Goal: Task Accomplishment & Management: Manage account settings

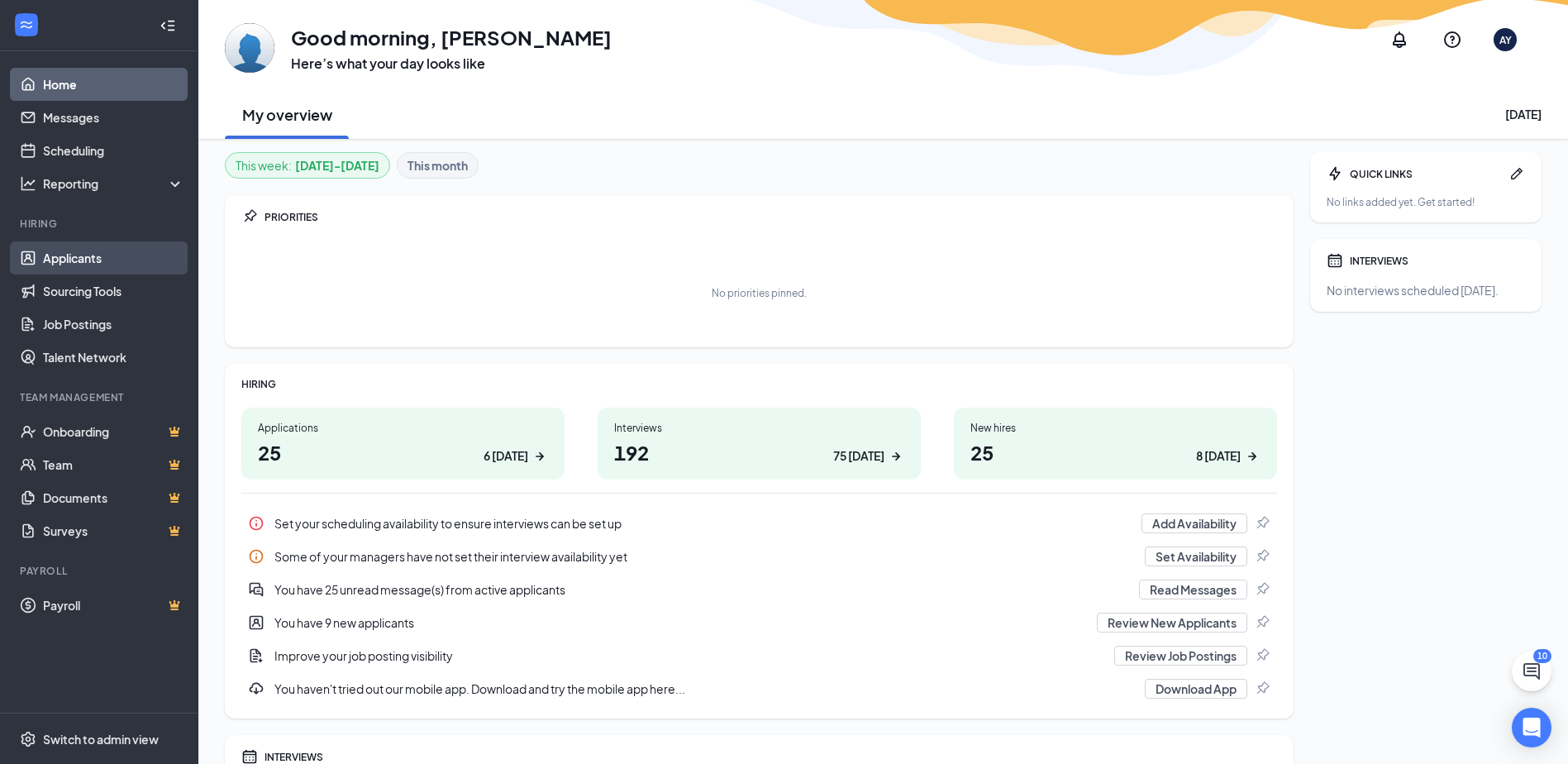
drag, startPoint x: 66, startPoint y: 253, endPoint x: 60, endPoint y: 266, distance: 14.3
click at [66, 253] on link "Applicants" at bounding box center [113, 258] width 141 height 33
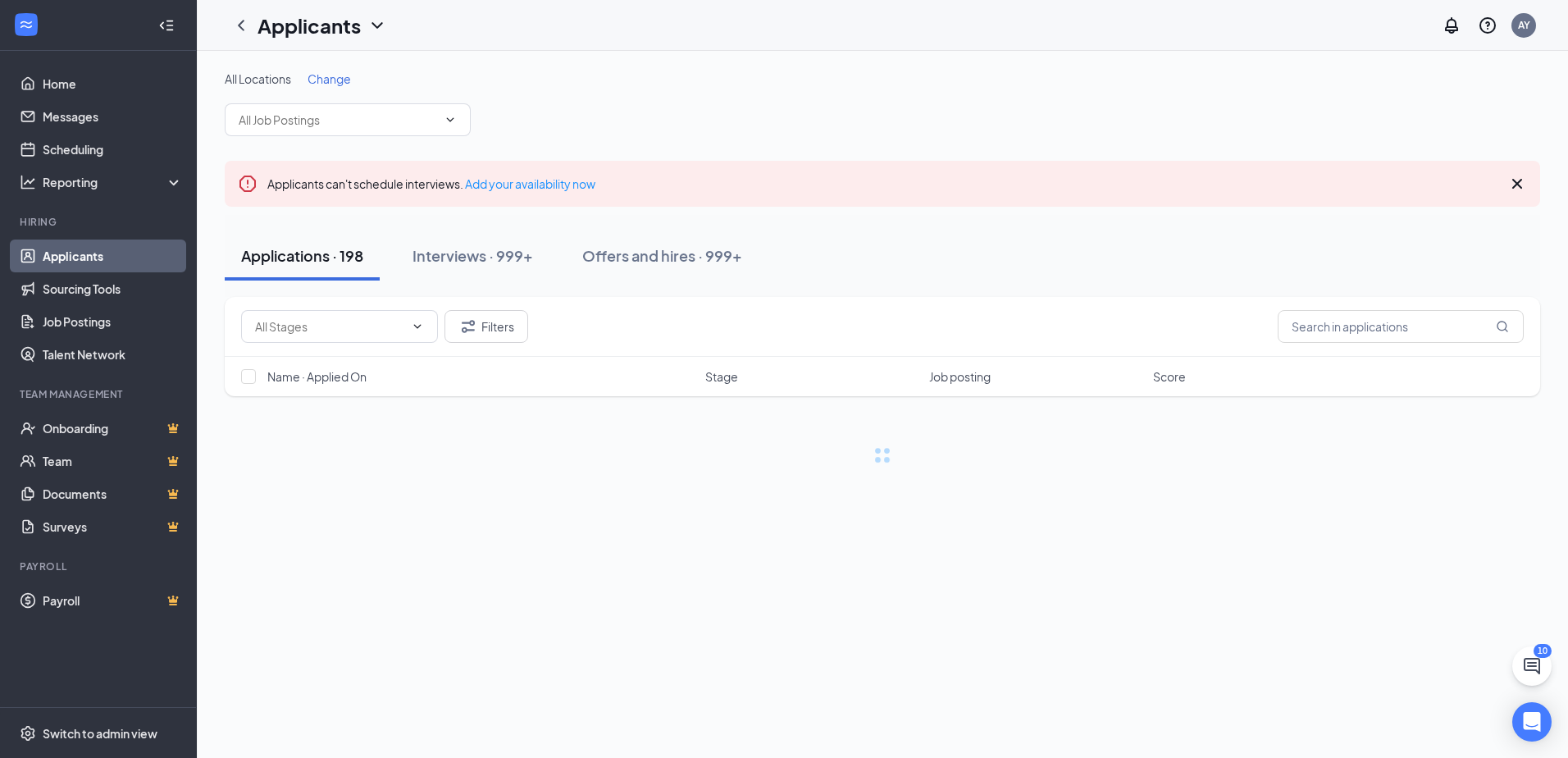
click at [171, 27] on icon "Collapse" at bounding box center [166, 25] width 16 height 16
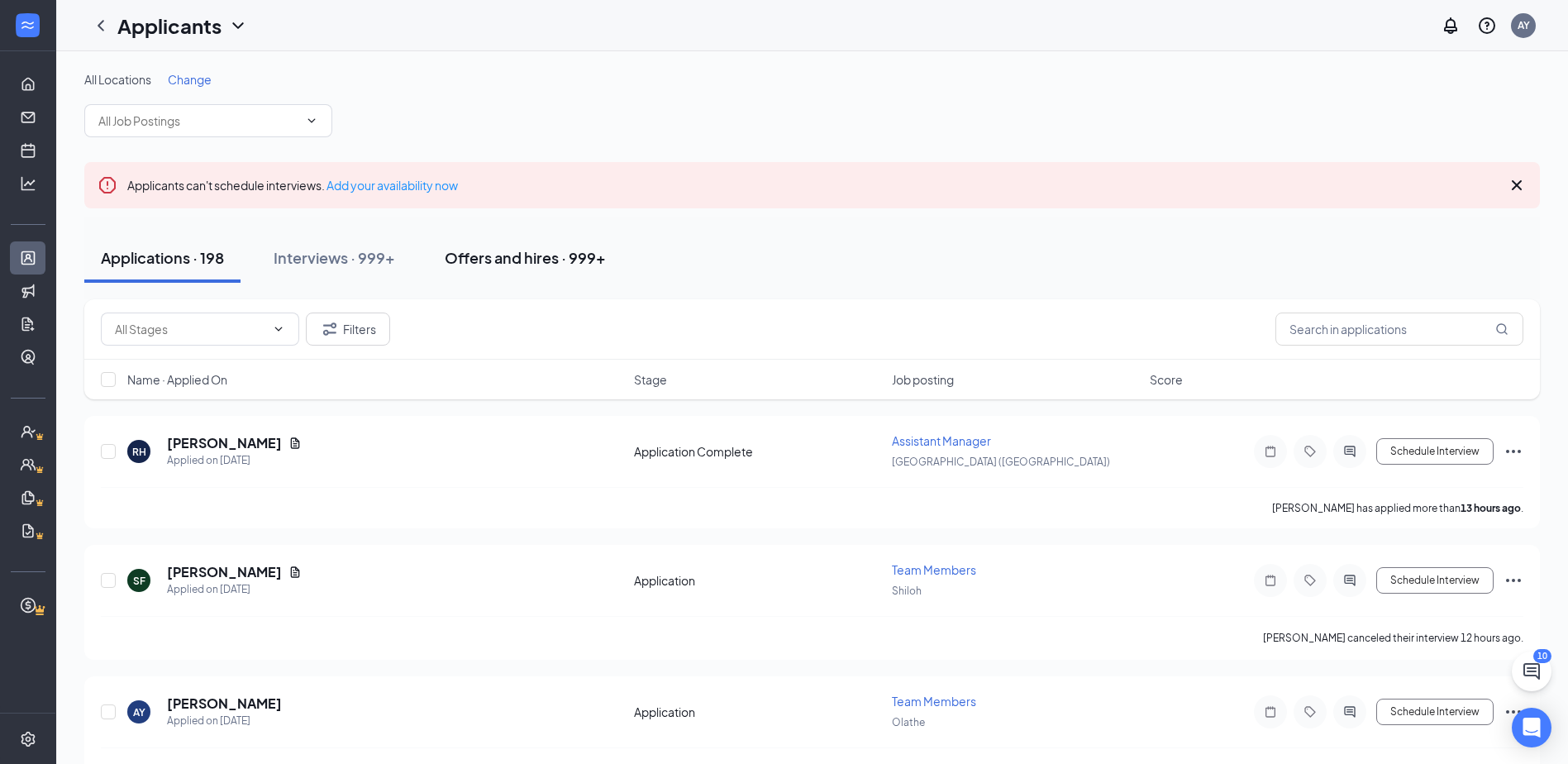
click at [511, 275] on button "Offers and hires · 999+" at bounding box center [526, 259] width 194 height 50
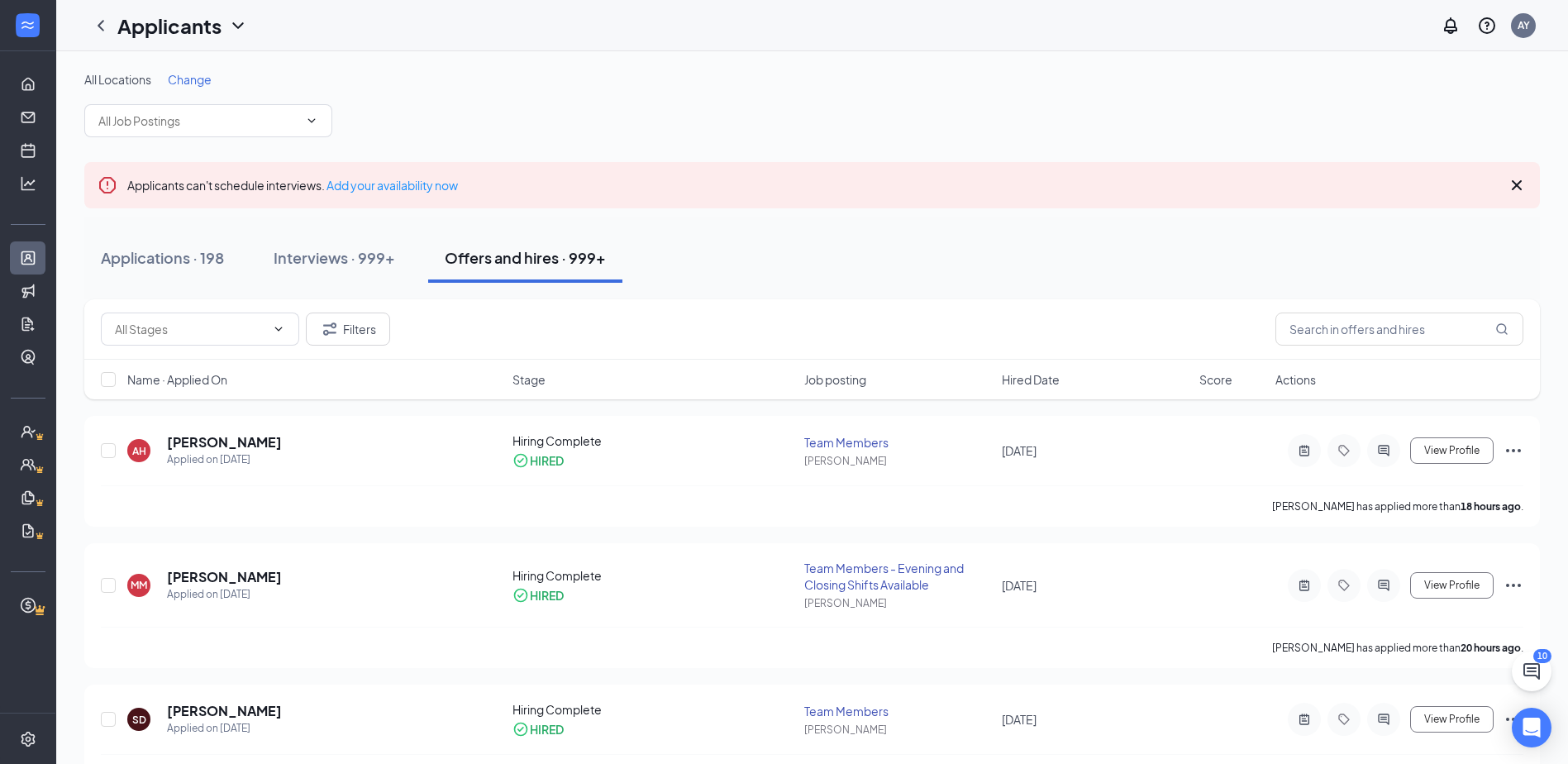
click at [1050, 375] on span "Hired Date" at bounding box center [1030, 379] width 58 height 16
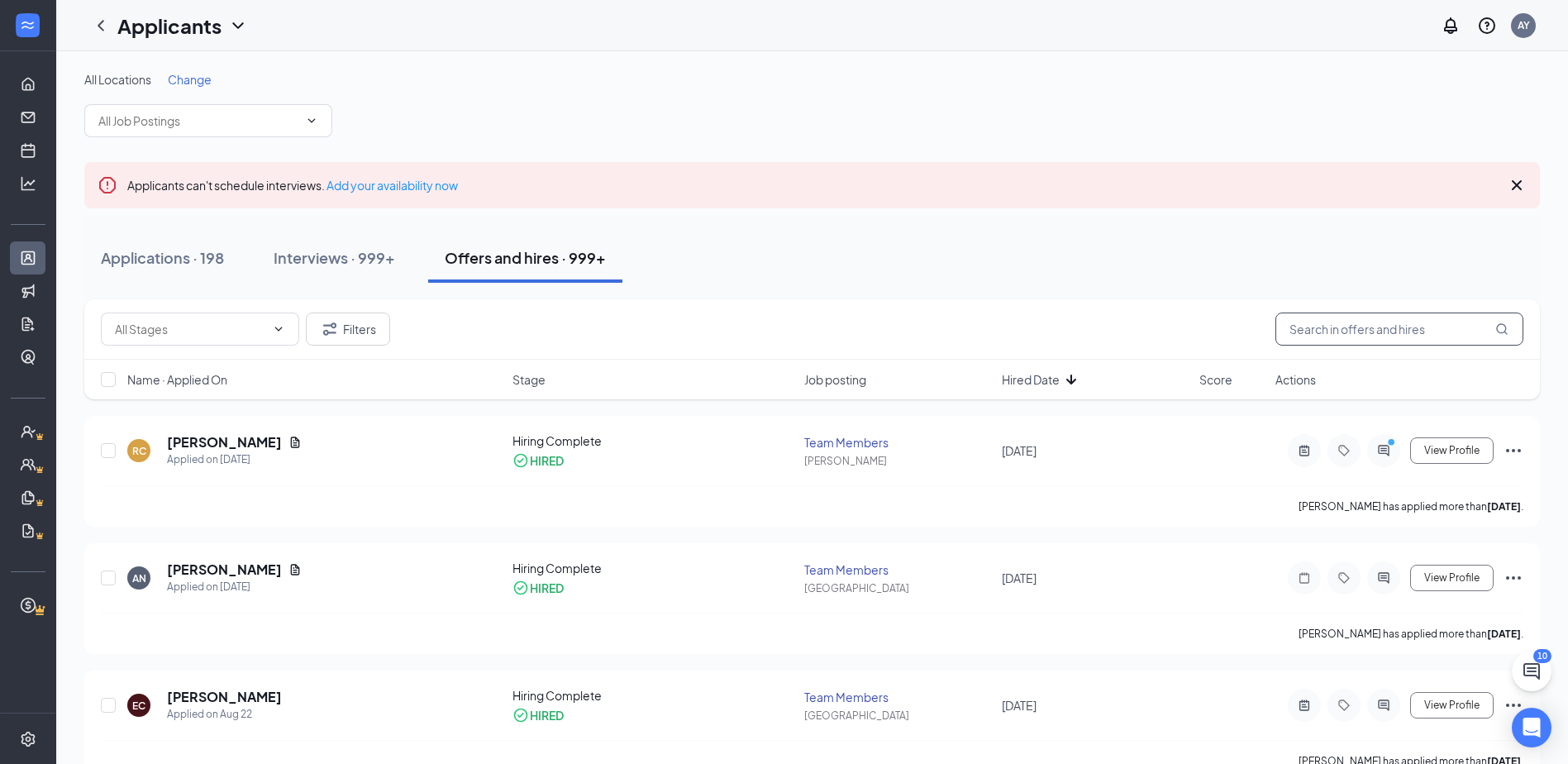
click at [1300, 330] on input "text" at bounding box center [1399, 329] width 248 height 33
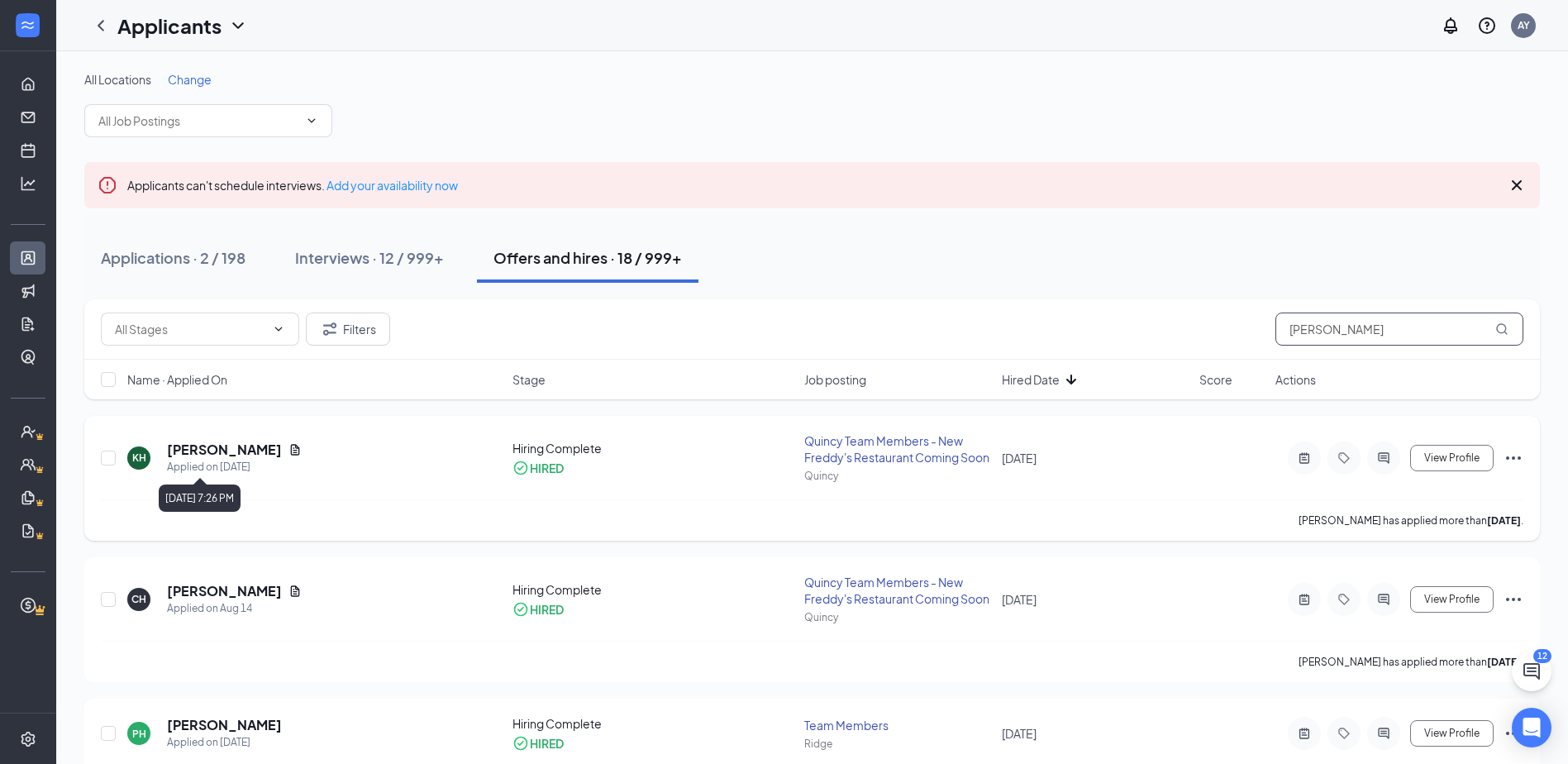
type input "Harris"
click at [218, 451] on h5 "Kentrell Harris" at bounding box center [225, 449] width 115 height 18
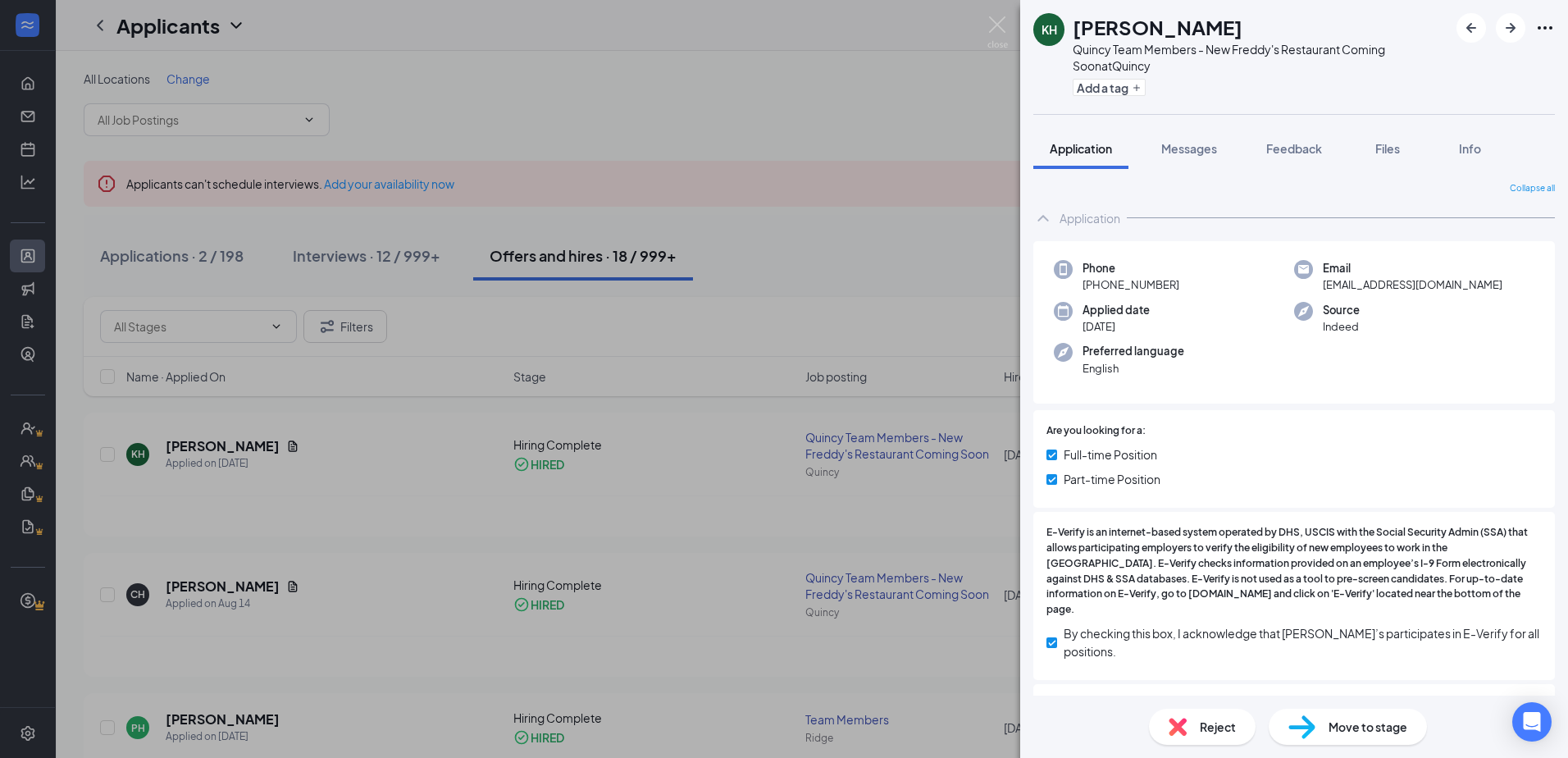
click at [583, 408] on div "KH Kentrell Harris Quincy Team Members - New Freddy's Restaurant Coming Soon at…" at bounding box center [784, 379] width 1568 height 758
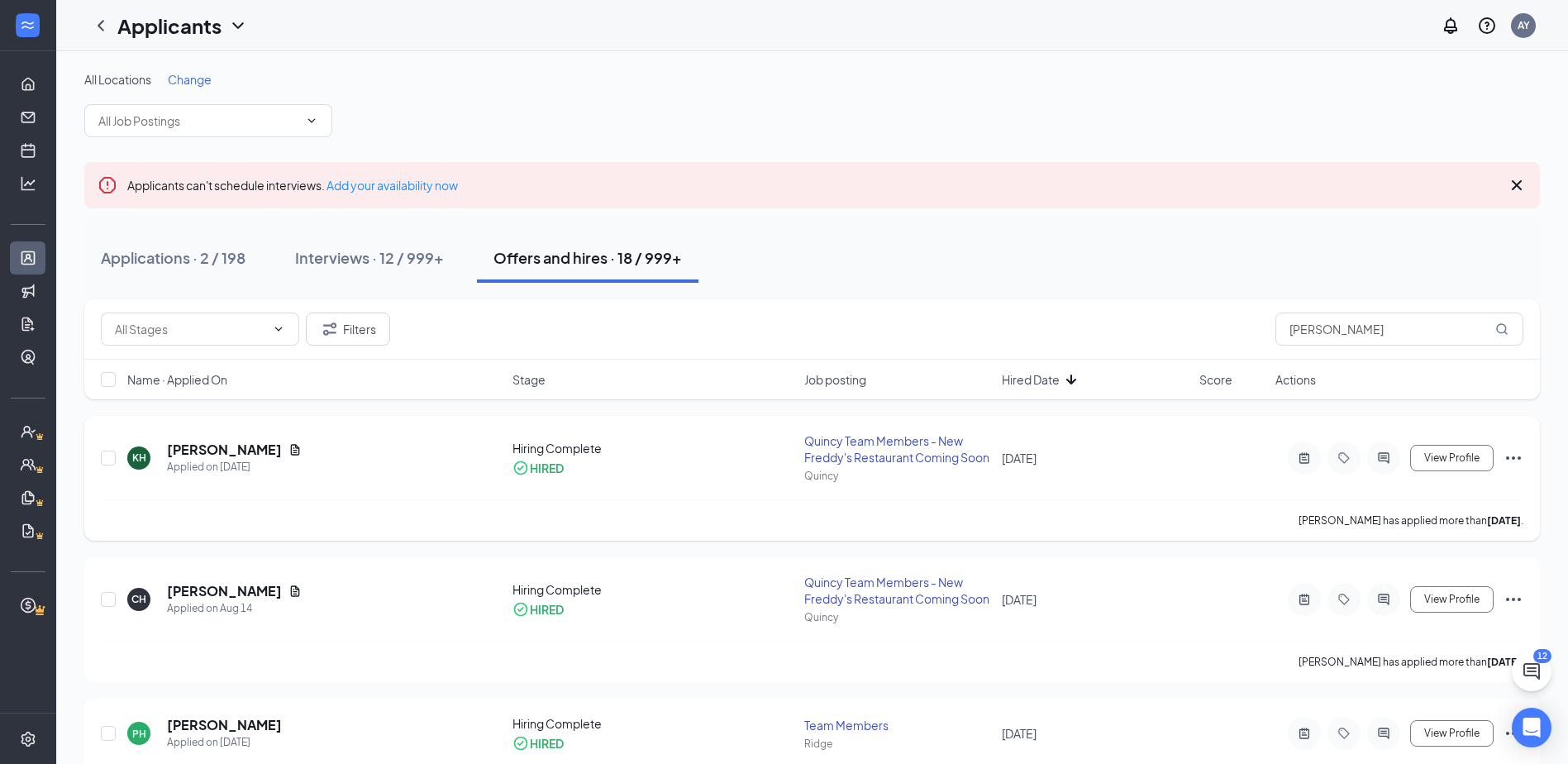
click at [1523, 452] on div "KH Kentrell Harris Applied on Aug 17 Hiring Complete HIRED Quincy Team Members …" at bounding box center [812, 479] width 1456 height 125
click at [1518, 454] on icon "Ellipses" at bounding box center [1513, 457] width 20 height 20
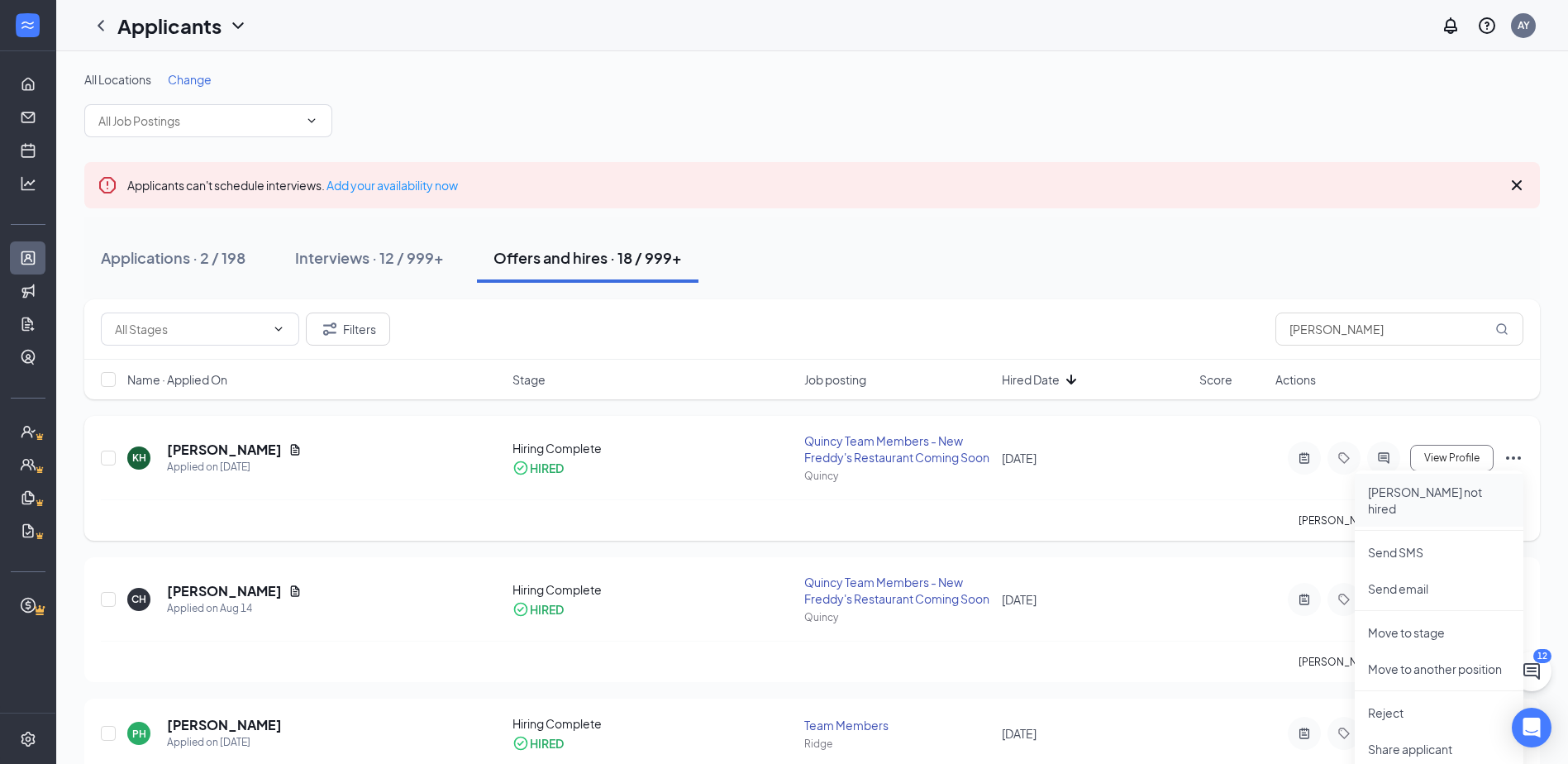
click at [1434, 493] on p "[PERSON_NAME] not hired" at bounding box center [1438, 500] width 142 height 33
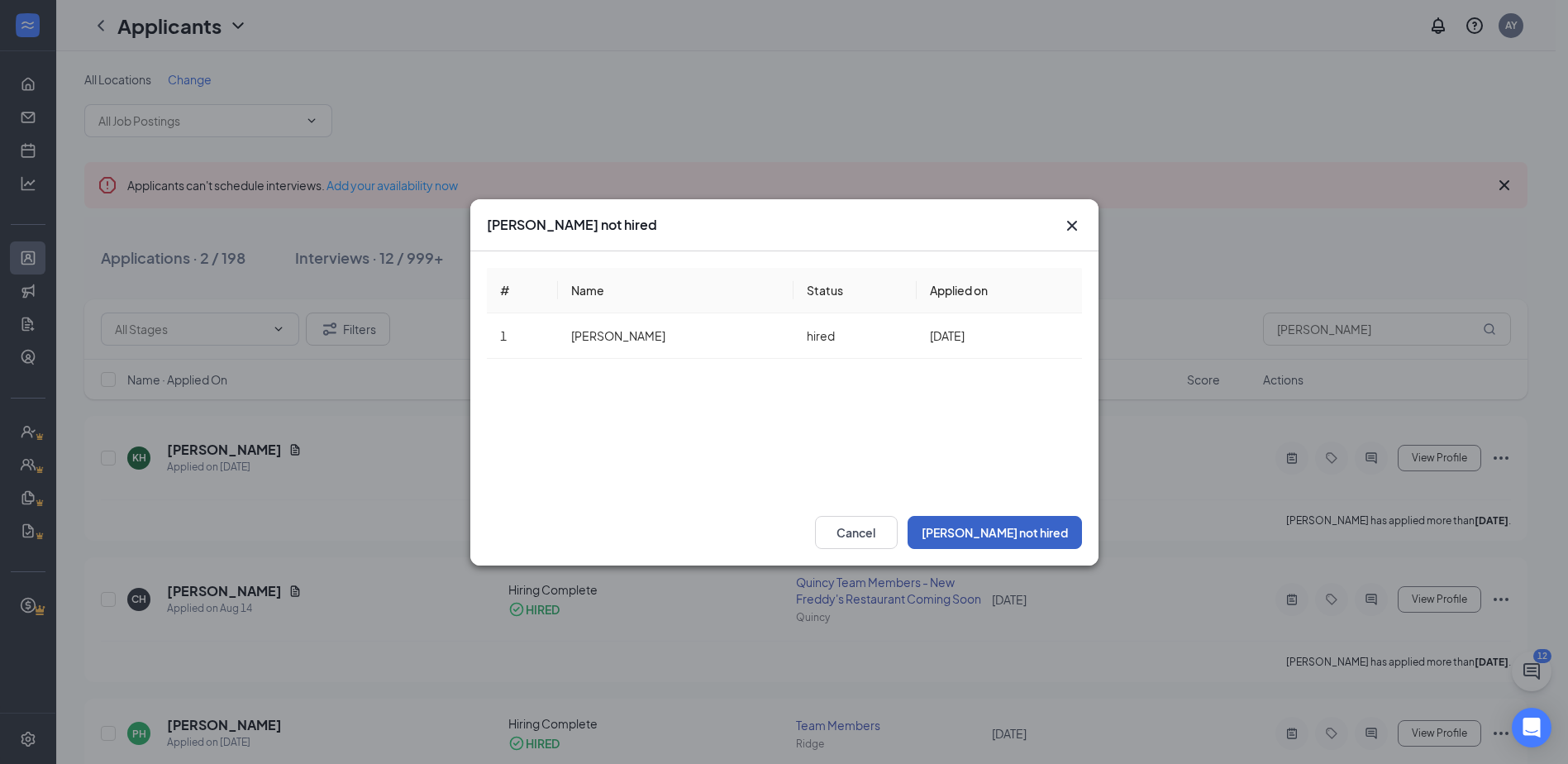
click at [995, 534] on button "[PERSON_NAME] not hired" at bounding box center [993, 532] width 174 height 33
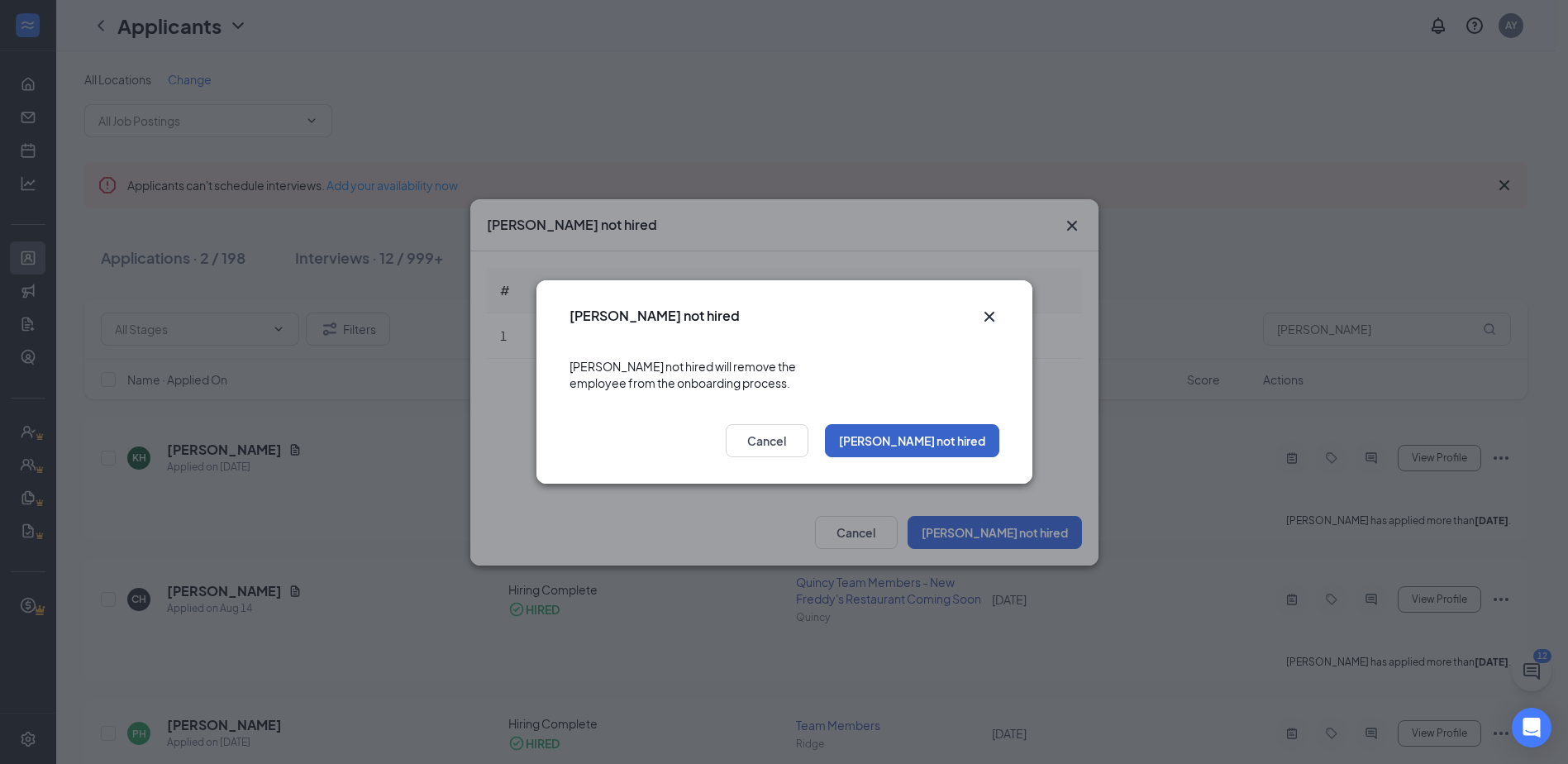
click at [965, 435] on button "[PERSON_NAME] not hired" at bounding box center [911, 440] width 174 height 33
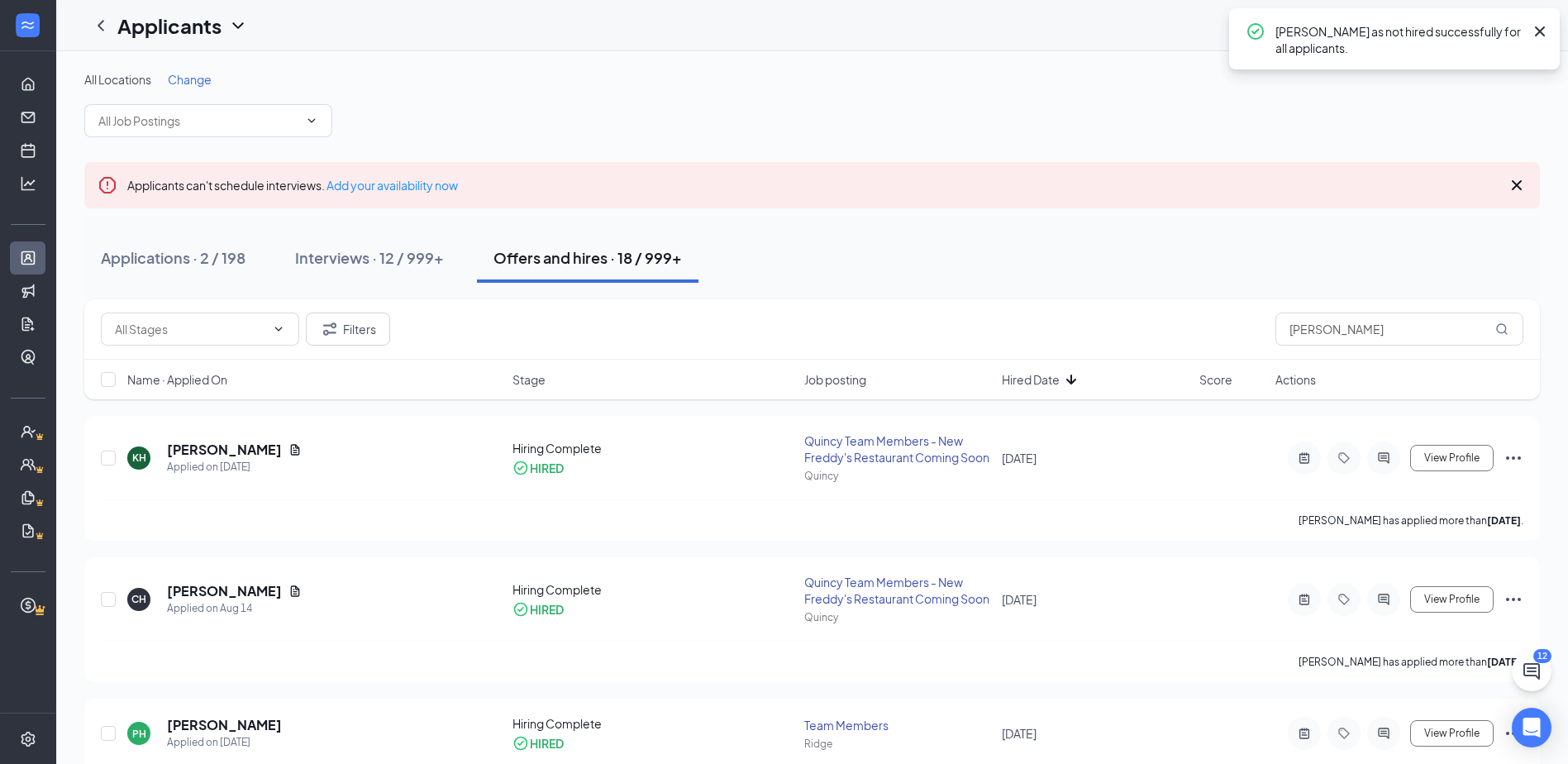
click at [1516, 185] on icon "Cross" at bounding box center [1516, 185] width 10 height 10
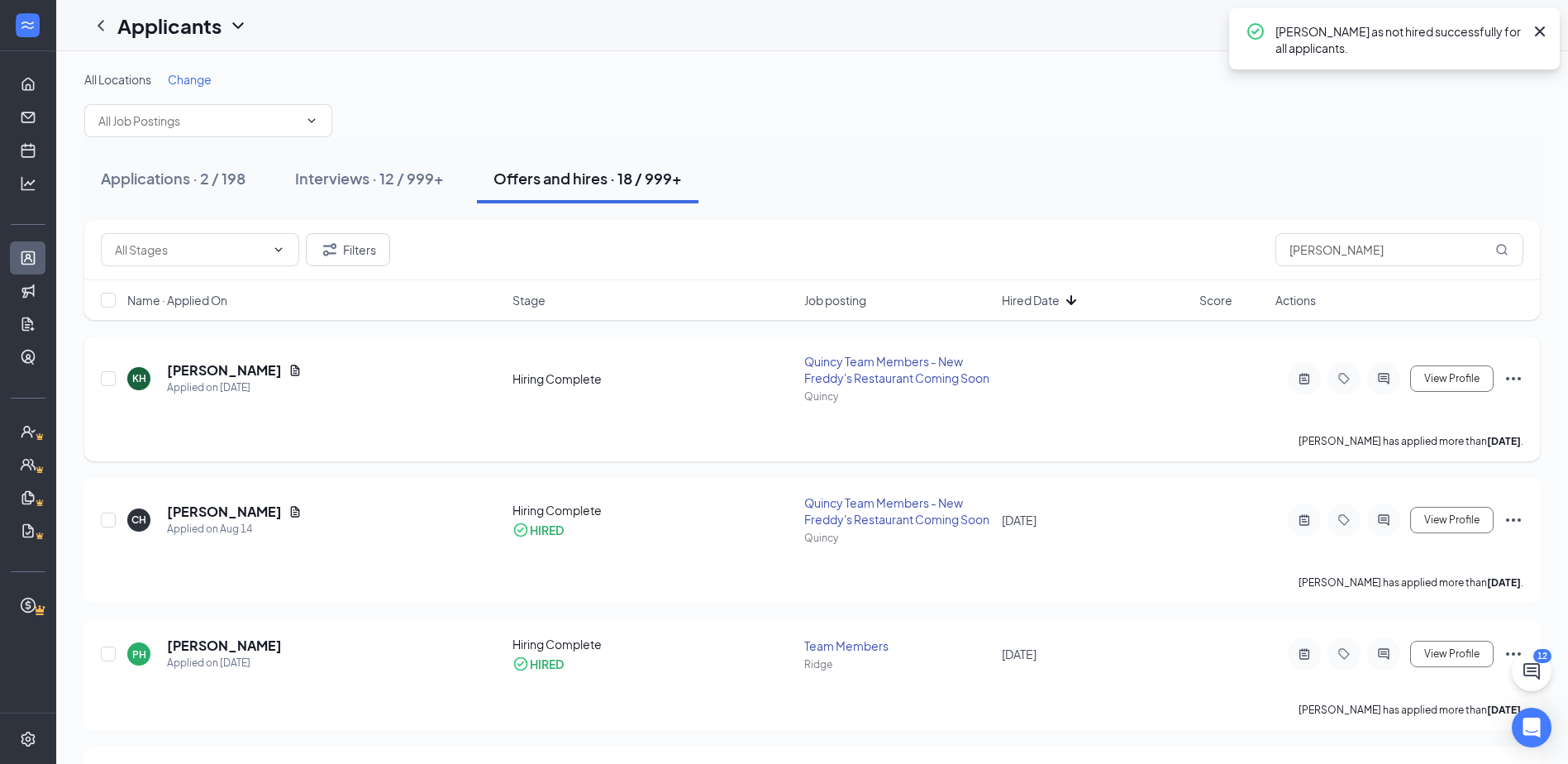
click at [1515, 382] on icon "Ellipses" at bounding box center [1513, 379] width 20 height 20
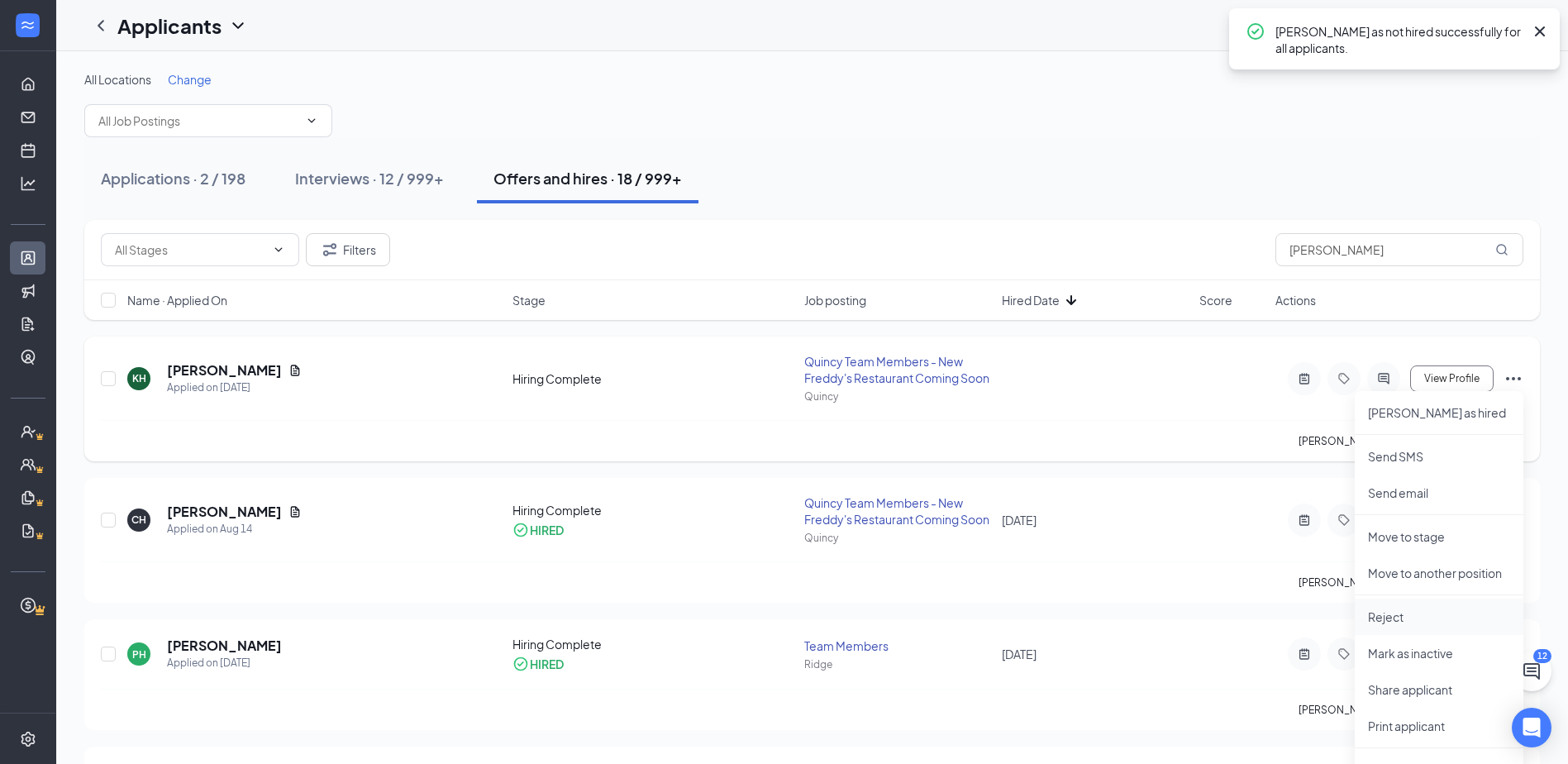
click at [1409, 618] on p "Reject" at bounding box center [1438, 616] width 142 height 16
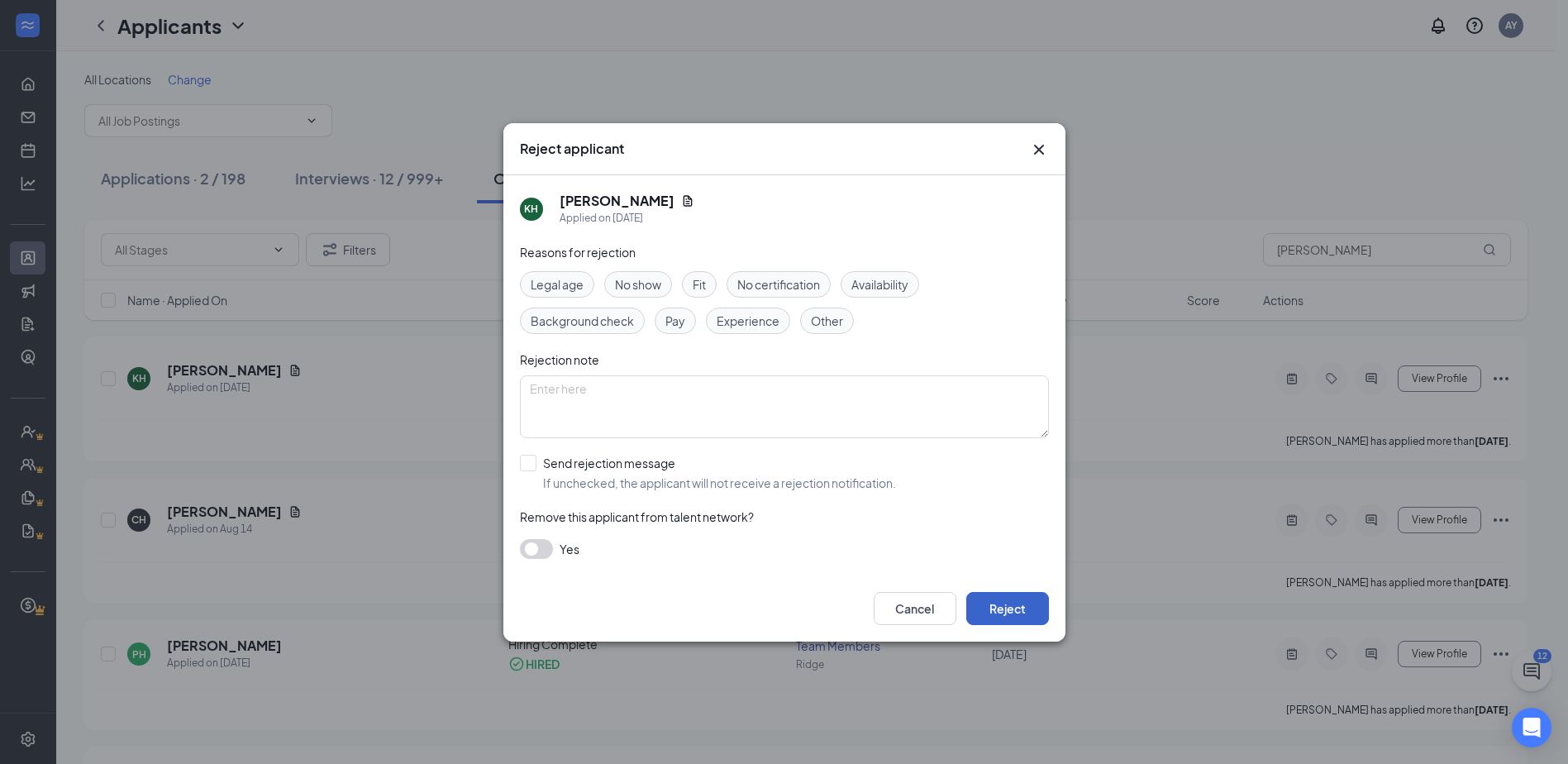
click at [1011, 611] on button "Reject" at bounding box center [1007, 608] width 83 height 33
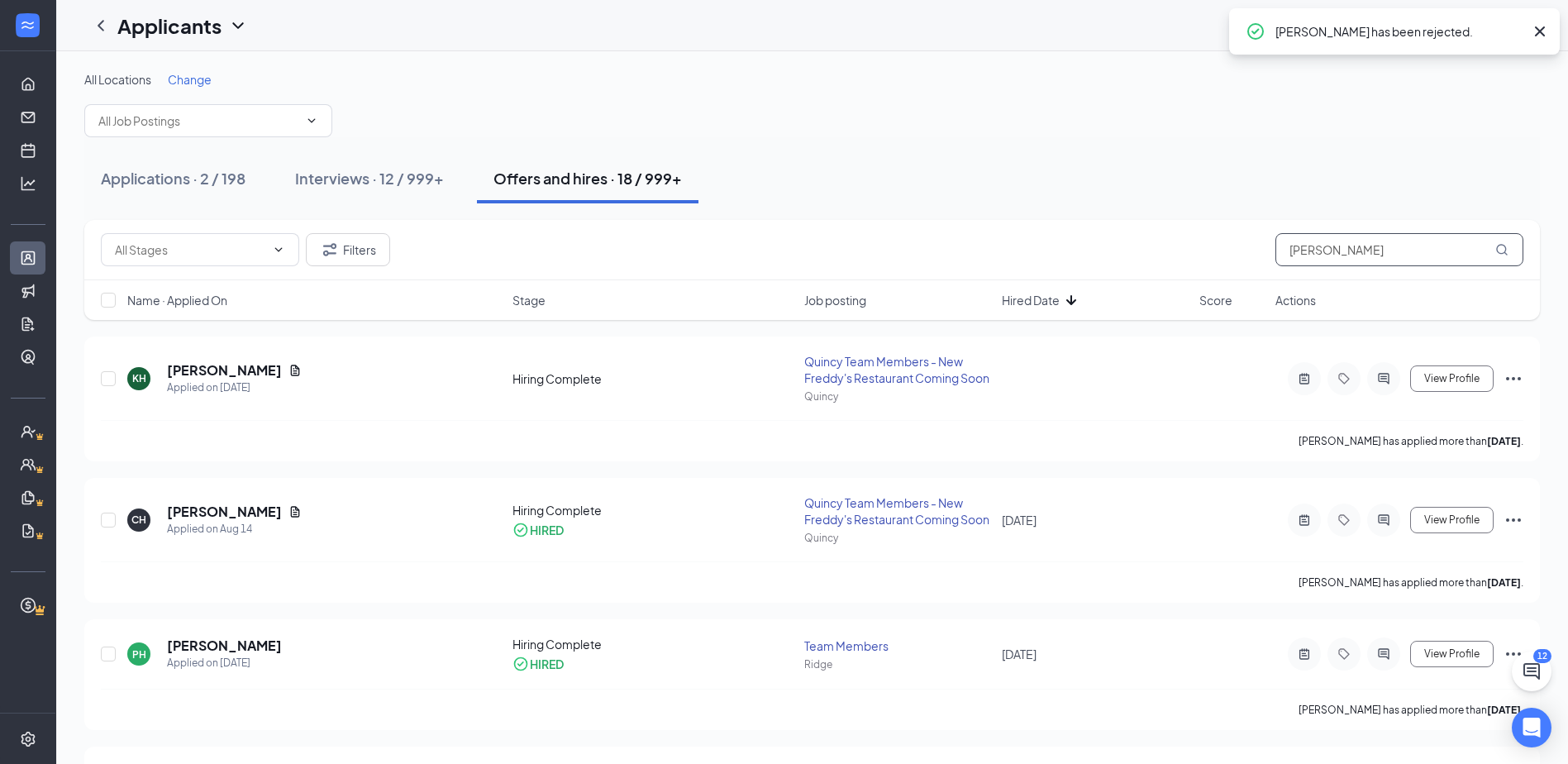
click at [1360, 252] on input "Harris" at bounding box center [1399, 250] width 248 height 33
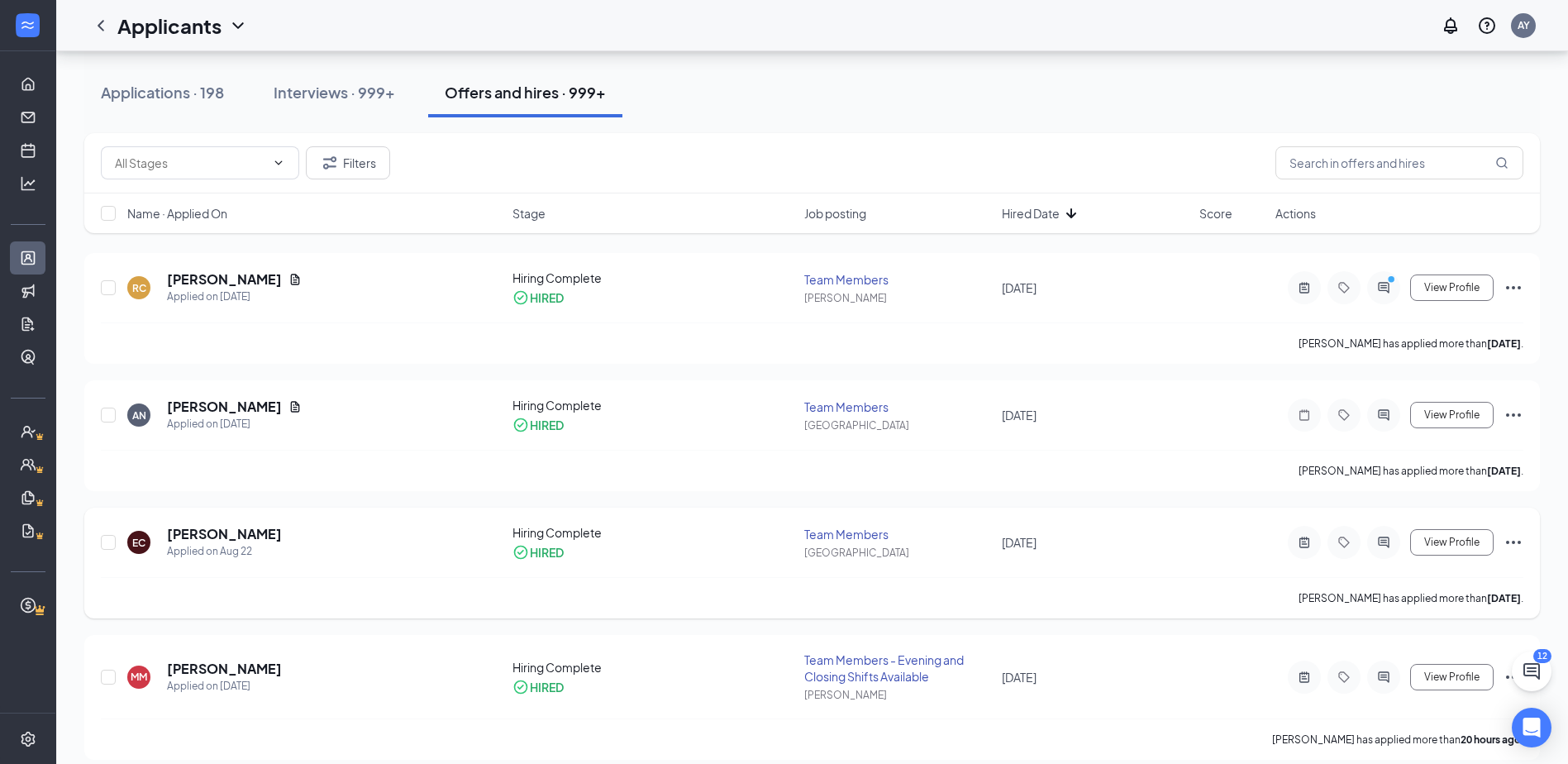
scroll to position [83, 0]
click at [1294, 172] on input "text" at bounding box center [1399, 167] width 248 height 33
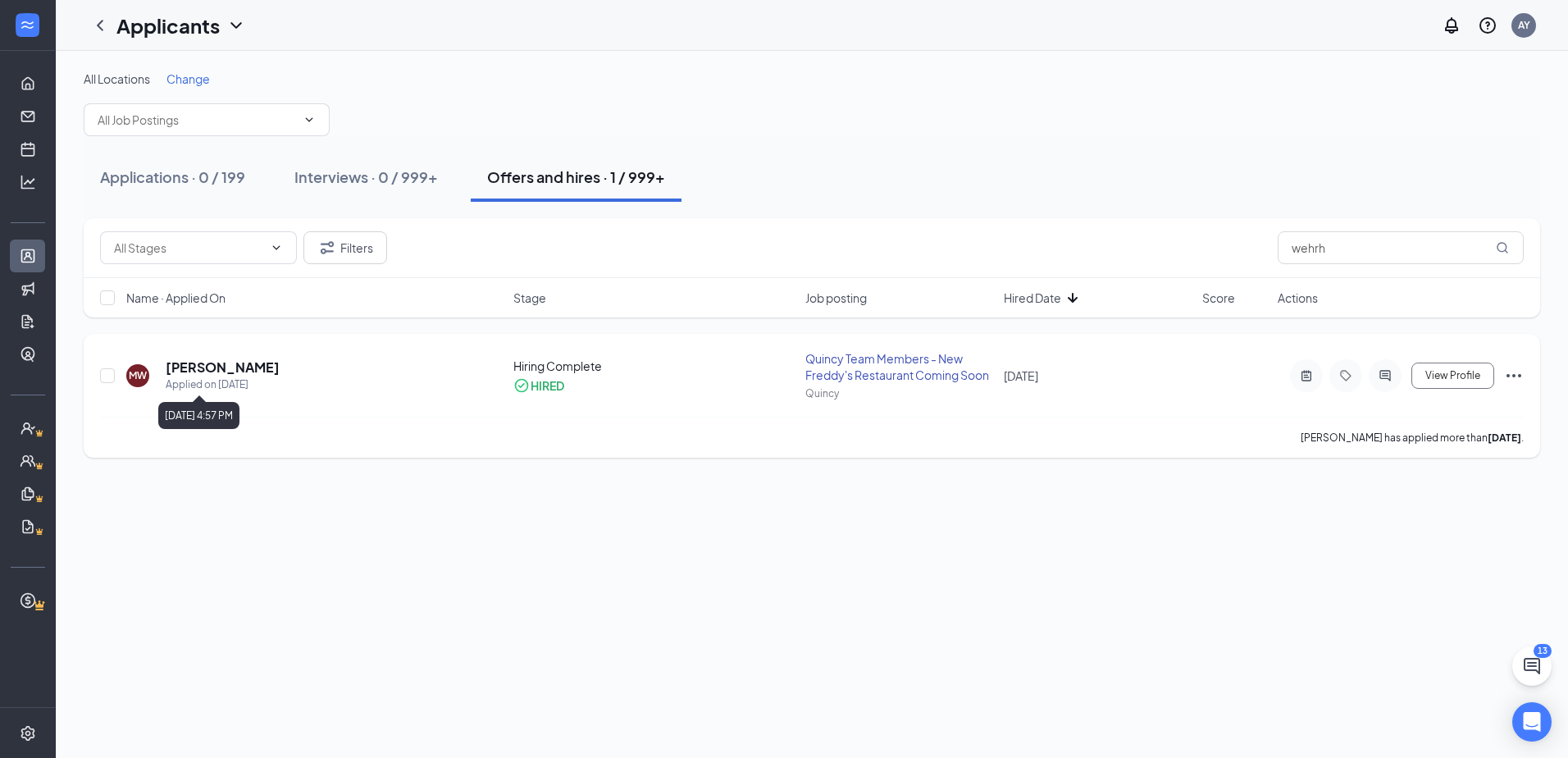
click at [247, 367] on h5 "Mayda Wehrheim" at bounding box center [223, 367] width 114 height 18
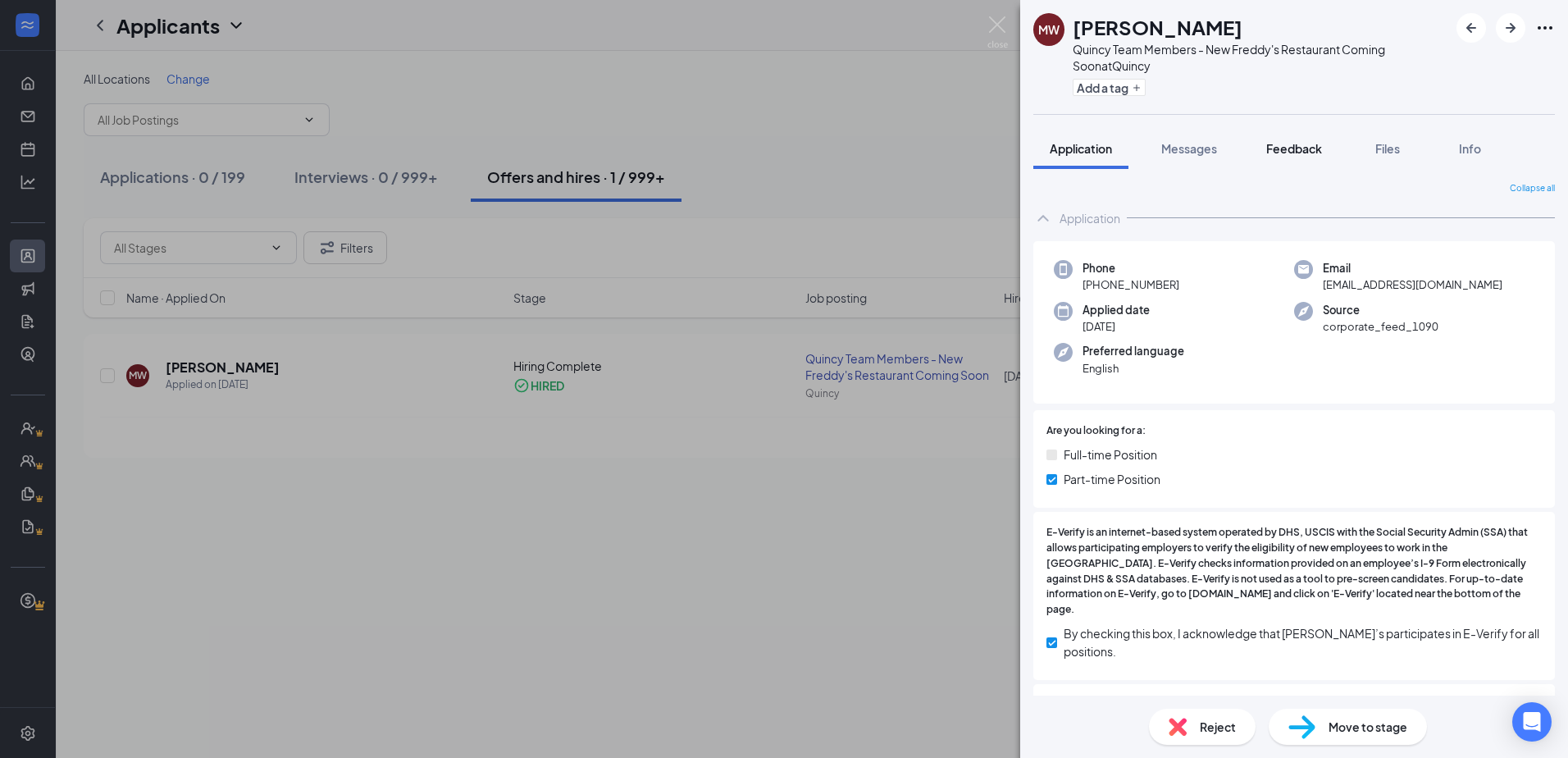
click at [1282, 155] on span "Feedback" at bounding box center [1294, 148] width 55 height 14
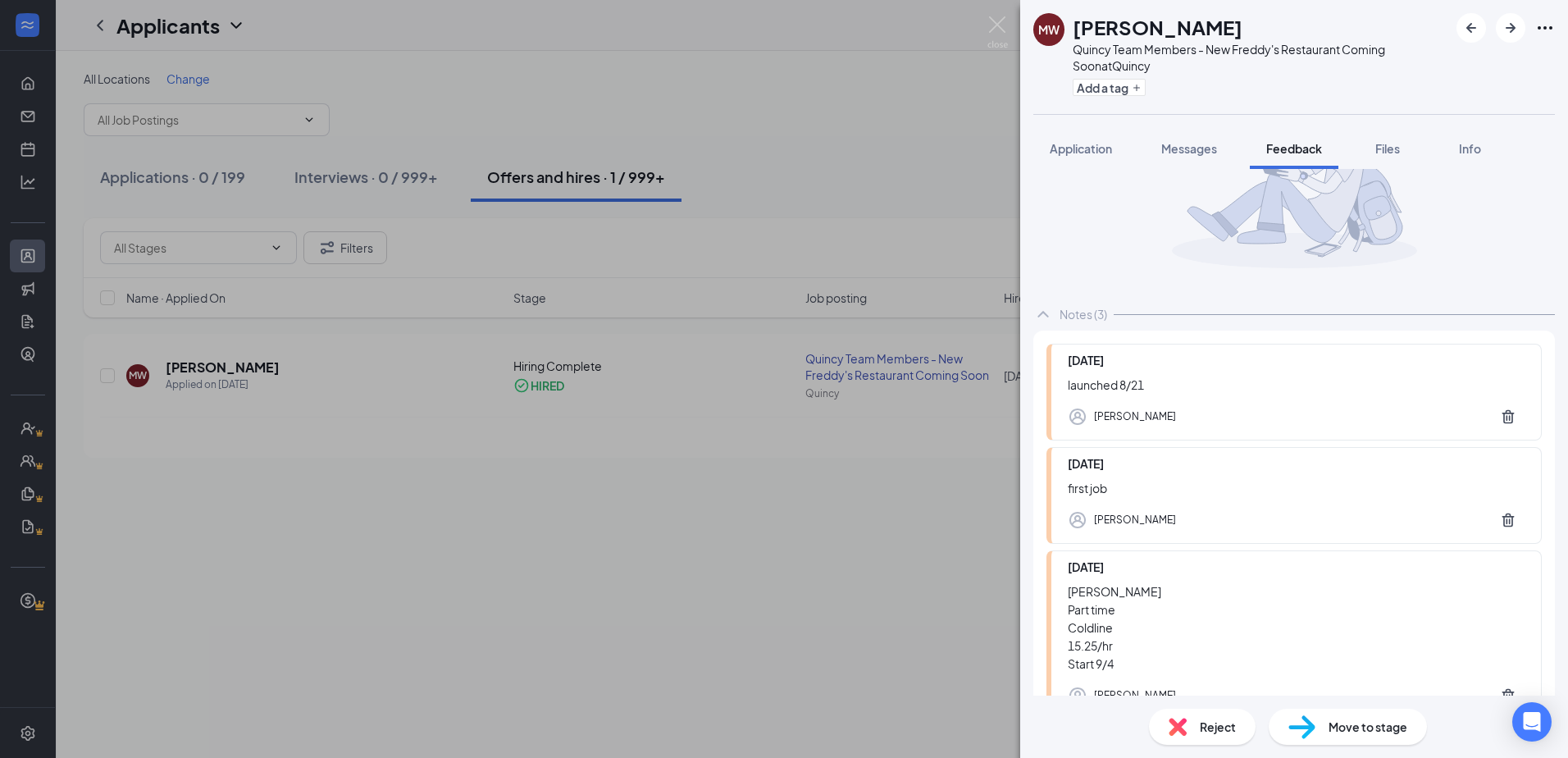
scroll to position [223, 0]
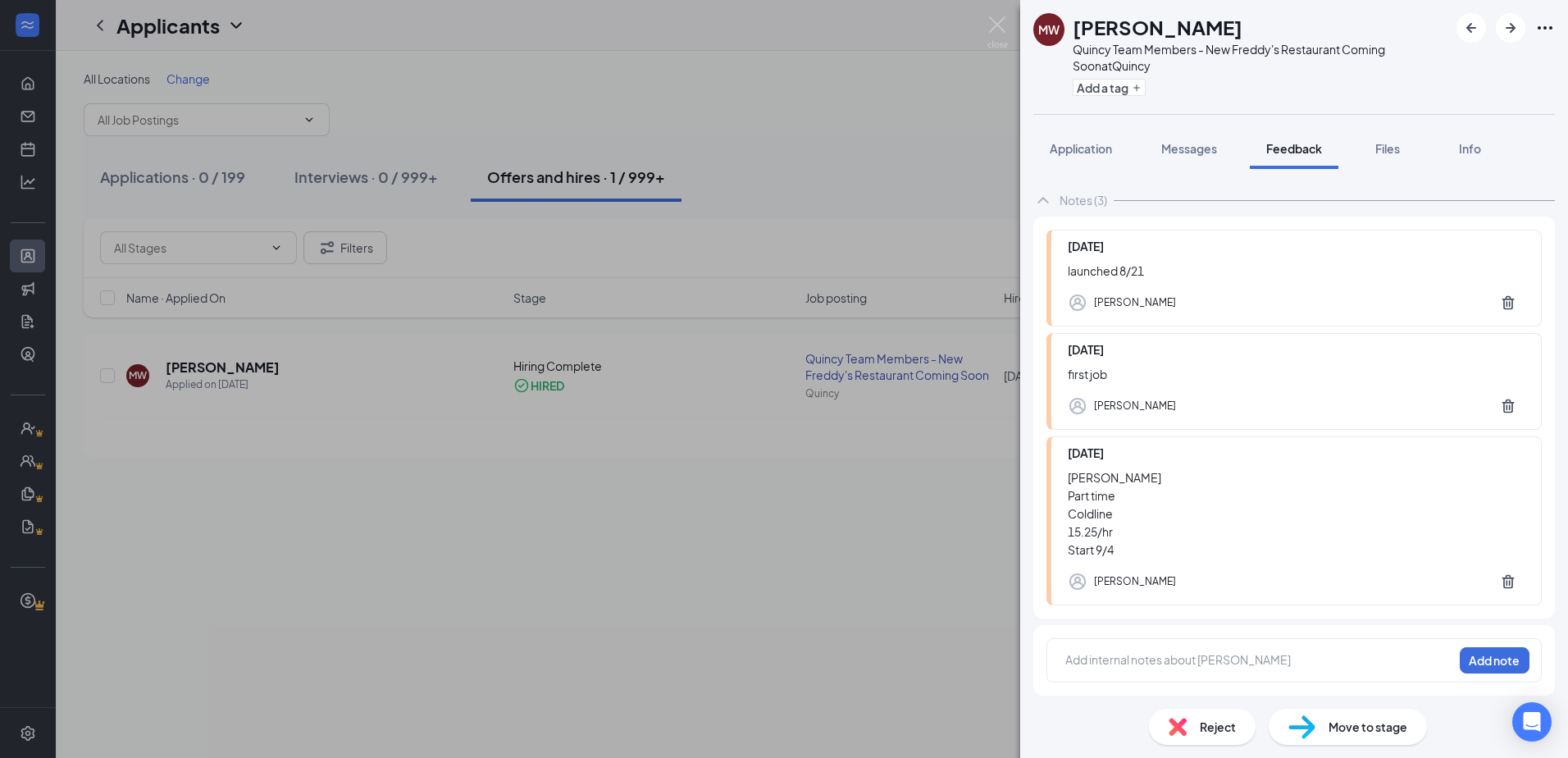
click at [865, 167] on div "MW Mayda Wehrheim Quincy Team Members - New Freddy's Restaurant Coming Soon at …" at bounding box center [784, 379] width 1568 height 758
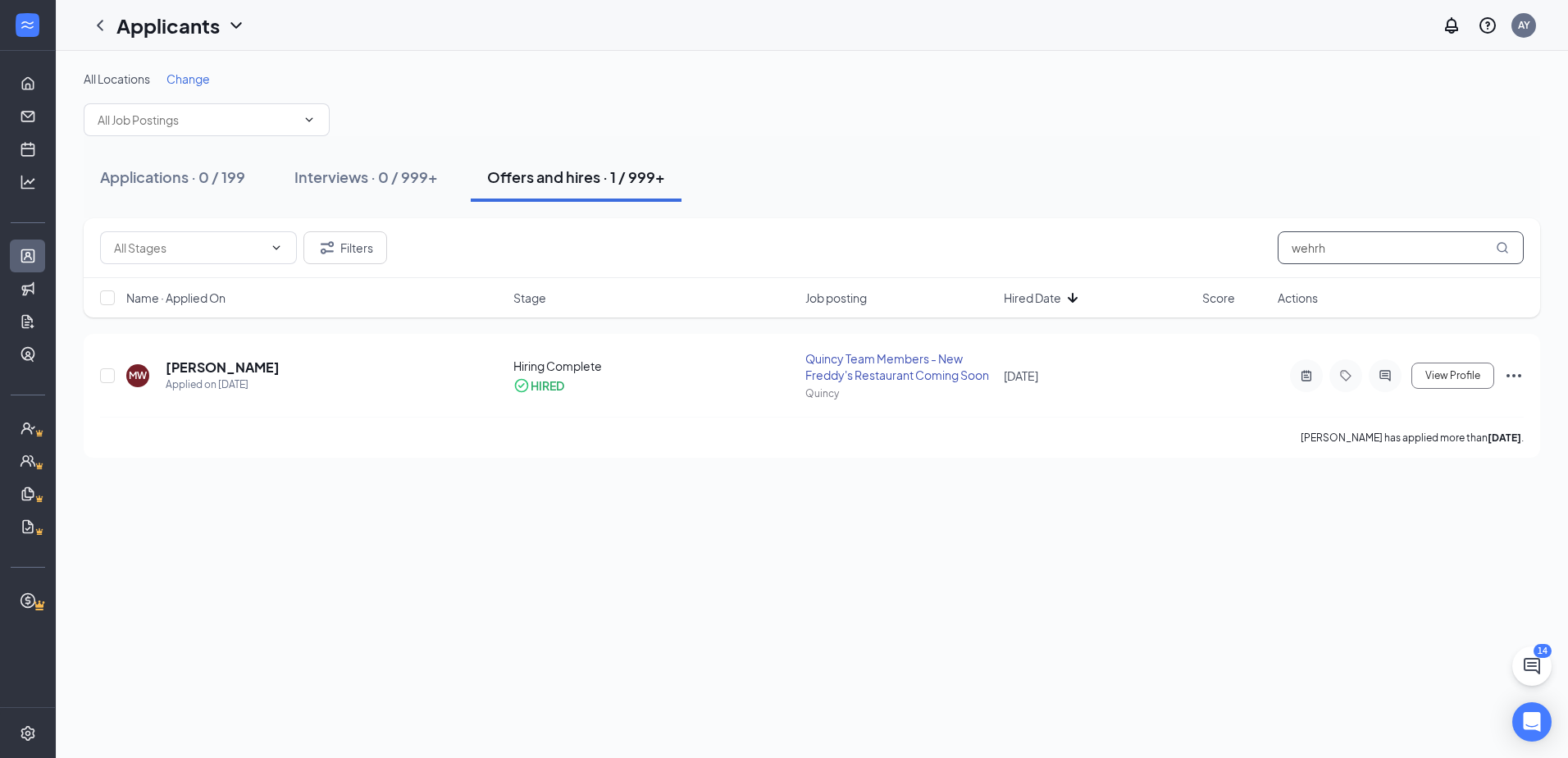
click at [1394, 249] on input "wehrh" at bounding box center [1401, 248] width 246 height 32
click at [235, 367] on h5 "Connor Maple" at bounding box center [223, 367] width 114 height 18
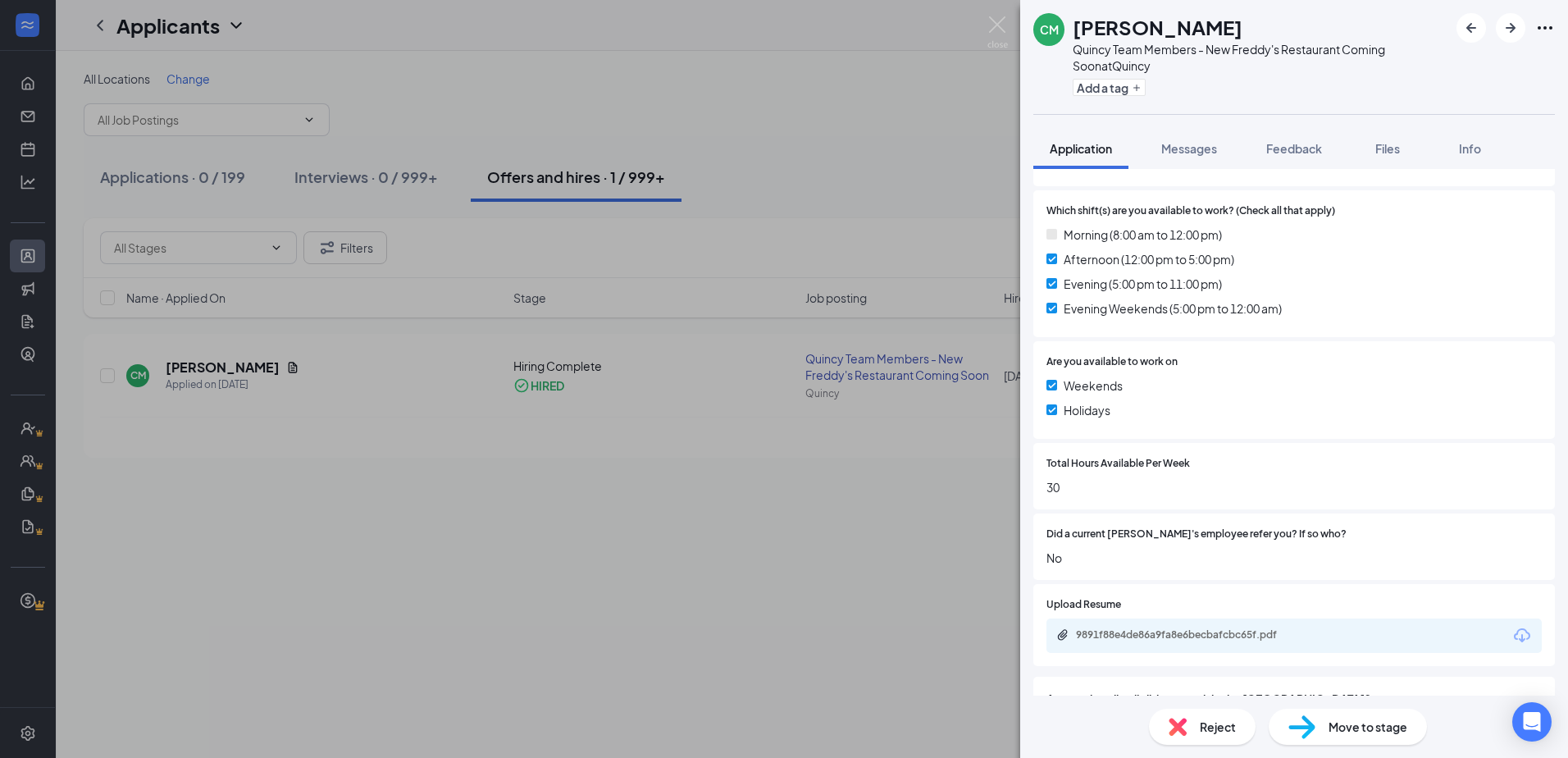
scroll to position [672, 0]
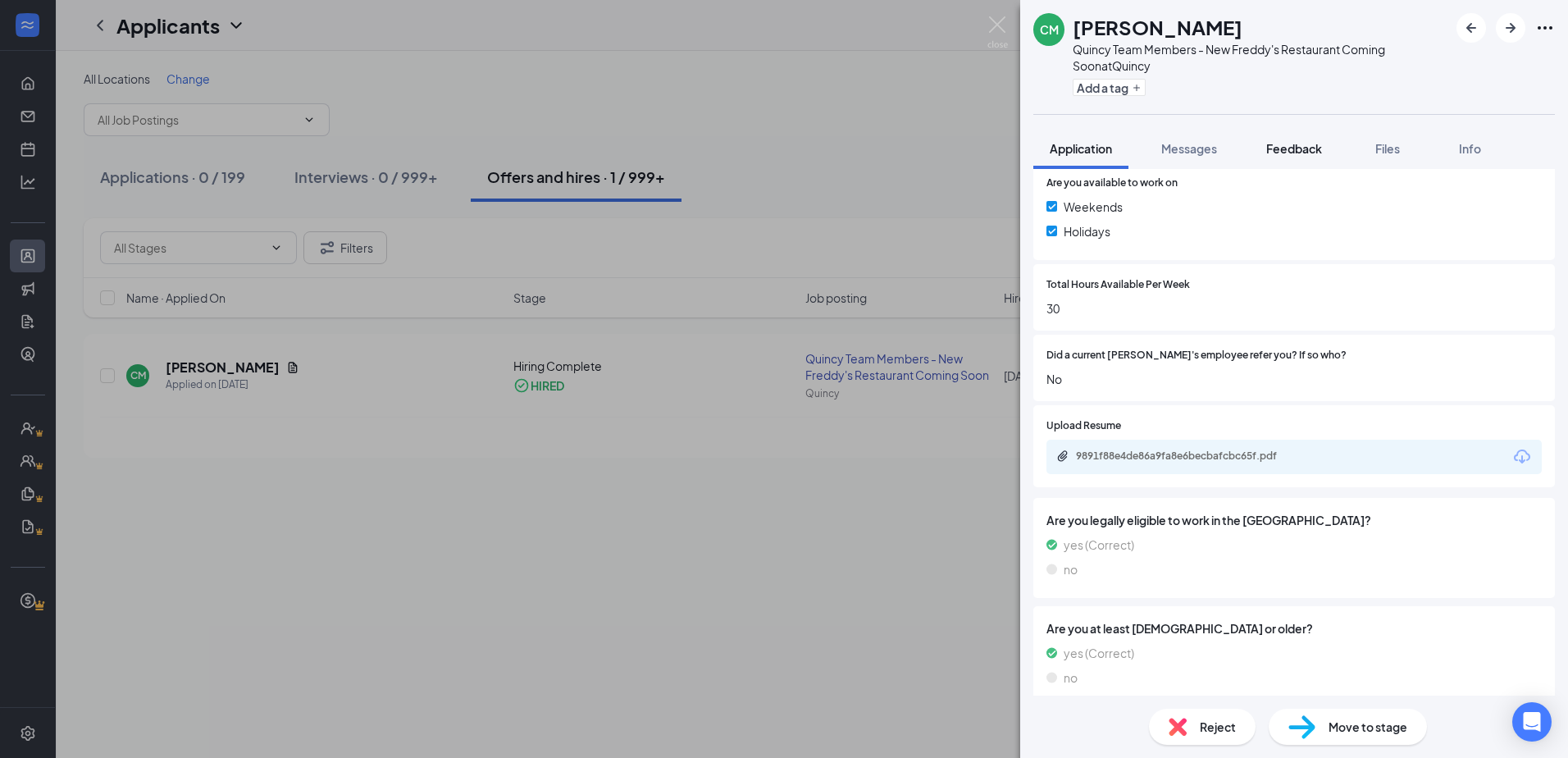
click at [1308, 146] on span "Feedback" at bounding box center [1294, 148] width 55 height 14
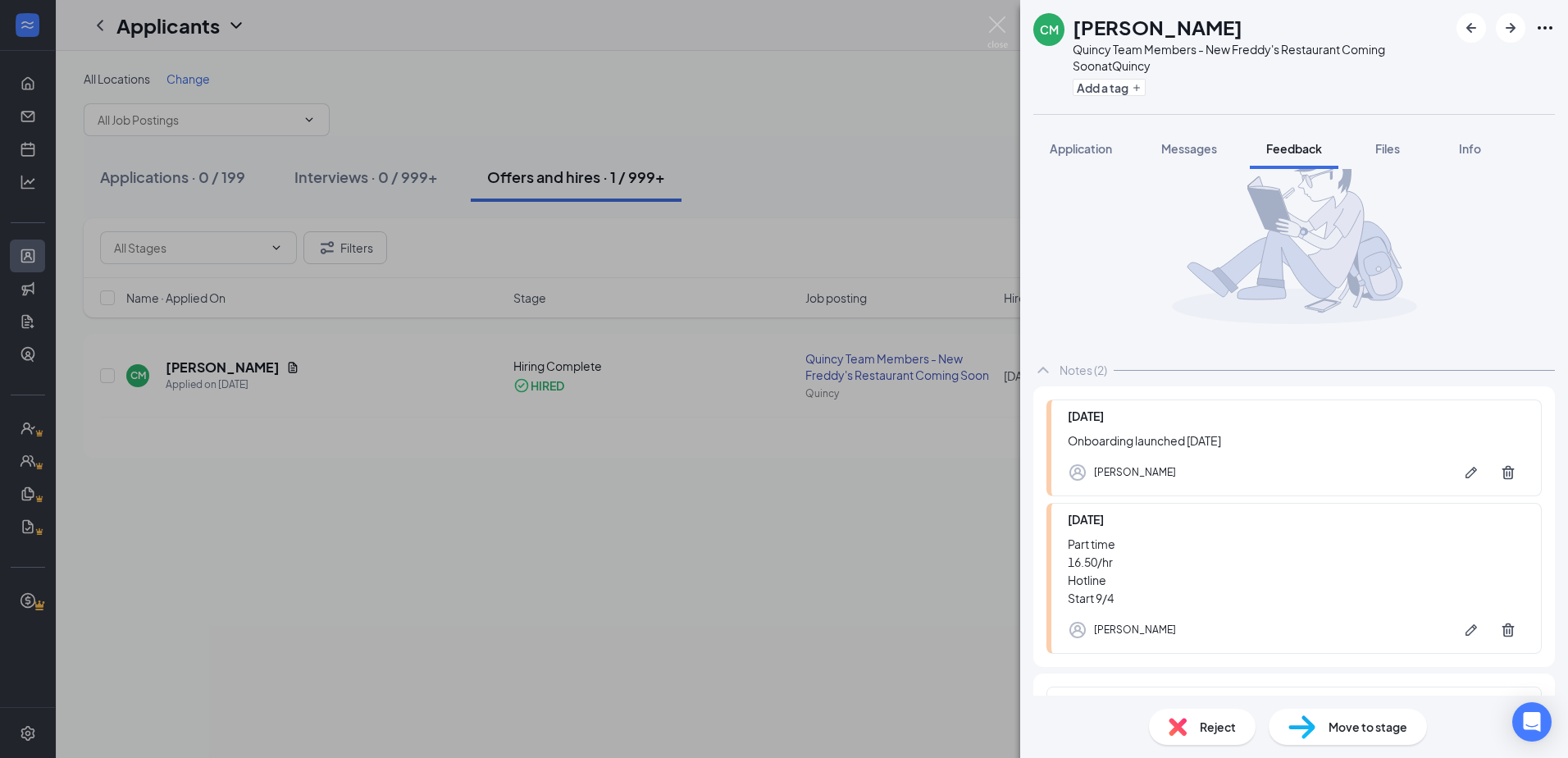
scroll to position [82, 0]
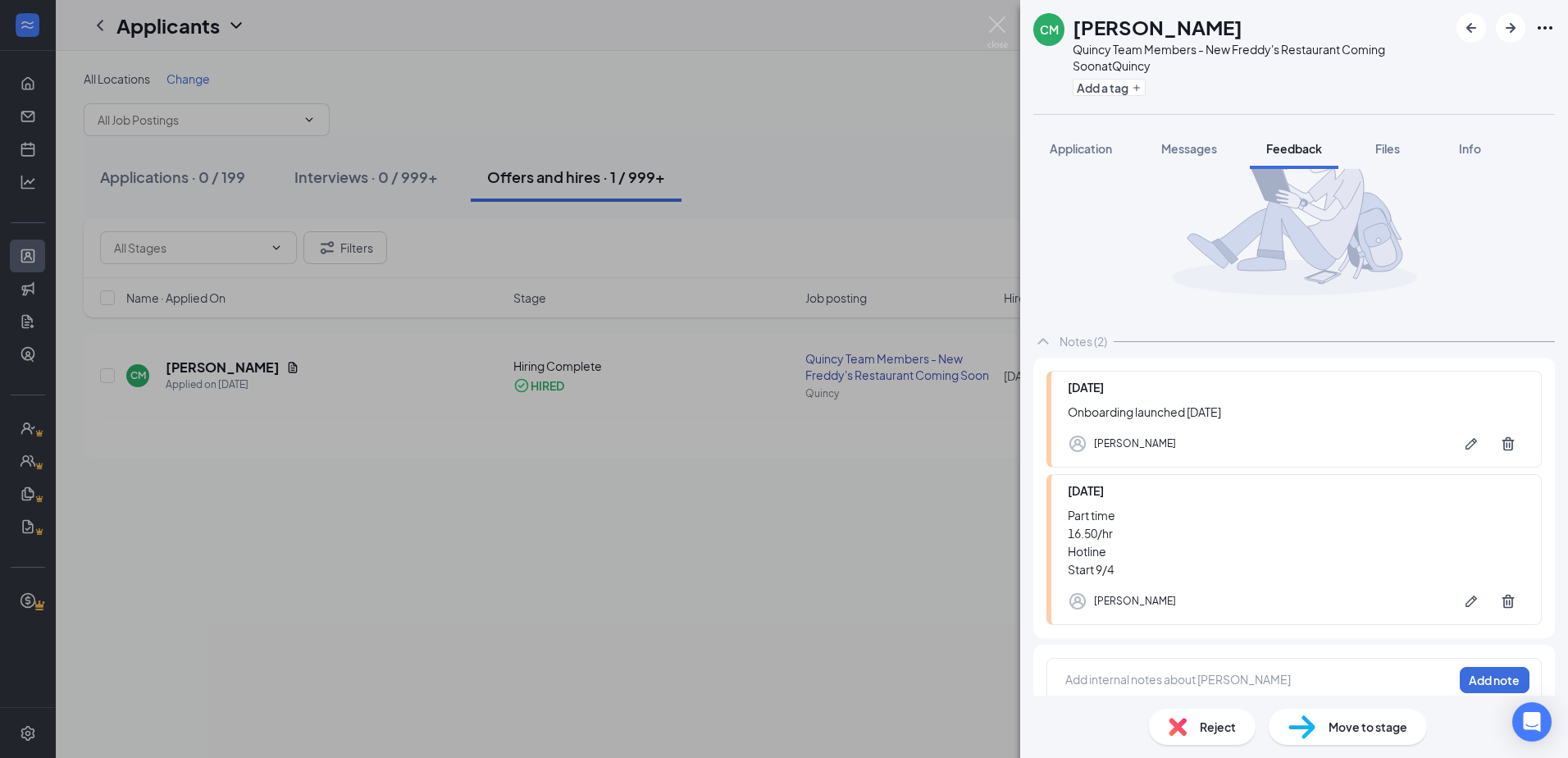
click at [385, 542] on div "CM Connor Maple Quincy Team Members - New Freddy's Restaurant Coming Soon at Qu…" at bounding box center [784, 379] width 1568 height 758
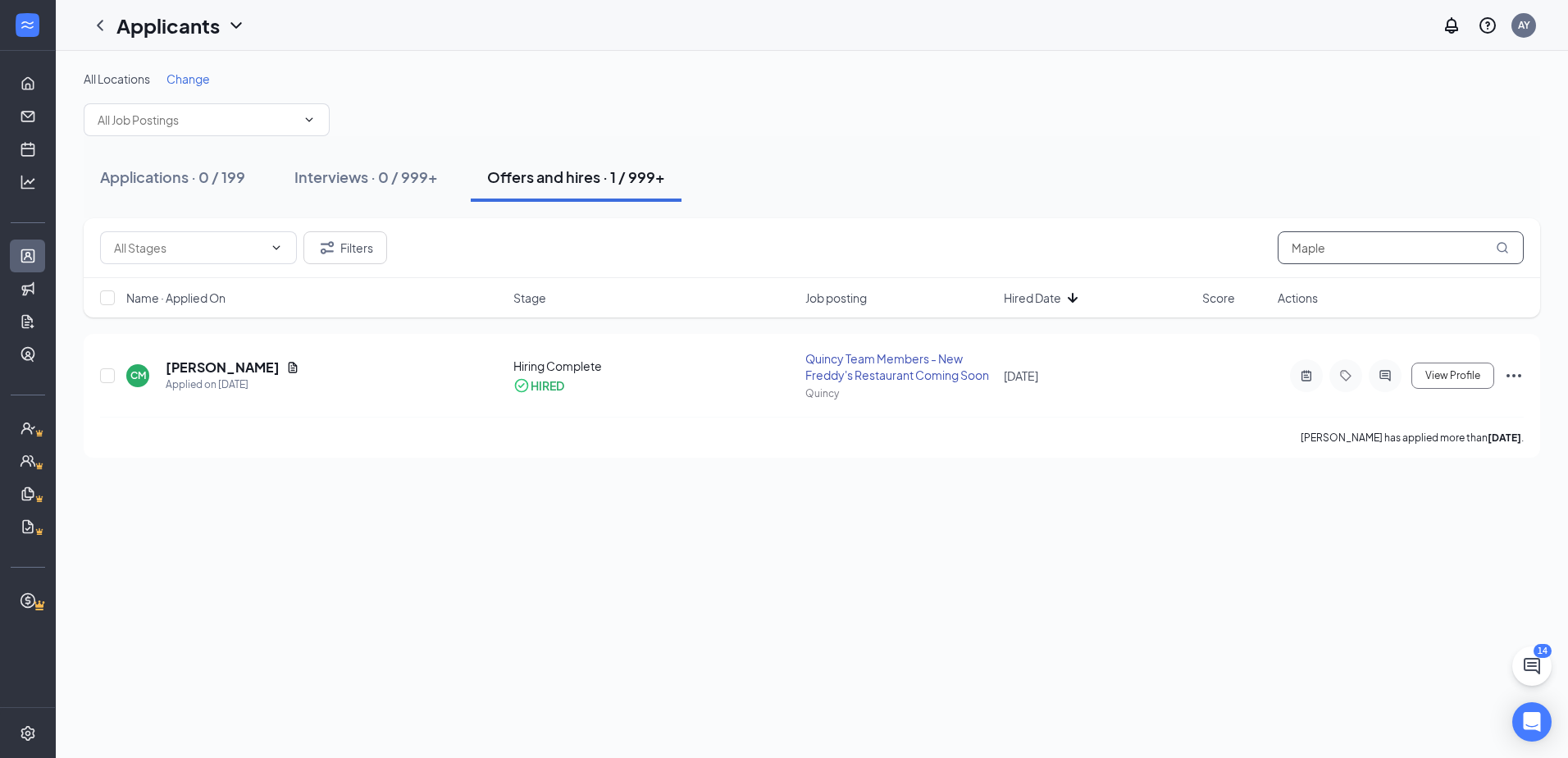
drag, startPoint x: 1318, startPoint y: 264, endPoint x: 1331, endPoint y: 253, distance: 17.0
click at [1318, 264] on div "Filters Maple" at bounding box center [813, 248] width 1457 height 60
click at [1346, 248] on input "Maple" at bounding box center [1401, 248] width 246 height 32
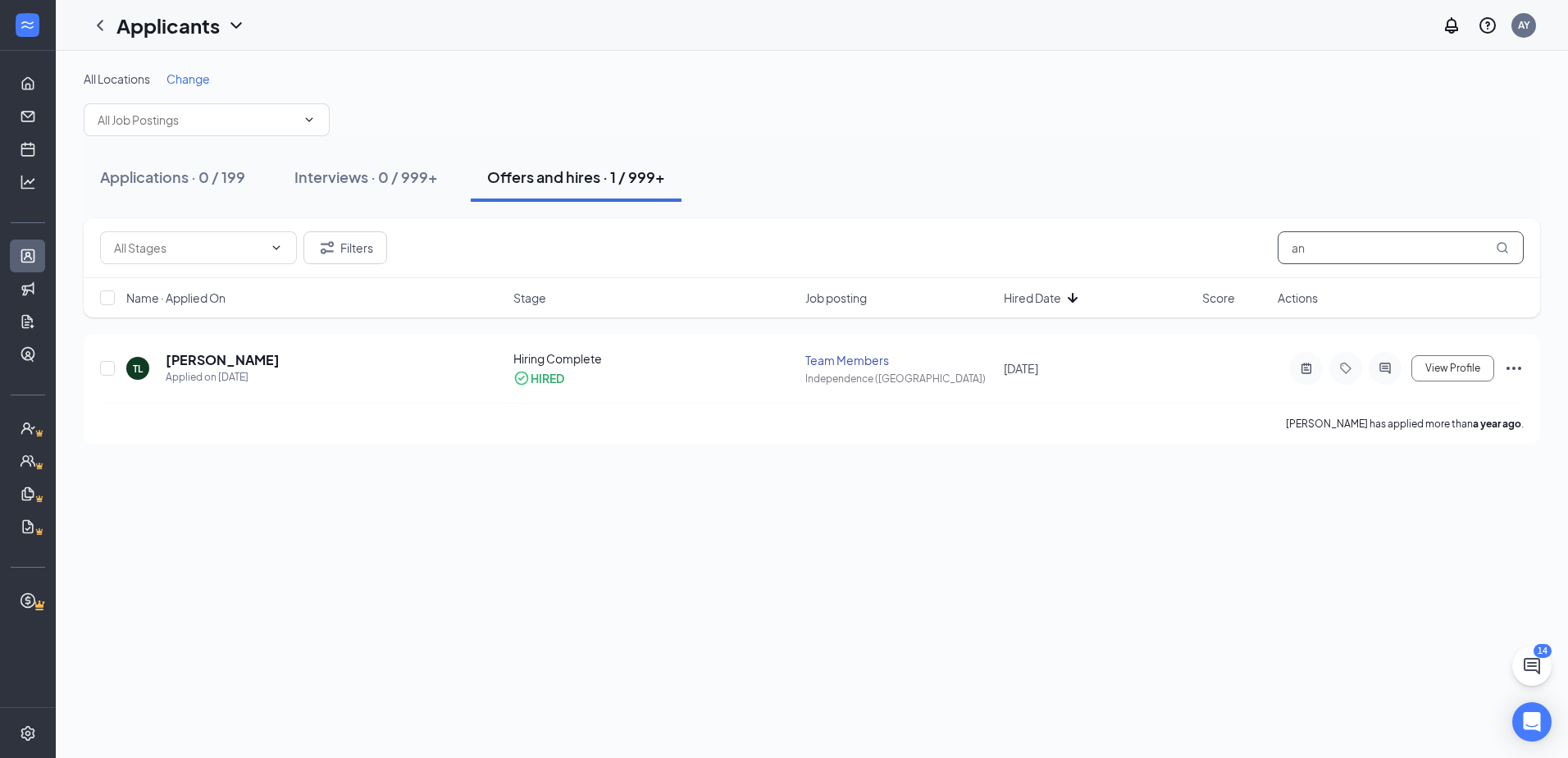
type input "a"
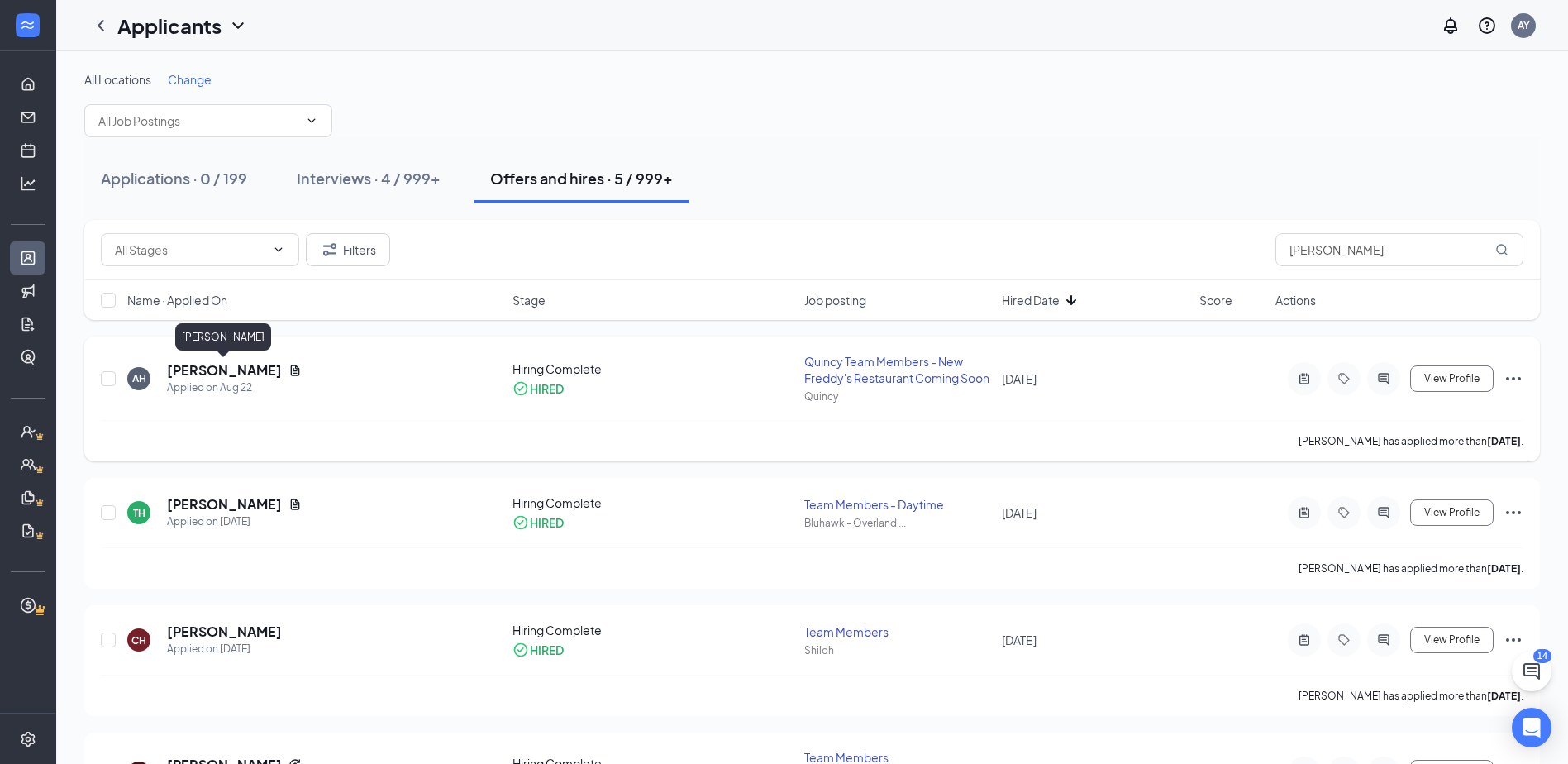
click at [214, 373] on h5 "Annelise Harvey" at bounding box center [225, 370] width 115 height 18
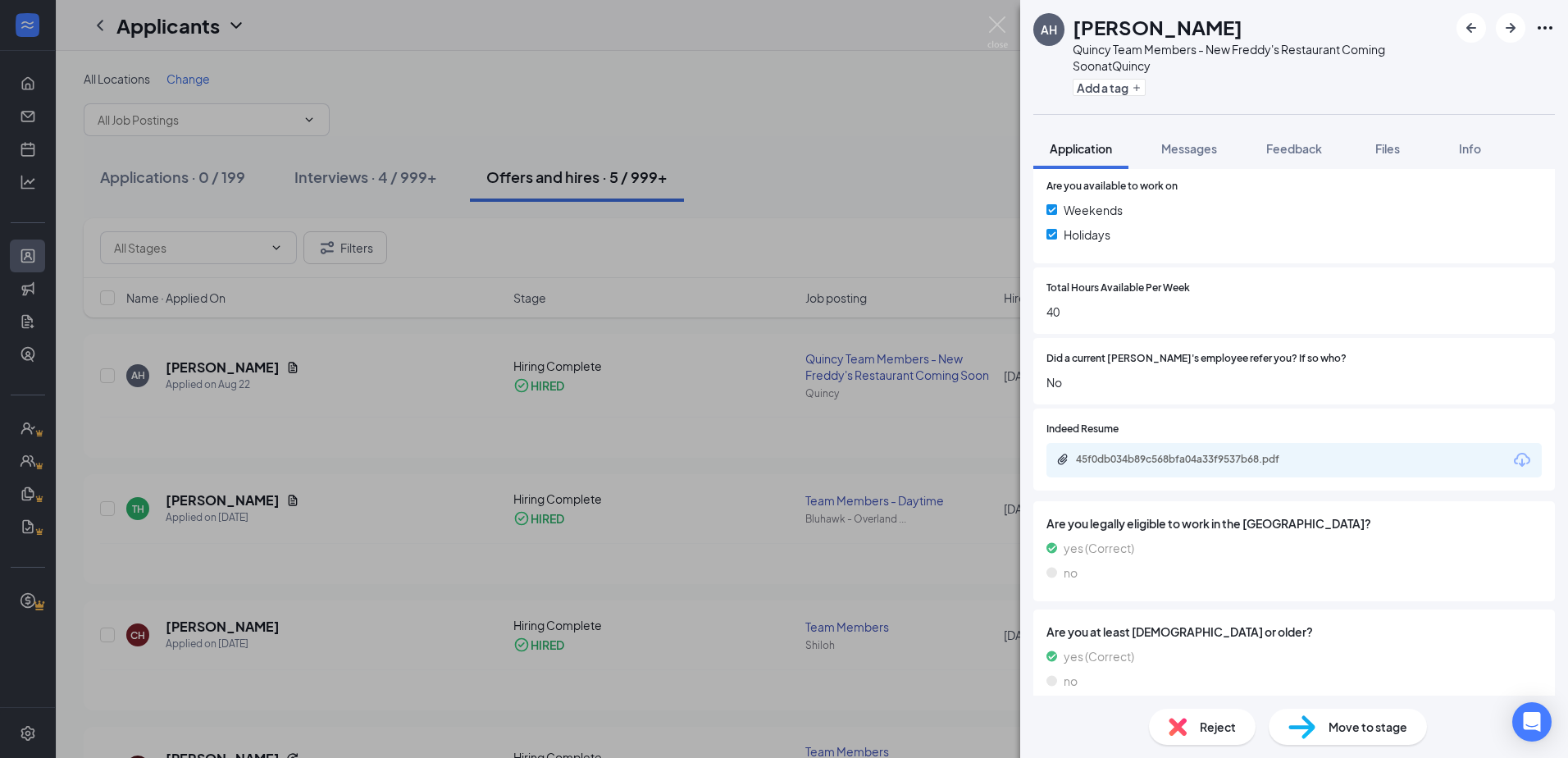
scroll to position [672, 0]
click at [1291, 154] on span "Feedback" at bounding box center [1294, 148] width 55 height 14
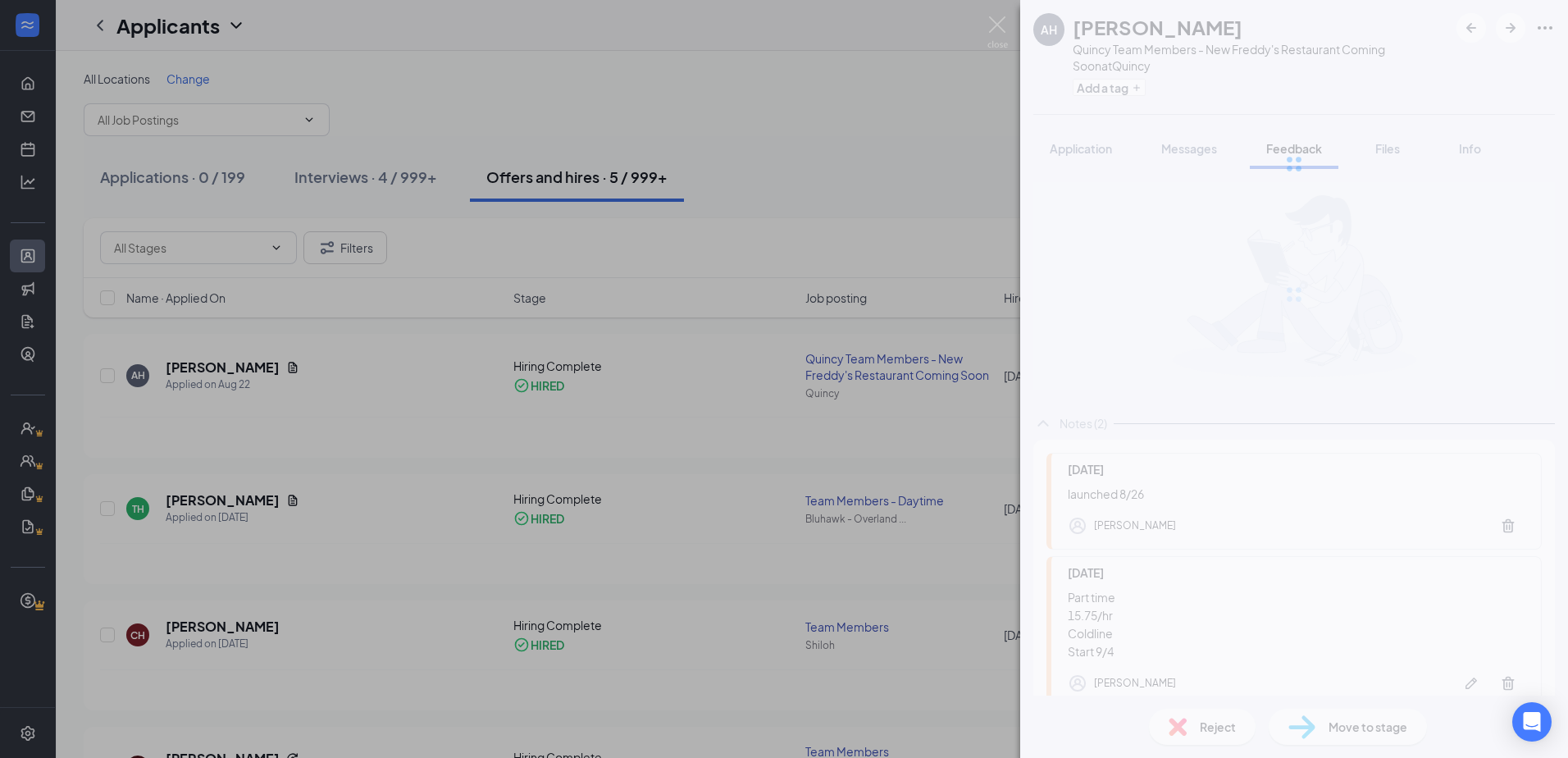
click at [863, 130] on div "AH Annelise Harvey Quincy Team Members - New Freddy's Restaurant Coming Soon at…" at bounding box center [784, 379] width 1568 height 758
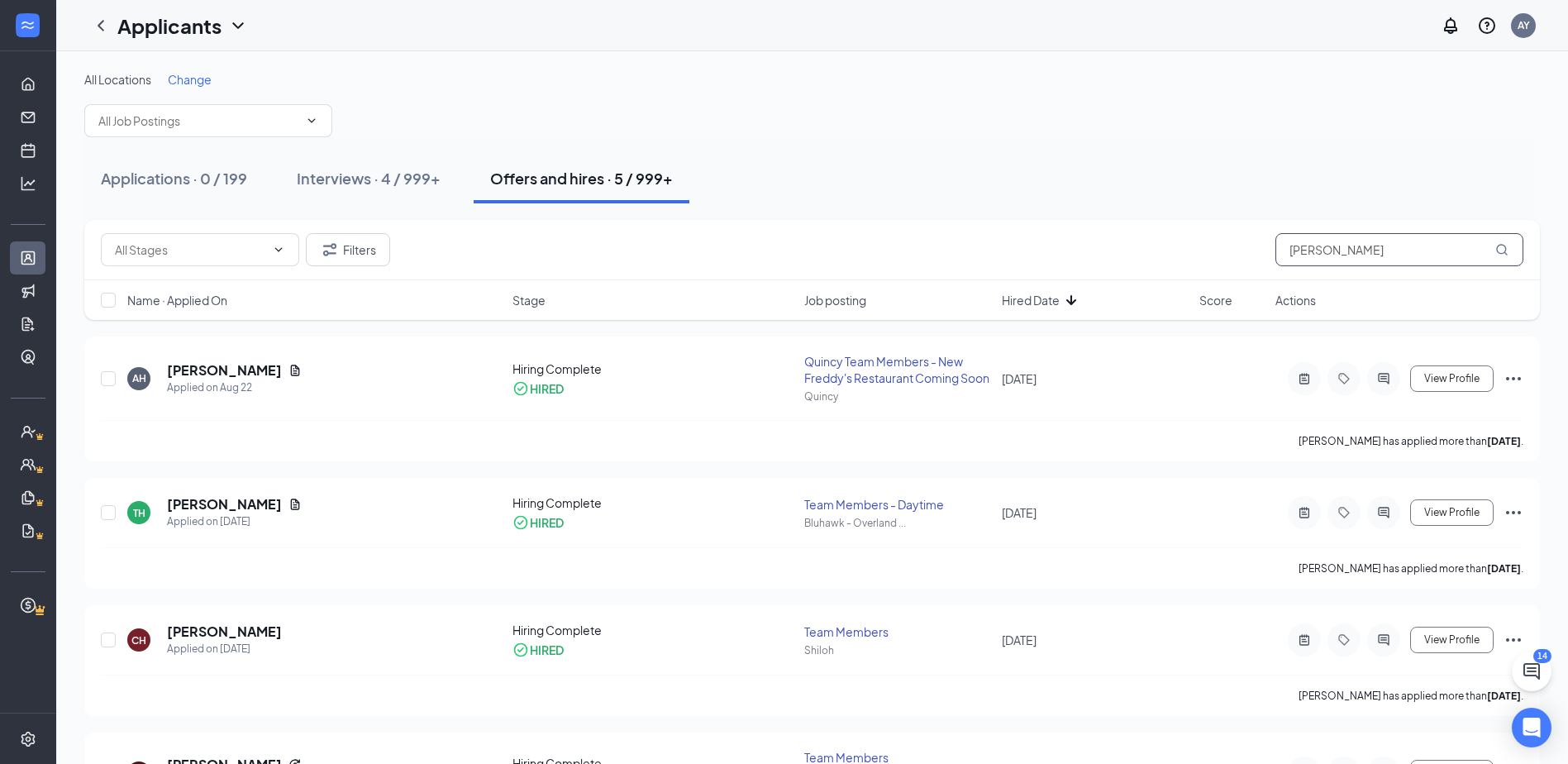
click at [1419, 260] on input "harvey" at bounding box center [1399, 250] width 248 height 33
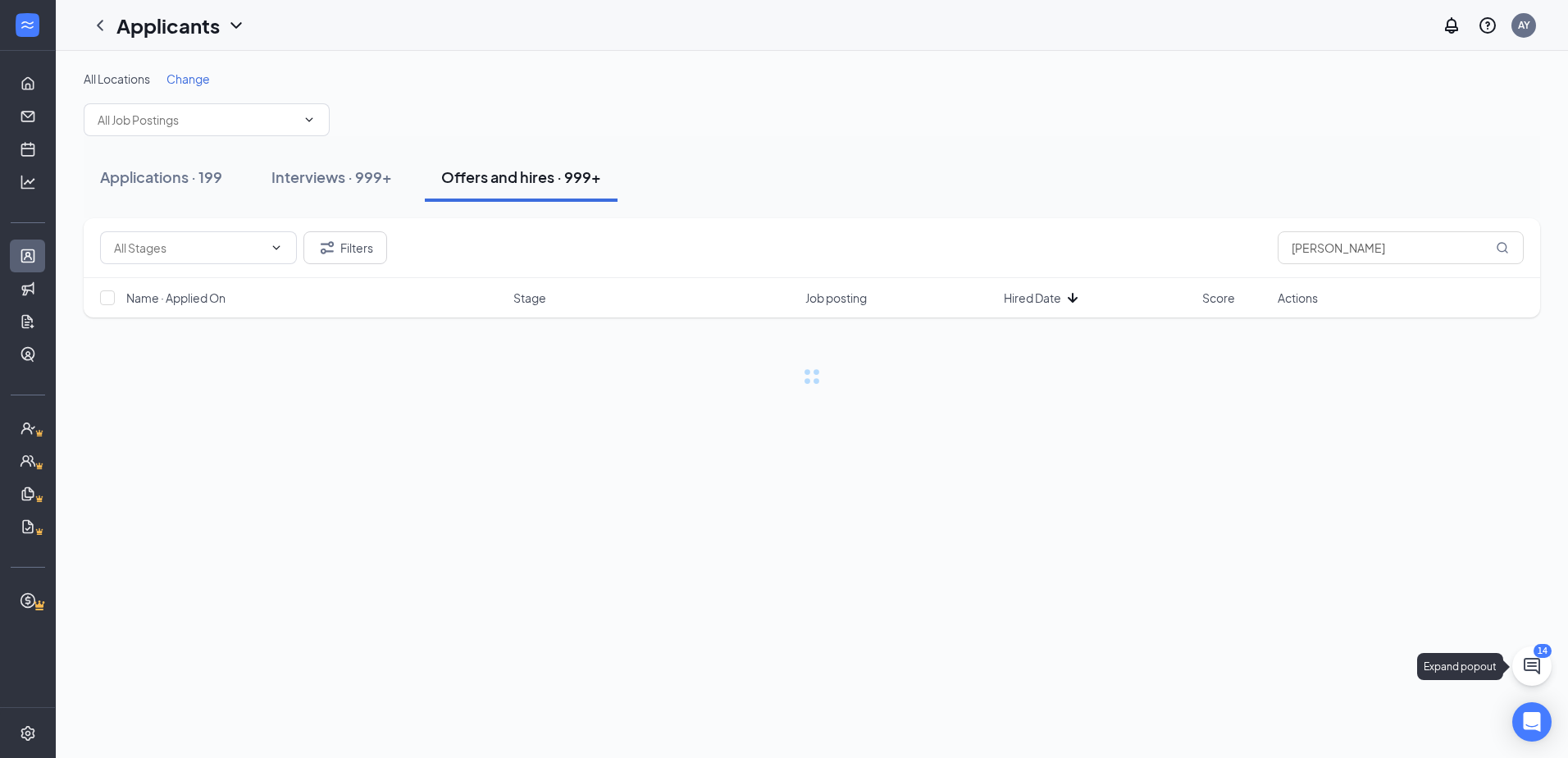
click at [1534, 675] on icon "ChatActive" at bounding box center [1532, 666] width 20 height 20
click at [1322, 735] on div "Chat 14" at bounding box center [1338, 737] width 251 height 27
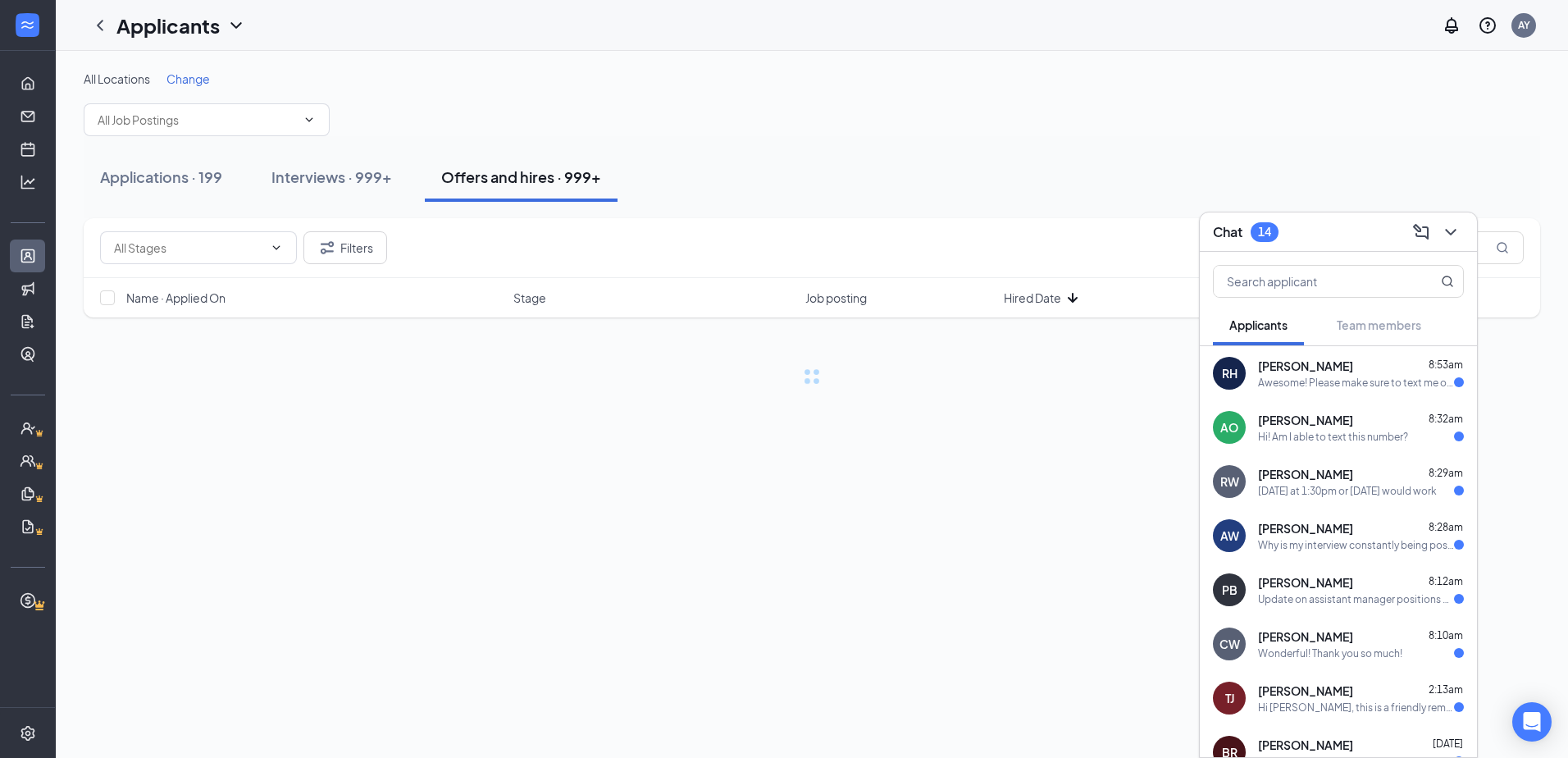
click at [1251, 372] on div "RH Rebecca Hunt 8:53am Awesome! Please make sure to text me or call me if you c…" at bounding box center [1338, 373] width 278 height 54
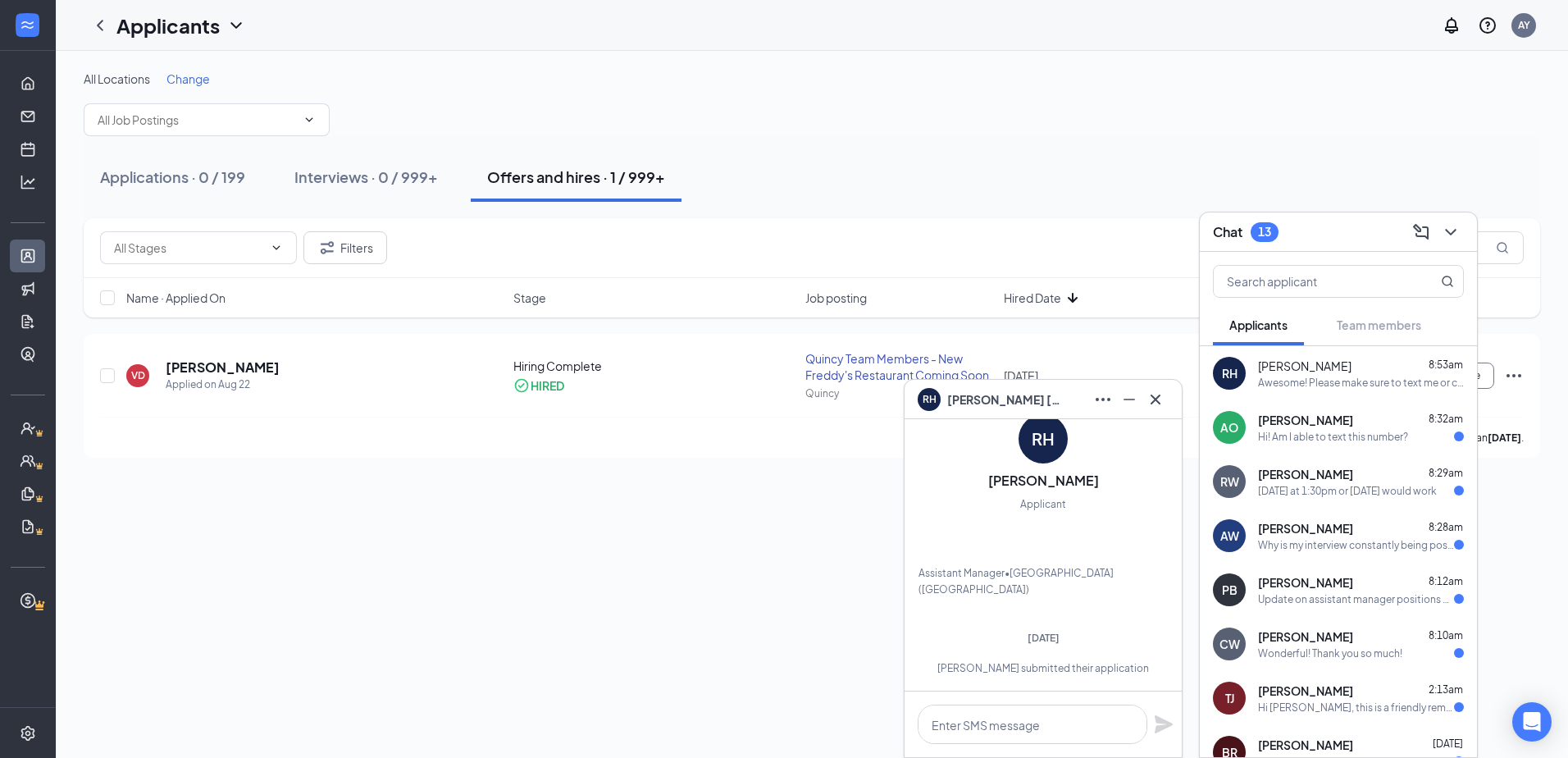
scroll to position [-338, 0]
click at [1148, 399] on icon "Cross" at bounding box center [1156, 399] width 20 height 20
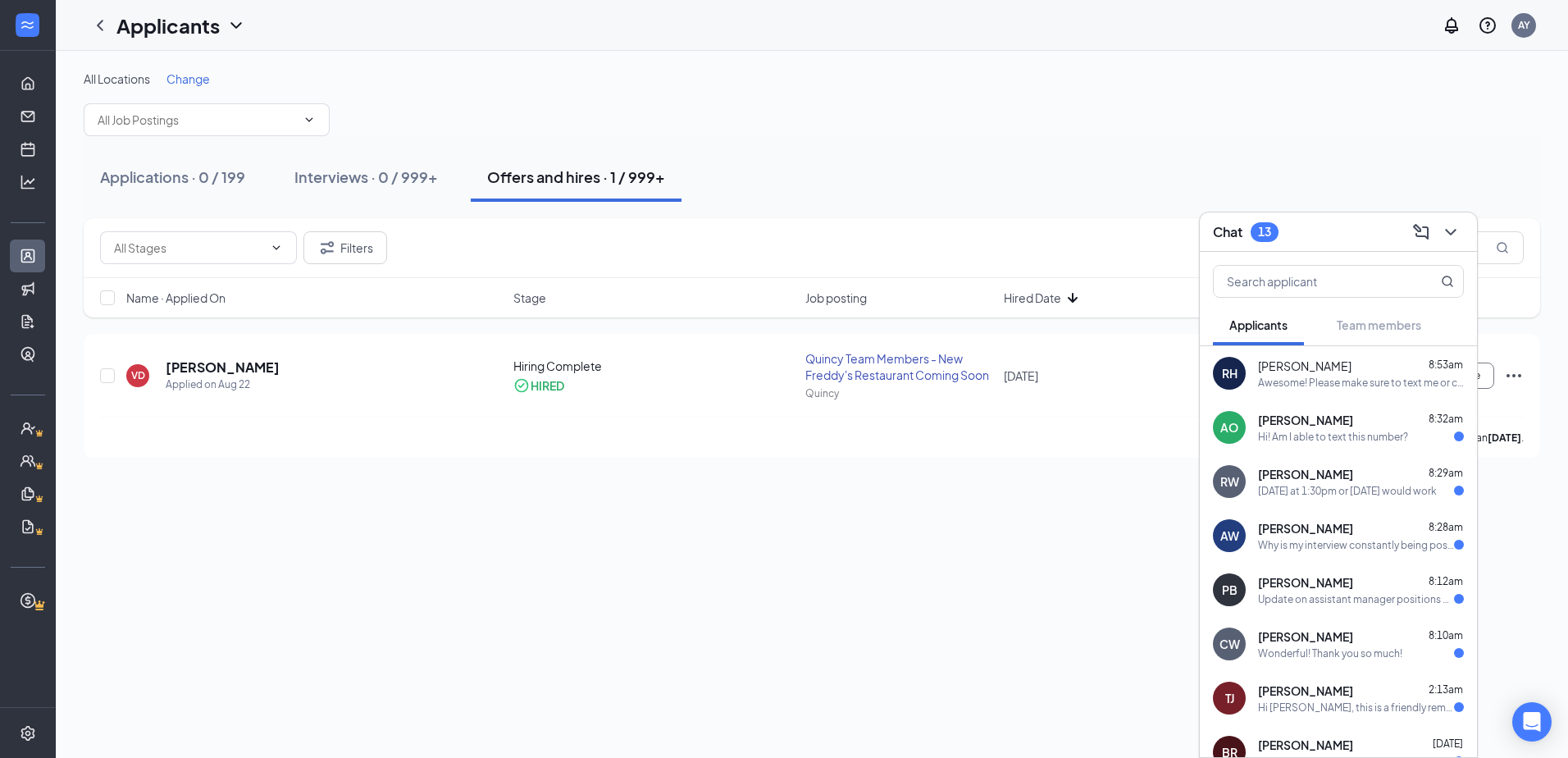
click at [1249, 433] on div "AO Aniiyah Oden 8:32am Hi! Am I able to text this number?" at bounding box center [1338, 427] width 278 height 54
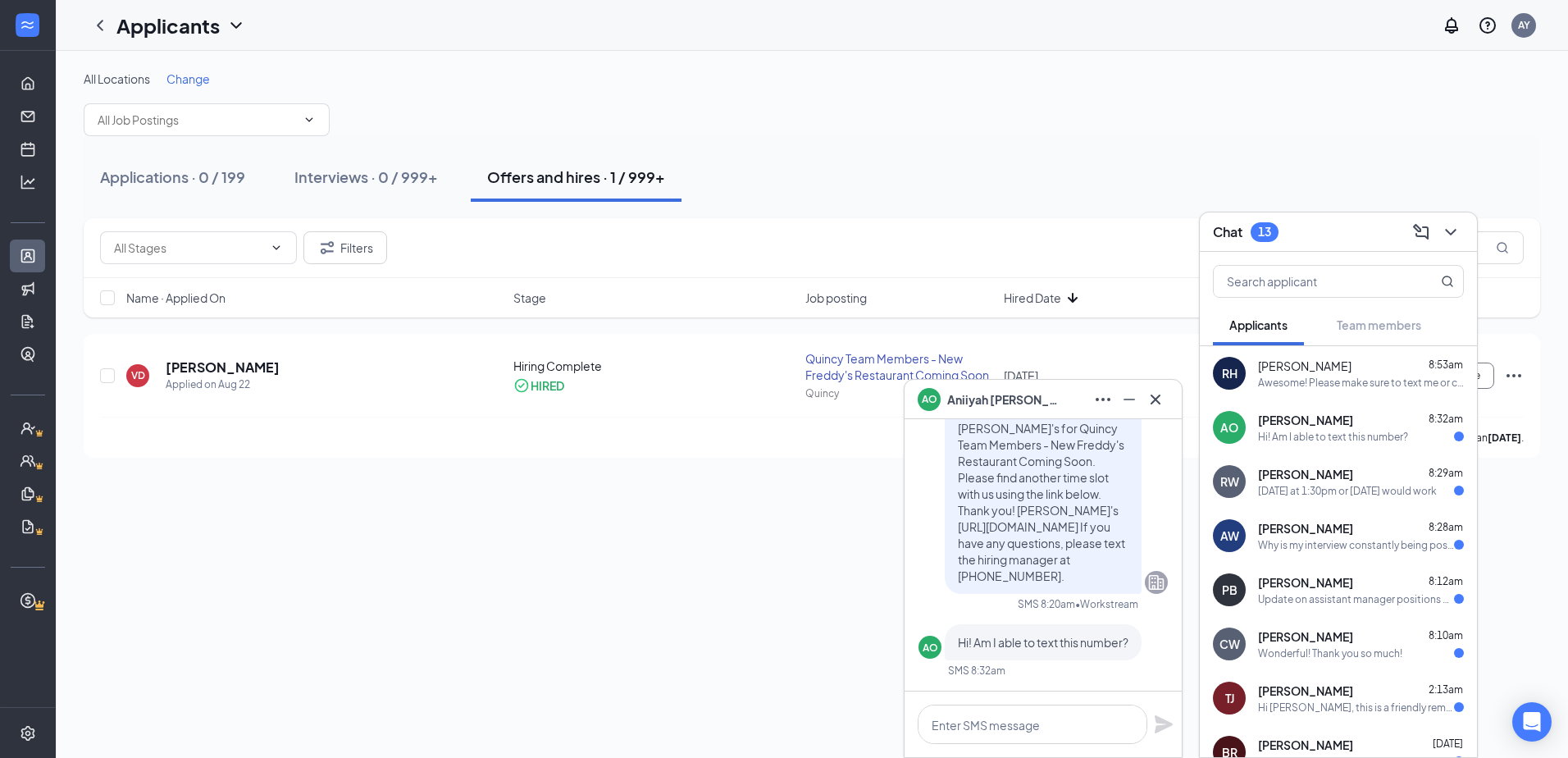
click at [1245, 478] on div "RW" at bounding box center [1229, 481] width 32 height 32
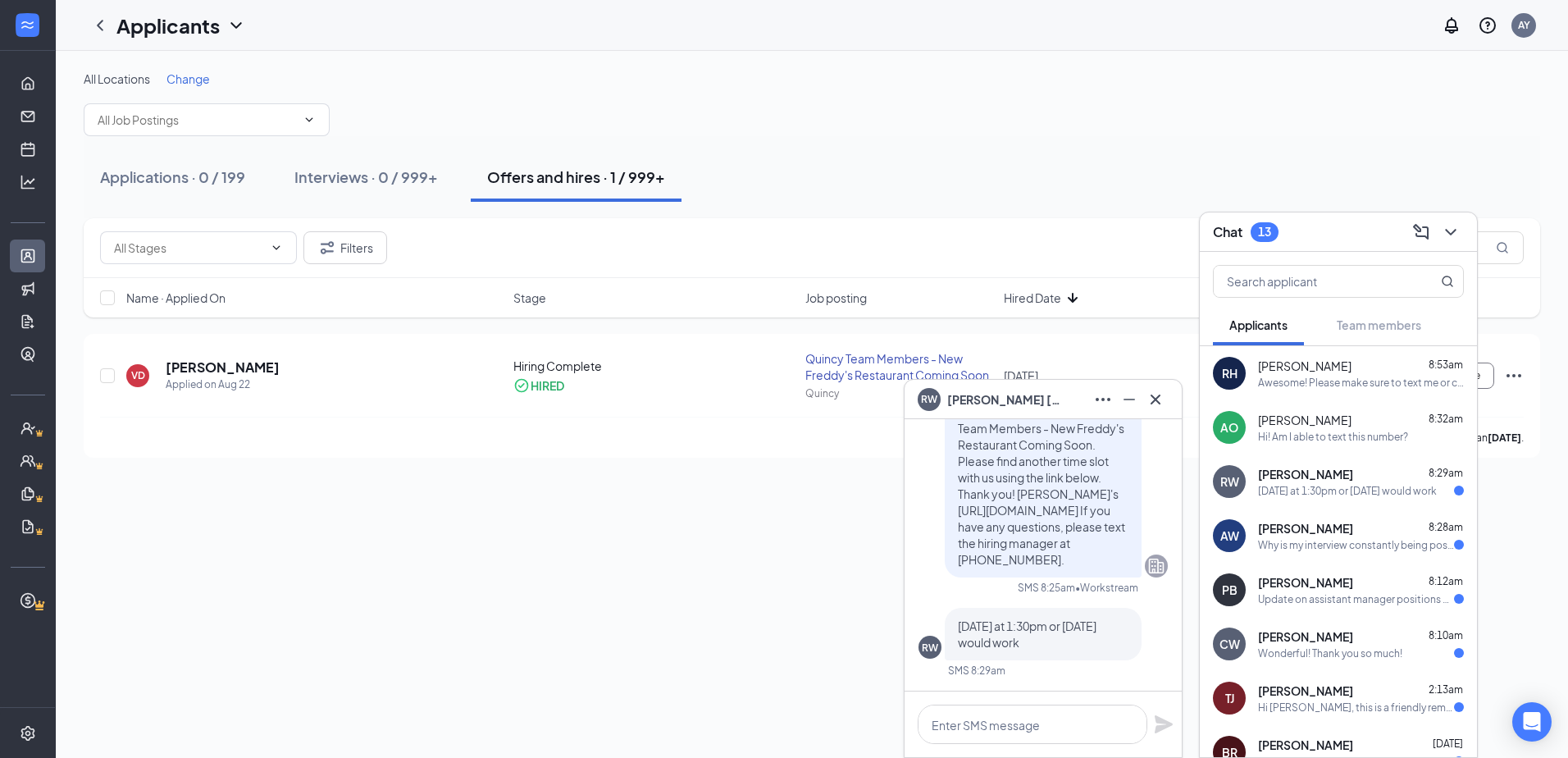
click at [1232, 560] on div "AW Austin Wester 8:28am Why is my interview constantly being postponed" at bounding box center [1338, 535] width 278 height 54
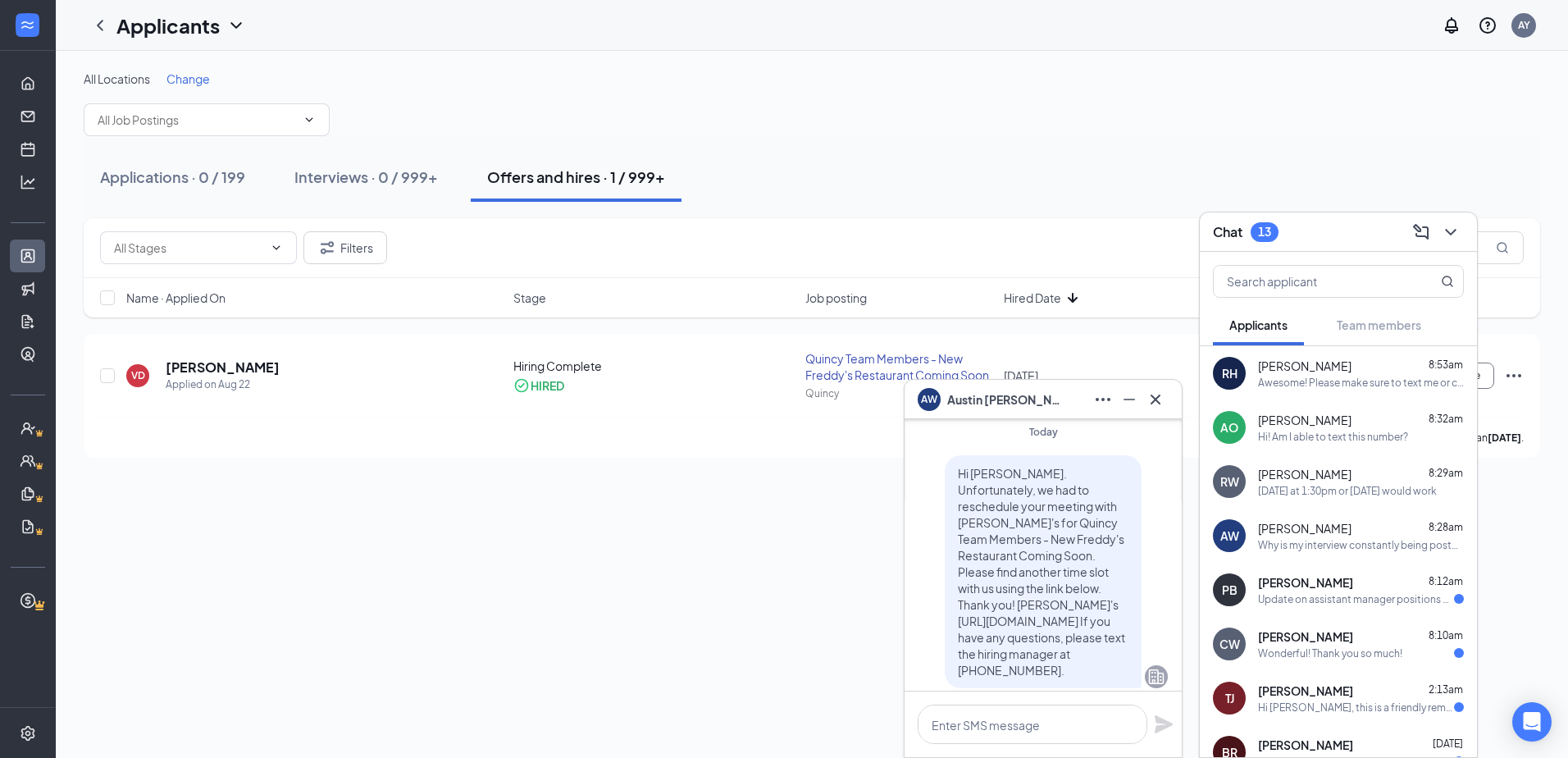
scroll to position [-82, 0]
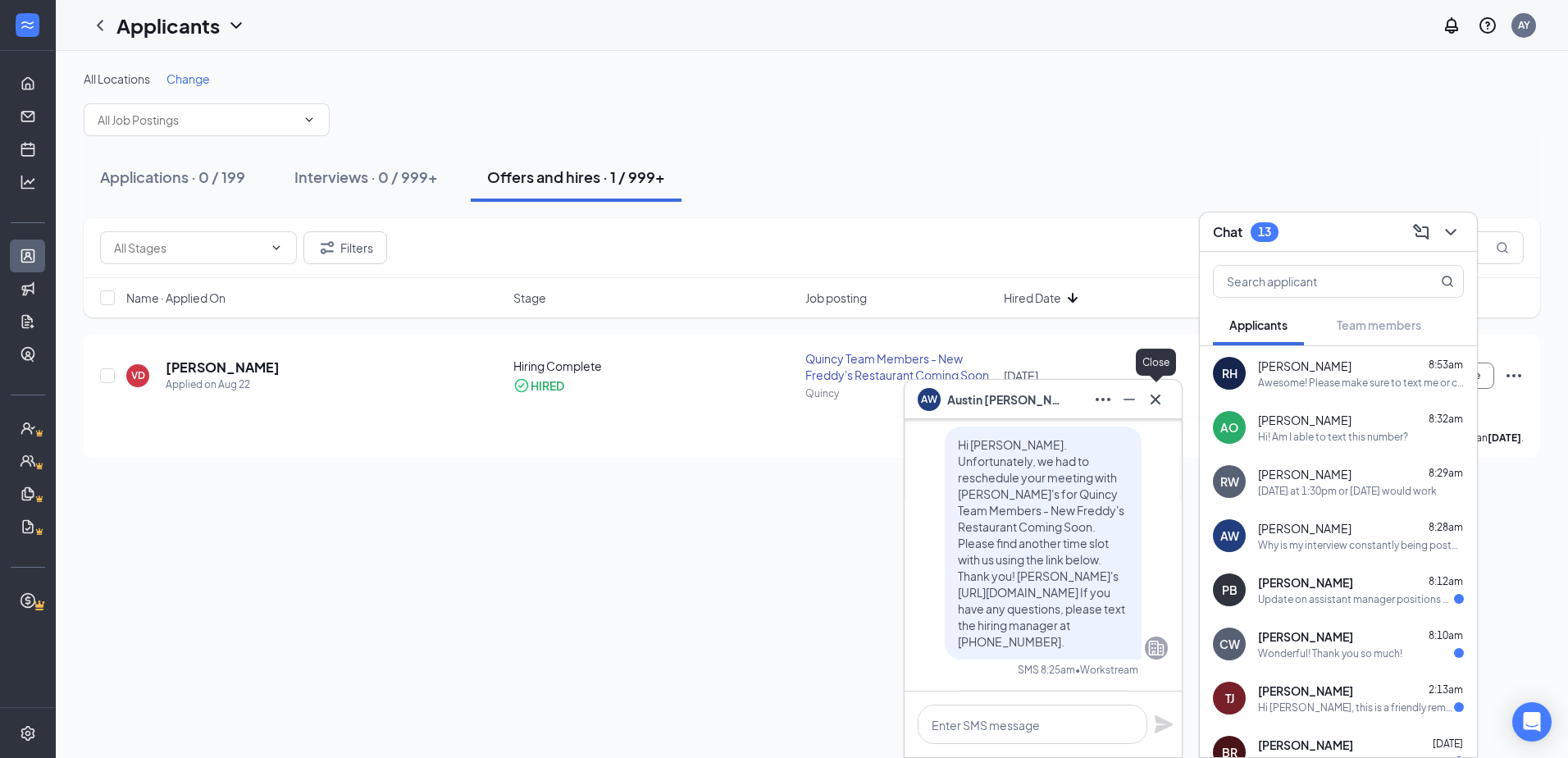
click at [1160, 400] on icon "Cross" at bounding box center [1156, 399] width 20 height 20
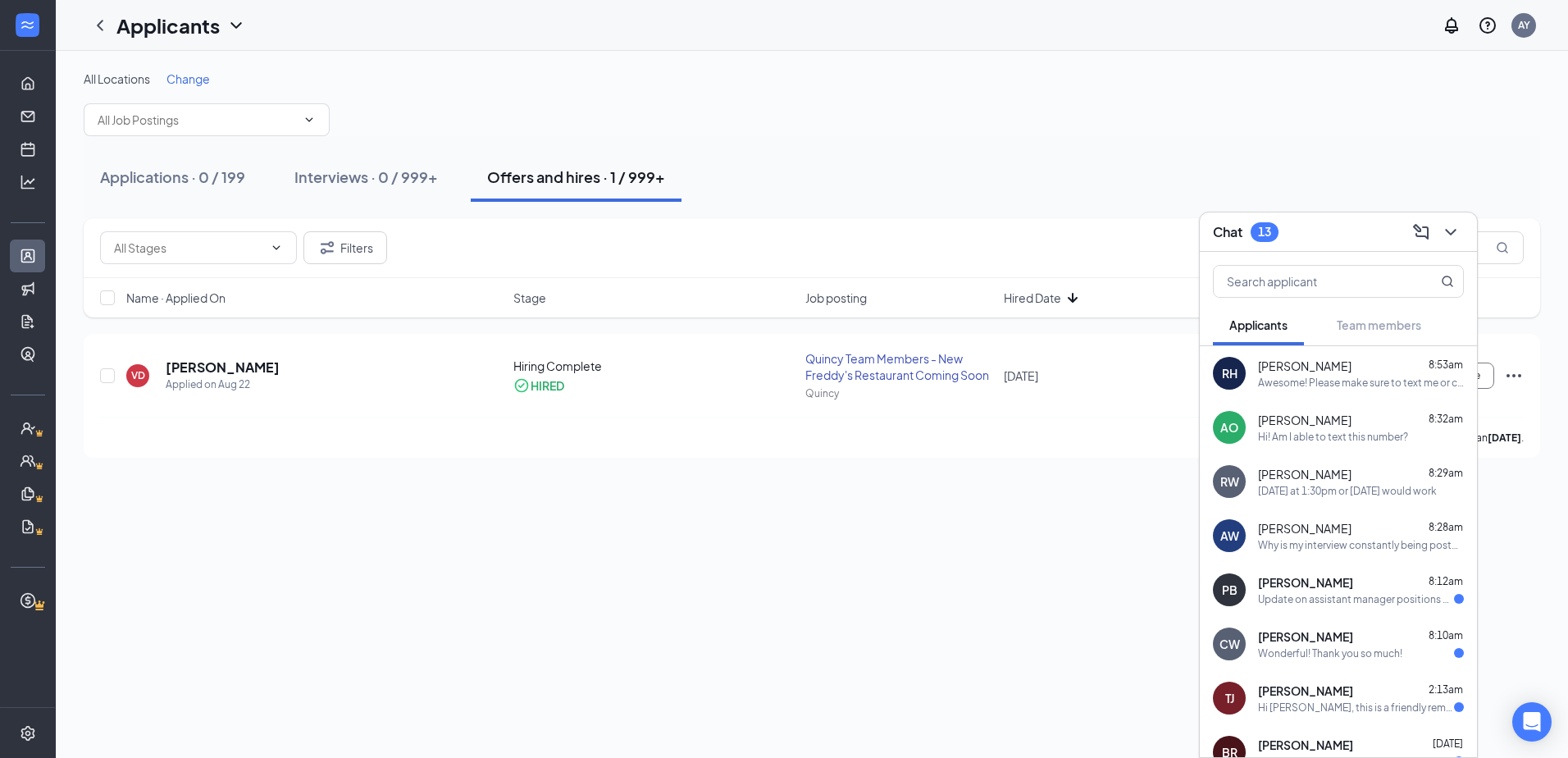
click at [1258, 587] on span "[PERSON_NAME]" at bounding box center [1306, 582] width 95 height 16
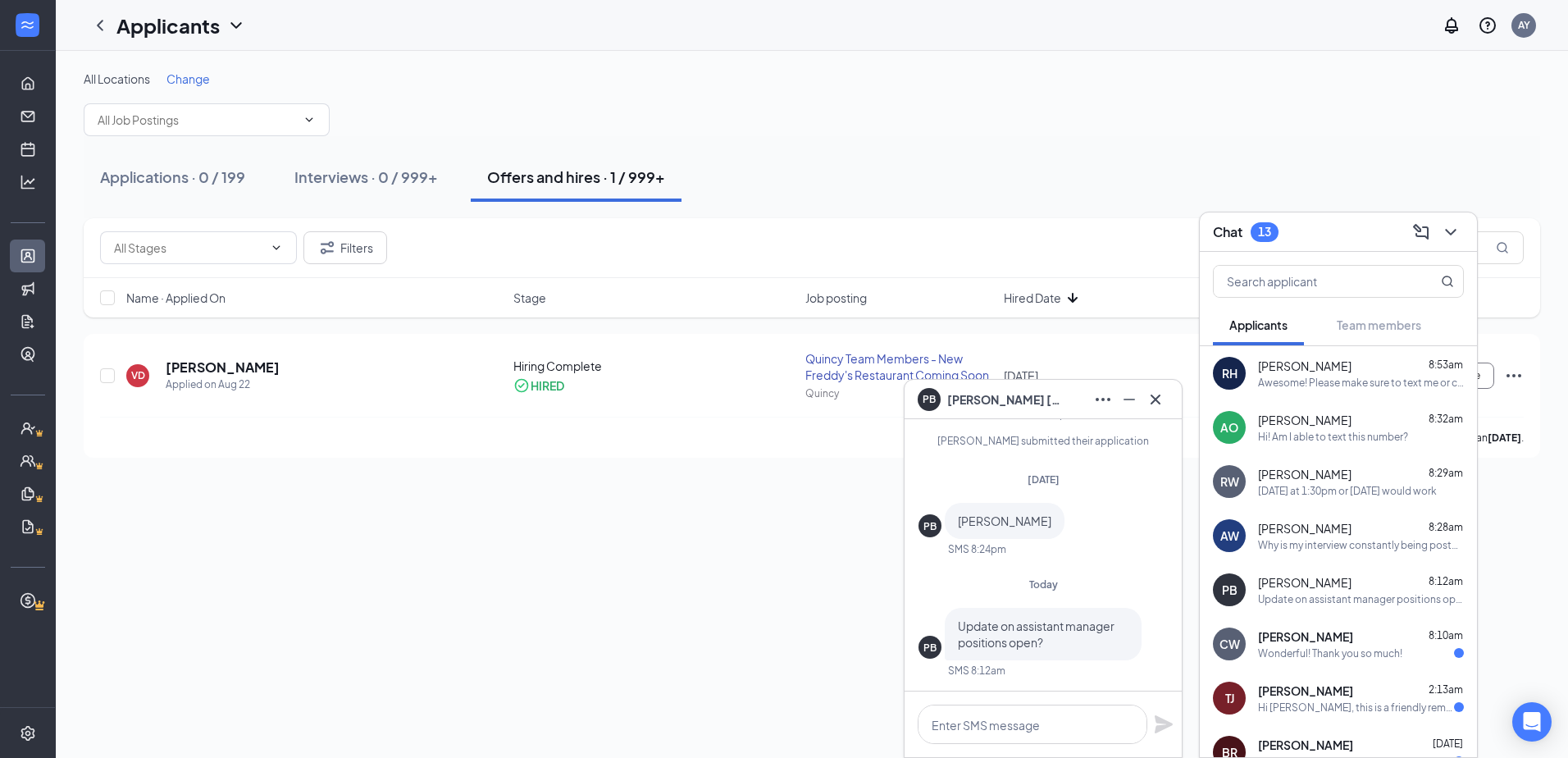
click at [1258, 655] on div "CW Casey Wise 8:10am Wonderful! Thank you so much!" at bounding box center [1338, 644] width 278 height 54
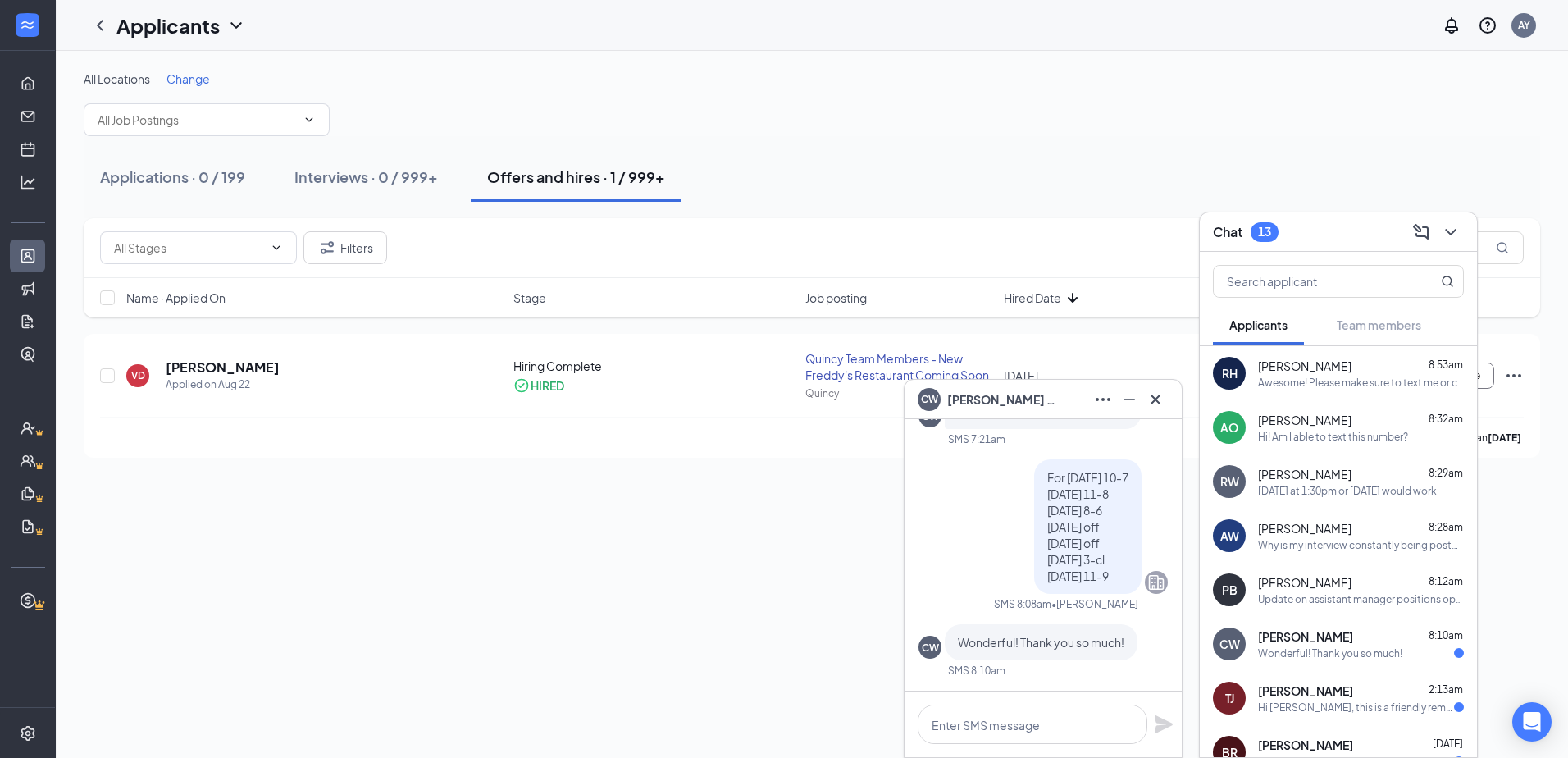
click at [1243, 703] on div "TJ" at bounding box center [1229, 698] width 32 height 32
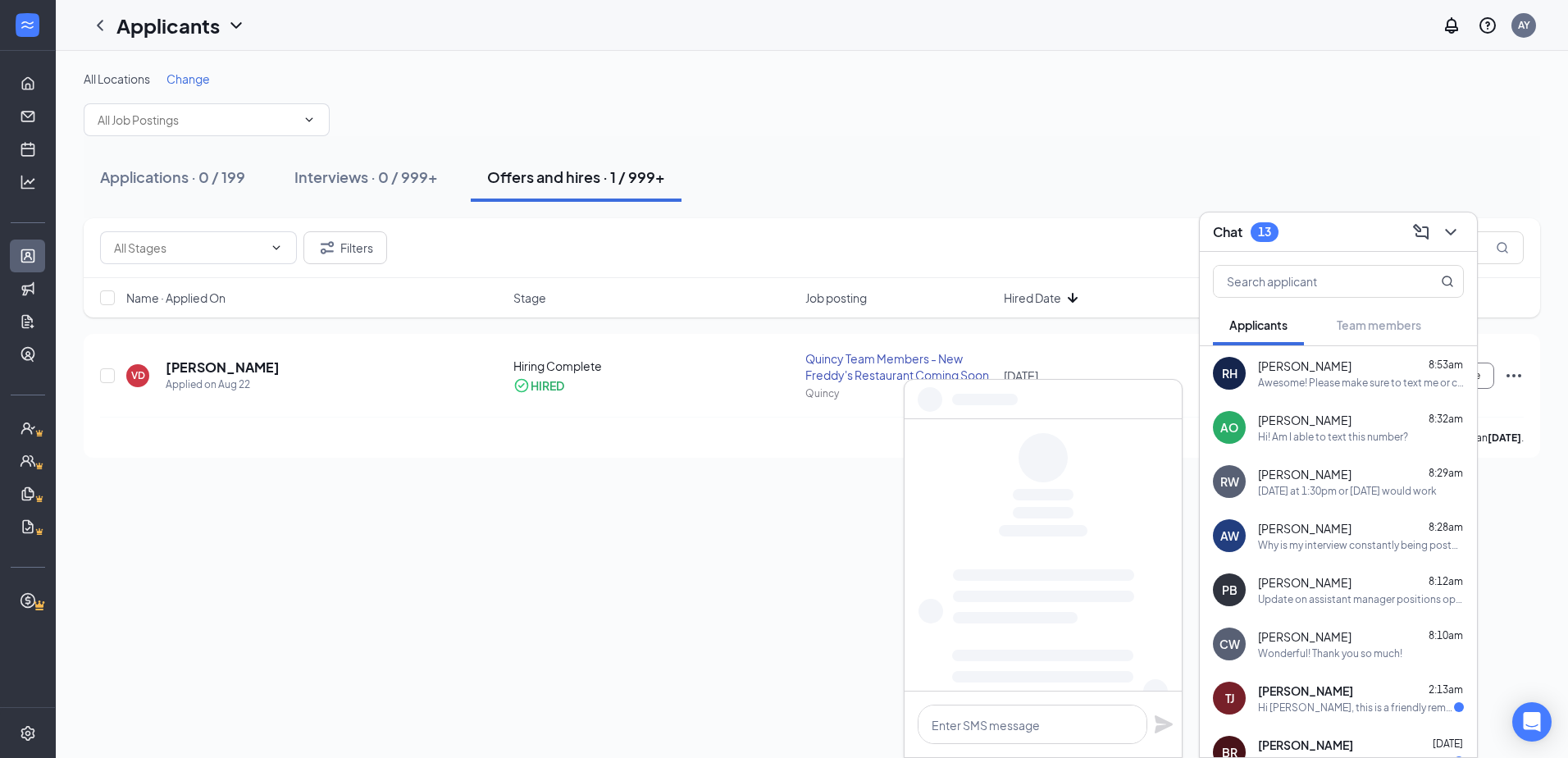
scroll to position [164, 0]
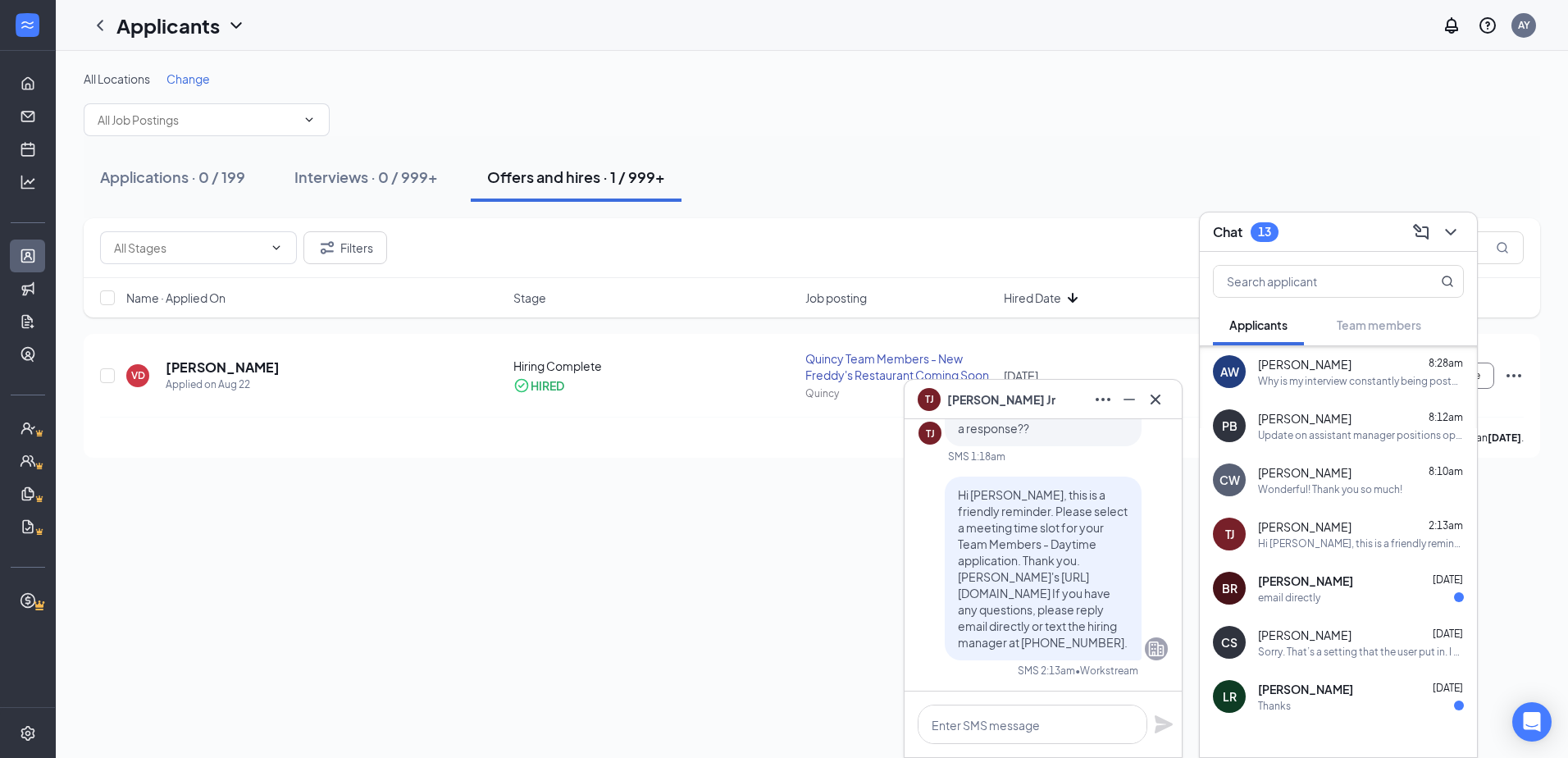
click at [1294, 606] on div "BR Brooke rives Aug 26 email directly" at bounding box center [1338, 587] width 278 height 54
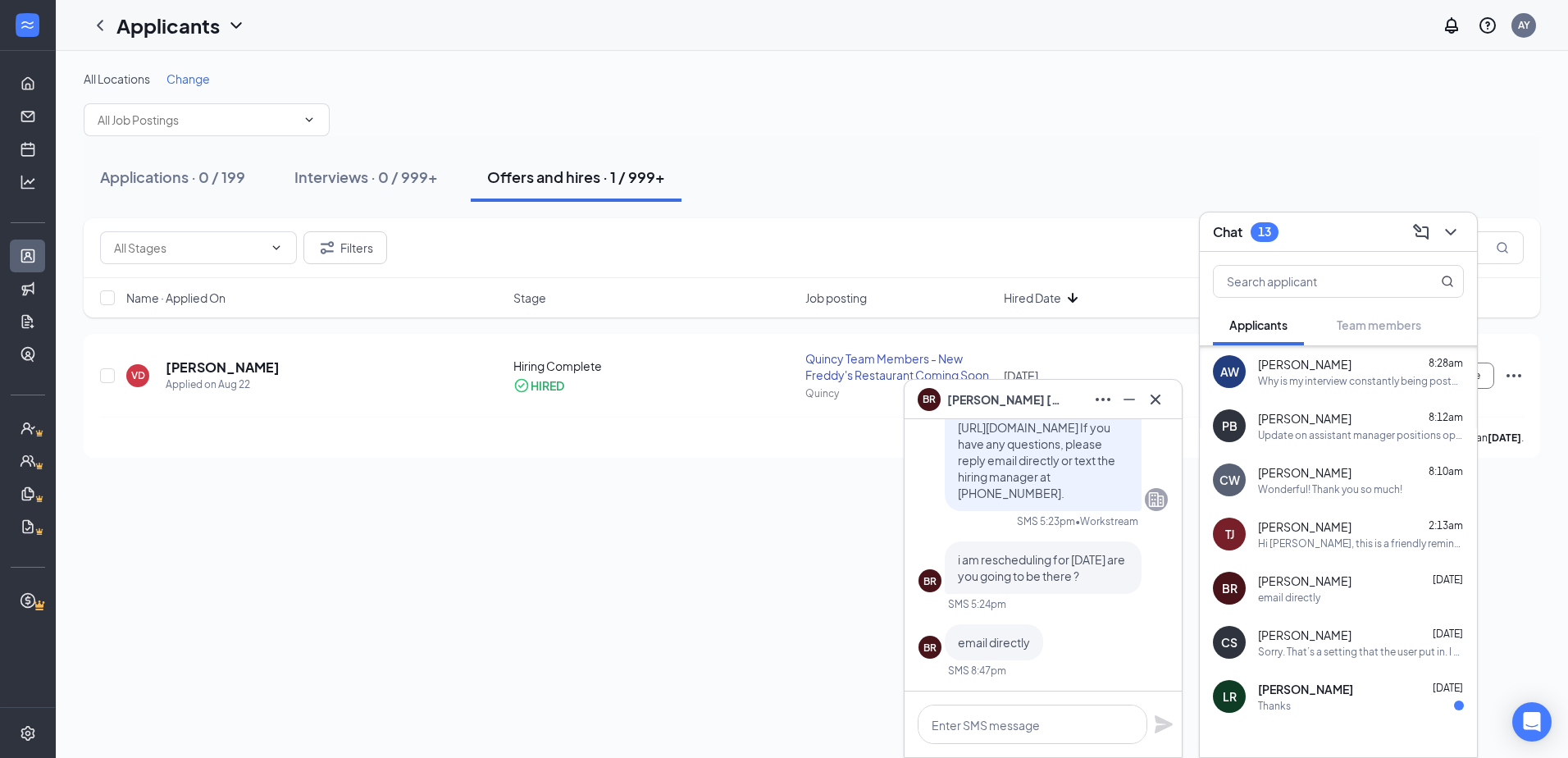
click at [1258, 700] on div "LR Luis Rosa Aug 26 Thanks" at bounding box center [1338, 696] width 278 height 54
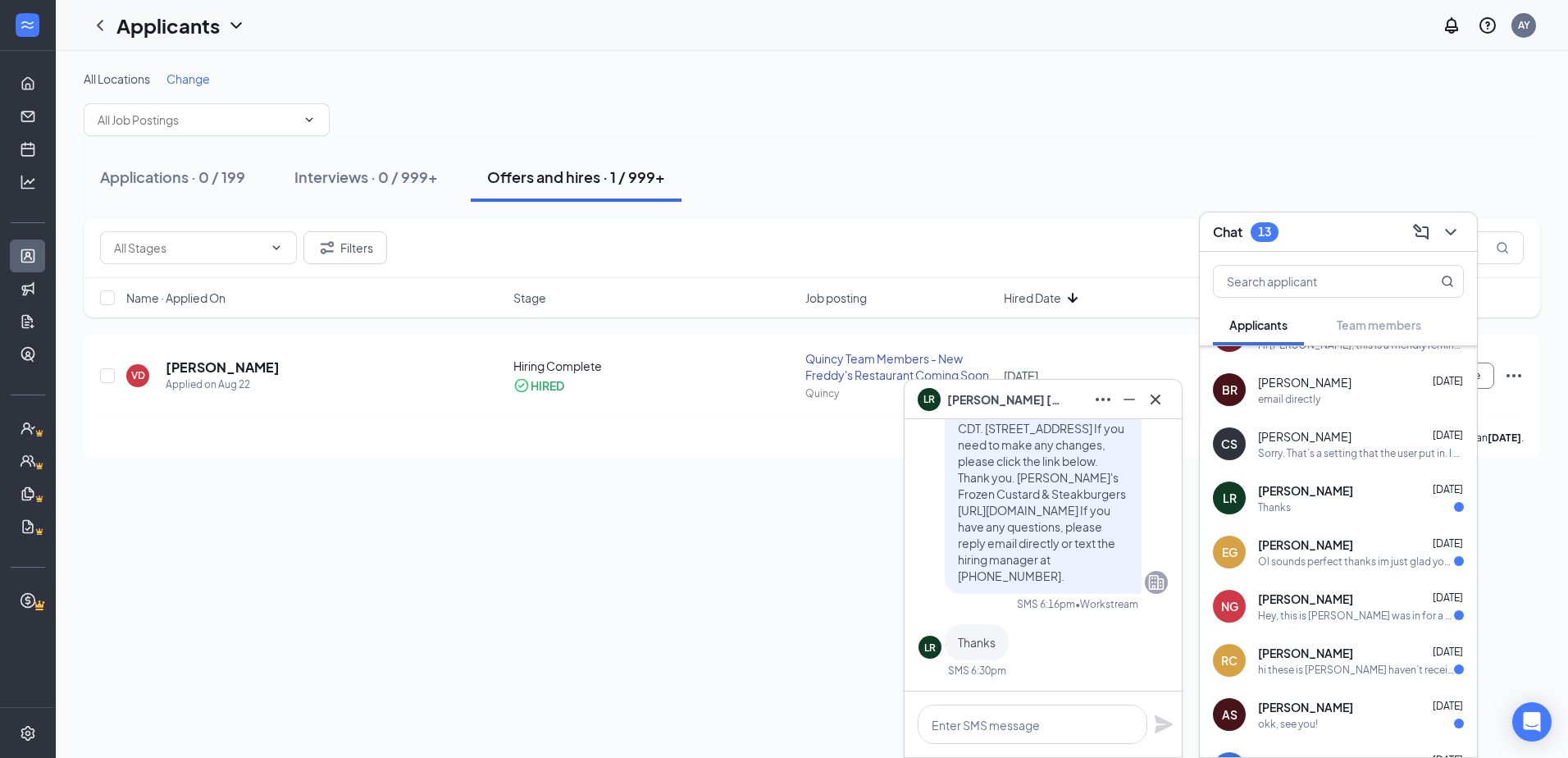
scroll to position [377, 0]
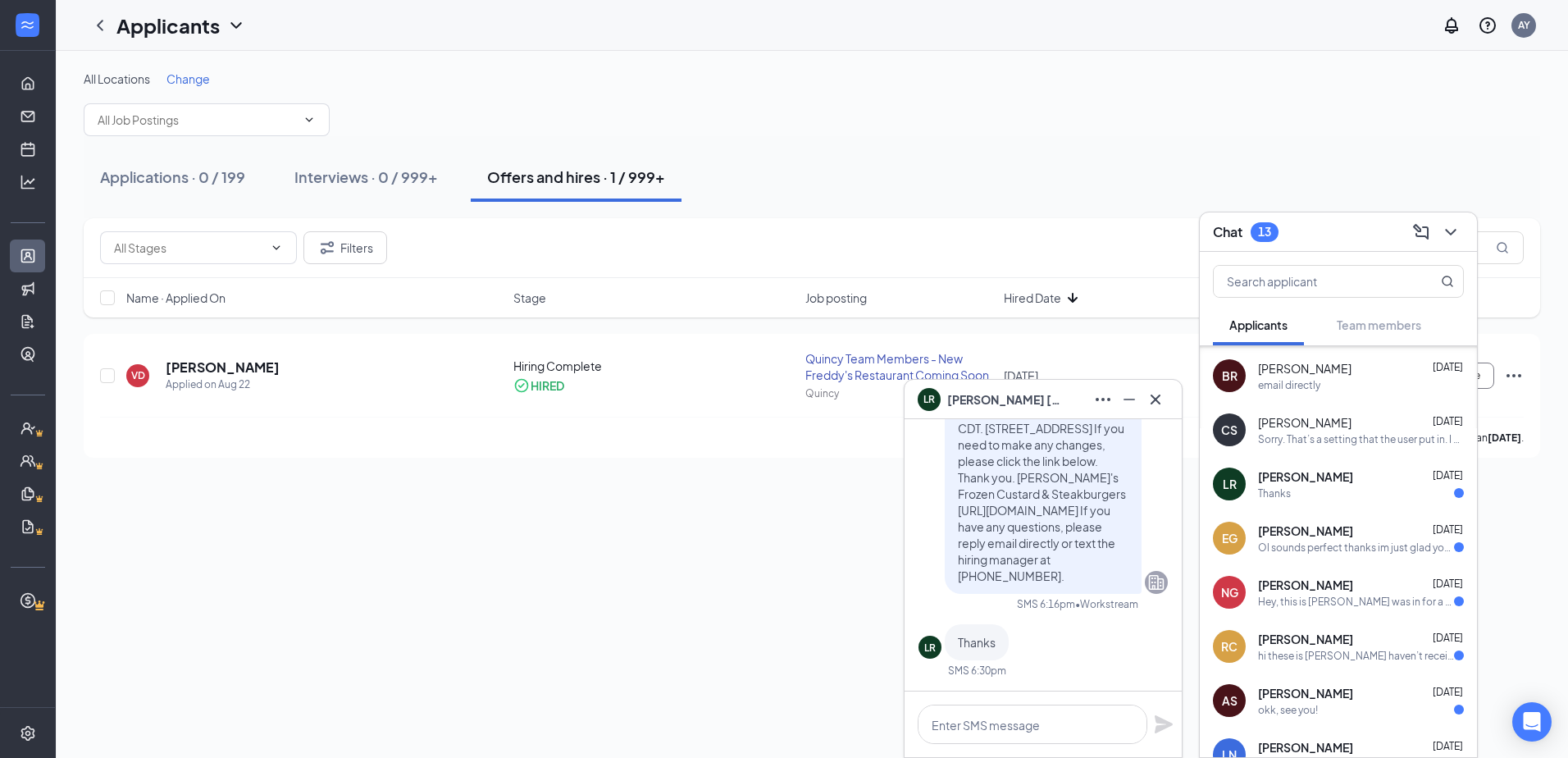
click at [1278, 541] on div "Ol sounds perfect thanks im just glad your still keeping contact im ready to st…" at bounding box center [1356, 547] width 196 height 14
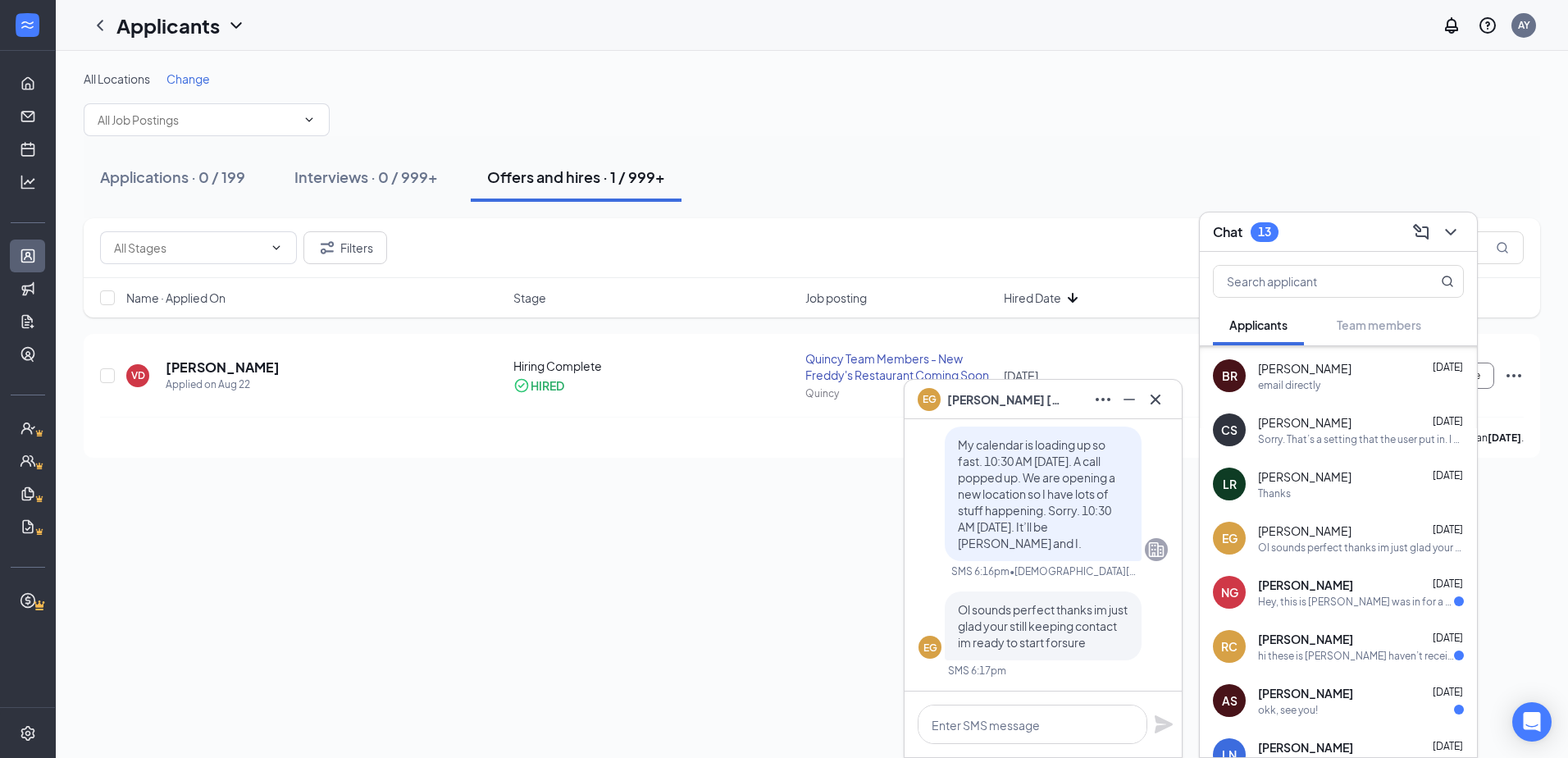
click at [1266, 606] on div "Hey, this is Nicholus I was in for a recent interview and wanted to know if the…" at bounding box center [1356, 602] width 196 height 14
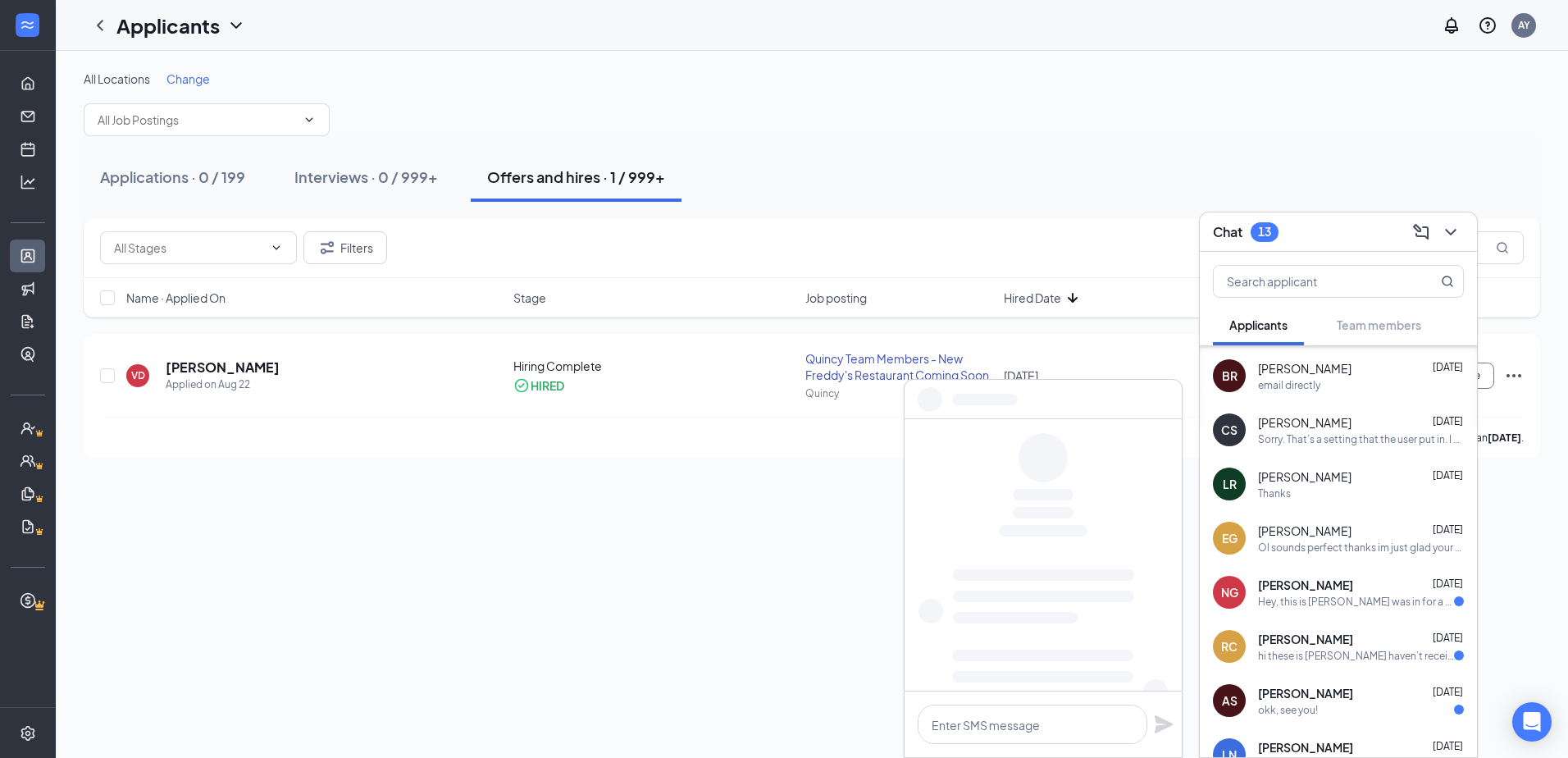
click at [1256, 646] on div "RC rosa Castellanos Aug 26 hi these is Rosa haven’t received anything yet" at bounding box center [1338, 645] width 278 height 54
click at [1243, 694] on div "AS" at bounding box center [1229, 700] width 32 height 32
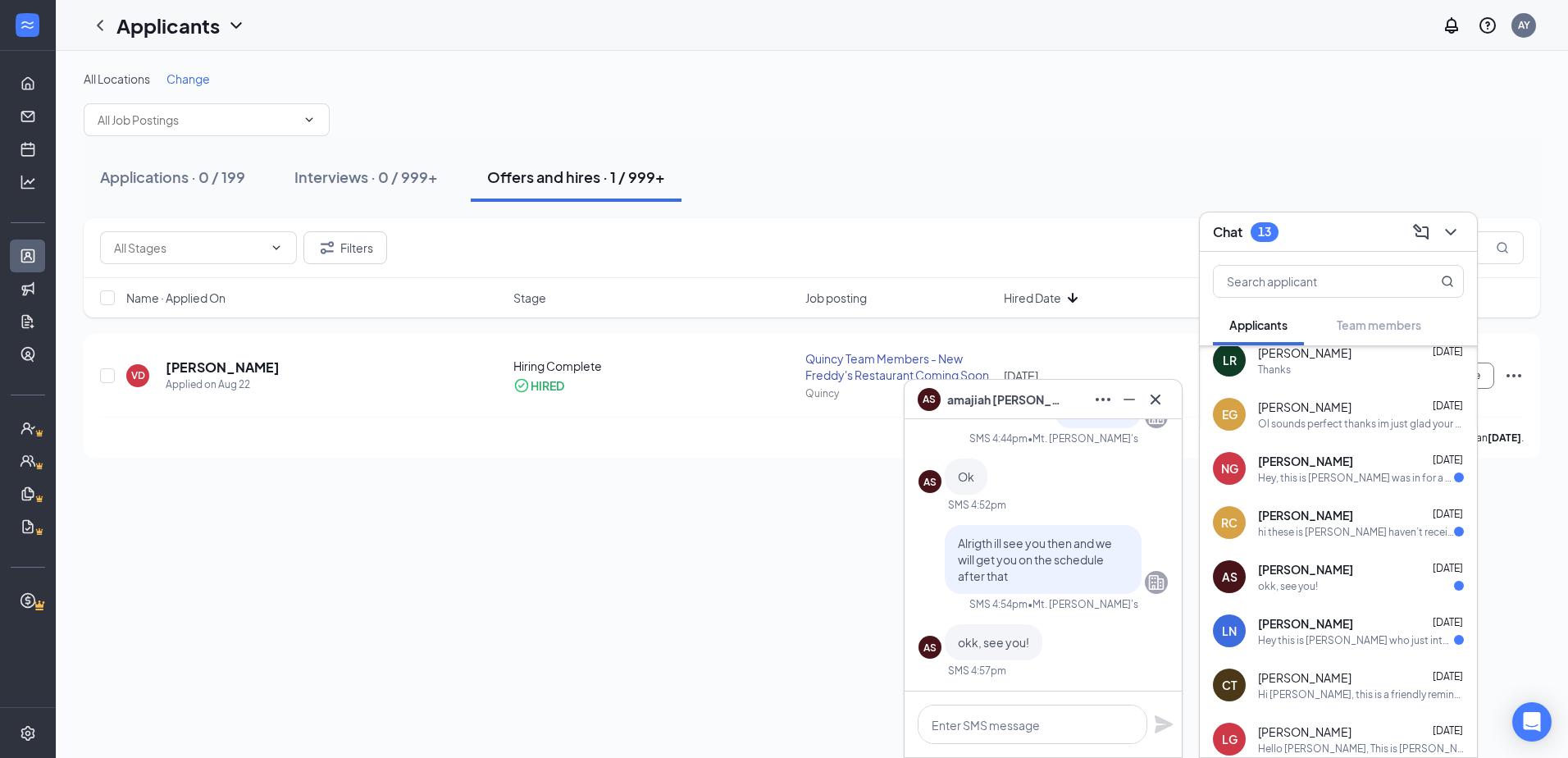
scroll to position [541, 0]
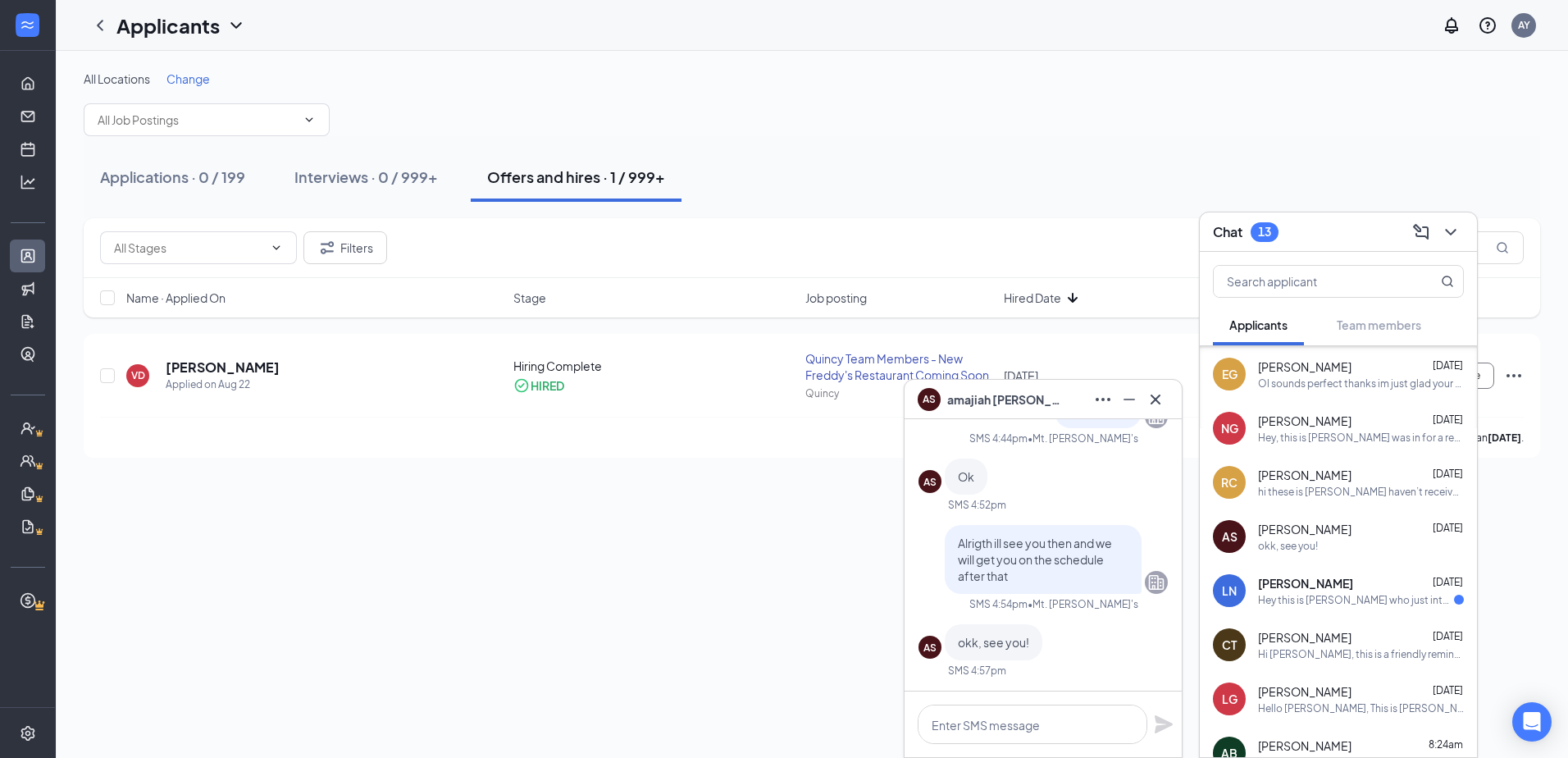
drag, startPoint x: 1286, startPoint y: 598, endPoint x: 1249, endPoint y: 646, distance: 60.6
click at [1286, 598] on div "Hey this is Lily who just interviewed there at 3, I didn't receive an email on …" at bounding box center [1356, 600] width 196 height 14
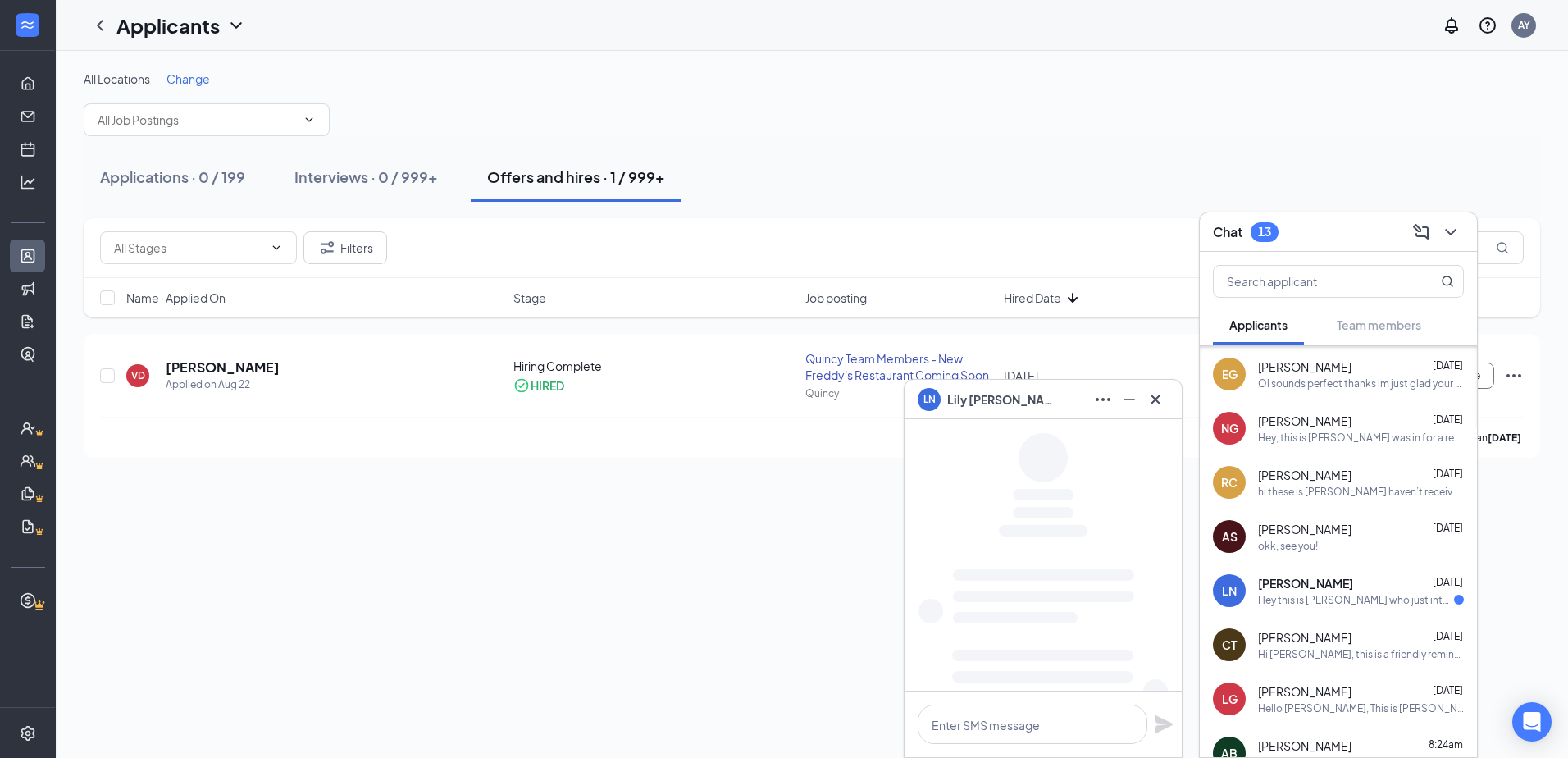
scroll to position [705, 0]
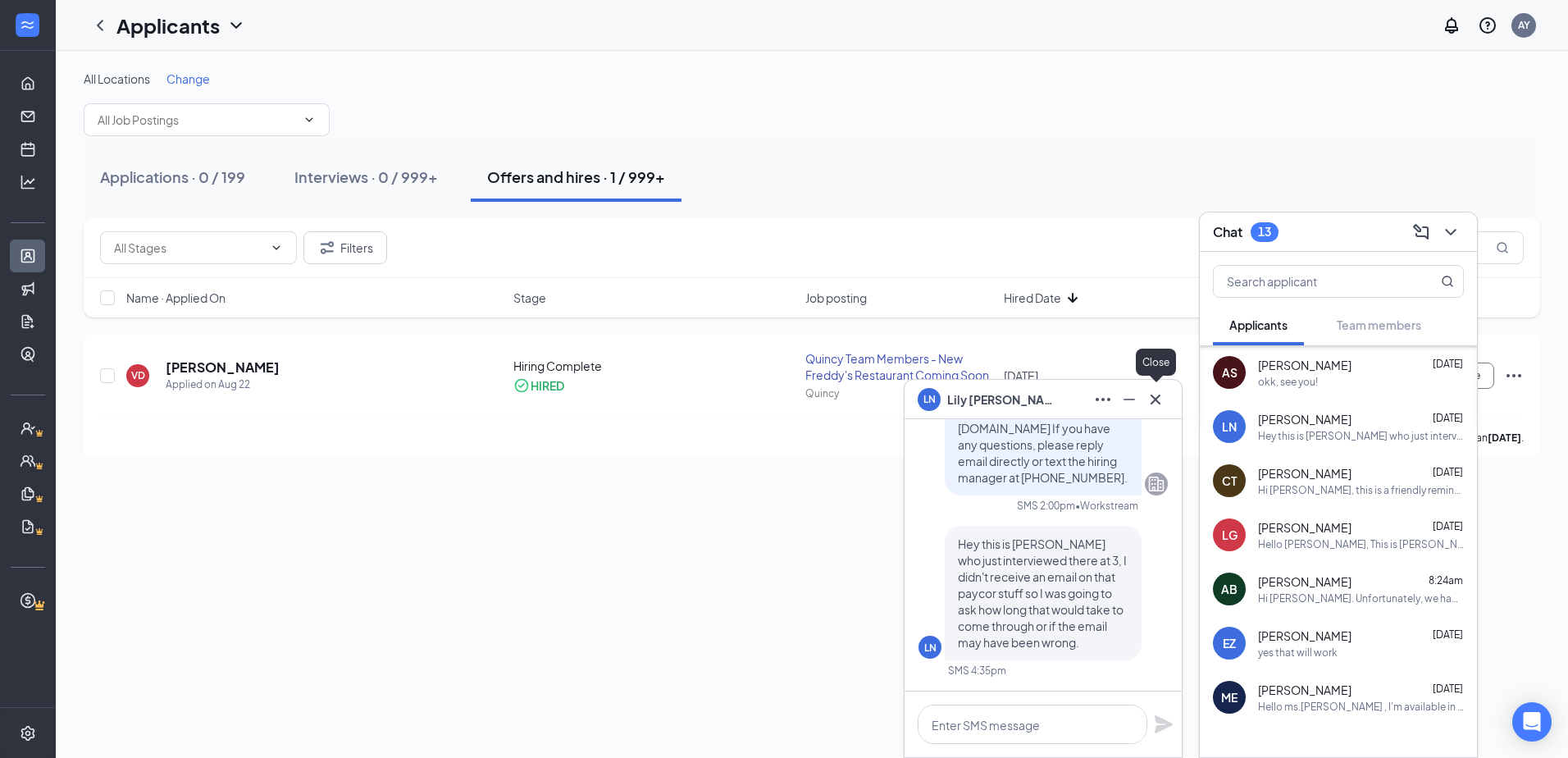
click at [1166, 395] on button at bounding box center [1156, 399] width 27 height 27
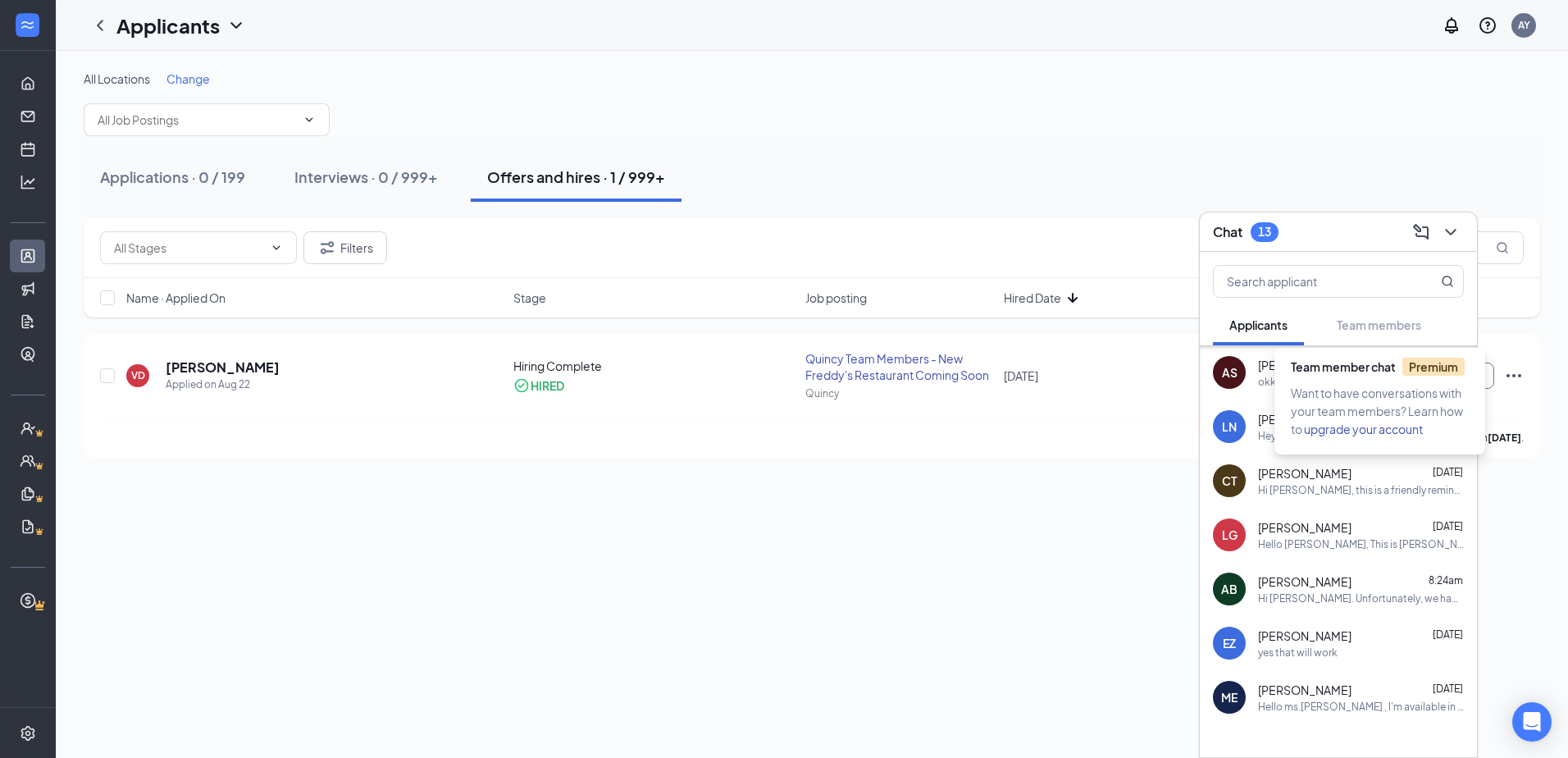
scroll to position [753, 0]
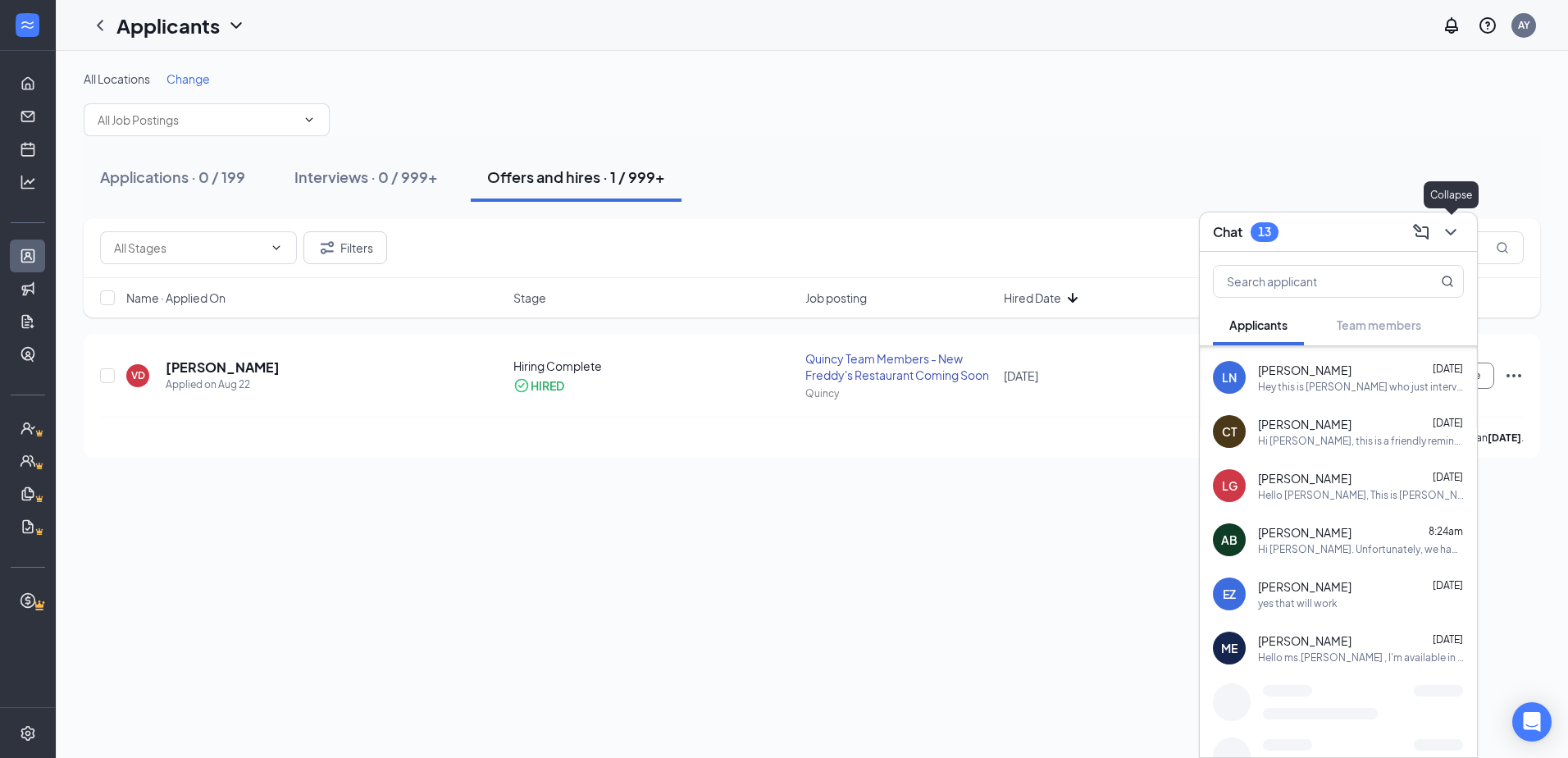
click at [1451, 232] on icon "ChevronDown" at bounding box center [1451, 232] width 20 height 20
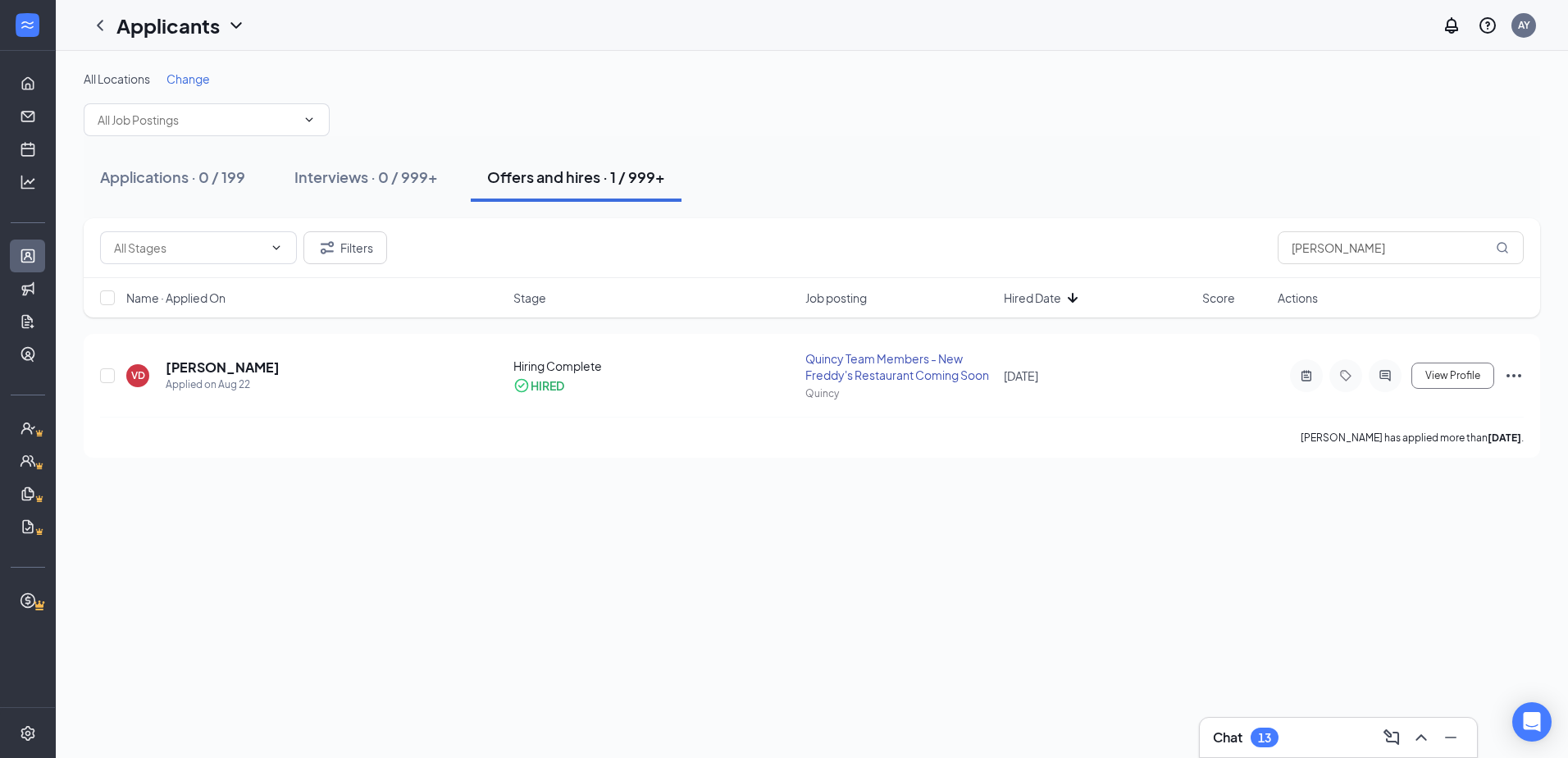
scroll to position [0, 0]
click at [1454, 745] on icon "Minimize" at bounding box center [1451, 737] width 20 height 20
click at [237, 370] on h5 "Vincent Dyer" at bounding box center [223, 367] width 114 height 18
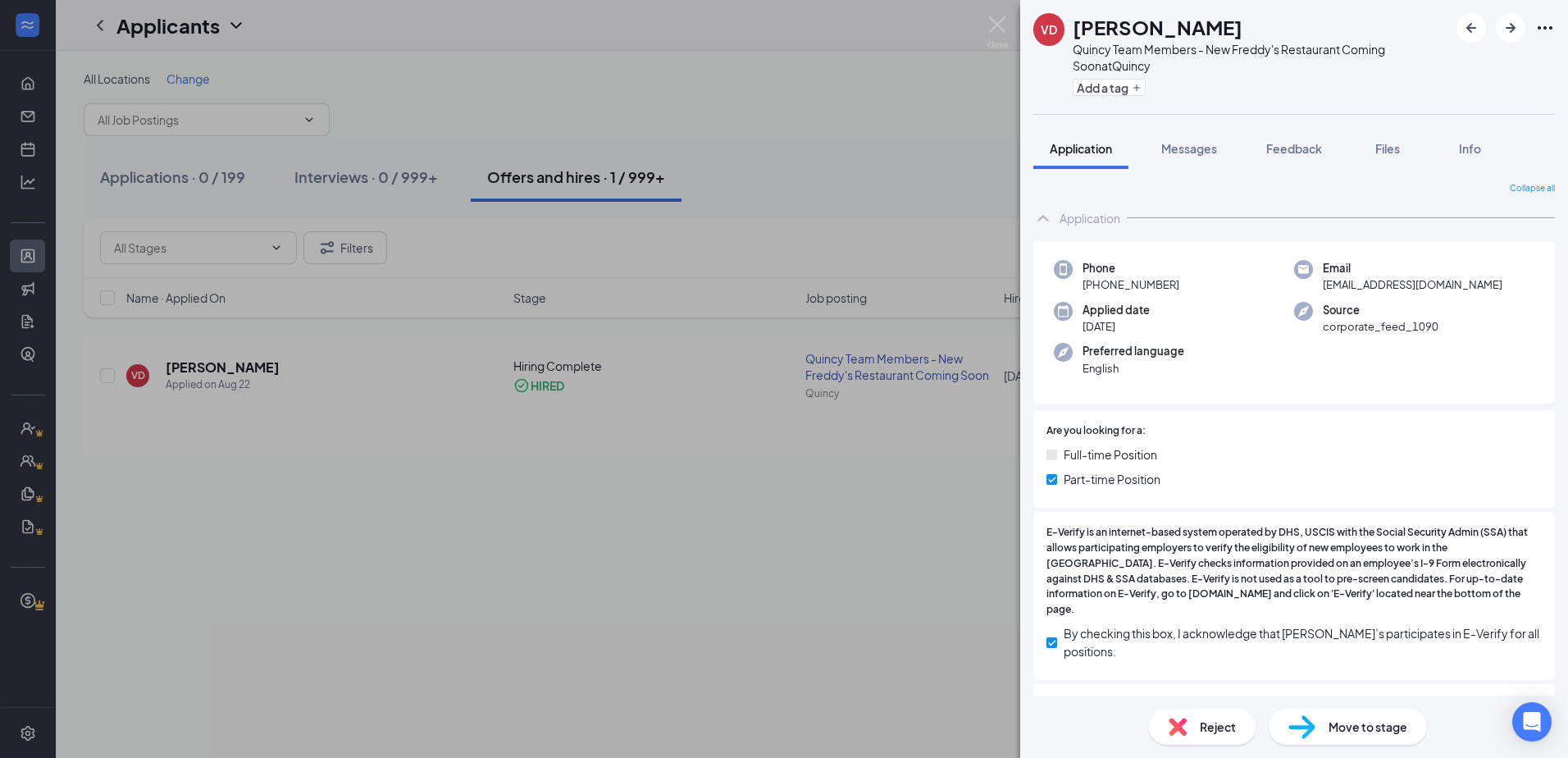
click at [1178, 147] on span "Messages" at bounding box center [1189, 148] width 55 height 14
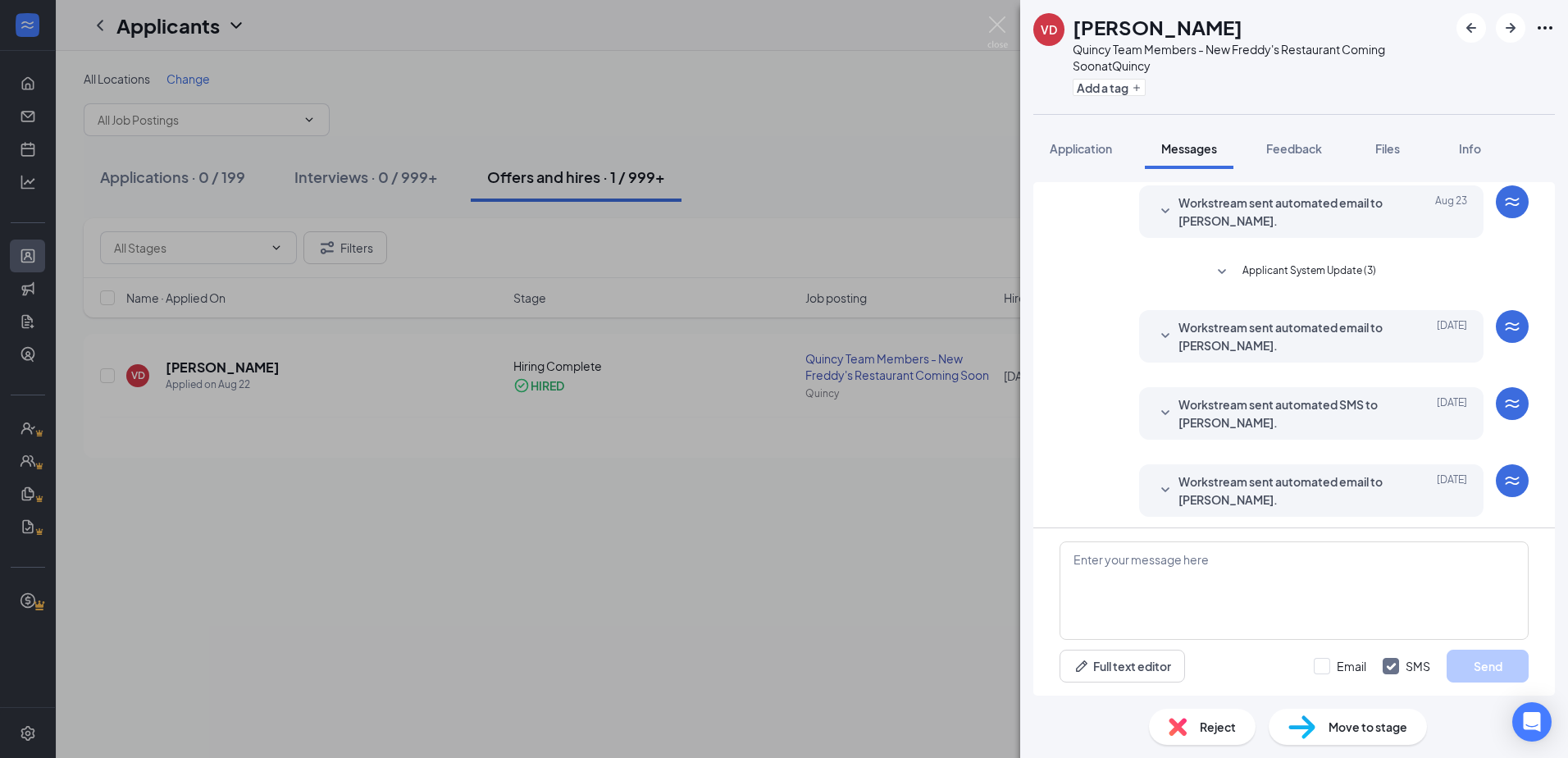
scroll to position [295, 0]
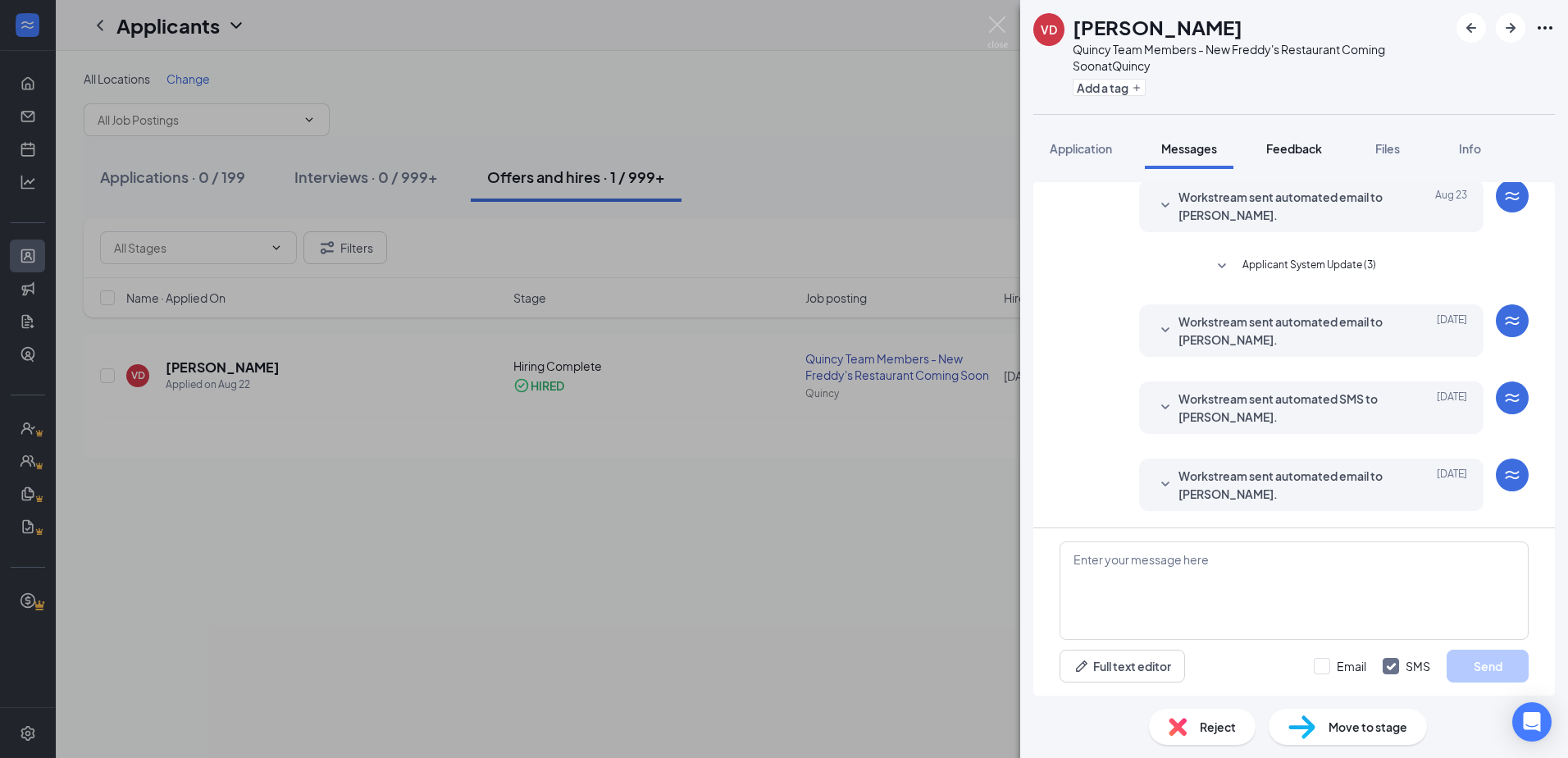
click at [1322, 150] on span "Feedback" at bounding box center [1294, 148] width 55 height 14
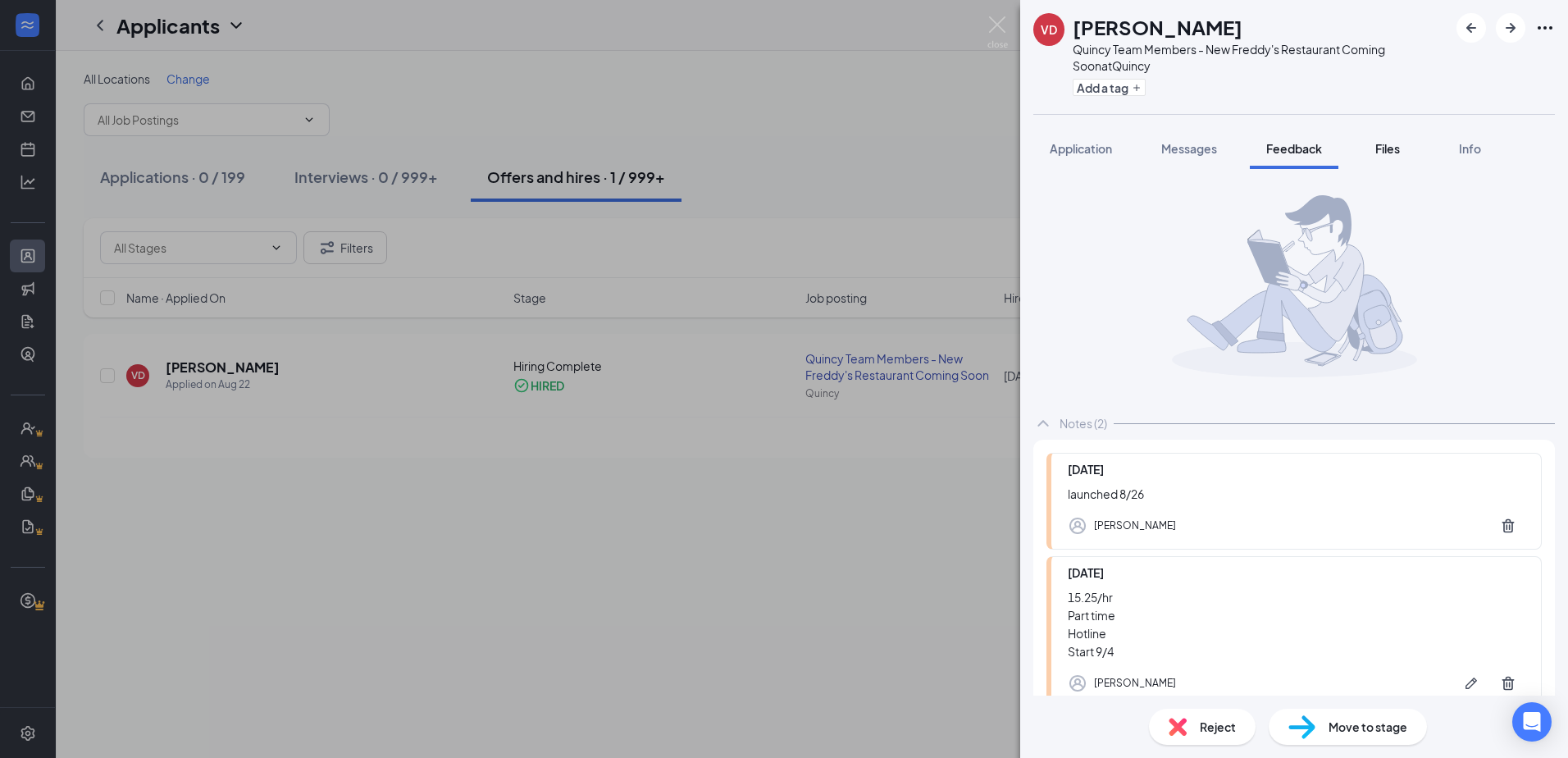
click at [1390, 150] on span "Files" at bounding box center [1388, 148] width 25 height 14
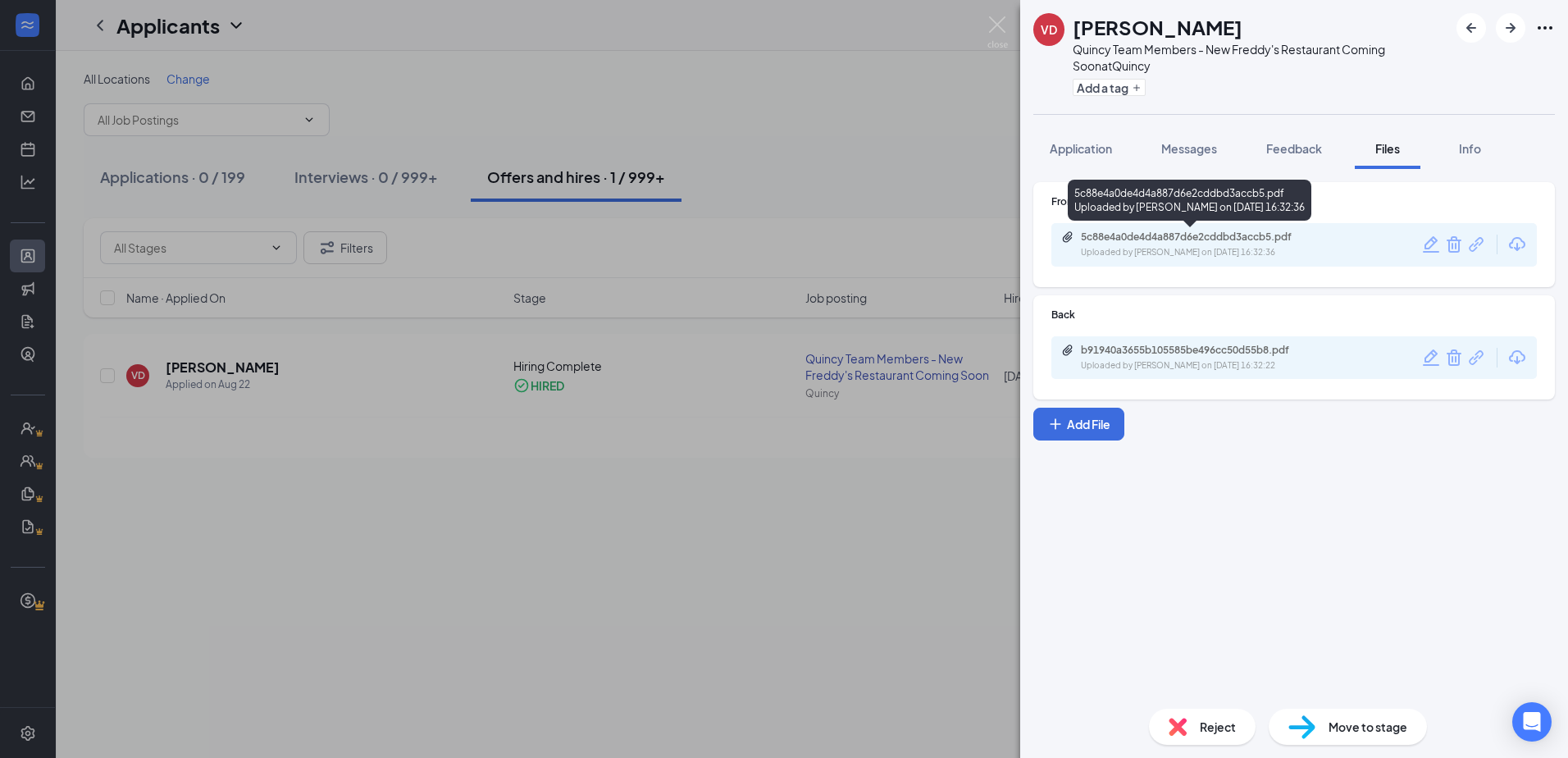
click at [1291, 245] on div "5c88e4a0de4d4a887d6e2cddbd3accb5.pdf Uploaded by Ariel Yager on Aug 25, 2025 at…" at bounding box center [1194, 245] width 266 height 29
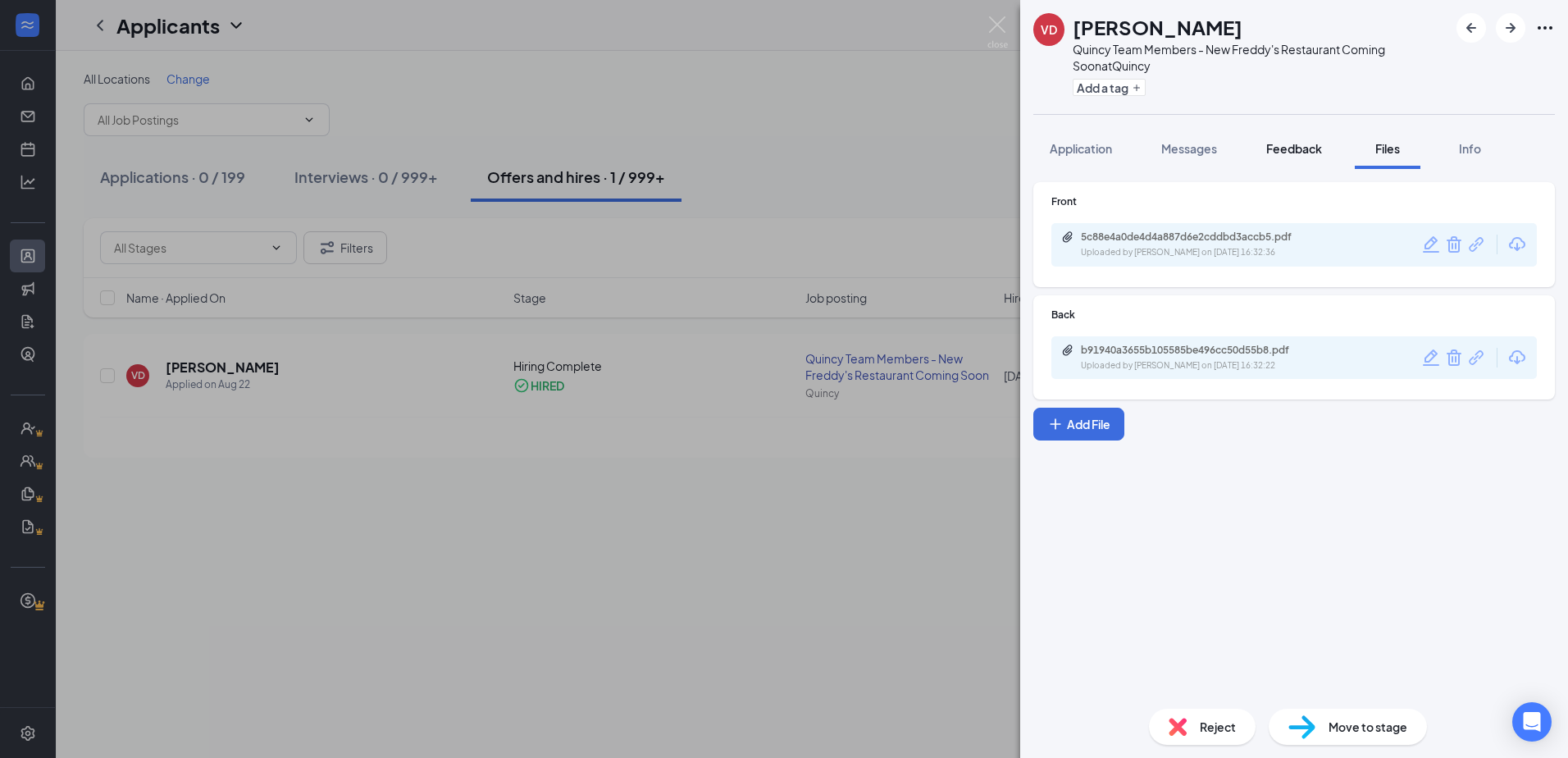
click at [1320, 153] on span "Feedback" at bounding box center [1294, 148] width 55 height 14
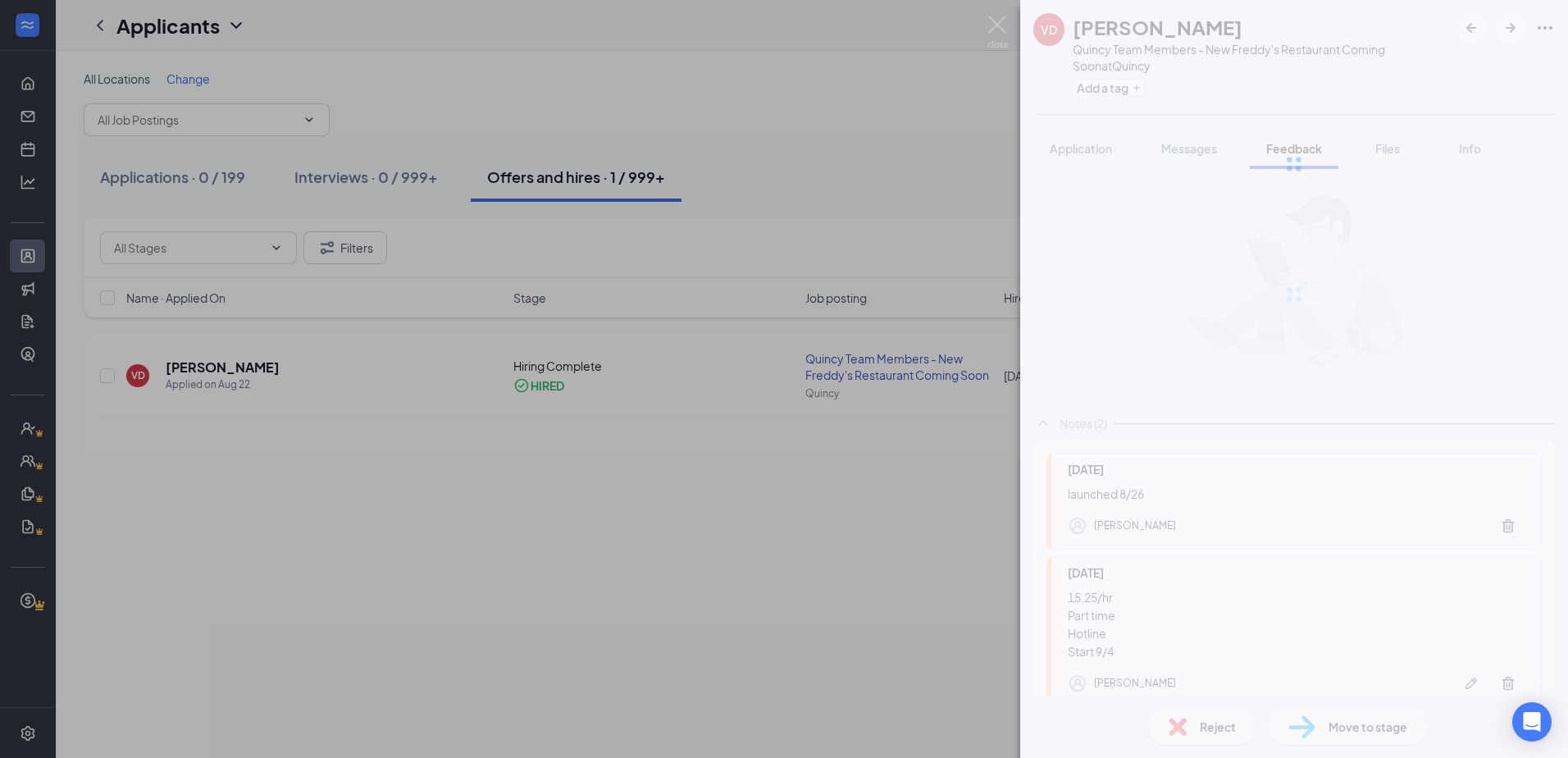
click at [1396, 153] on div at bounding box center [1294, 164] width 548 height 328
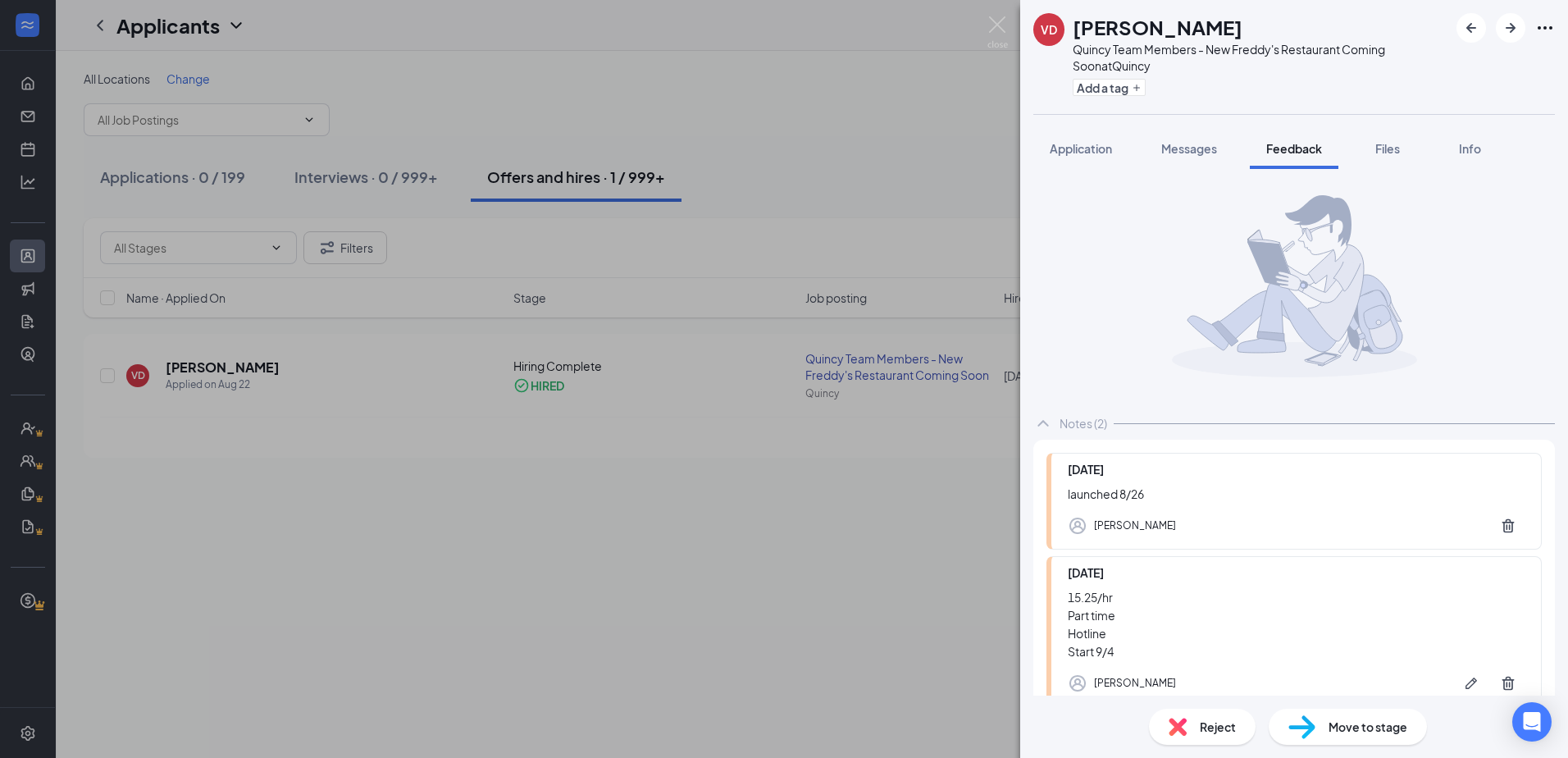
click at [756, 157] on div "VD Vincent Dyer Quincy Team Members - New Freddy's Restaurant Coming Soon at Qu…" at bounding box center [784, 379] width 1568 height 758
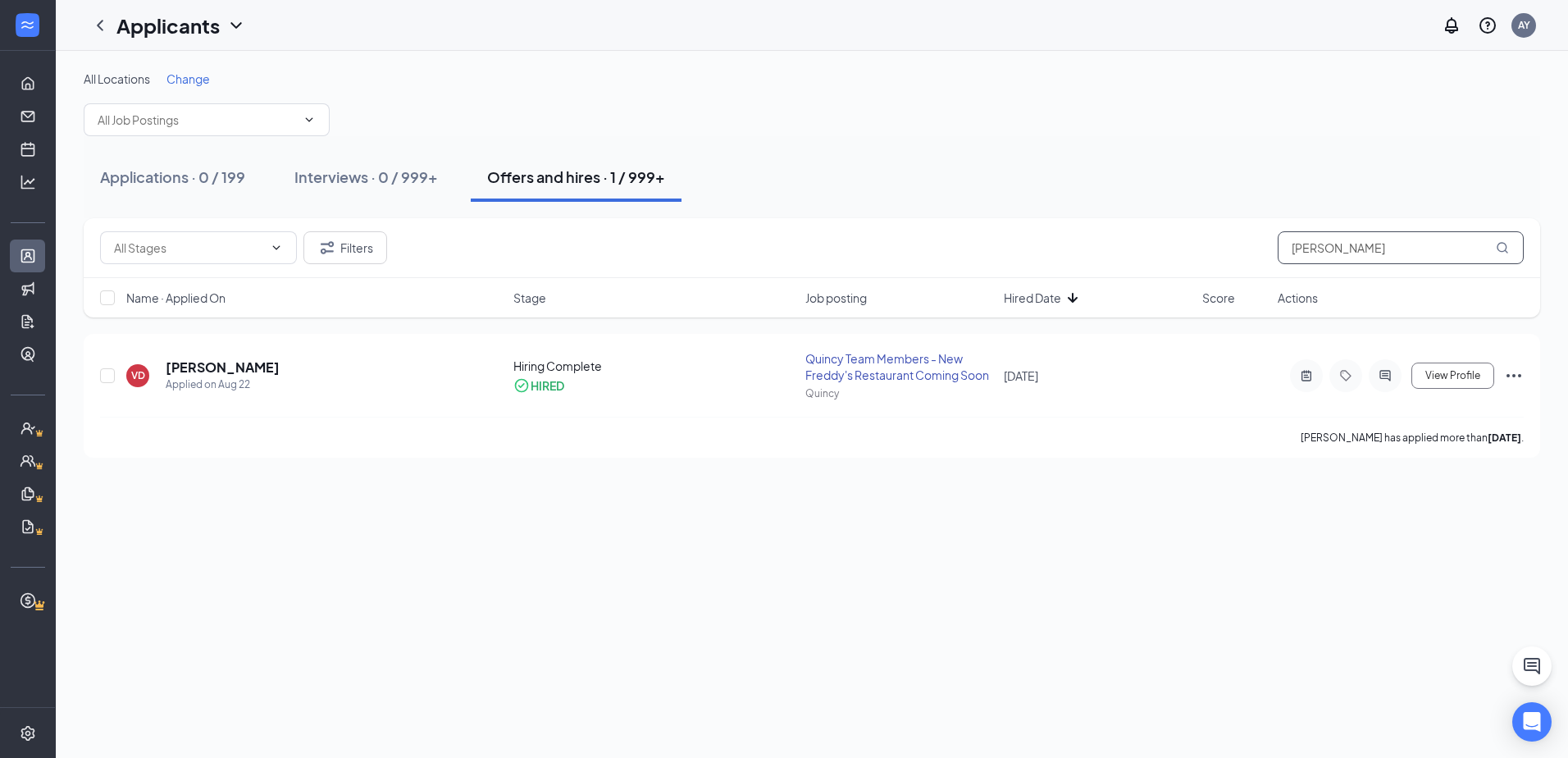
click at [1345, 252] on input "dyer" at bounding box center [1401, 248] width 246 height 32
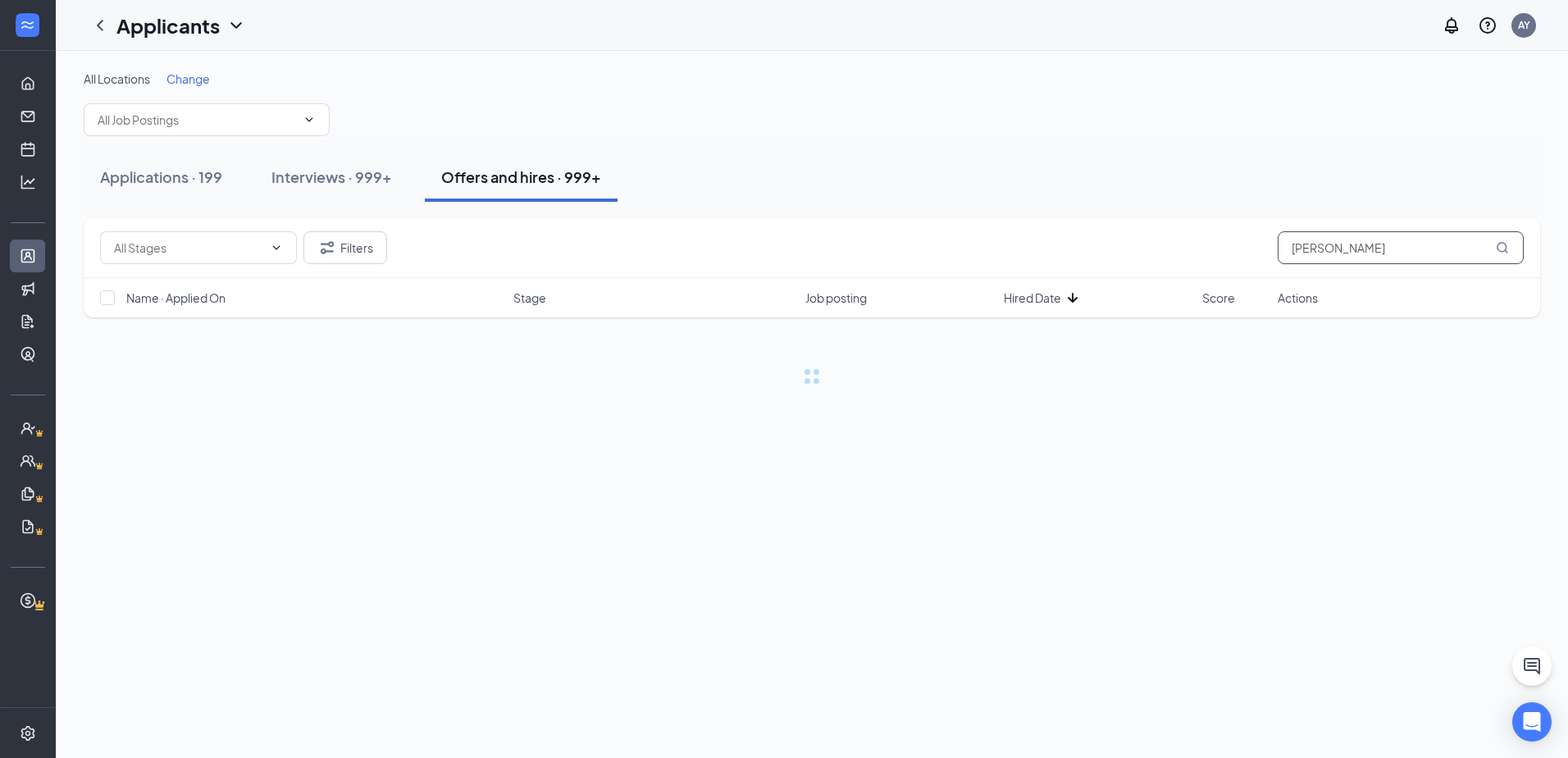
type input "keeler"
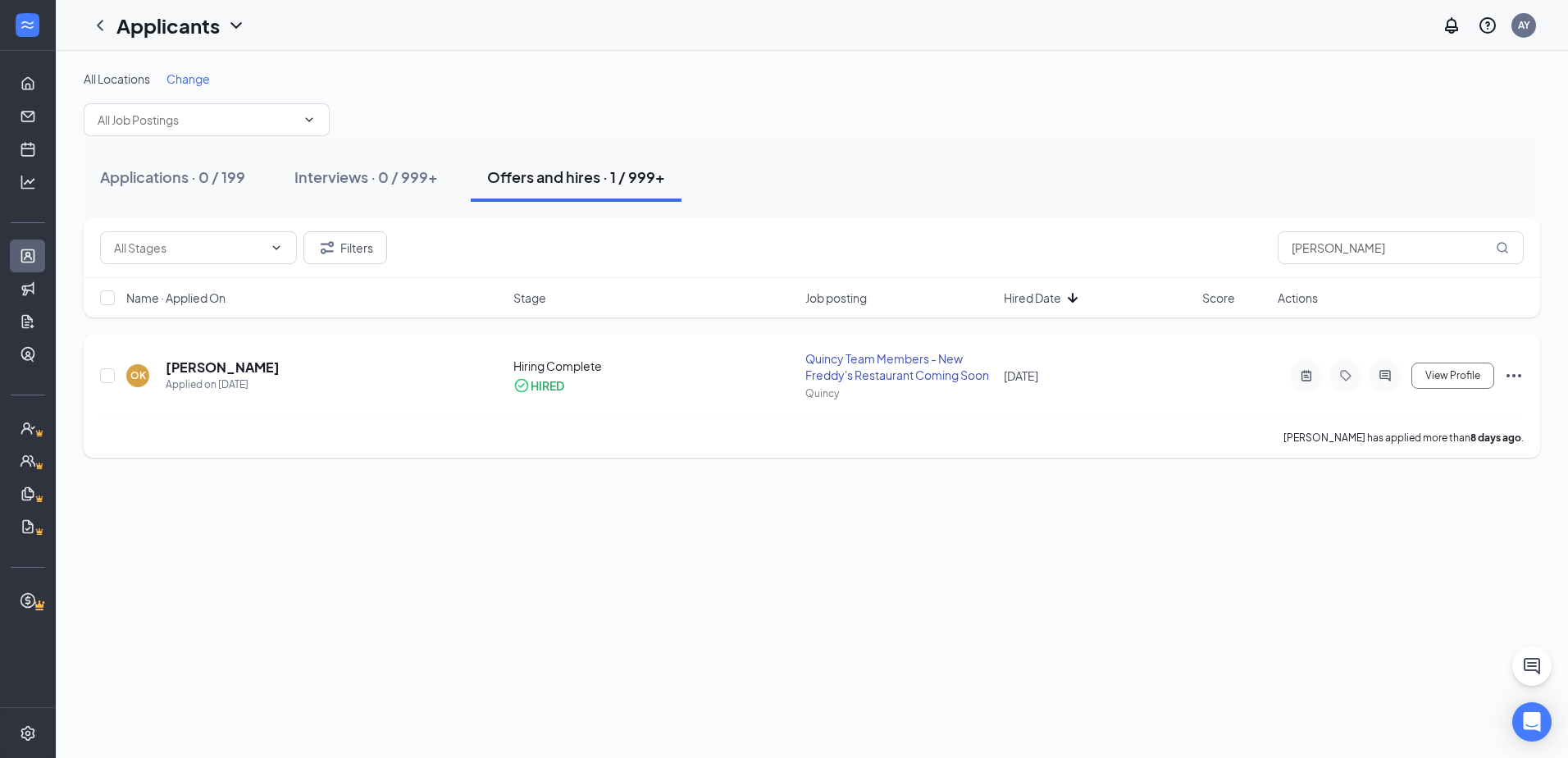
click at [197, 362] on h5 "Omar keeler" at bounding box center [223, 367] width 114 height 18
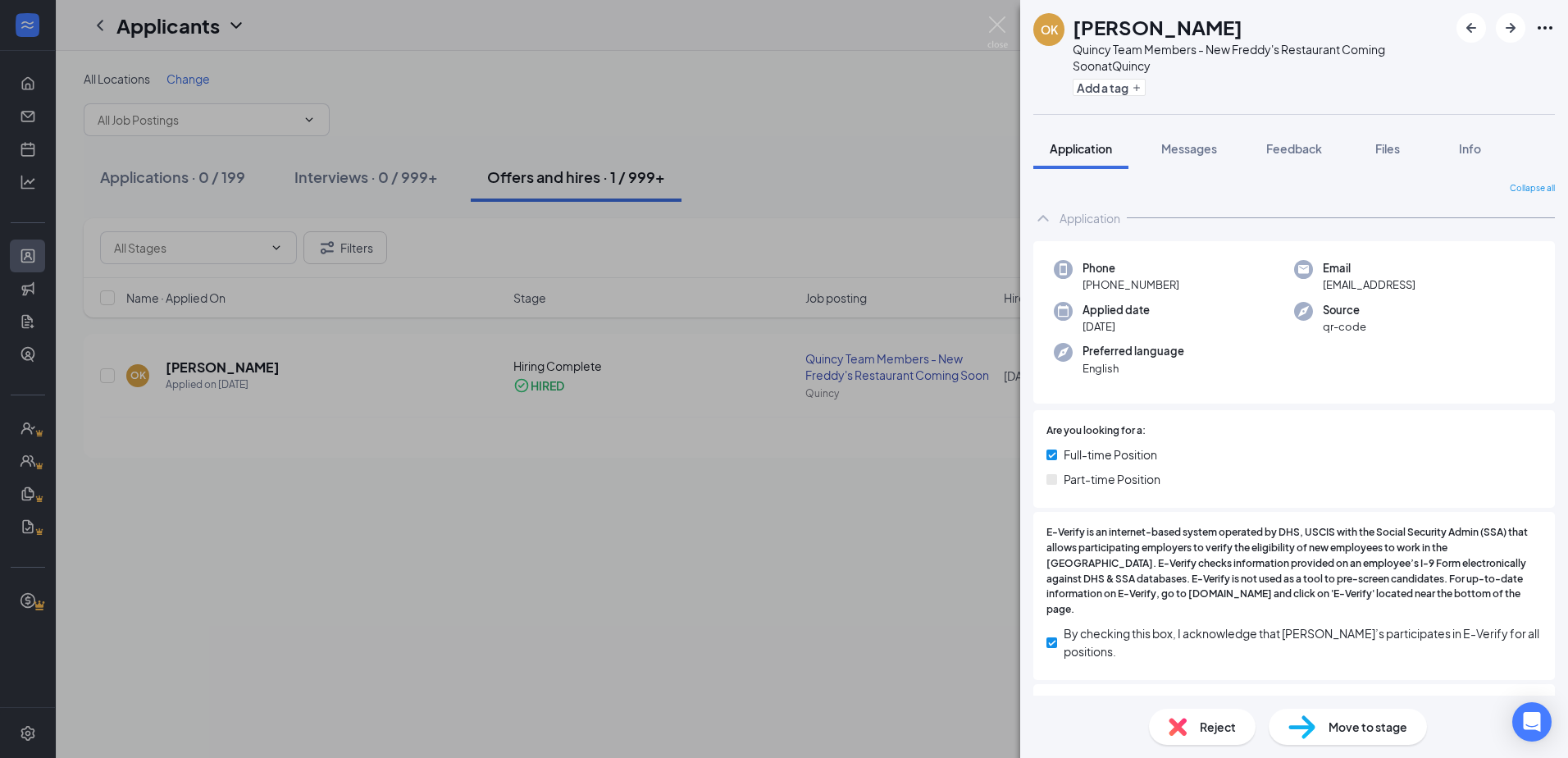
click at [1393, 280] on span "omariouskeeler2@gmail.con" at bounding box center [1369, 284] width 93 height 16
copy span "omariouskeeler2@gmail.con"
click at [699, 444] on div "OK Omar keeler Quincy Team Members - New Freddy's Restaurant Coming Soon at Qui…" at bounding box center [784, 379] width 1568 height 758
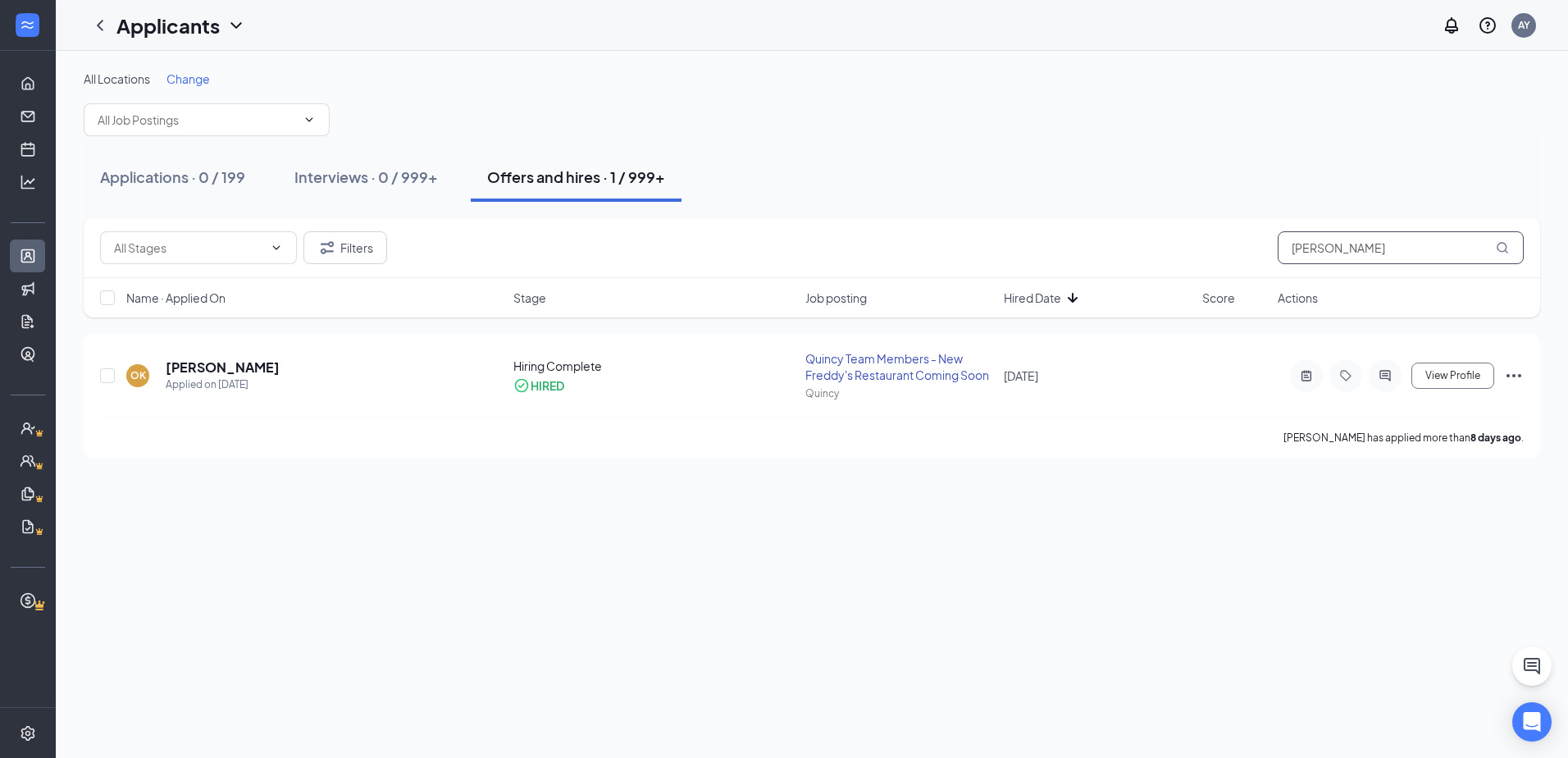
click at [1371, 244] on input "keeler" at bounding box center [1401, 248] width 246 height 32
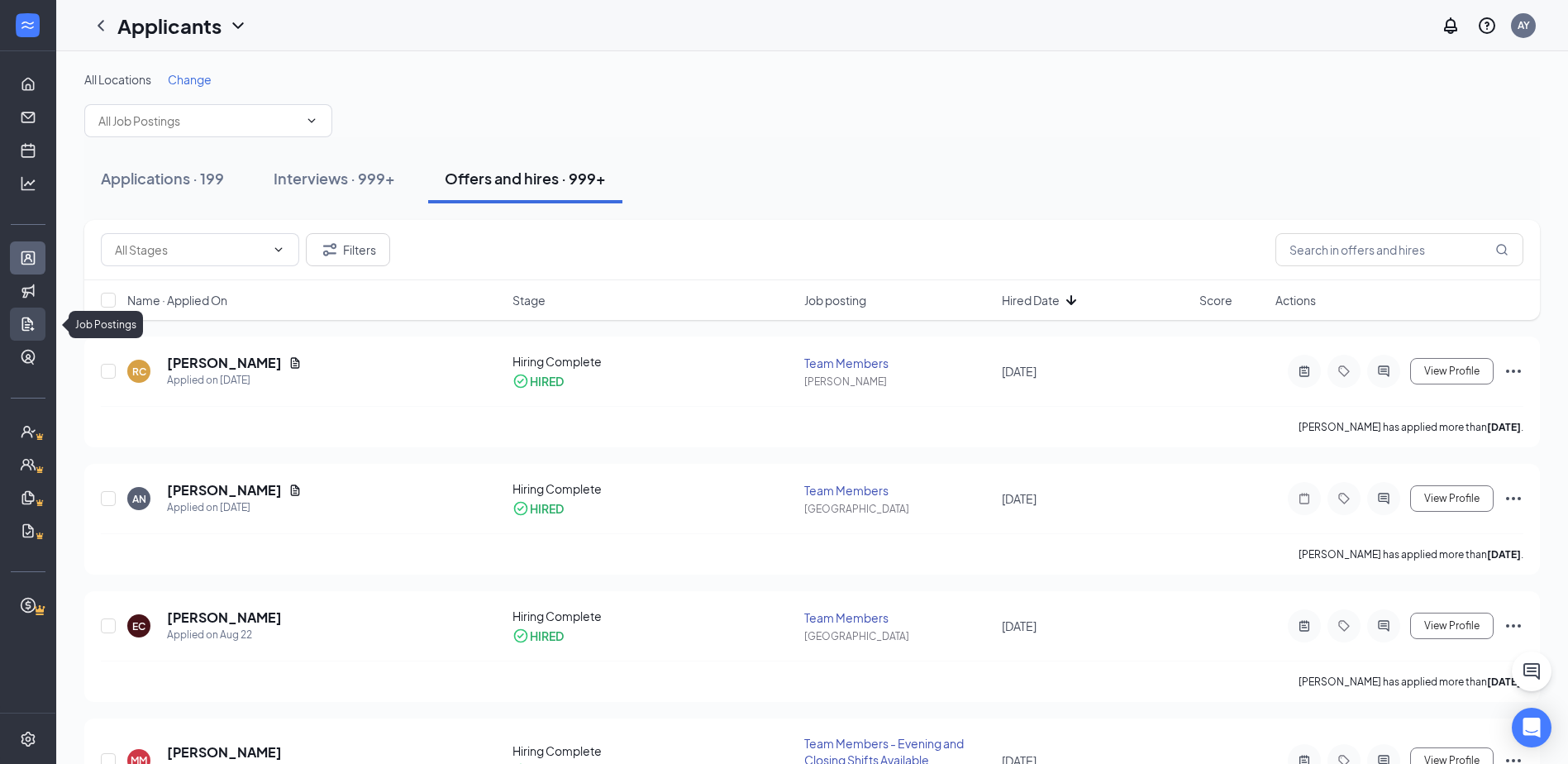
click at [43, 324] on link "Job Postings" at bounding box center [51, 324] width 16 height 33
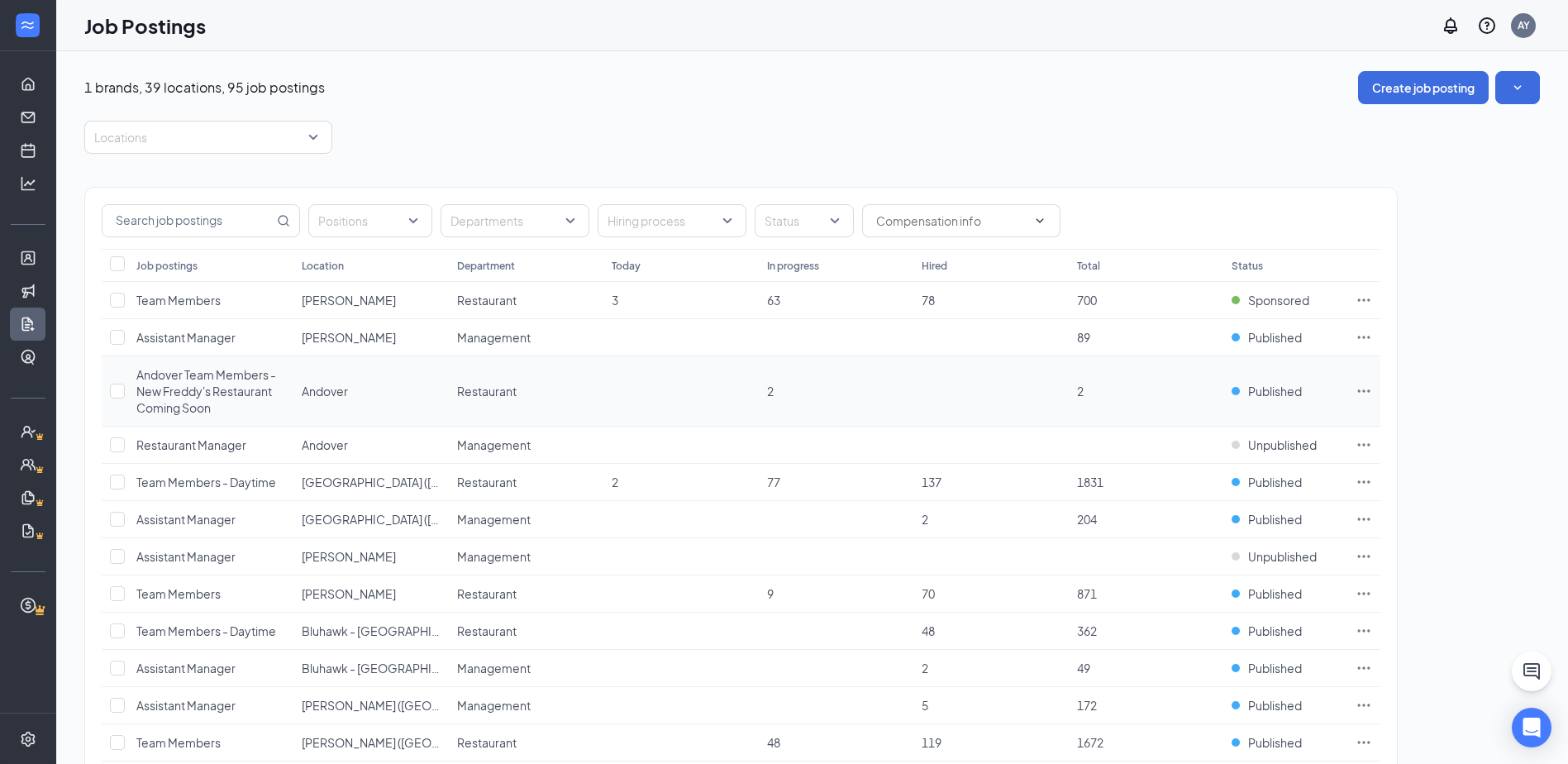
click at [182, 380] on span "Andover Team Members - New Freddy's Restaurant Coming Soon" at bounding box center [206, 391] width 139 height 48
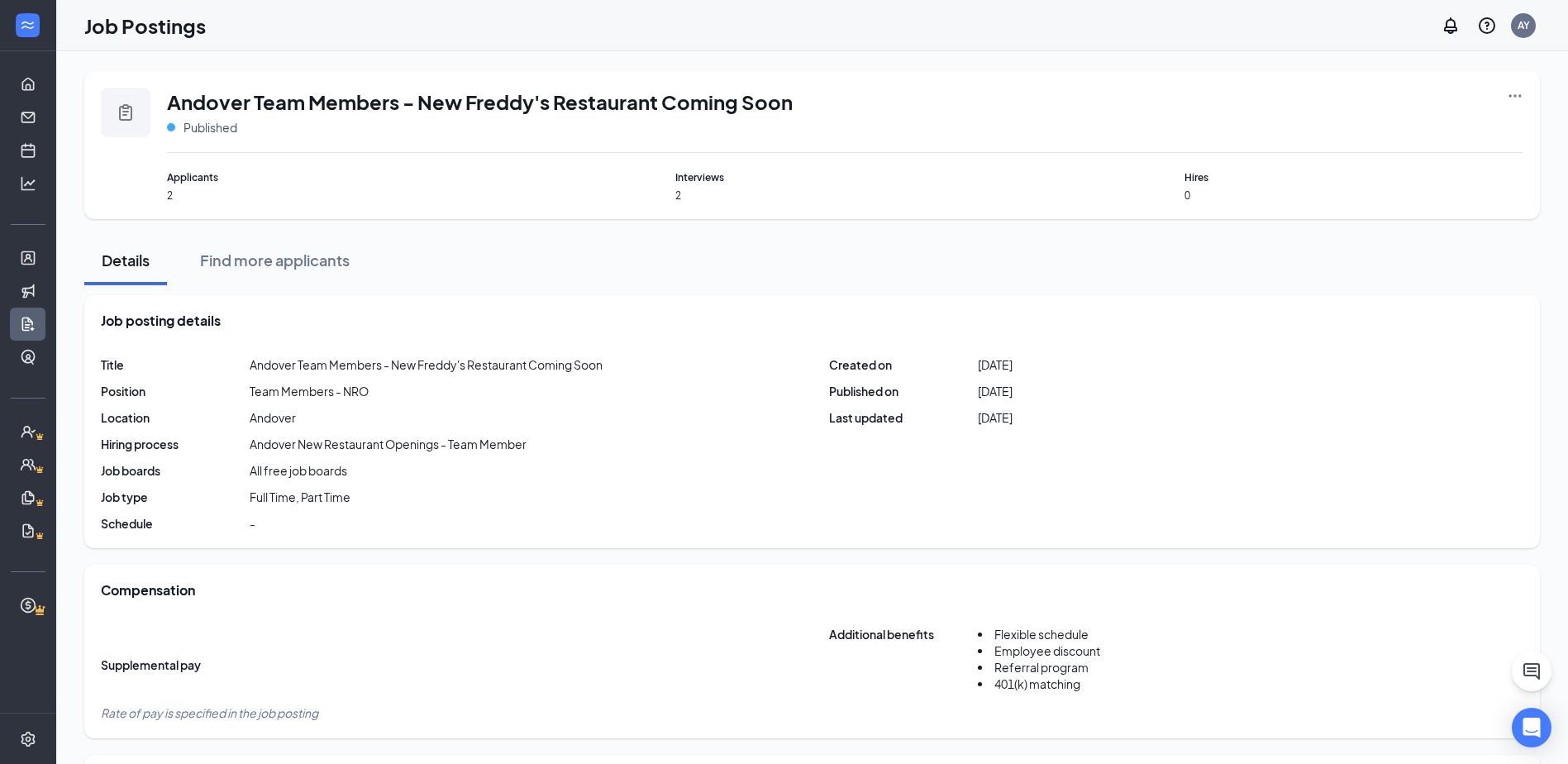
click at [1188, 201] on span "0" at bounding box center [1354, 195] width 339 height 14
click at [255, 86] on div "Andover Team Members - New Freddy's Restaurant Coming Soon Published Applicants…" at bounding box center [812, 145] width 1456 height 148
click at [43, 264] on link "Applicants" at bounding box center [51, 258] width 16 height 33
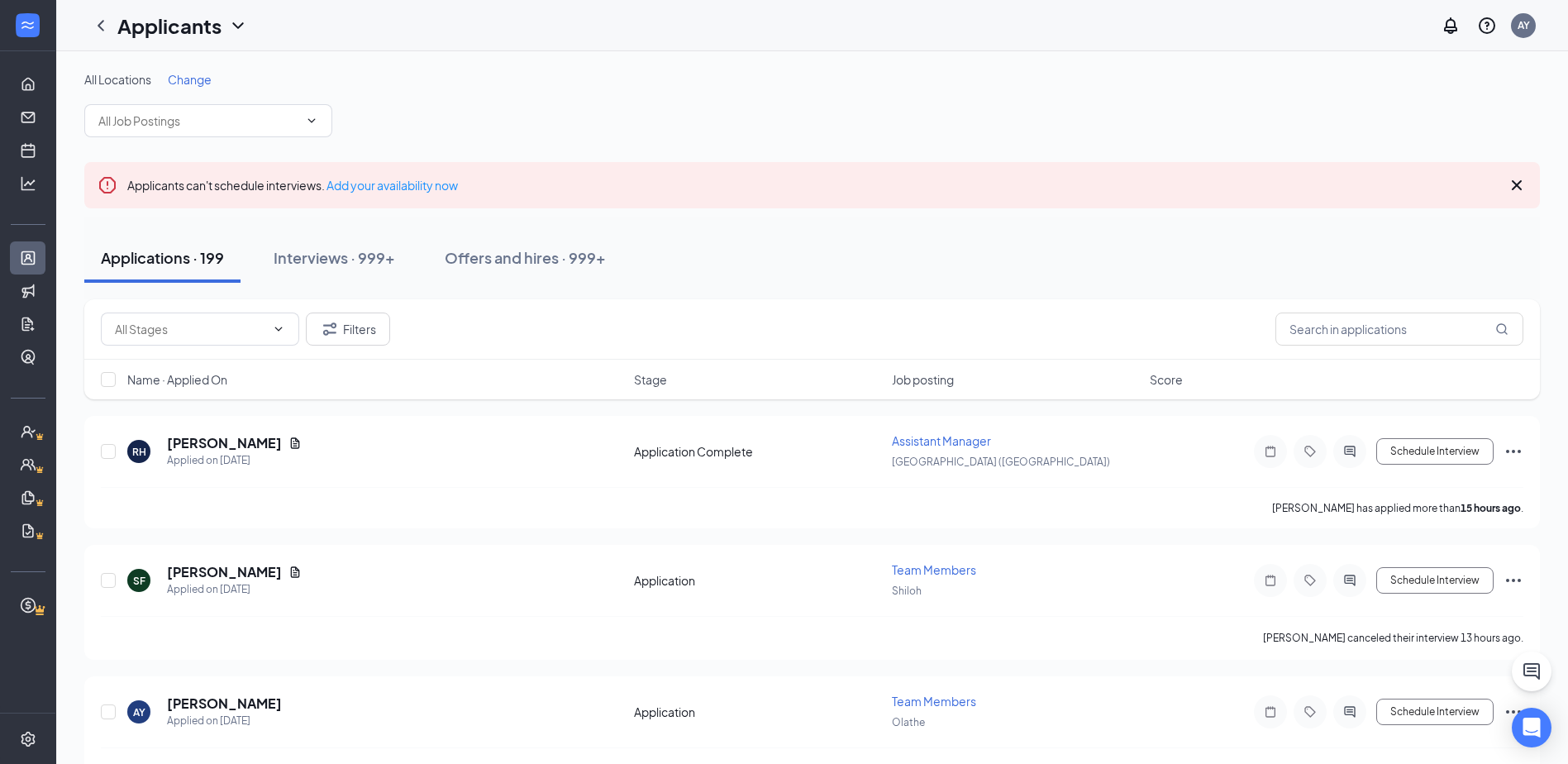
click at [172, 73] on span "Change" at bounding box center [190, 79] width 44 height 14
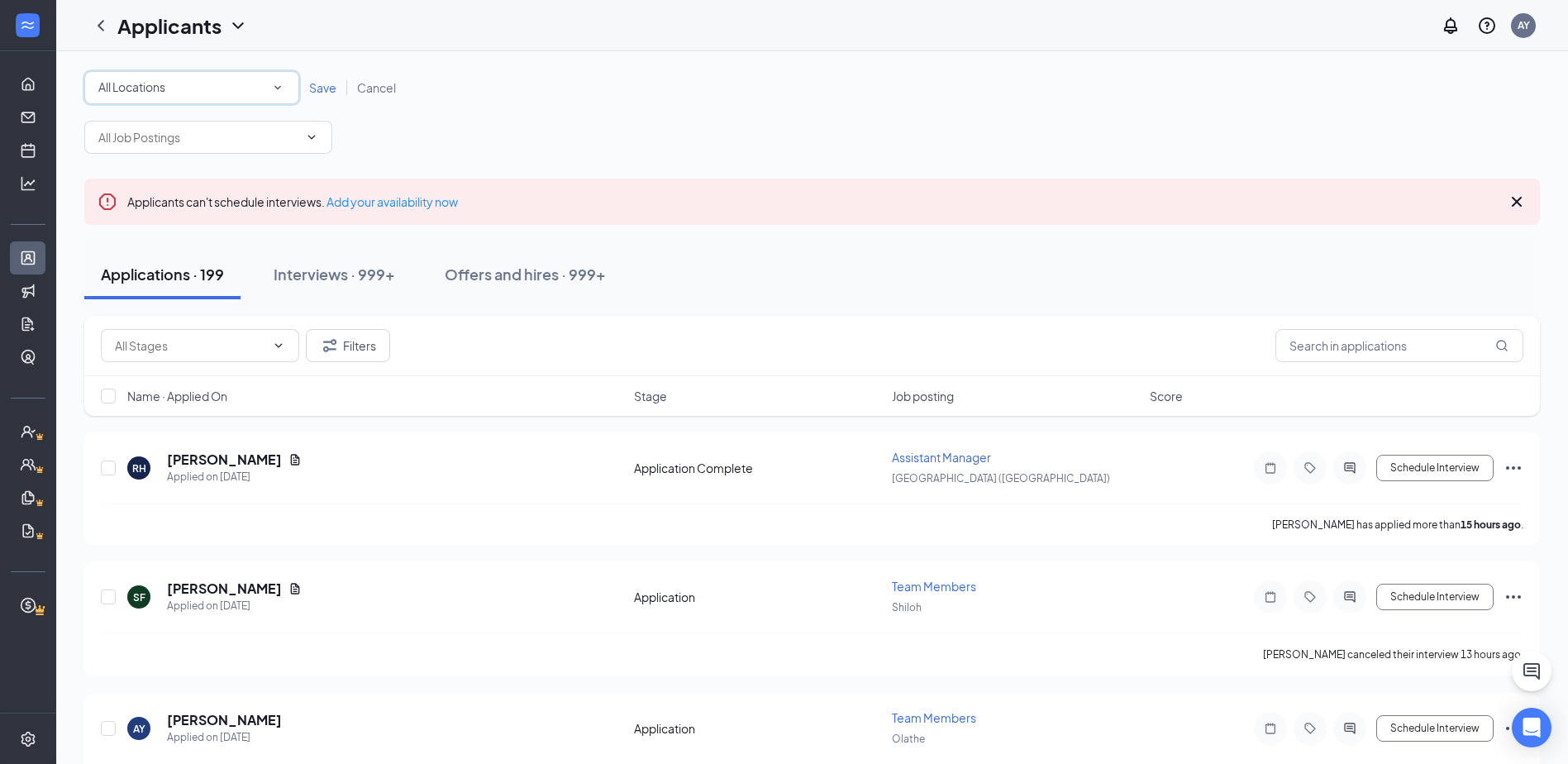
click at [172, 84] on div "All Locations" at bounding box center [191, 87] width 186 height 20
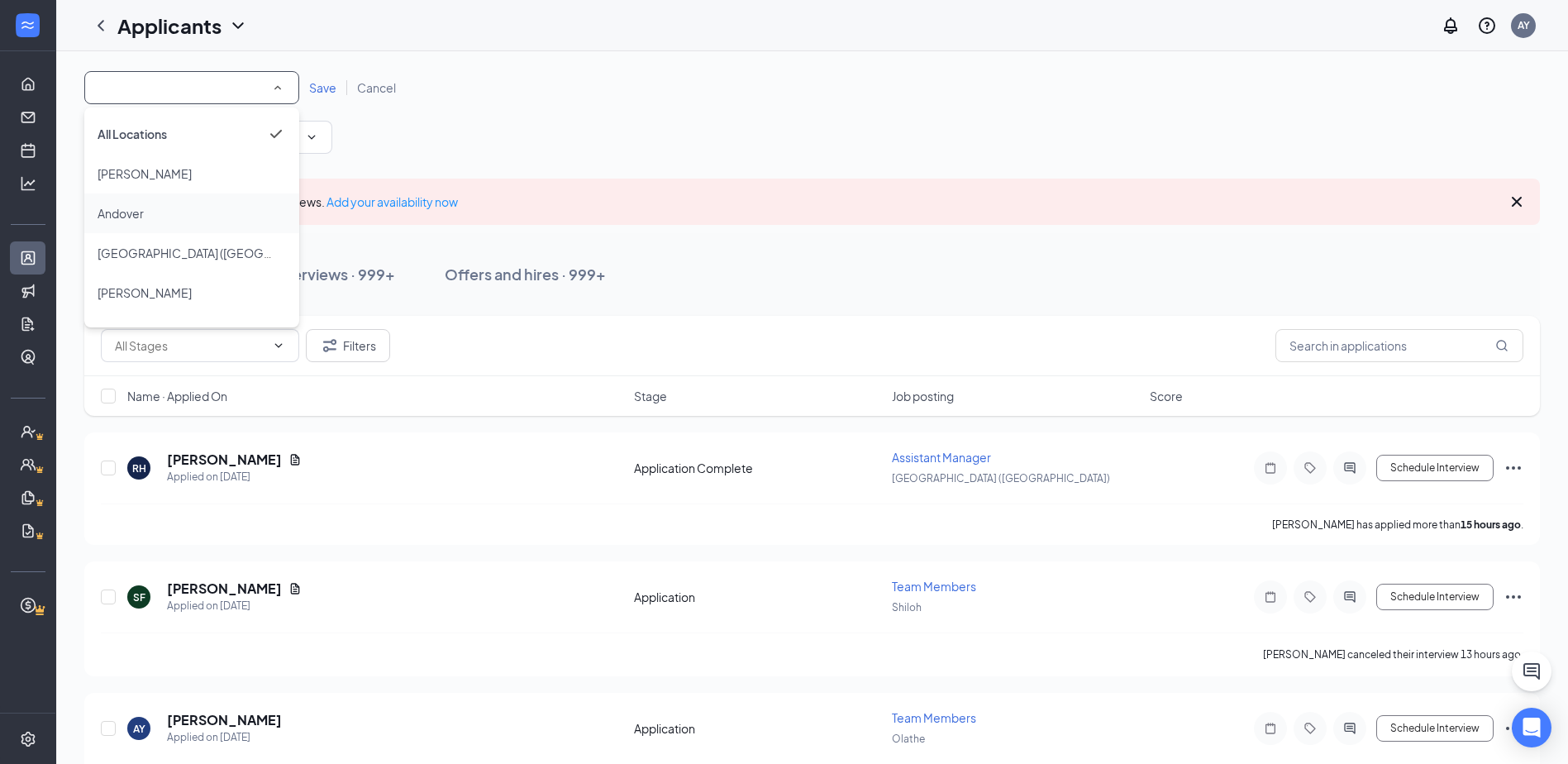
click at [126, 211] on span "Andover" at bounding box center [120, 212] width 46 height 14
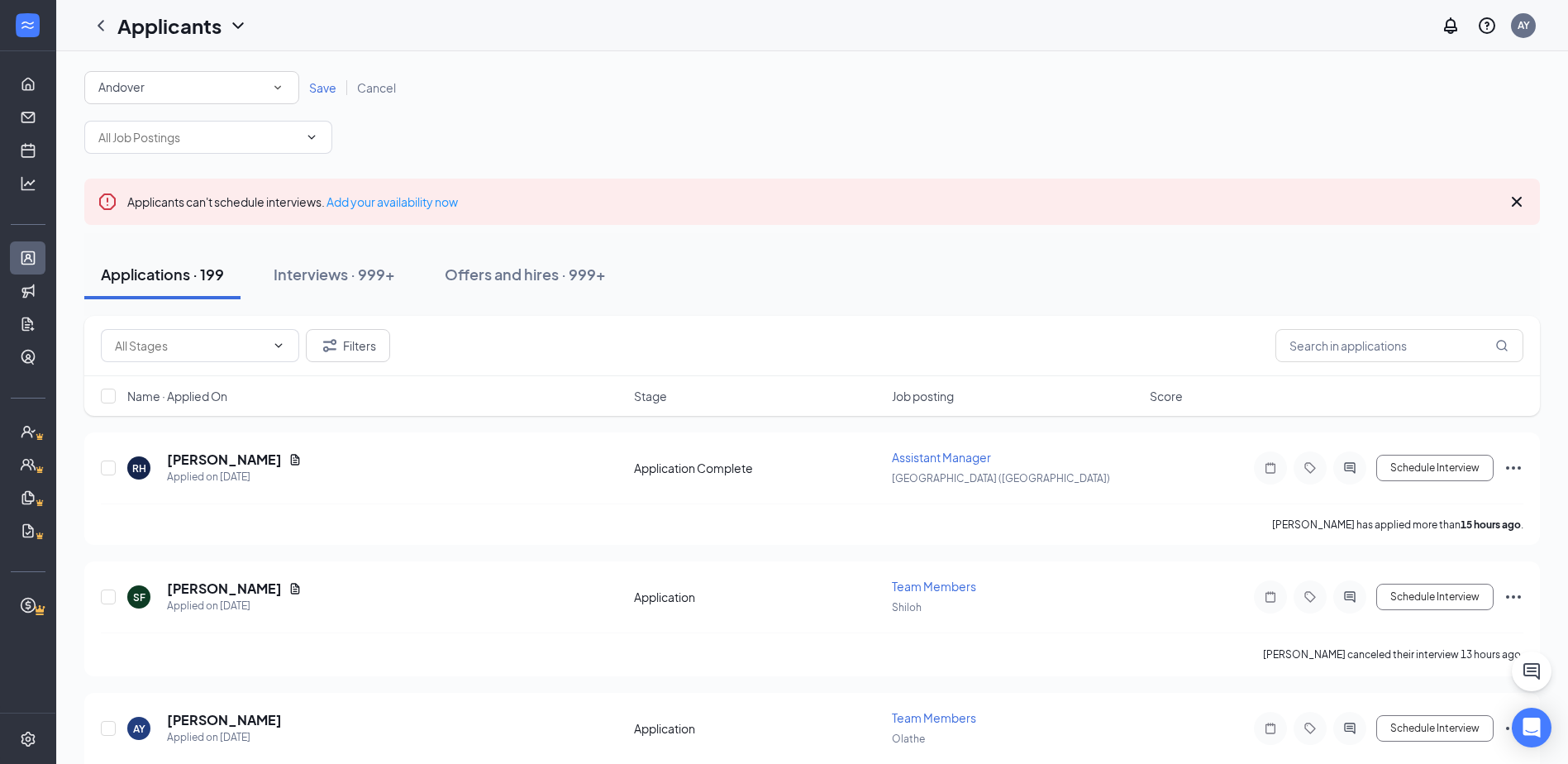
click at [331, 91] on span "Save" at bounding box center [323, 86] width 27 height 14
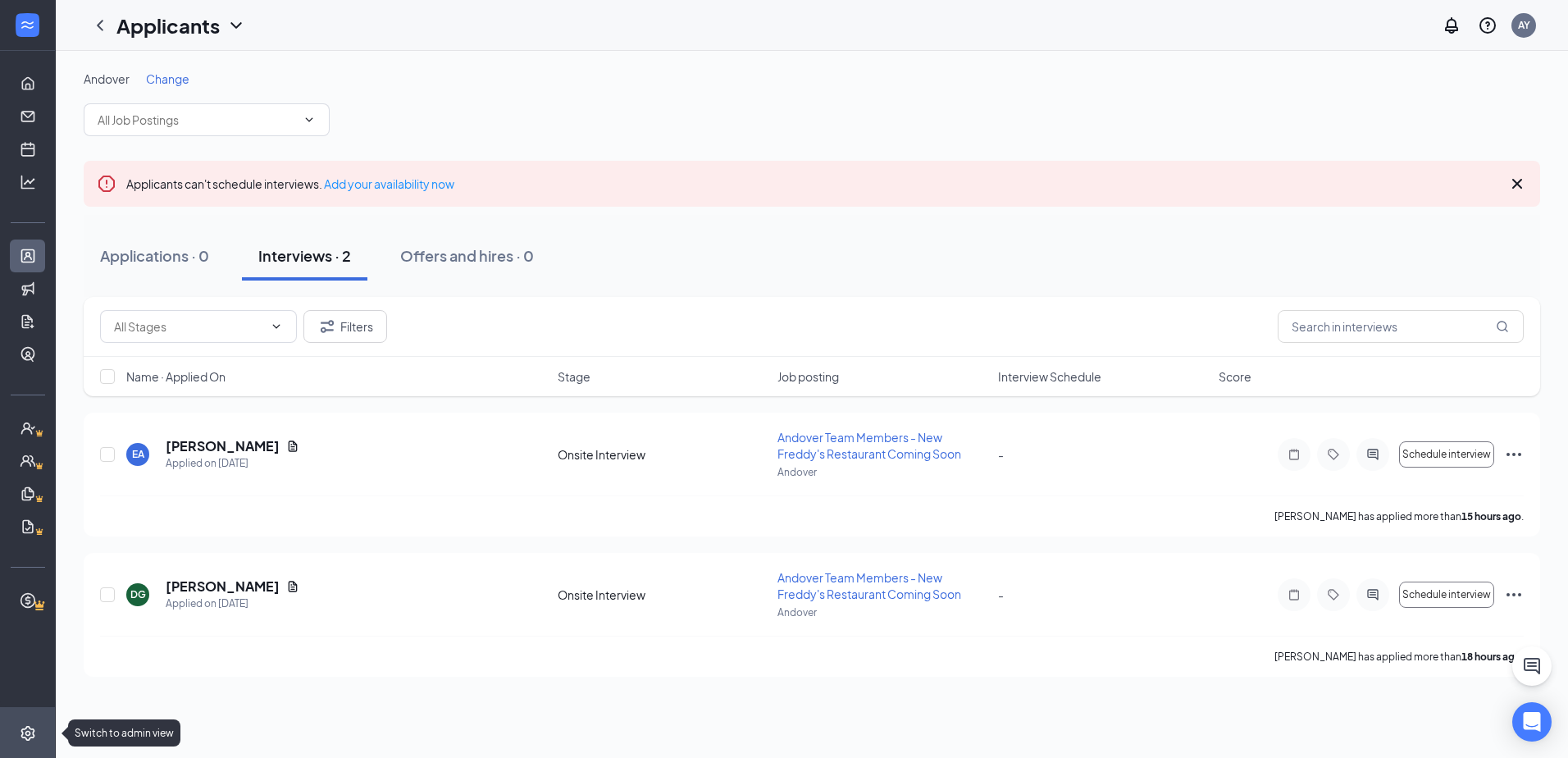
click at [29, 742] on li "Switch to admin view" at bounding box center [28, 732] width 55 height 50
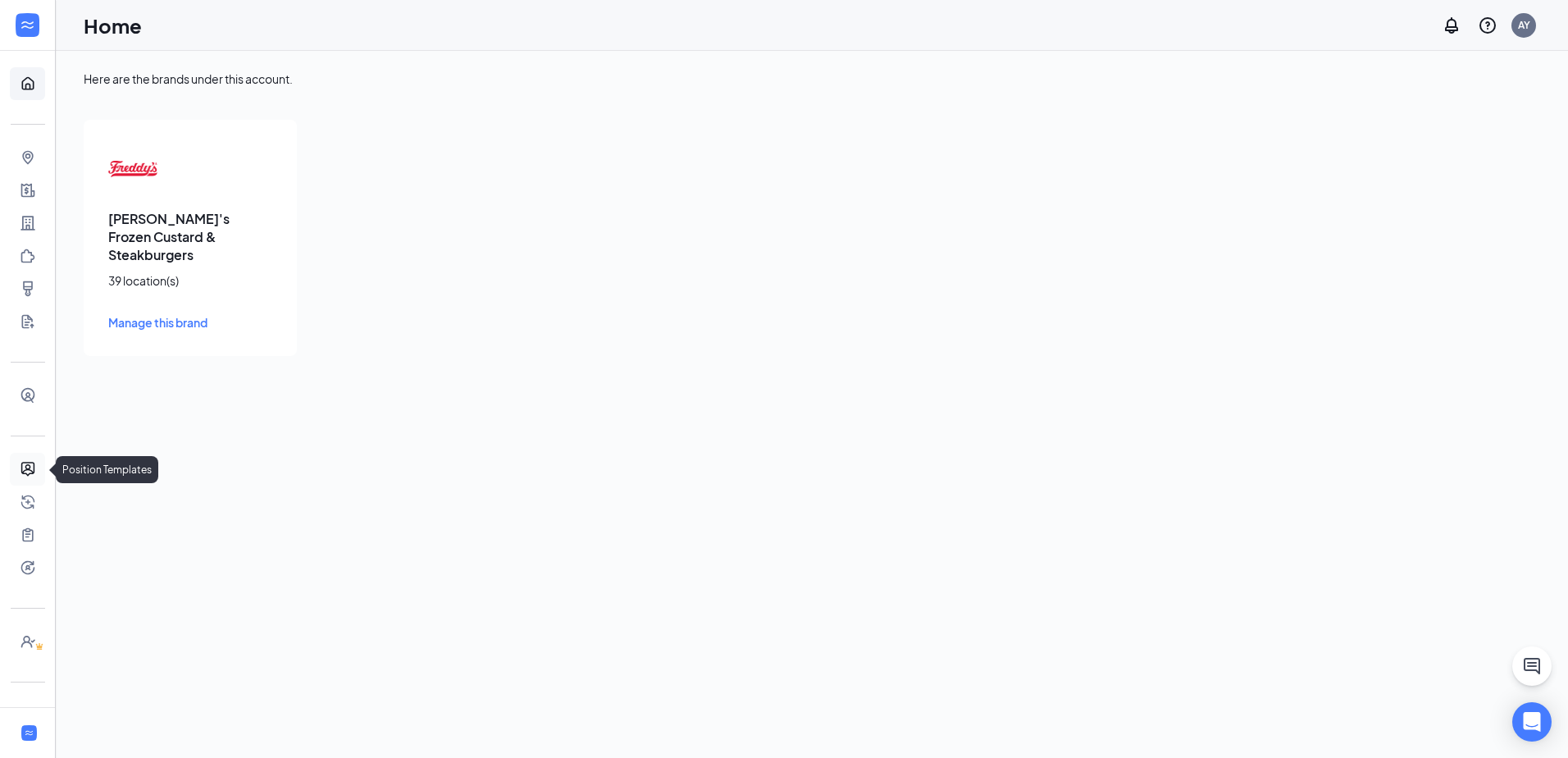
click at [43, 470] on link "Position Templates" at bounding box center [51, 469] width 16 height 32
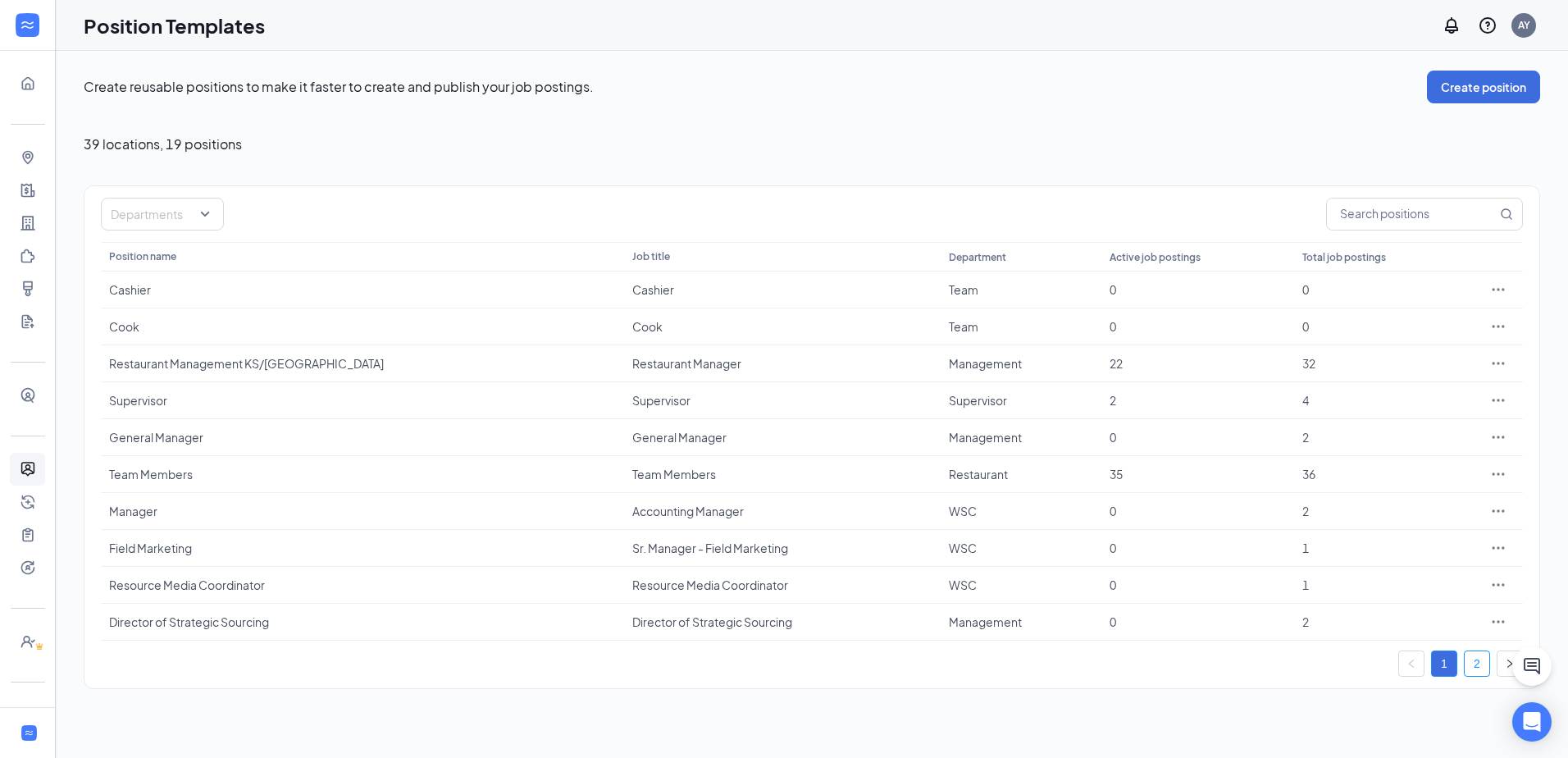
click at [1483, 670] on link "2" at bounding box center [1477, 664] width 25 height 25
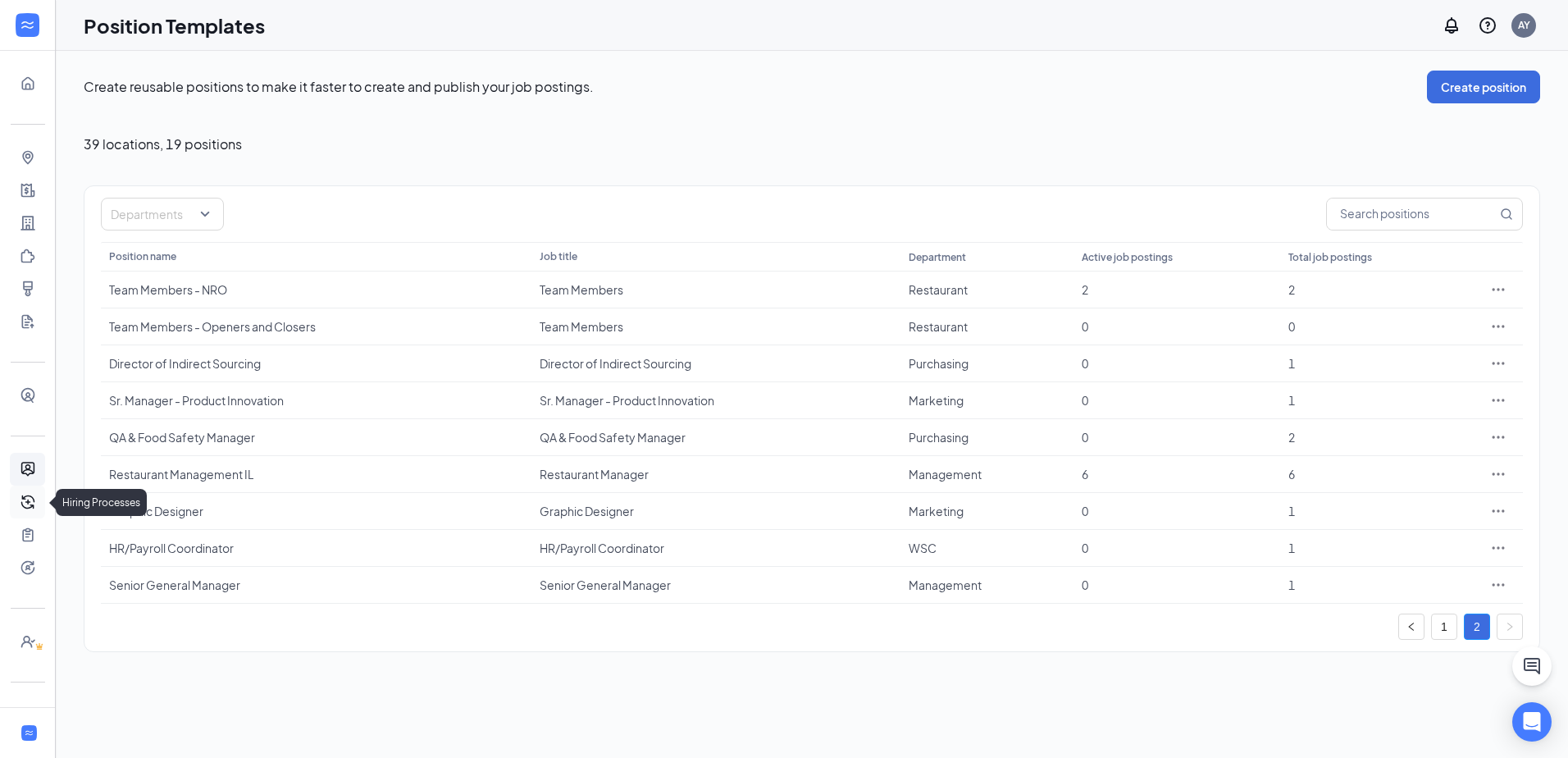
click at [43, 499] on link "Hiring Processes" at bounding box center [51, 502] width 16 height 32
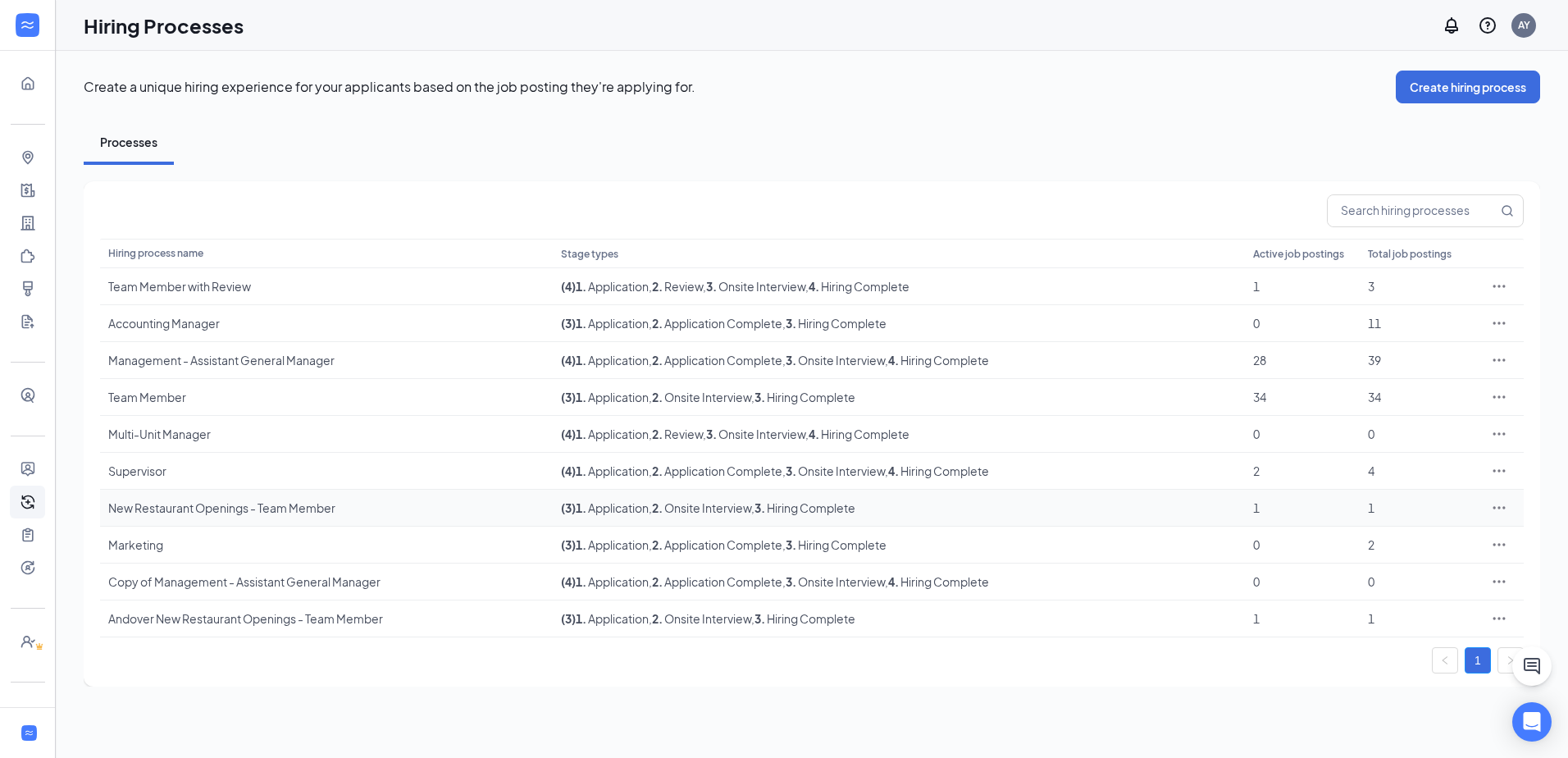
click at [208, 505] on div "New Restaurant Openings - Team Member" at bounding box center [327, 507] width 437 height 16
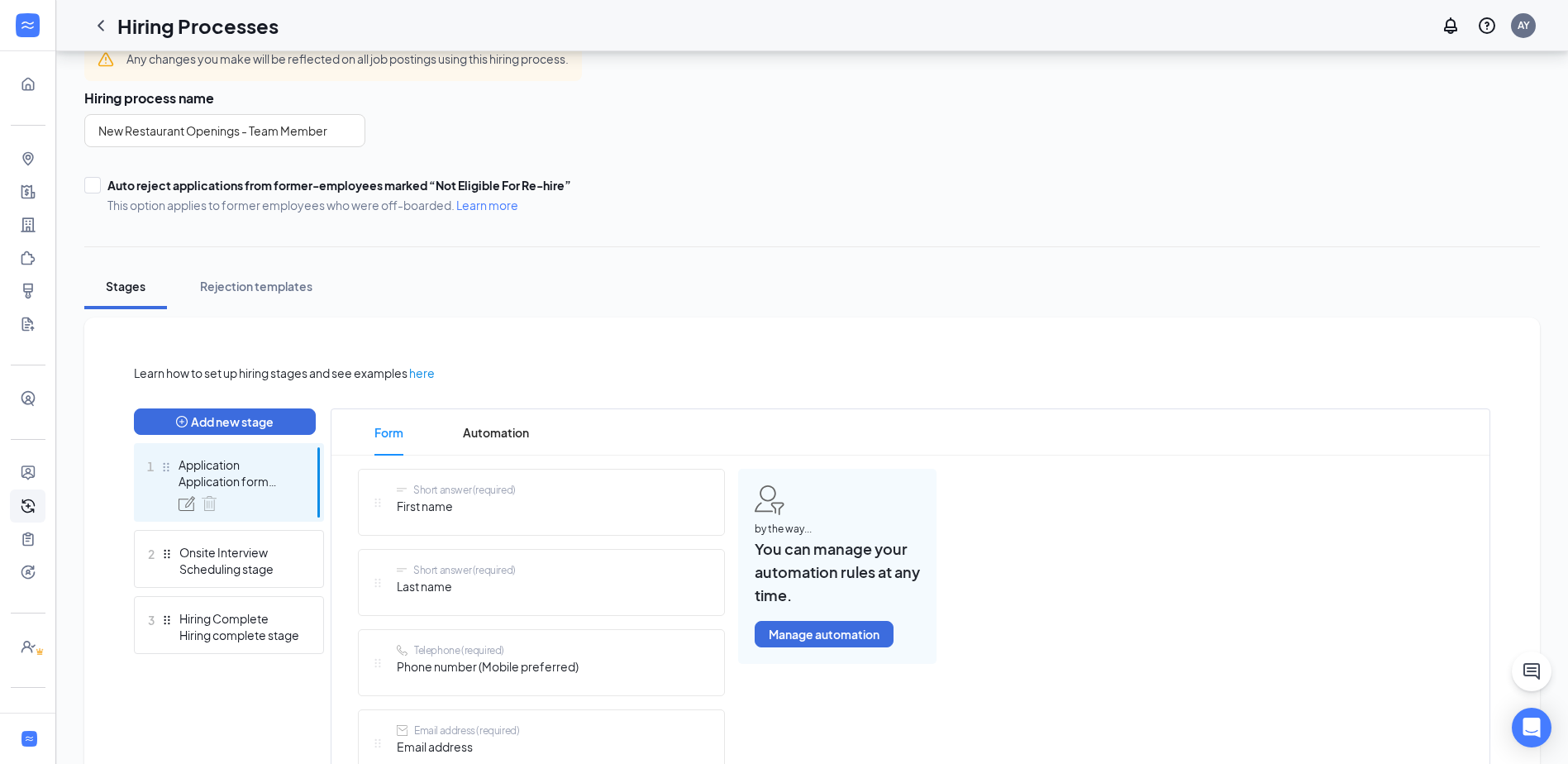
scroll to position [165, 0]
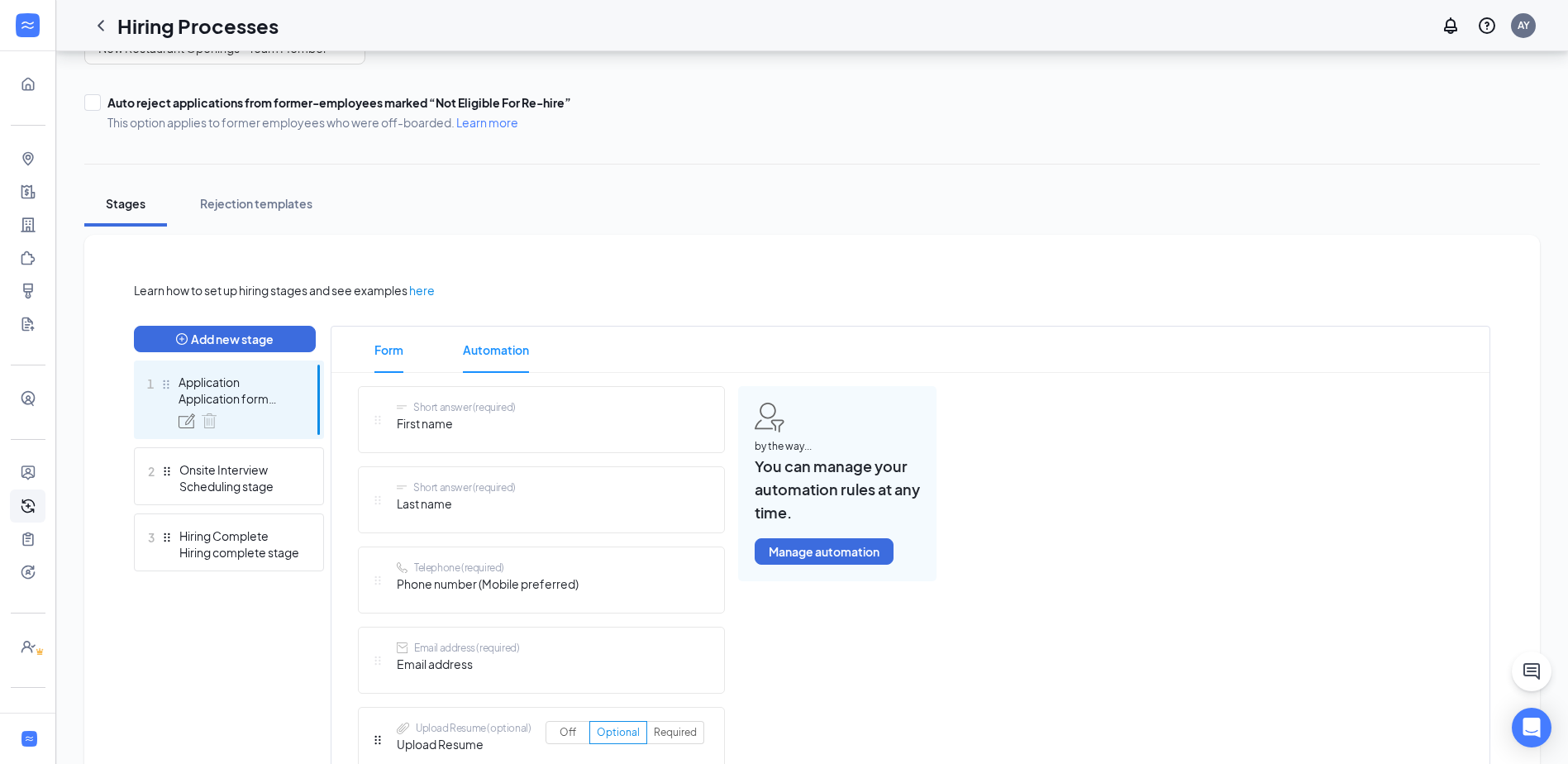
click at [501, 356] on span "Automation" at bounding box center [496, 350] width 66 height 46
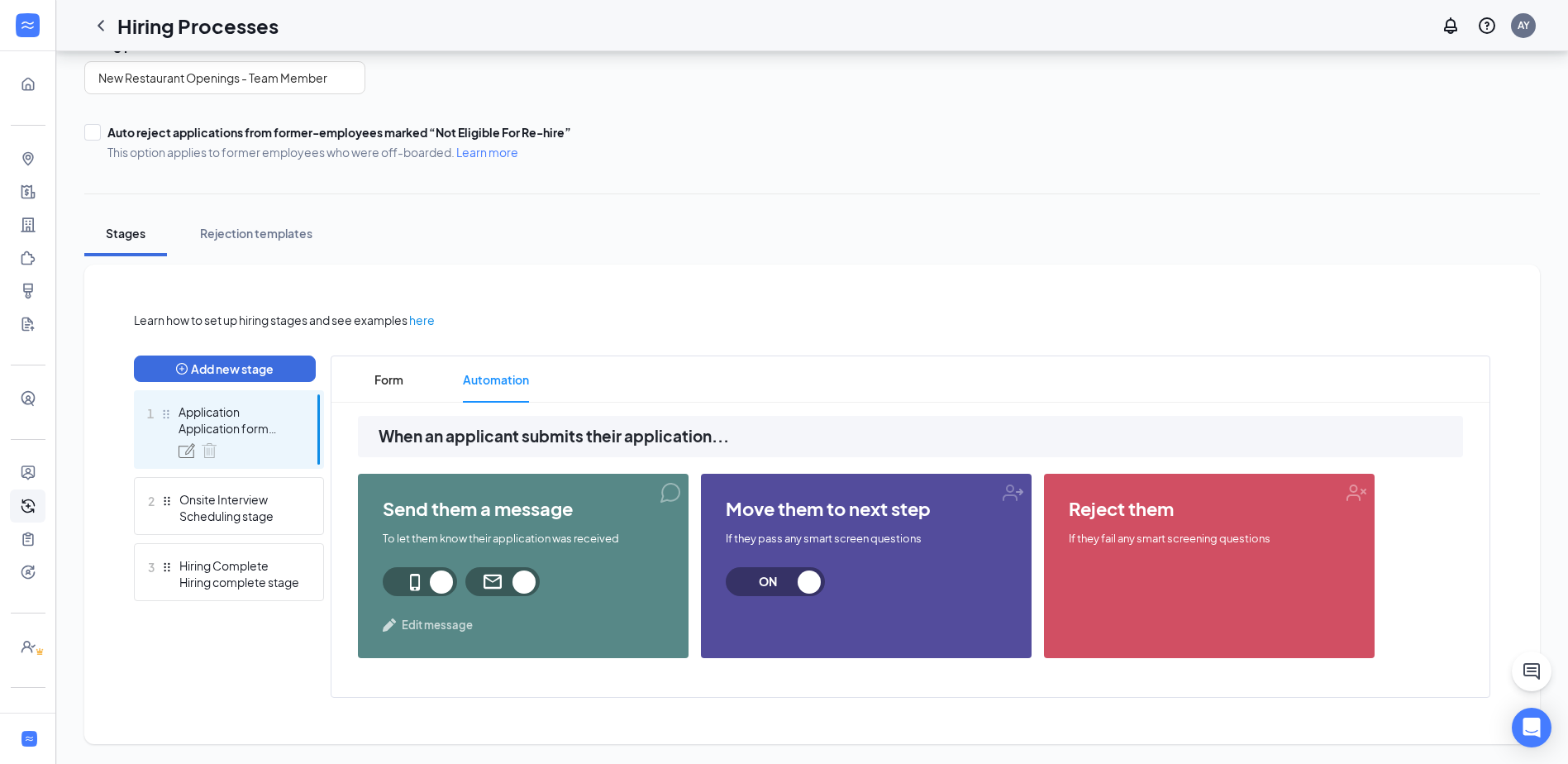
scroll to position [136, 0]
click at [456, 627] on span "Edit message" at bounding box center [437, 625] width 71 height 16
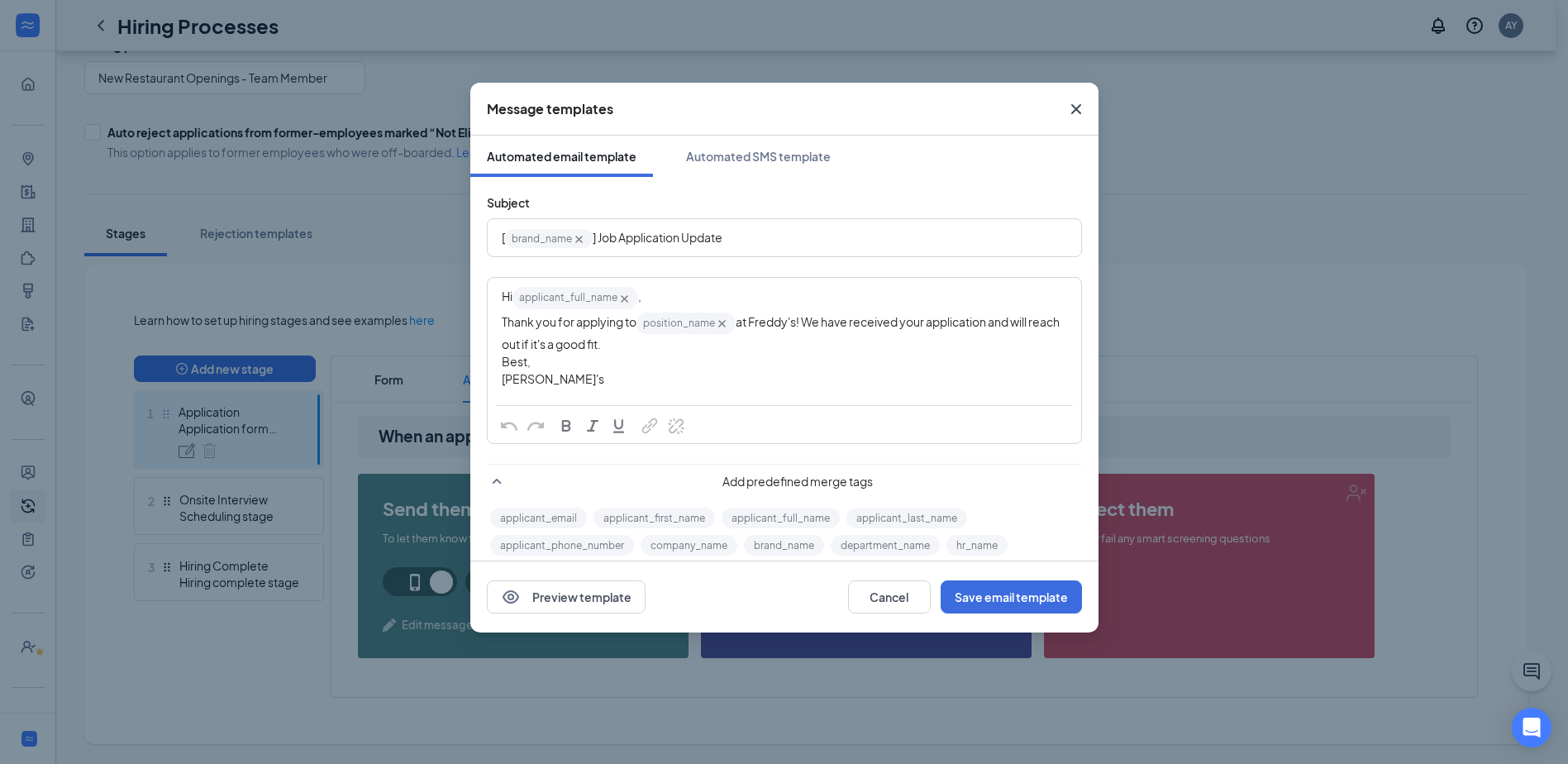
scroll to position [69, 0]
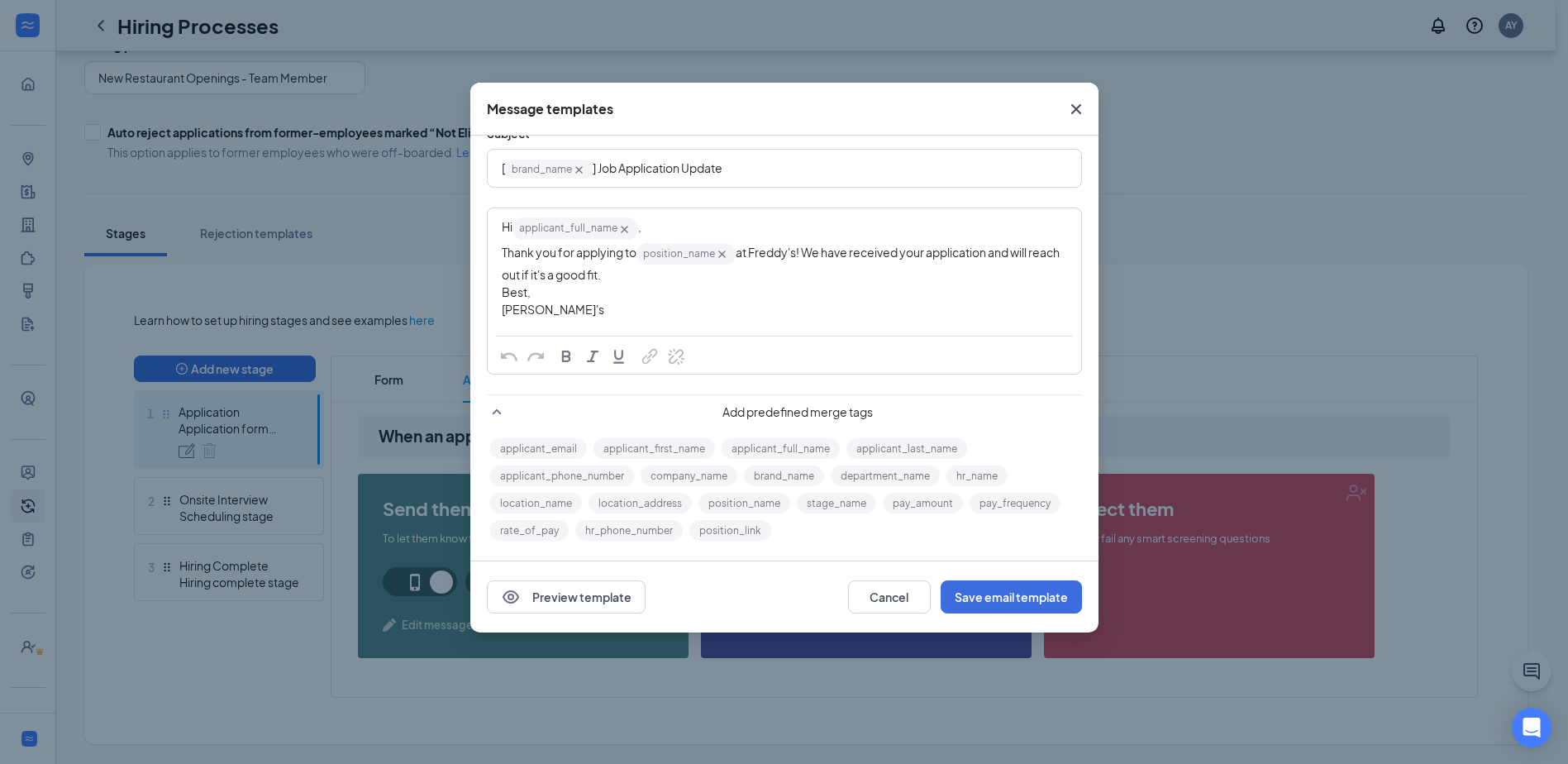
click at [1054, 100] on span "Close" at bounding box center [1076, 109] width 44 height 44
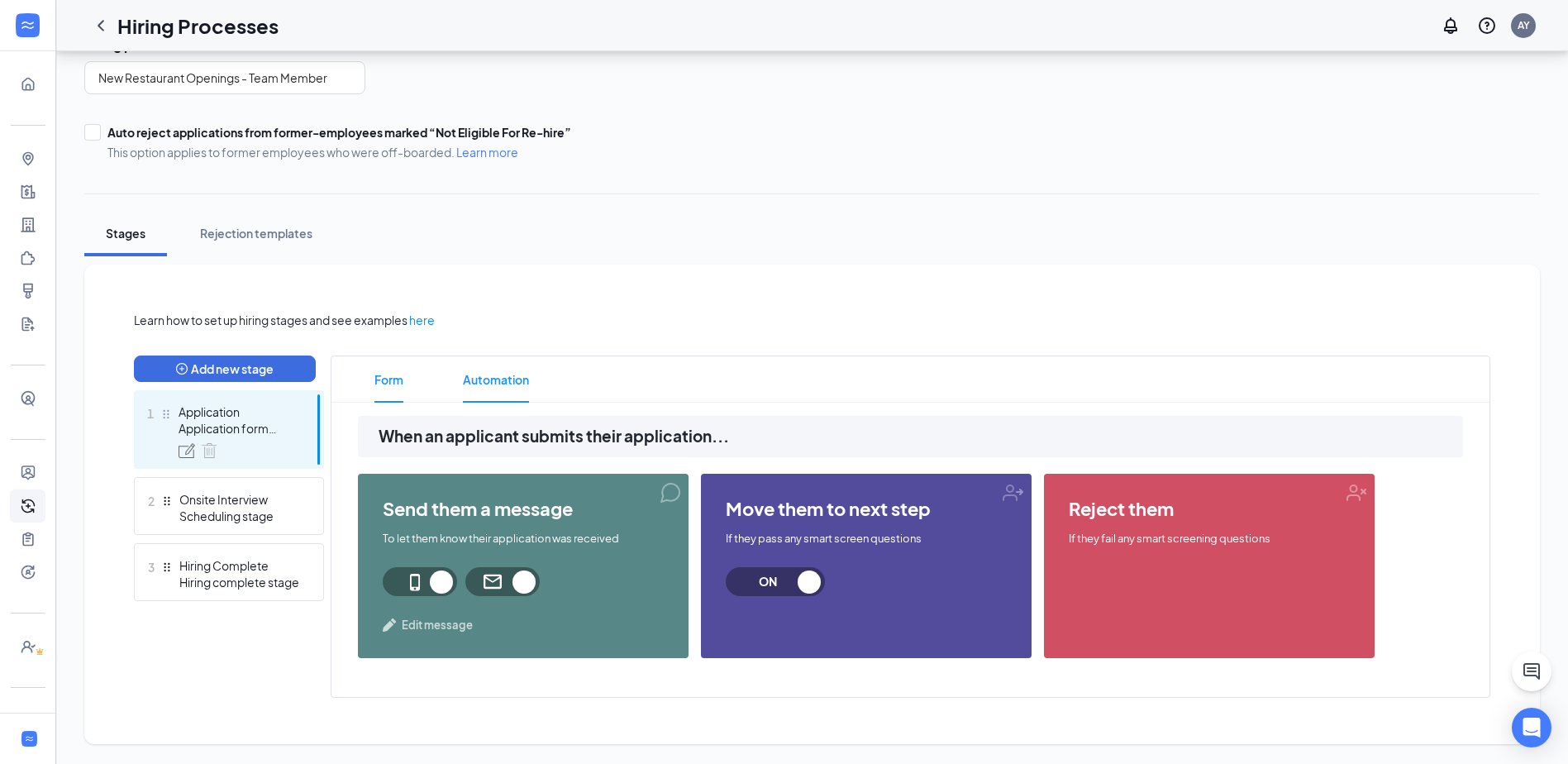
click at [384, 372] on span "Form" at bounding box center [389, 380] width 29 height 46
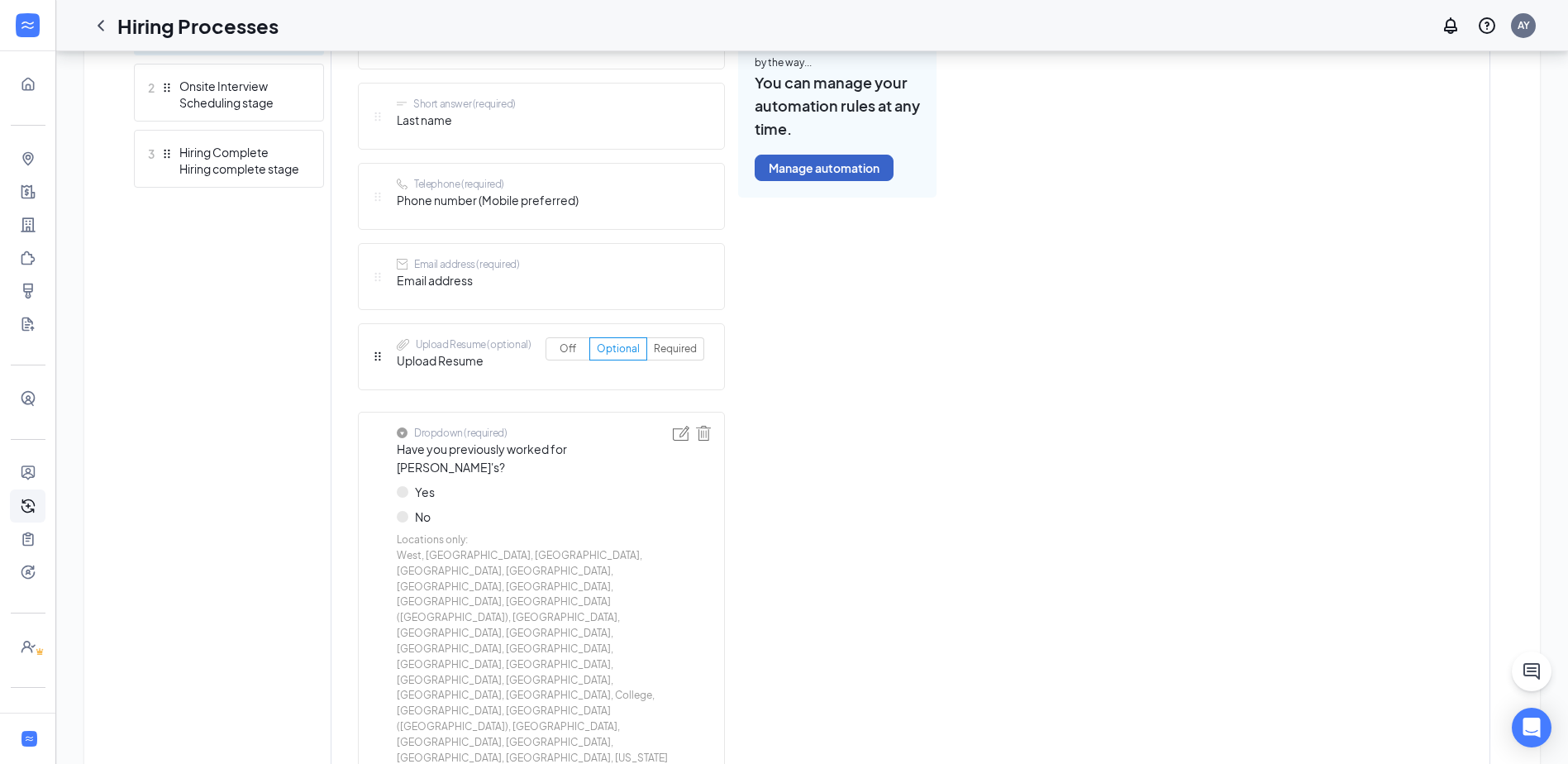
click at [847, 173] on button "Manage automation" at bounding box center [823, 168] width 138 height 27
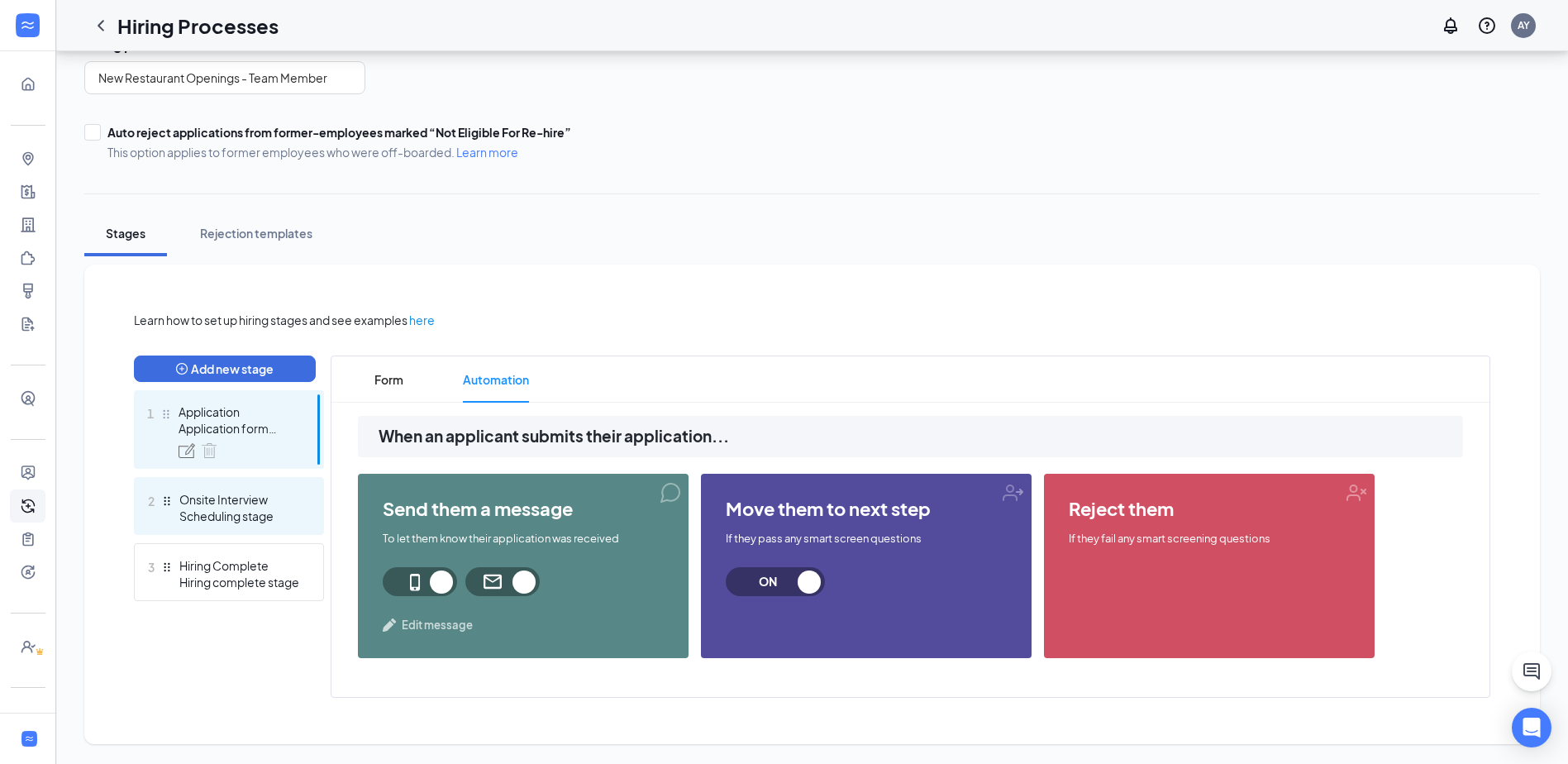
click at [193, 508] on div "Scheduling stage" at bounding box center [240, 515] width 121 height 16
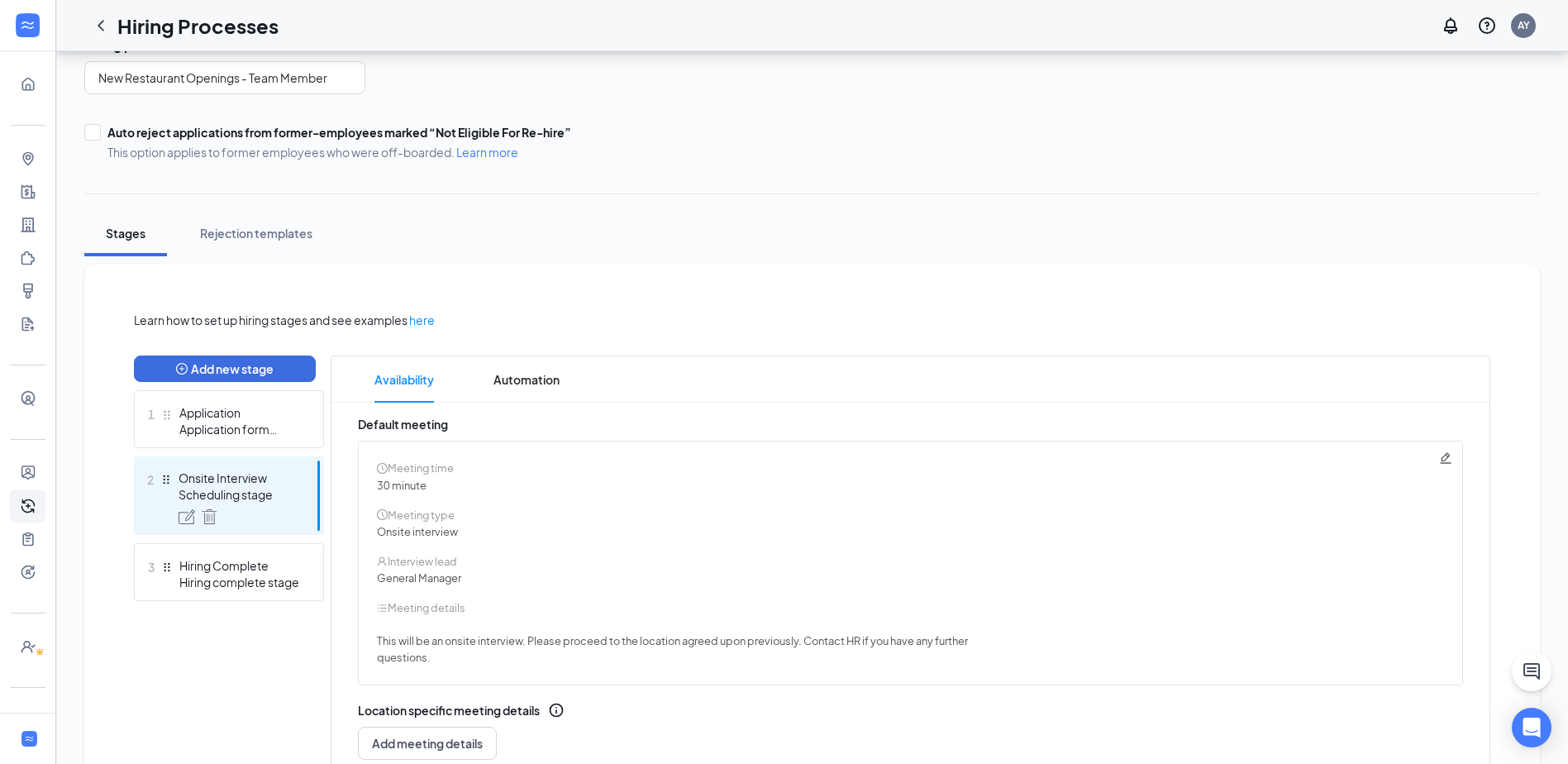
click at [1449, 458] on icon "Pencil" at bounding box center [1445, 458] width 13 height 13
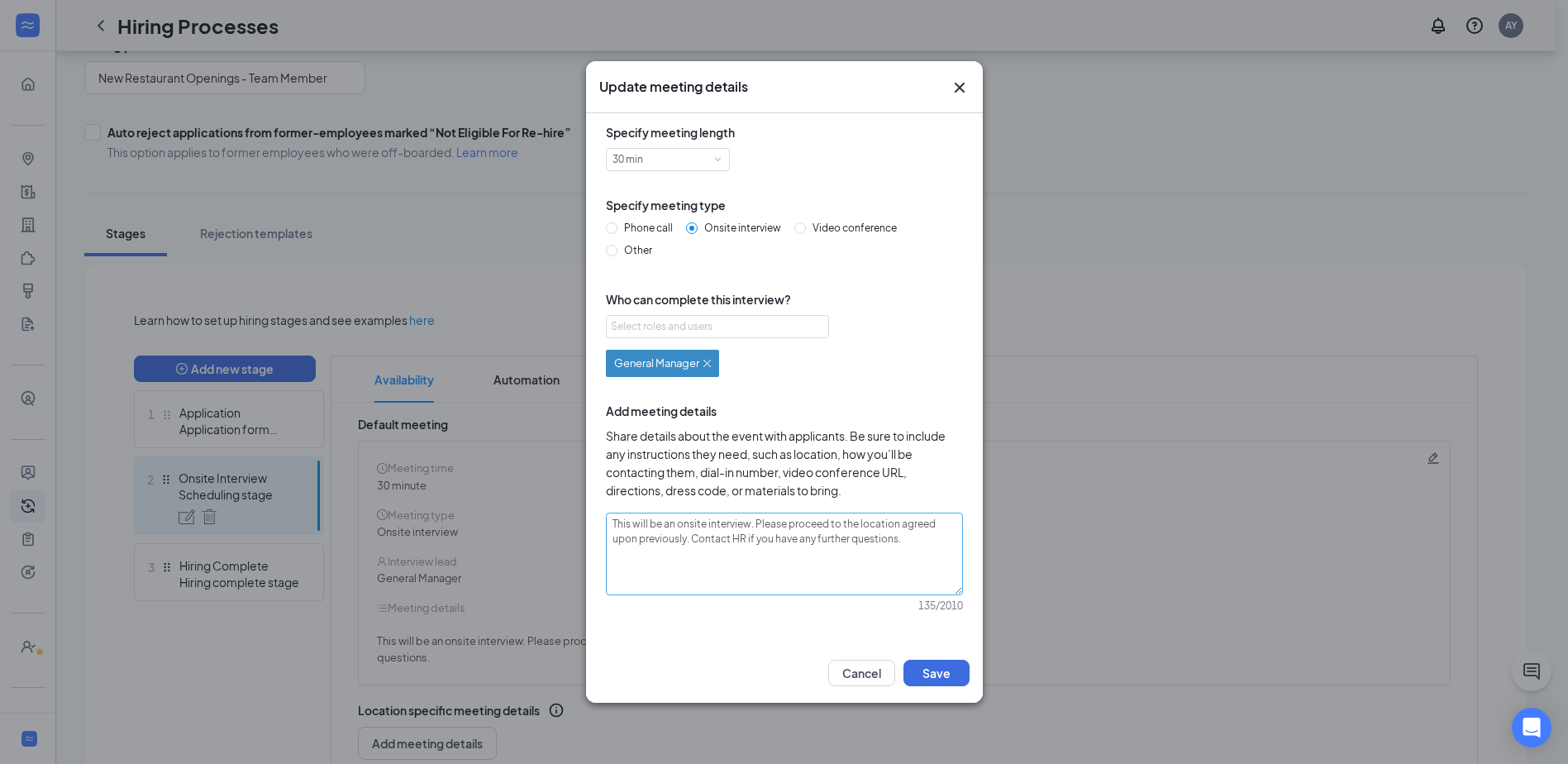
scroll to position [4, 0]
click at [858, 669] on button "Cancel" at bounding box center [862, 673] width 67 height 27
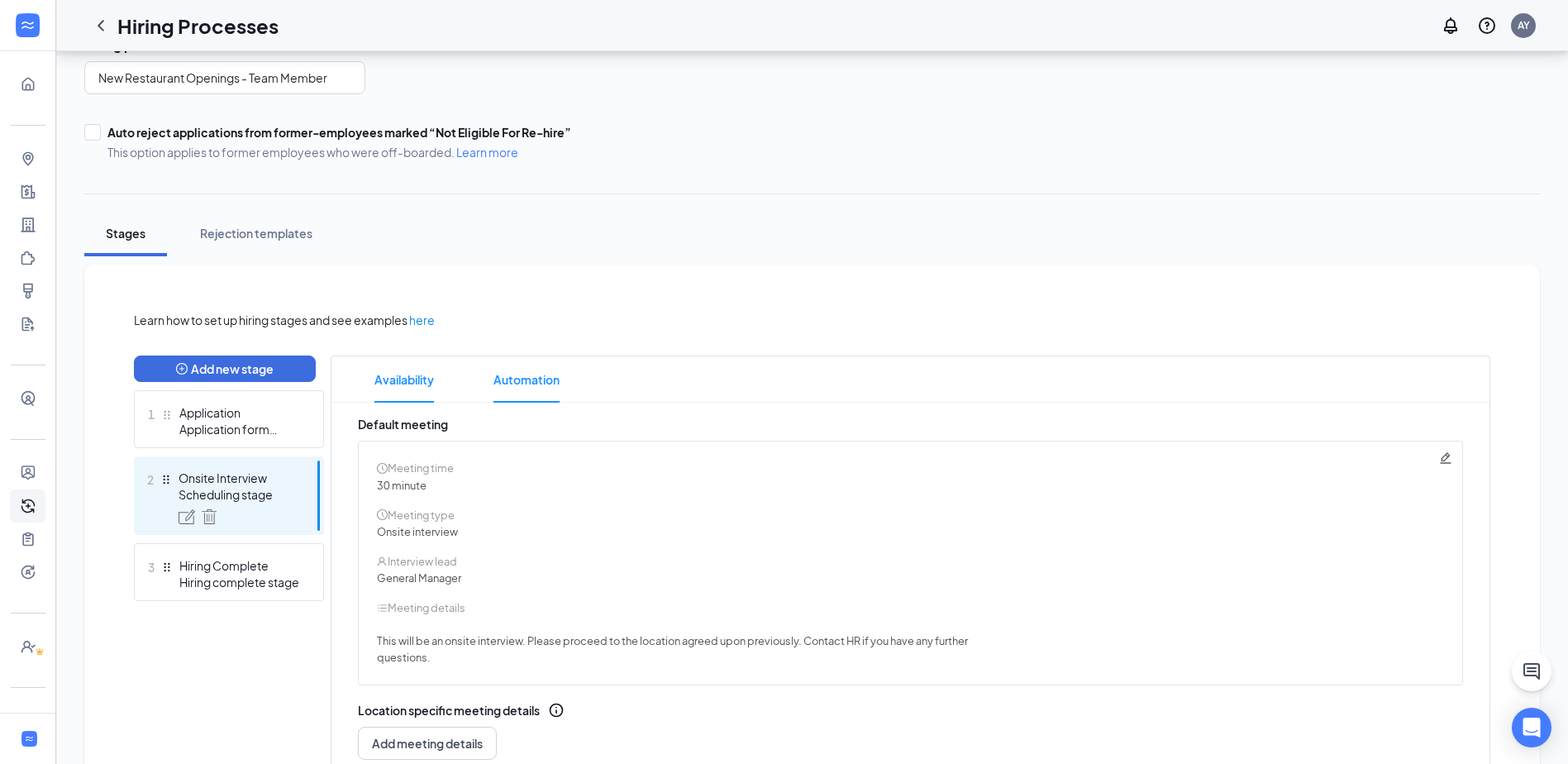
click at [536, 367] on span "Automation" at bounding box center [526, 380] width 66 height 46
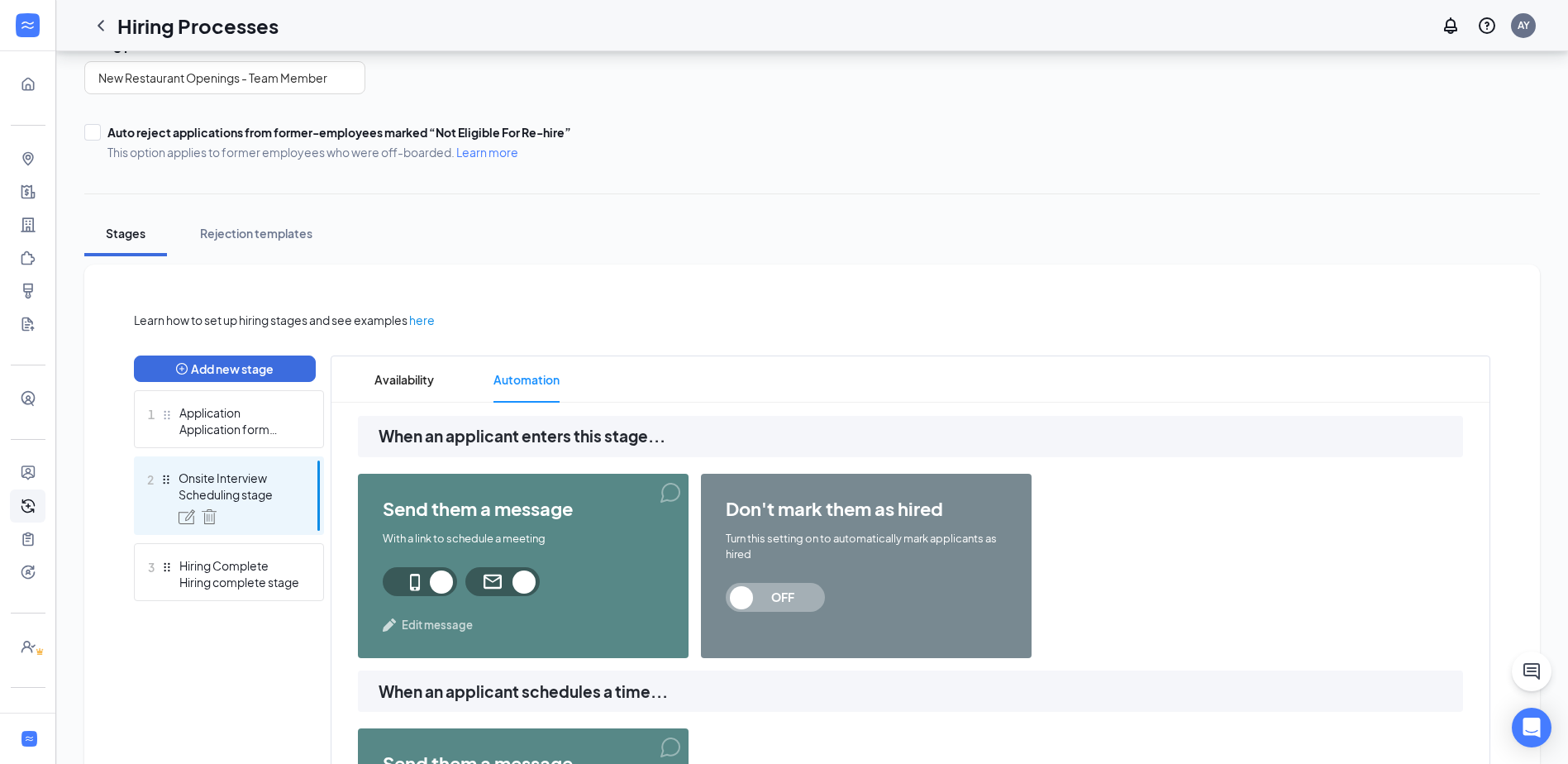
click at [527, 382] on span "Automation" at bounding box center [526, 380] width 66 height 46
click at [43, 471] on link "Position Templates" at bounding box center [51, 473] width 16 height 33
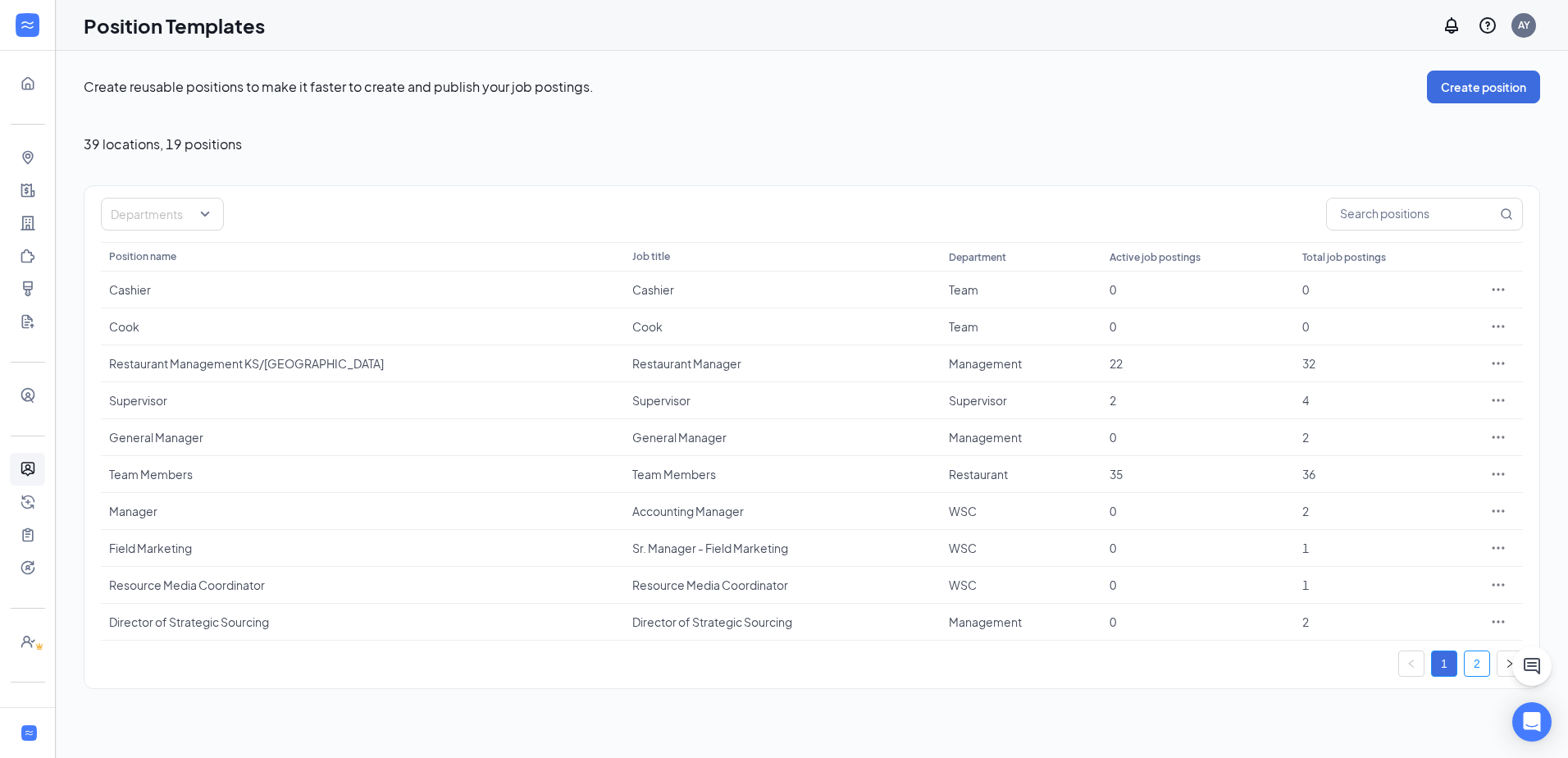
click at [1482, 657] on link "2" at bounding box center [1477, 664] width 25 height 25
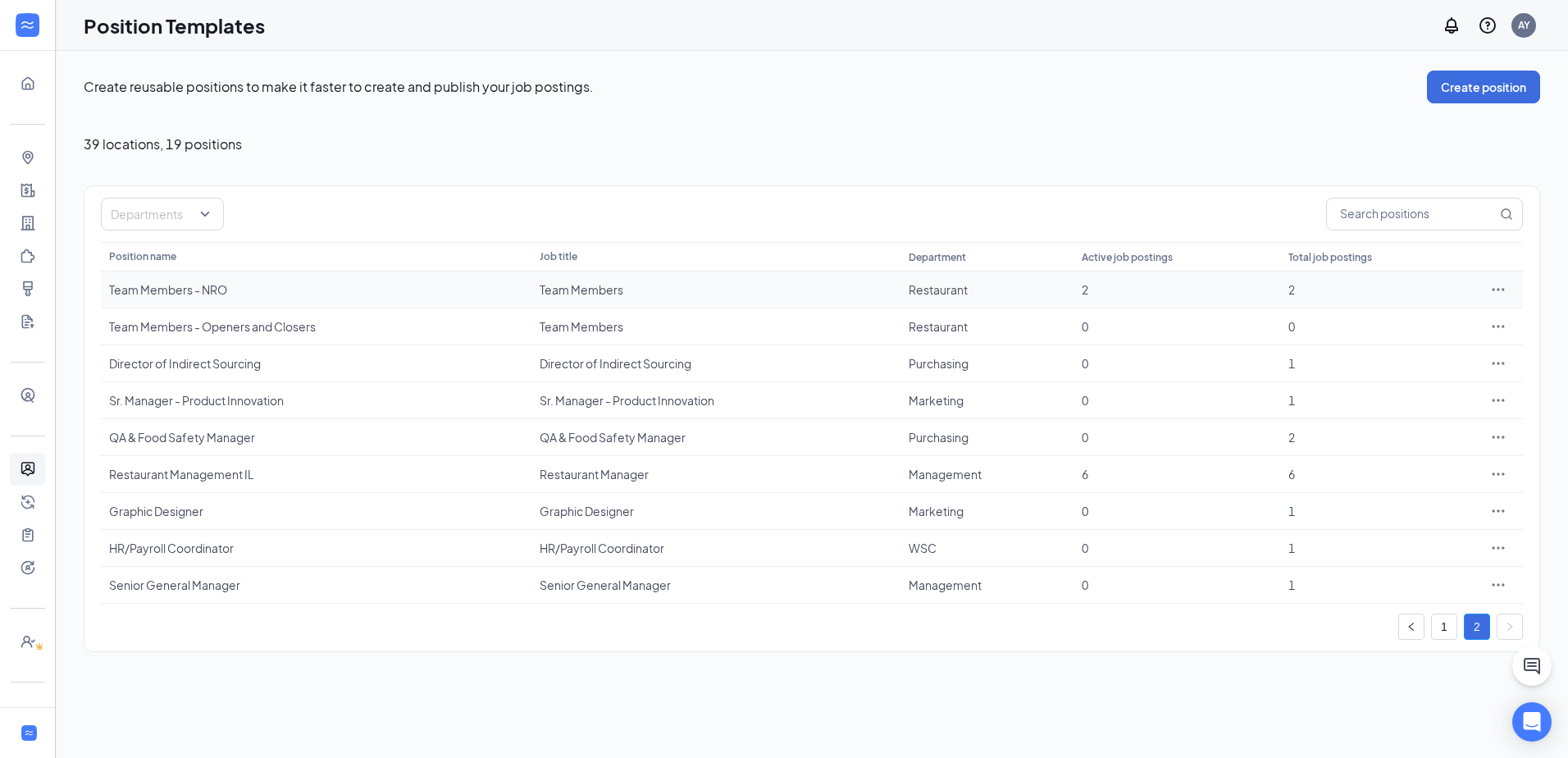
click at [185, 288] on div "Team Members - NRO" at bounding box center [316, 289] width 414 height 16
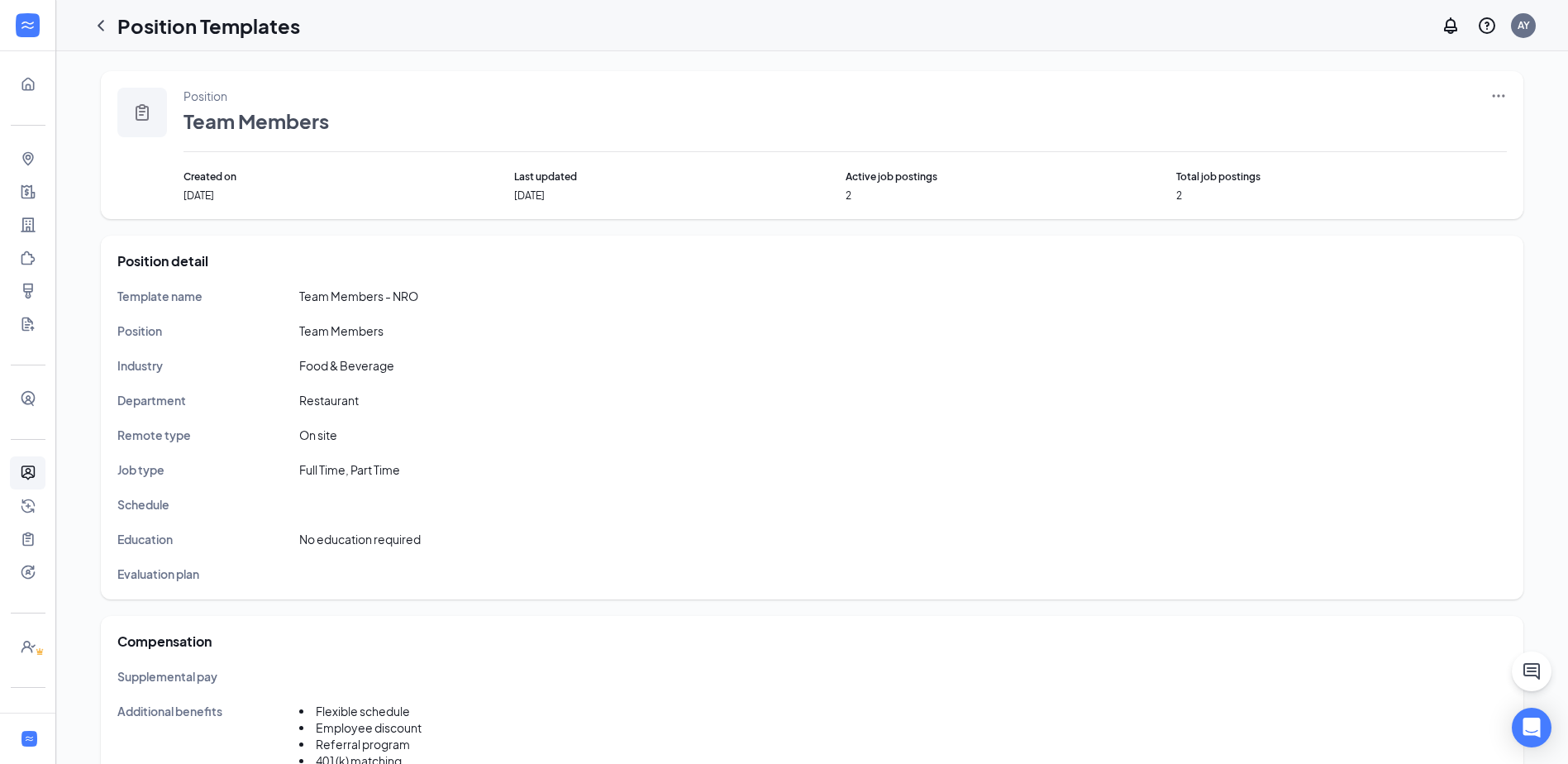
click at [1508, 98] on div "Position Team Members Created on [DATE] Last updated [DATE] Active job postings…" at bounding box center [812, 145] width 1422 height 148
click at [1496, 94] on icon "Ellipses" at bounding box center [1498, 95] width 16 height 16
click at [1435, 118] on li "Edit" at bounding box center [1421, 130] width 168 height 38
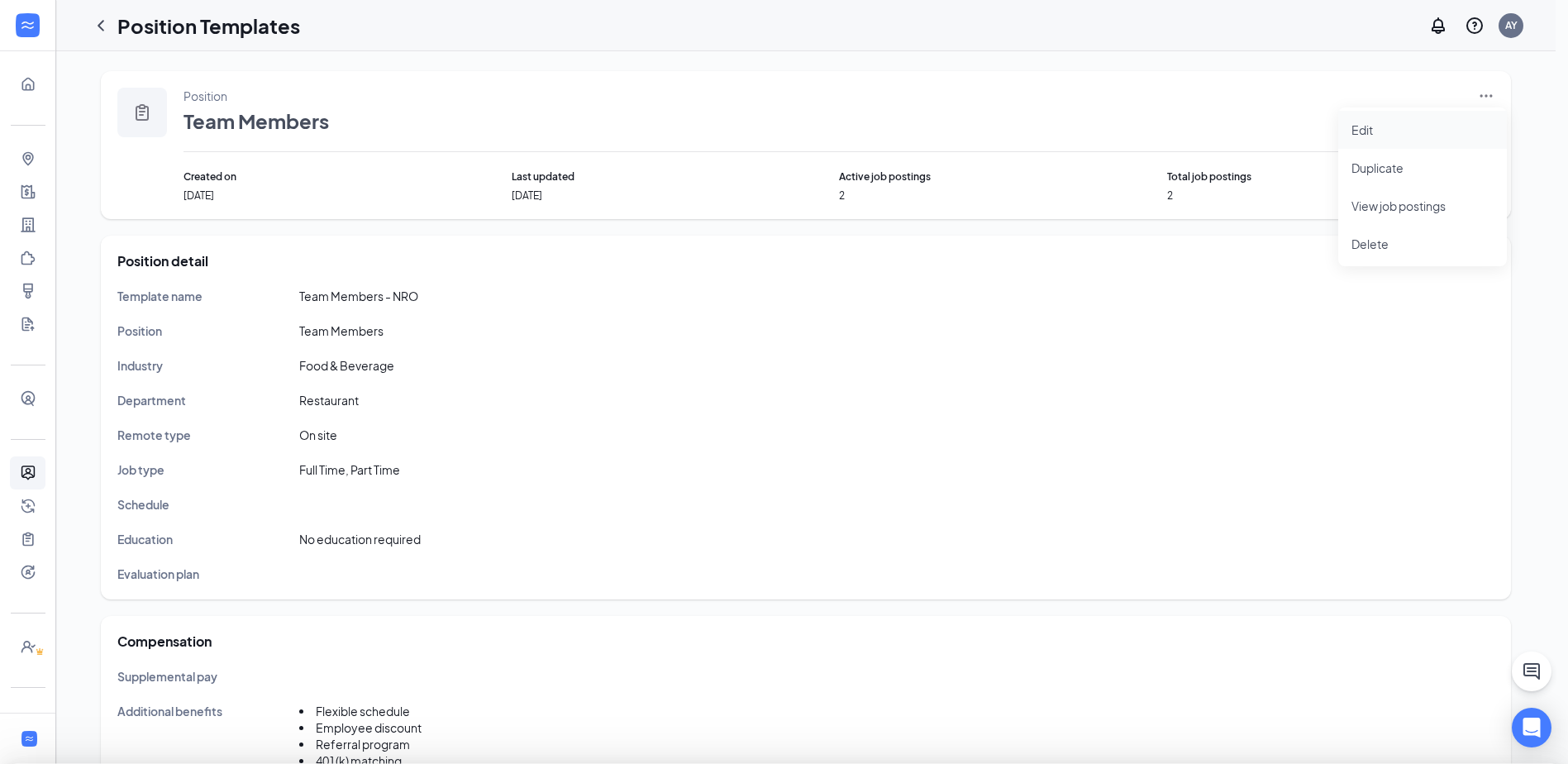
type input "Team Members - NRO"
type input "Team Members"
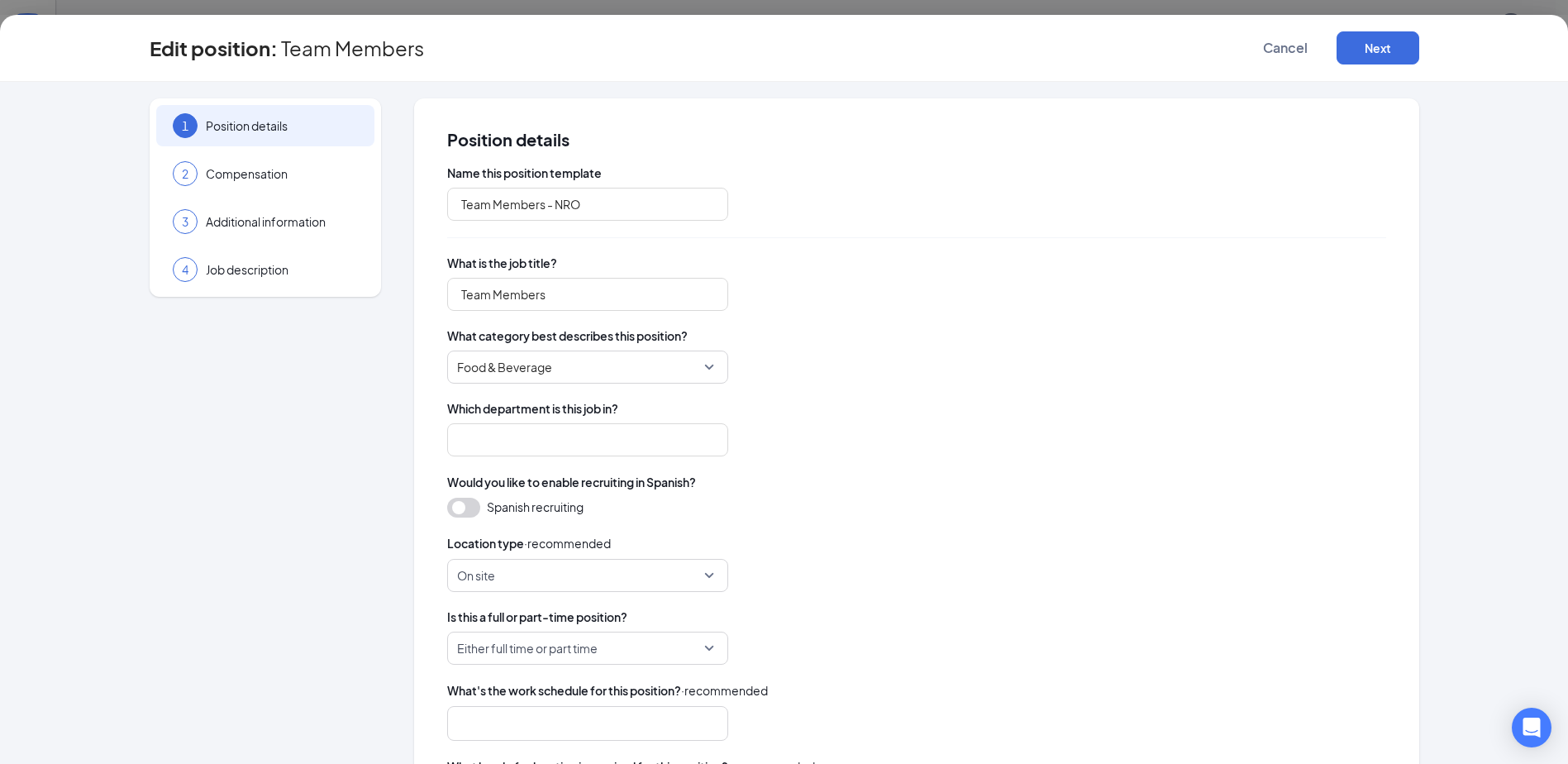
type input "Restaurant"
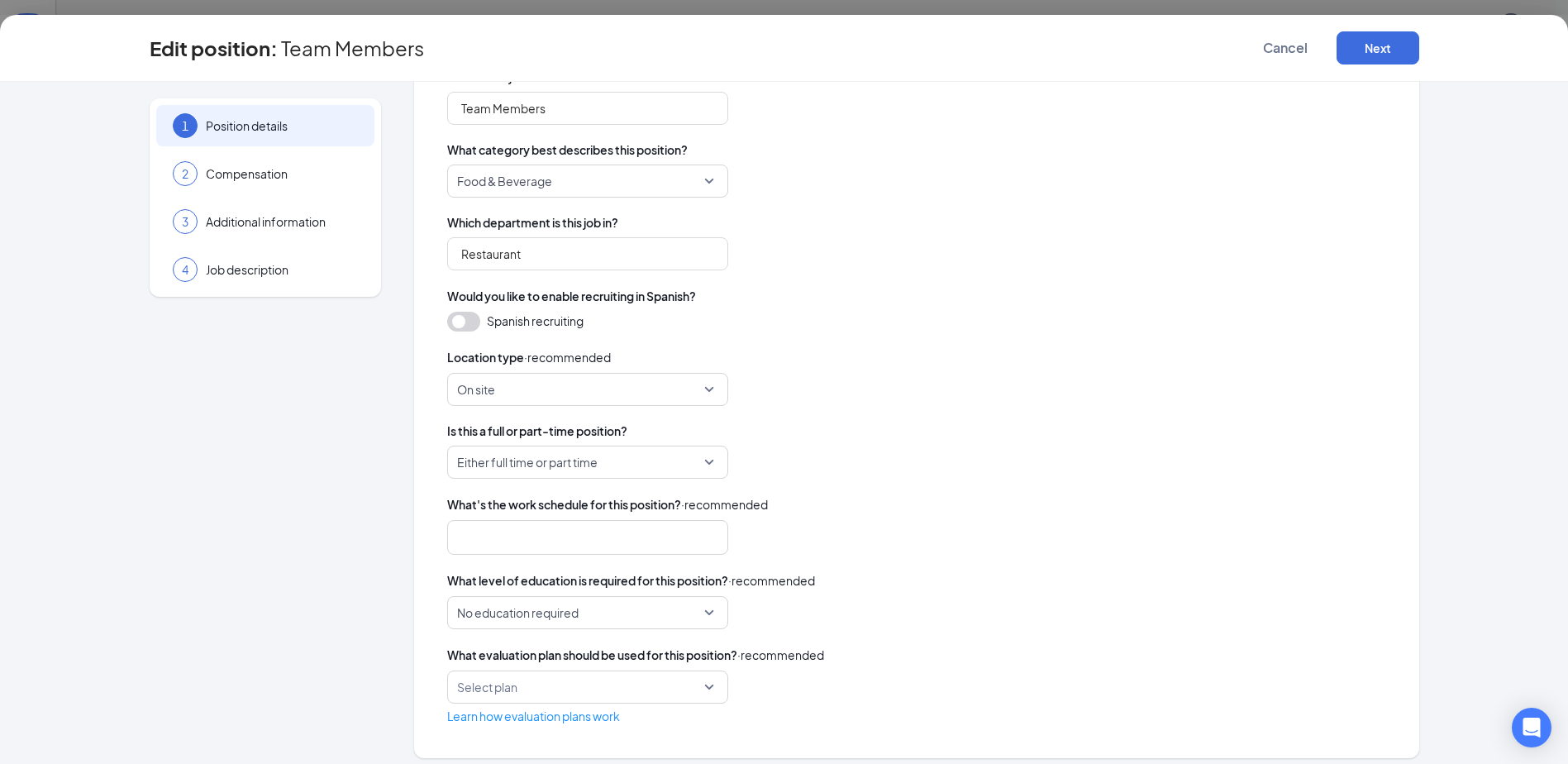
scroll to position [197, 0]
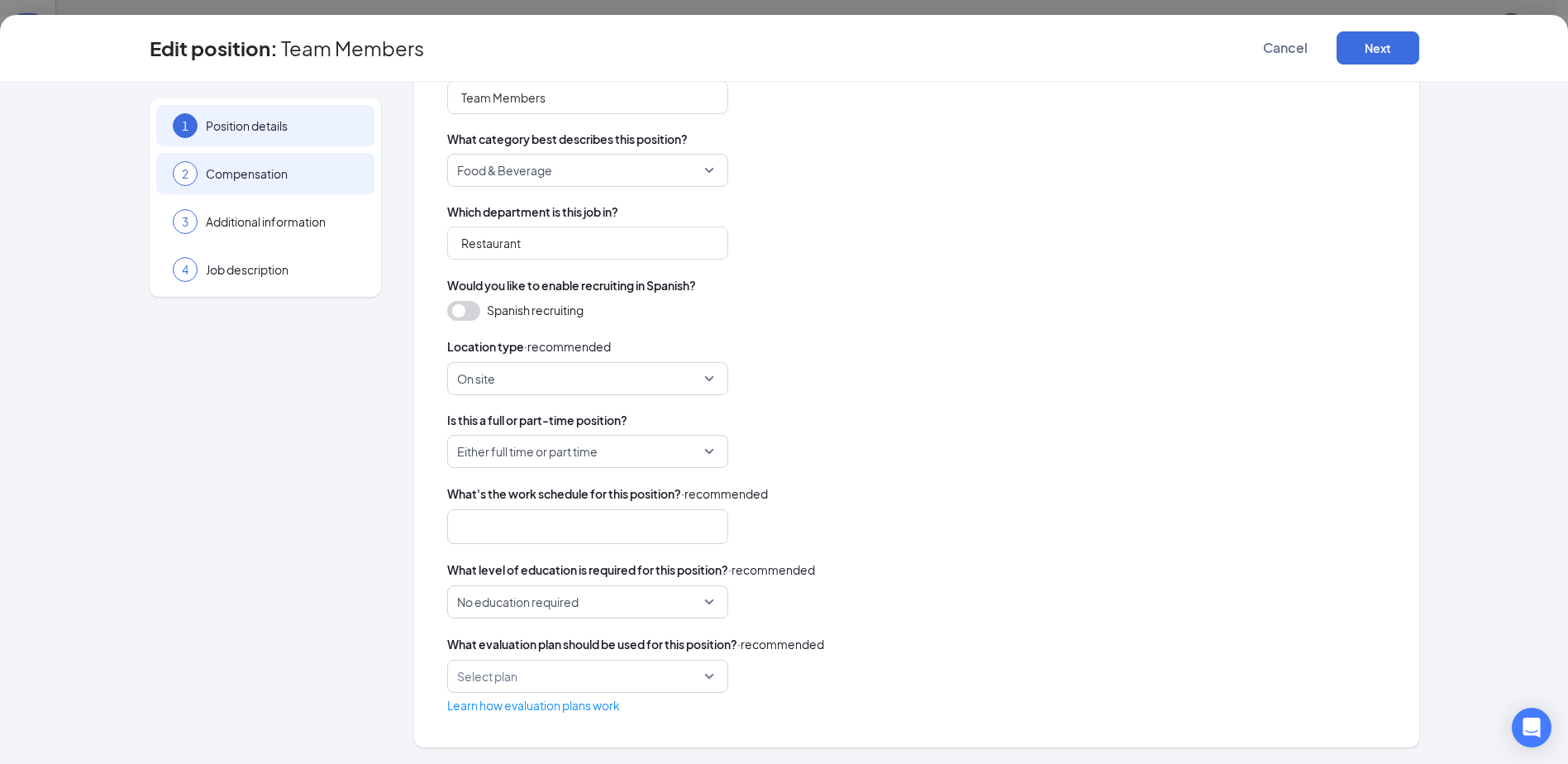
click at [244, 165] on span "Compensation" at bounding box center [282, 173] width 152 height 16
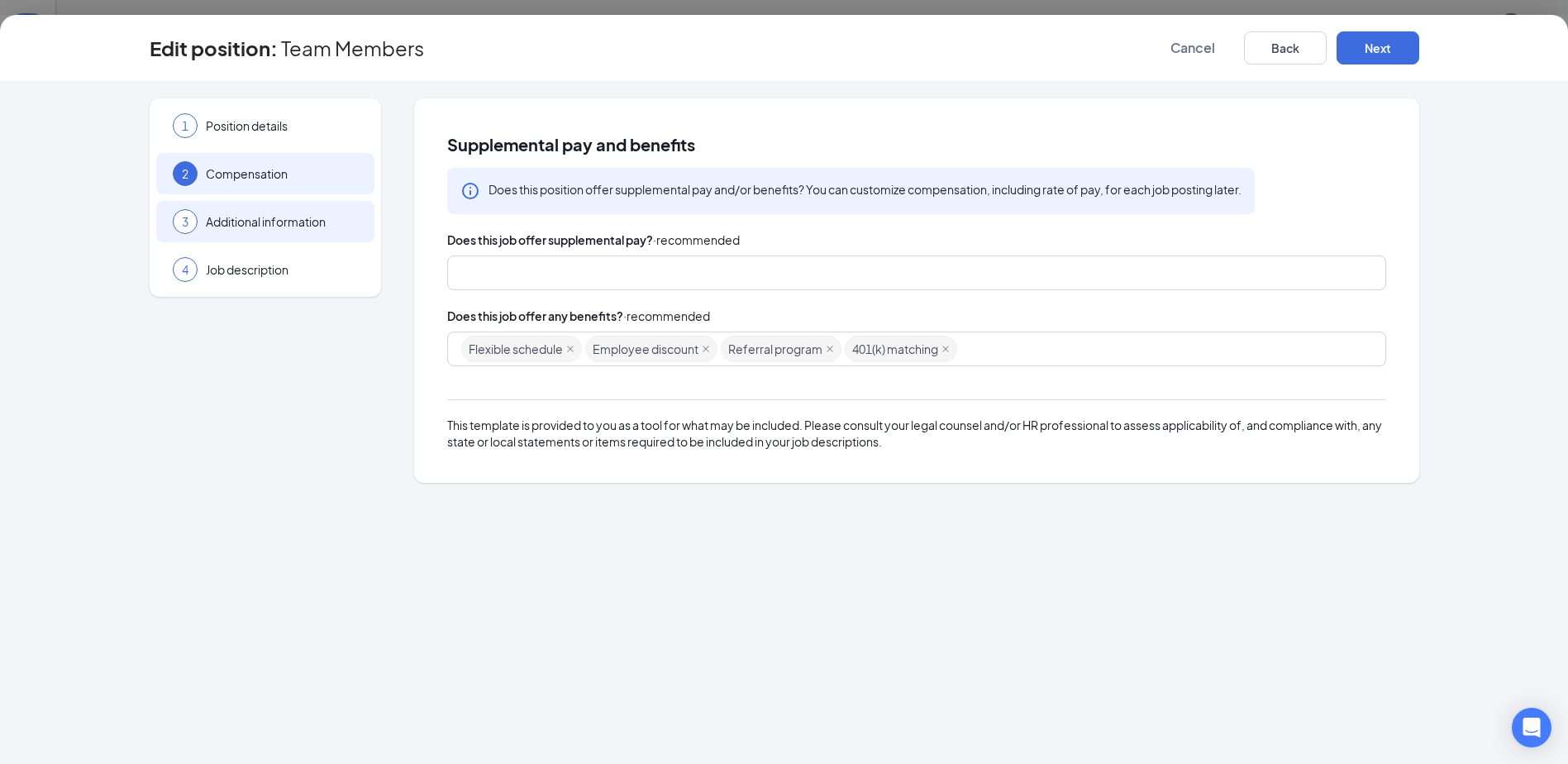
scroll to position [0, 0]
click at [251, 234] on div "3 Additional information" at bounding box center [265, 221] width 218 height 41
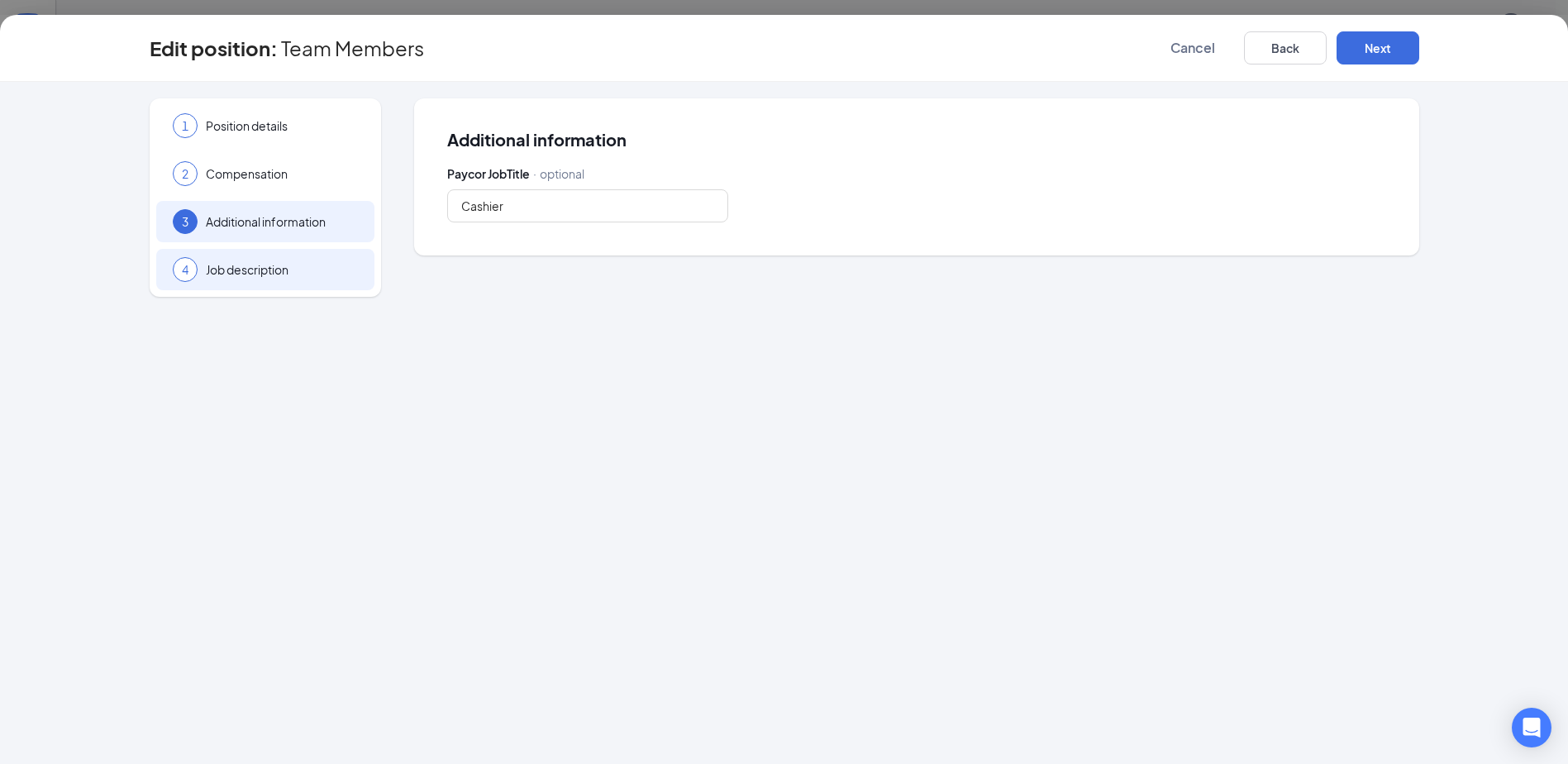
click at [245, 273] on span "Job description" at bounding box center [282, 269] width 152 height 16
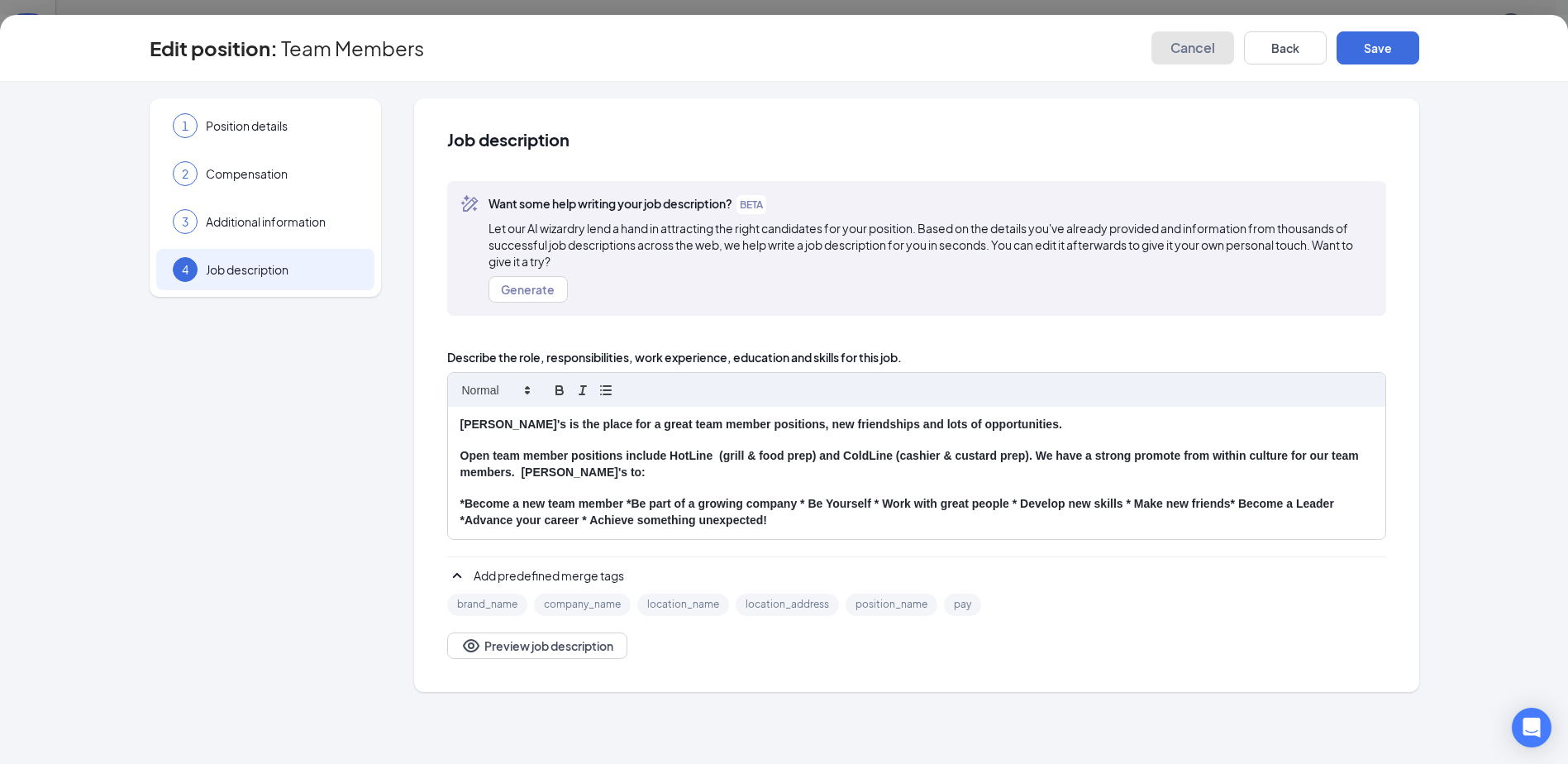
click at [1201, 48] on span "Cancel" at bounding box center [1192, 47] width 44 height 16
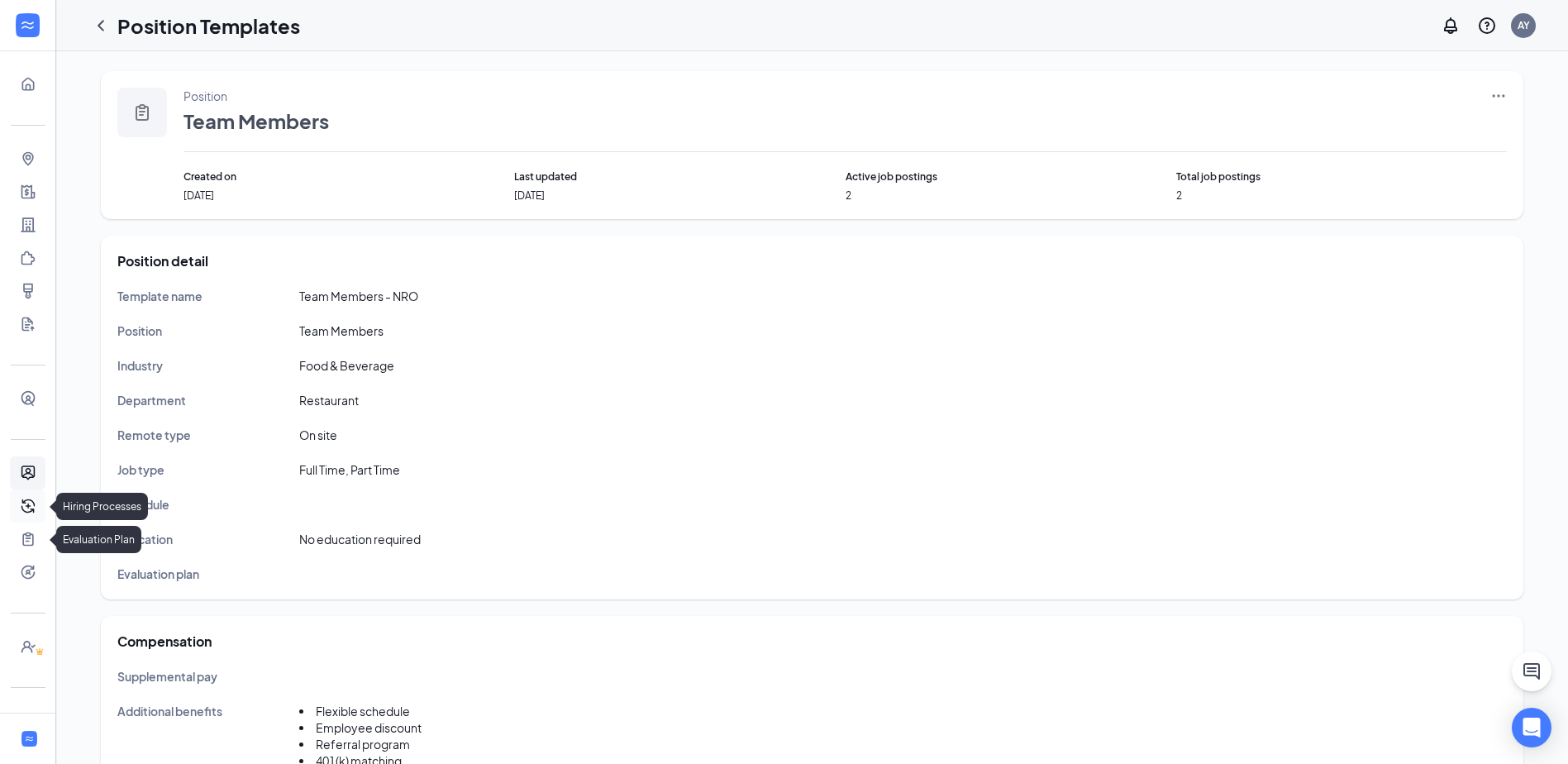
click at [43, 506] on link "Hiring Processes" at bounding box center [51, 505] width 16 height 33
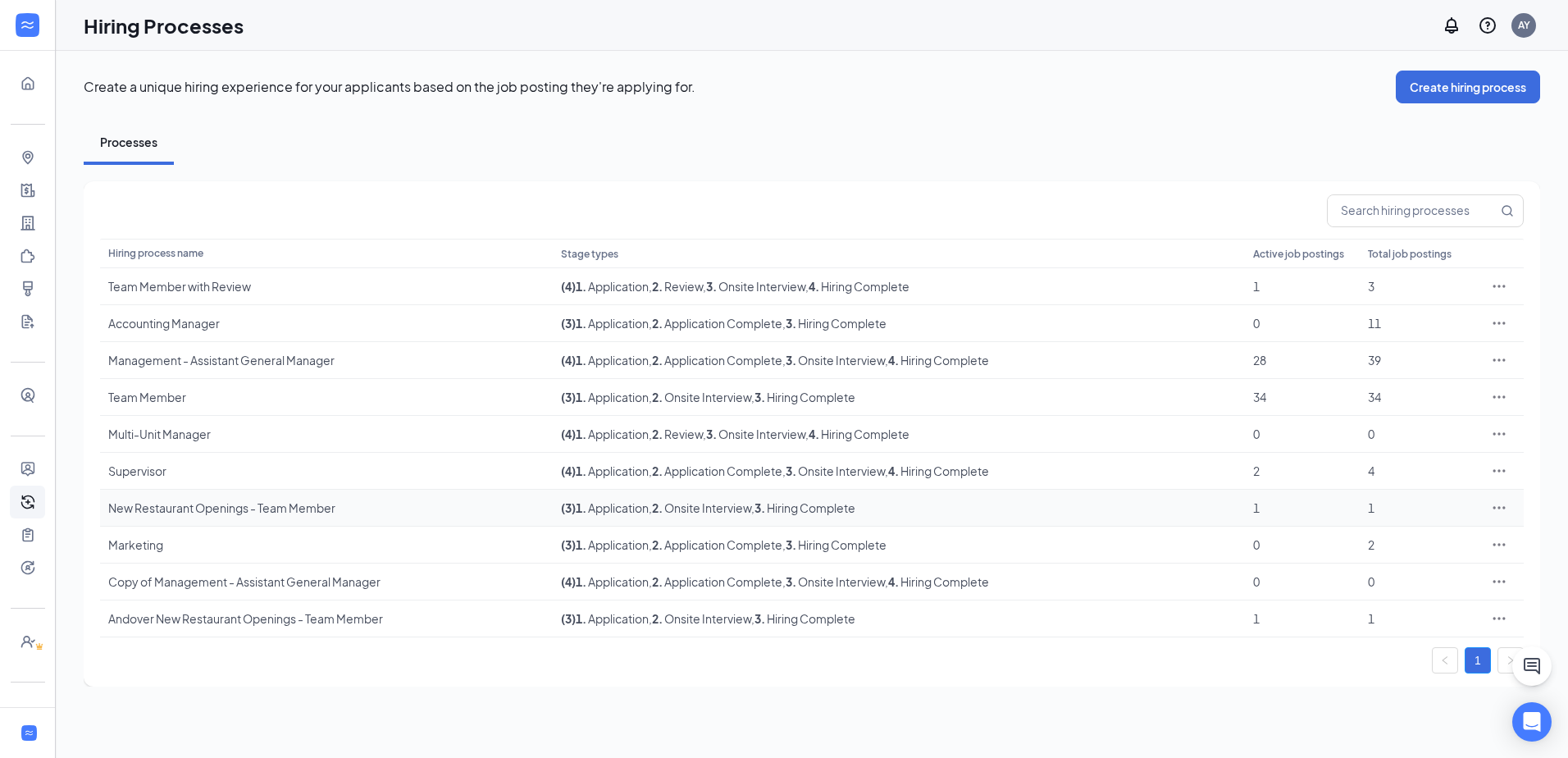
click at [224, 510] on div "New Restaurant Openings - Team Member" at bounding box center [327, 507] width 437 height 16
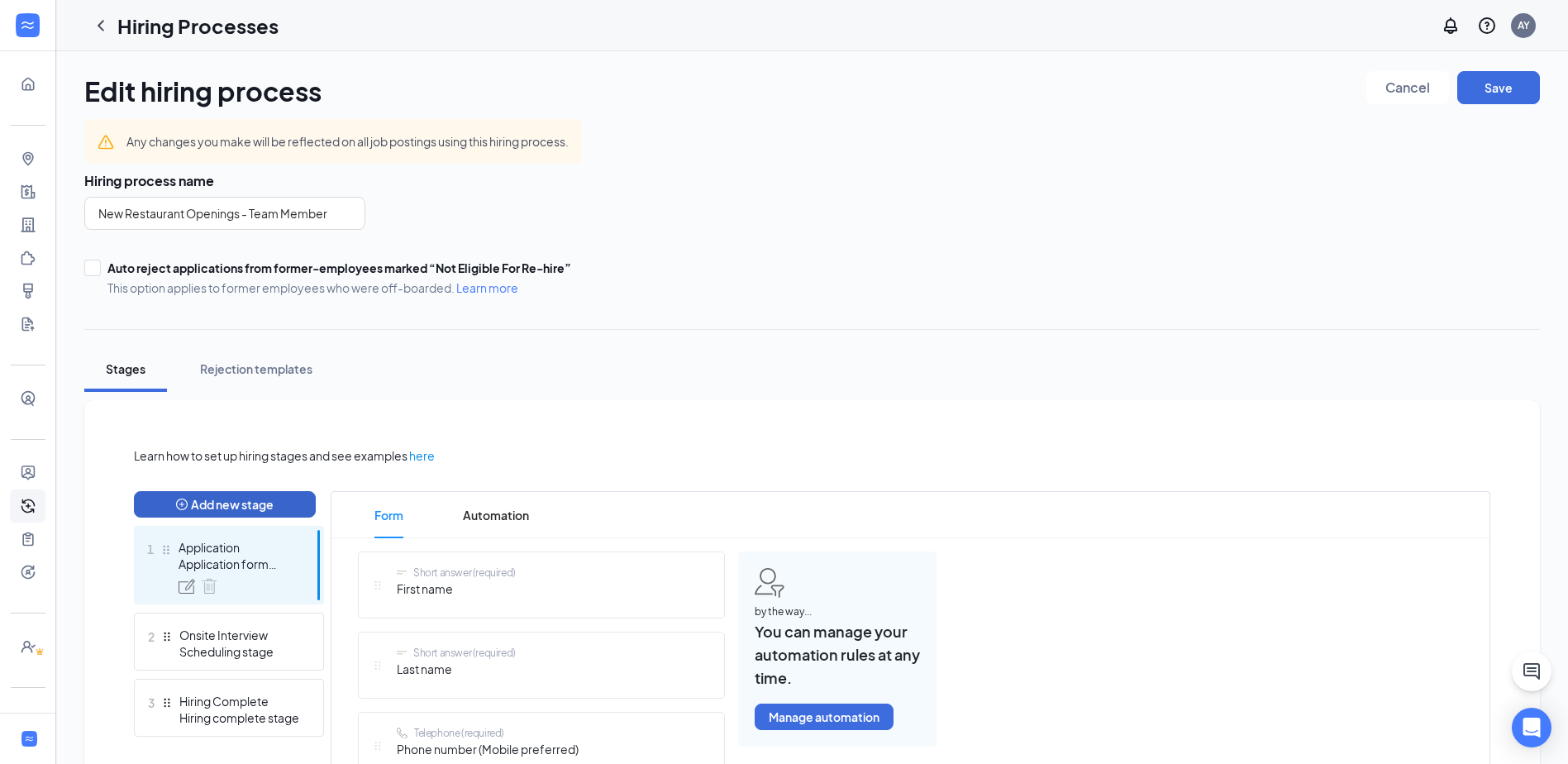
click at [211, 502] on button "Add new stage" at bounding box center [224, 505] width 182 height 27
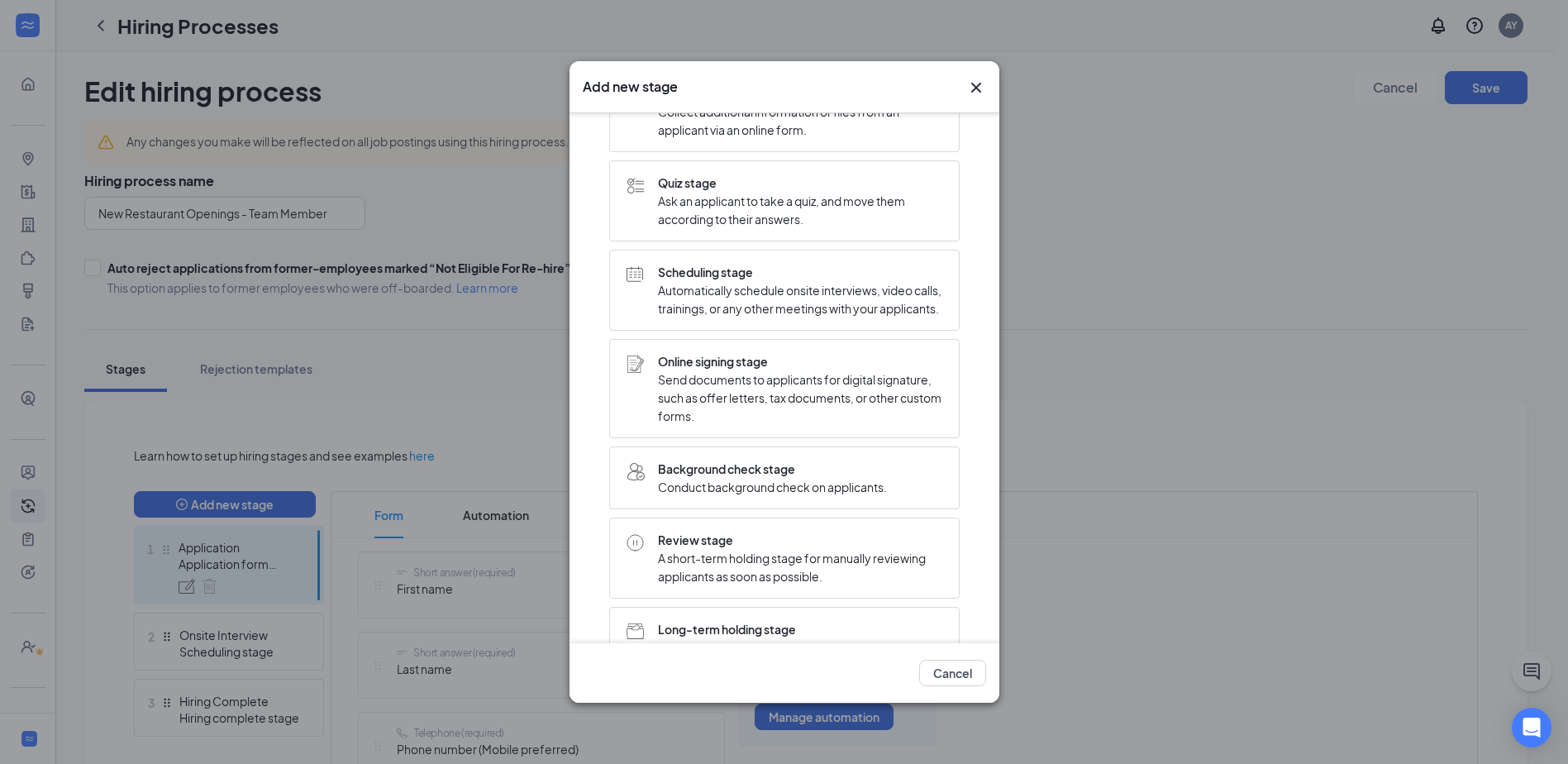
scroll to position [165, 0]
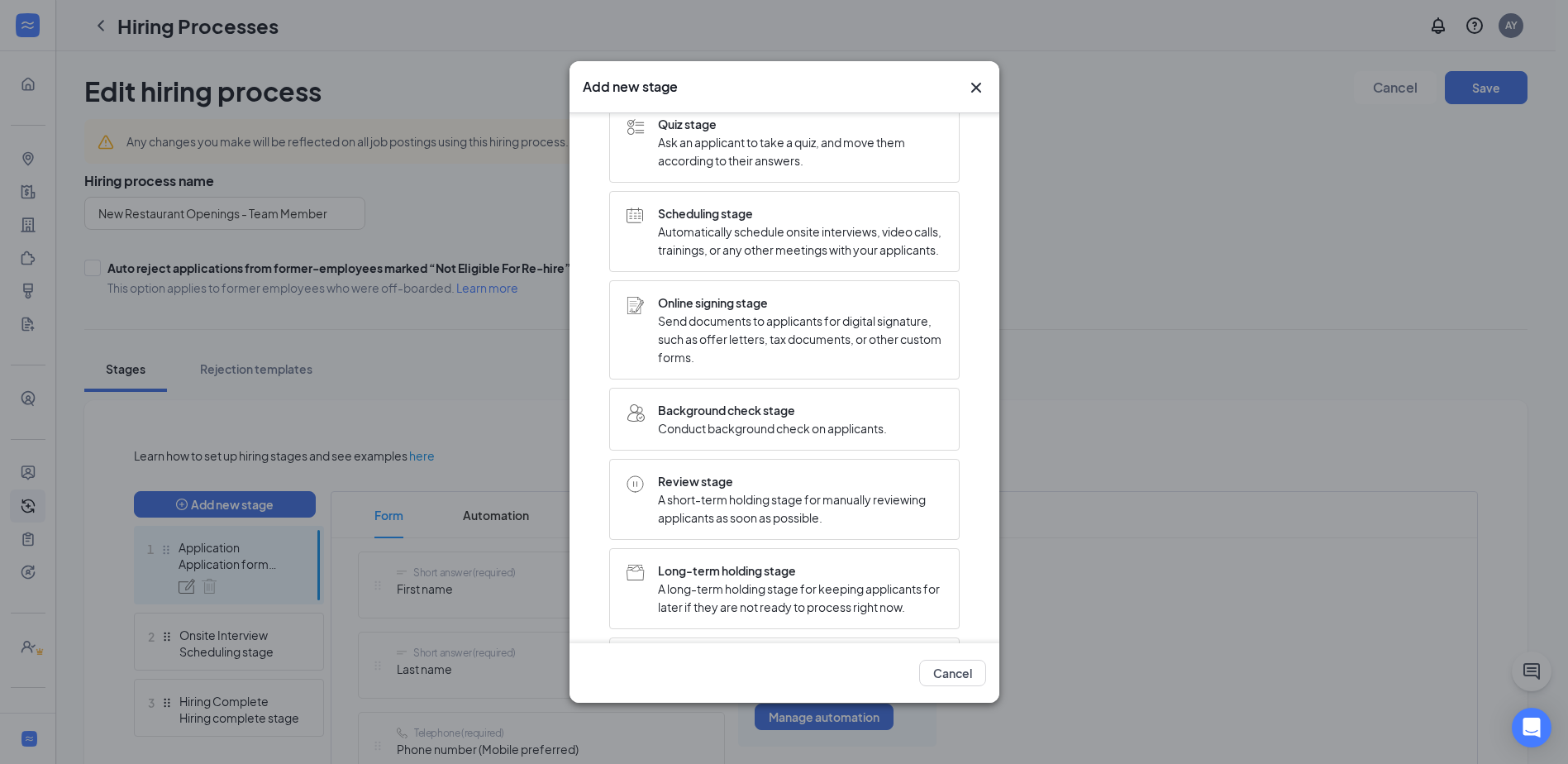
click at [976, 88] on icon "Cross" at bounding box center [975, 87] width 10 height 10
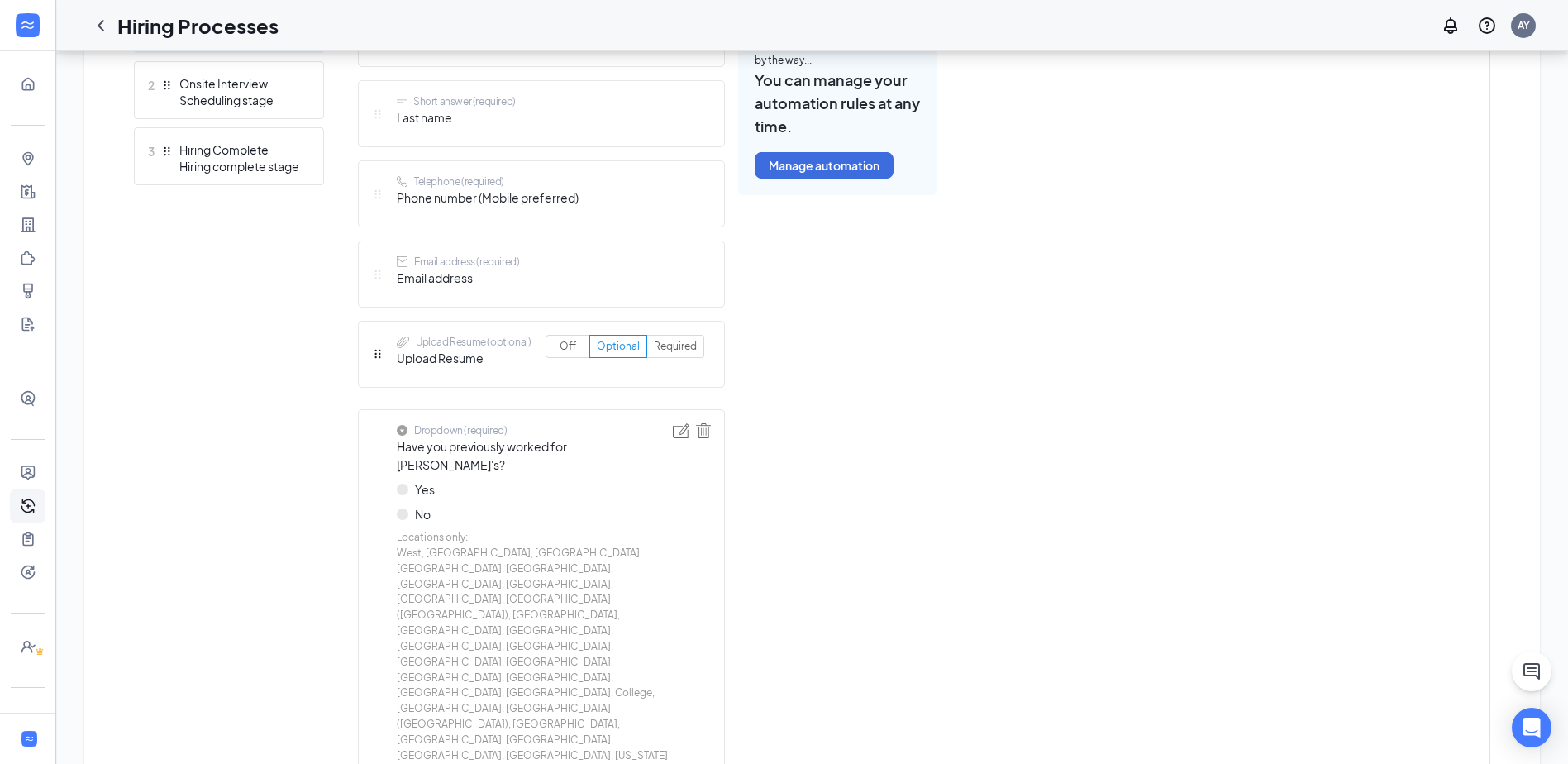
scroll to position [138, 0]
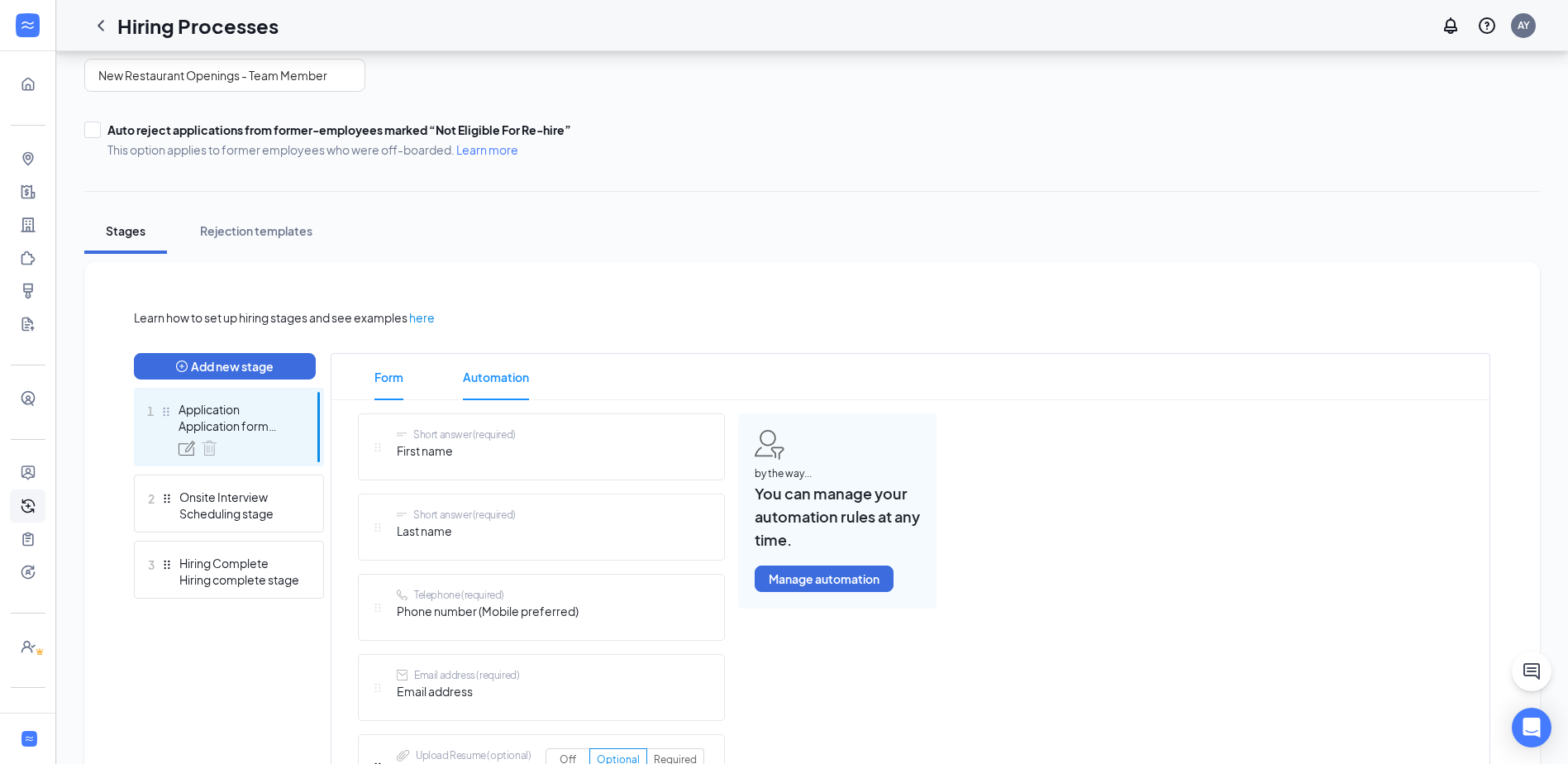
click at [485, 372] on span "Automation" at bounding box center [496, 377] width 66 height 46
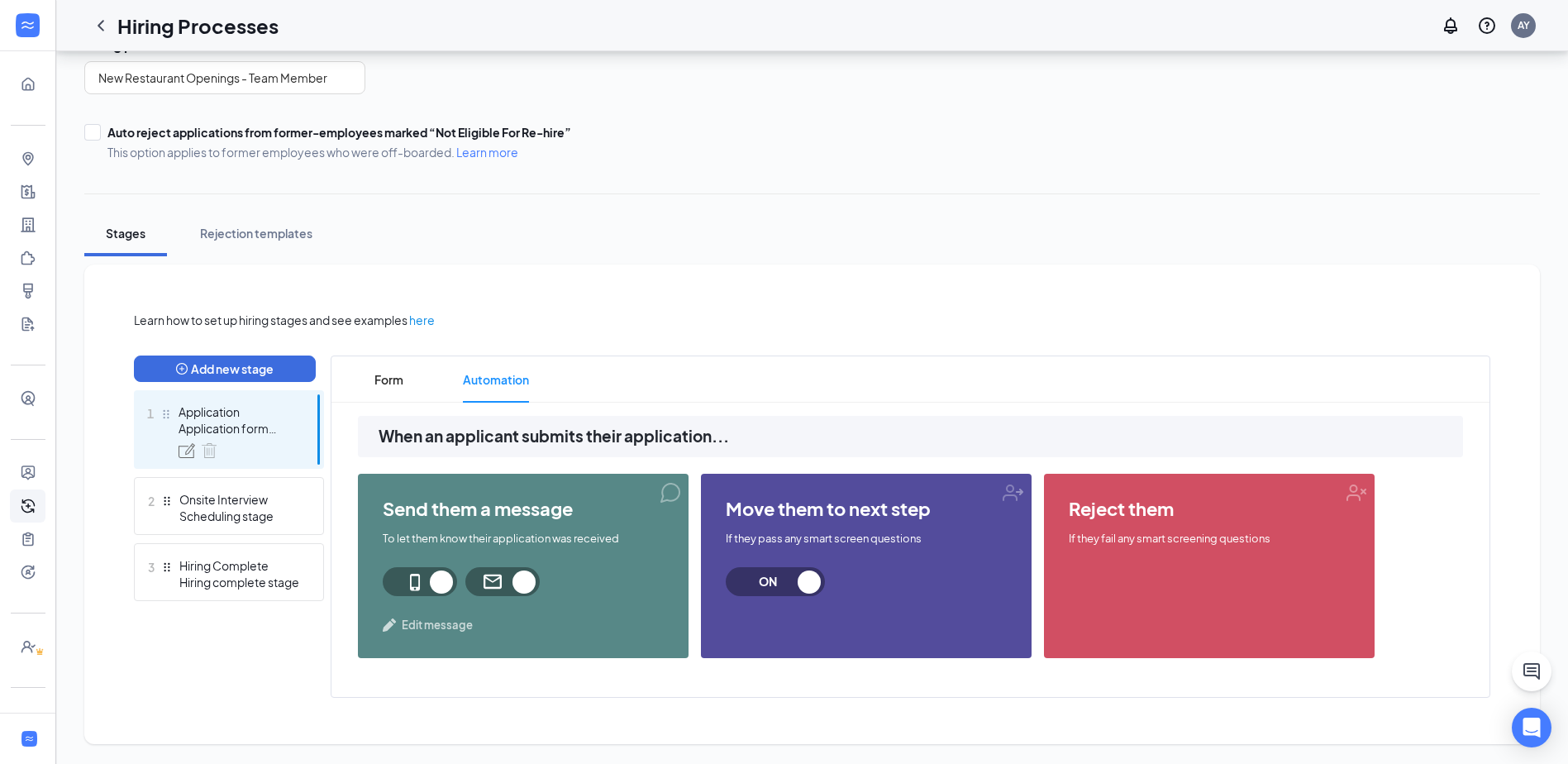
scroll to position [136, 0]
click at [808, 578] on span "ON" at bounding box center [774, 581] width 99 height 29
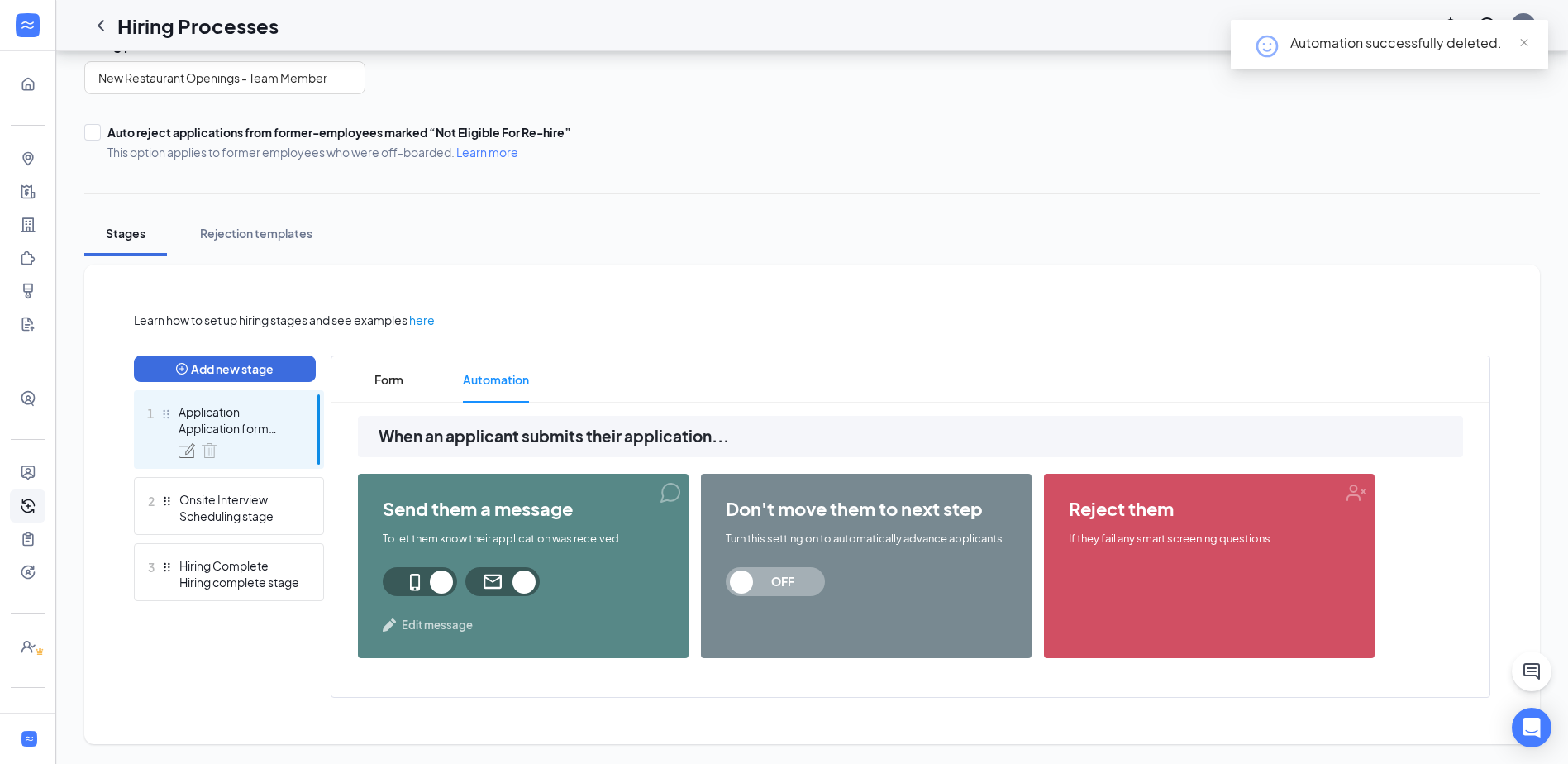
click at [764, 577] on span "OFF" at bounding box center [783, 581] width 73 height 29
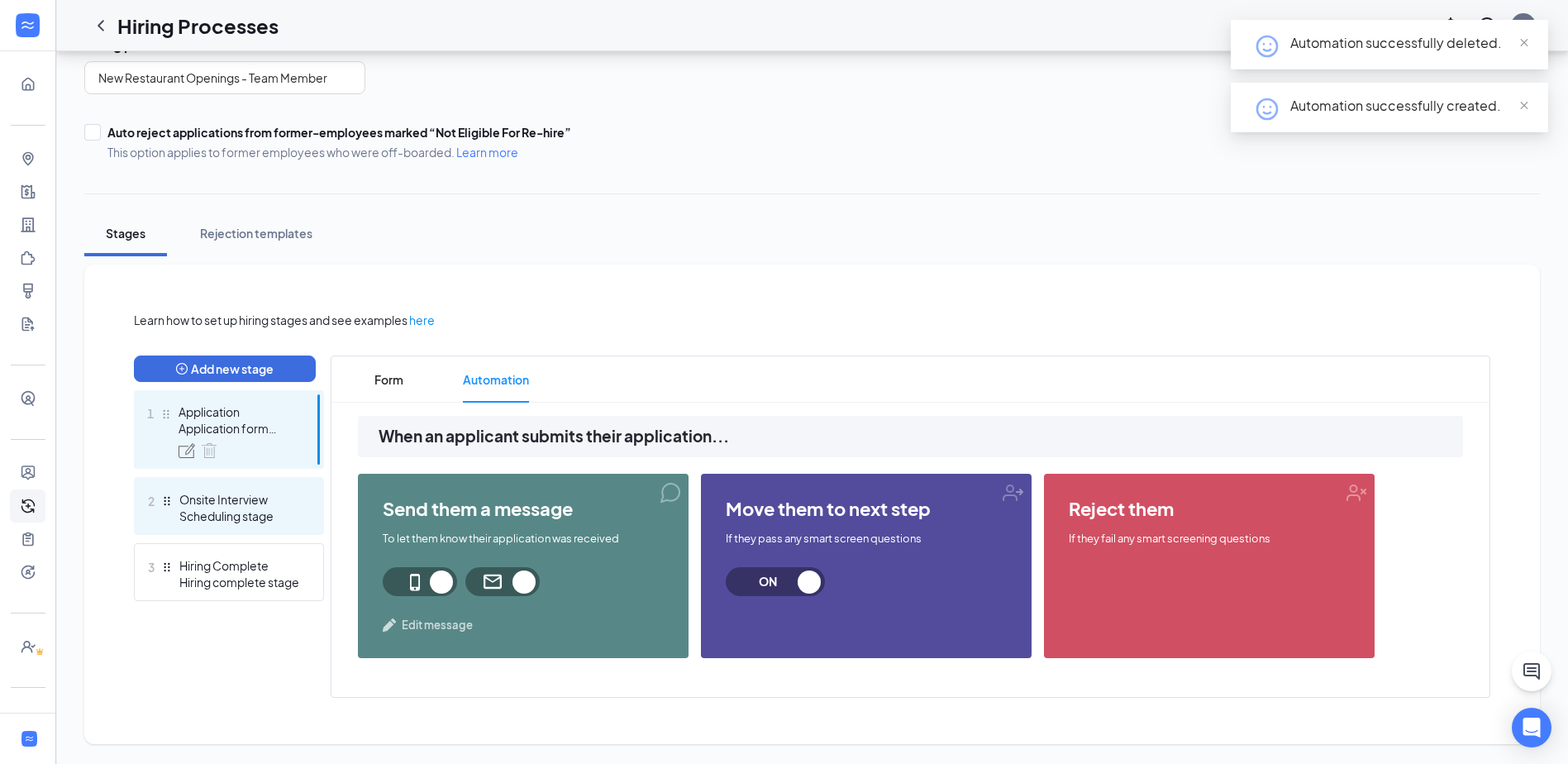
click at [236, 506] on div "Onsite Interview" at bounding box center [240, 499] width 121 height 16
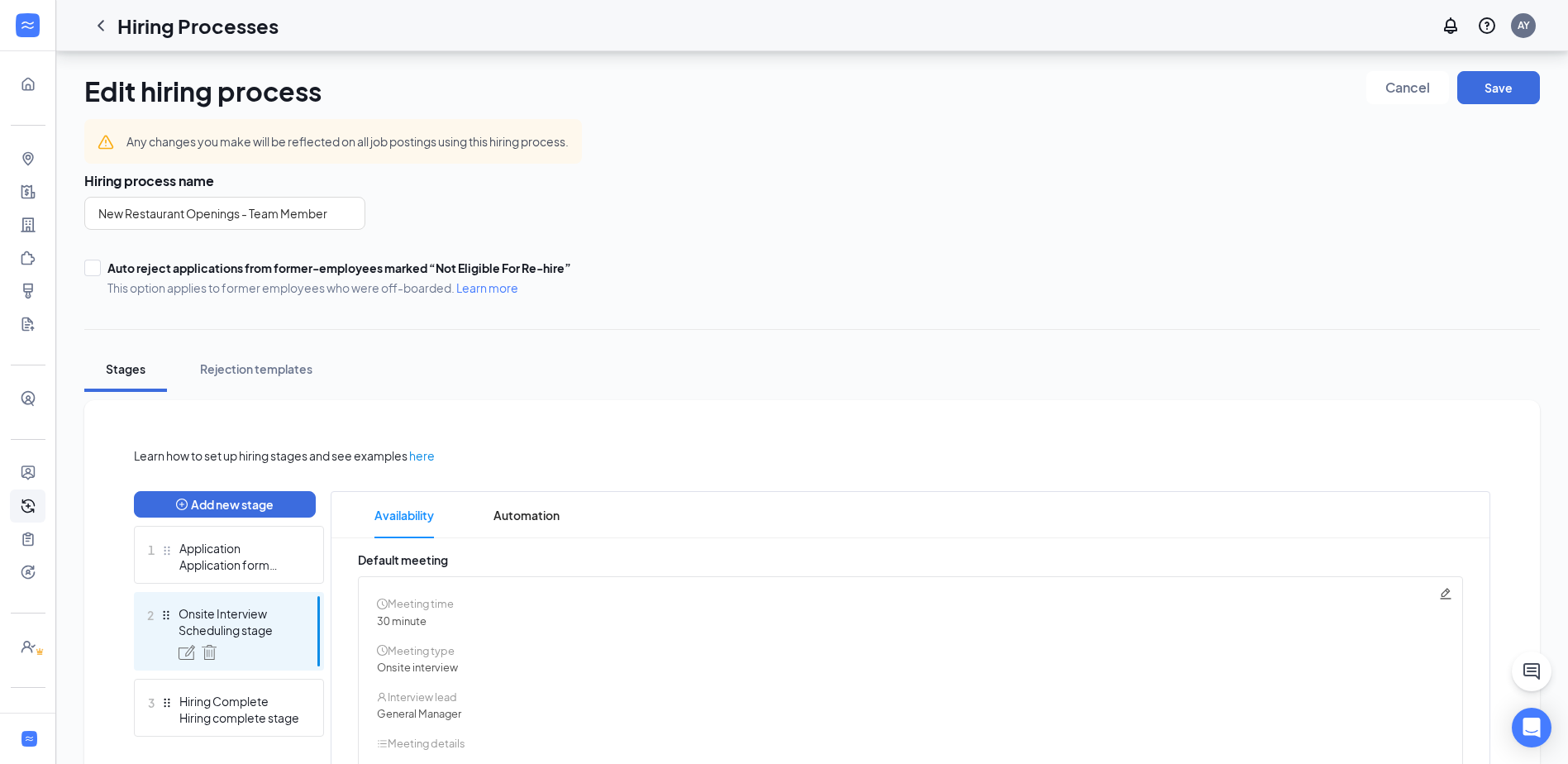
scroll to position [136, 0]
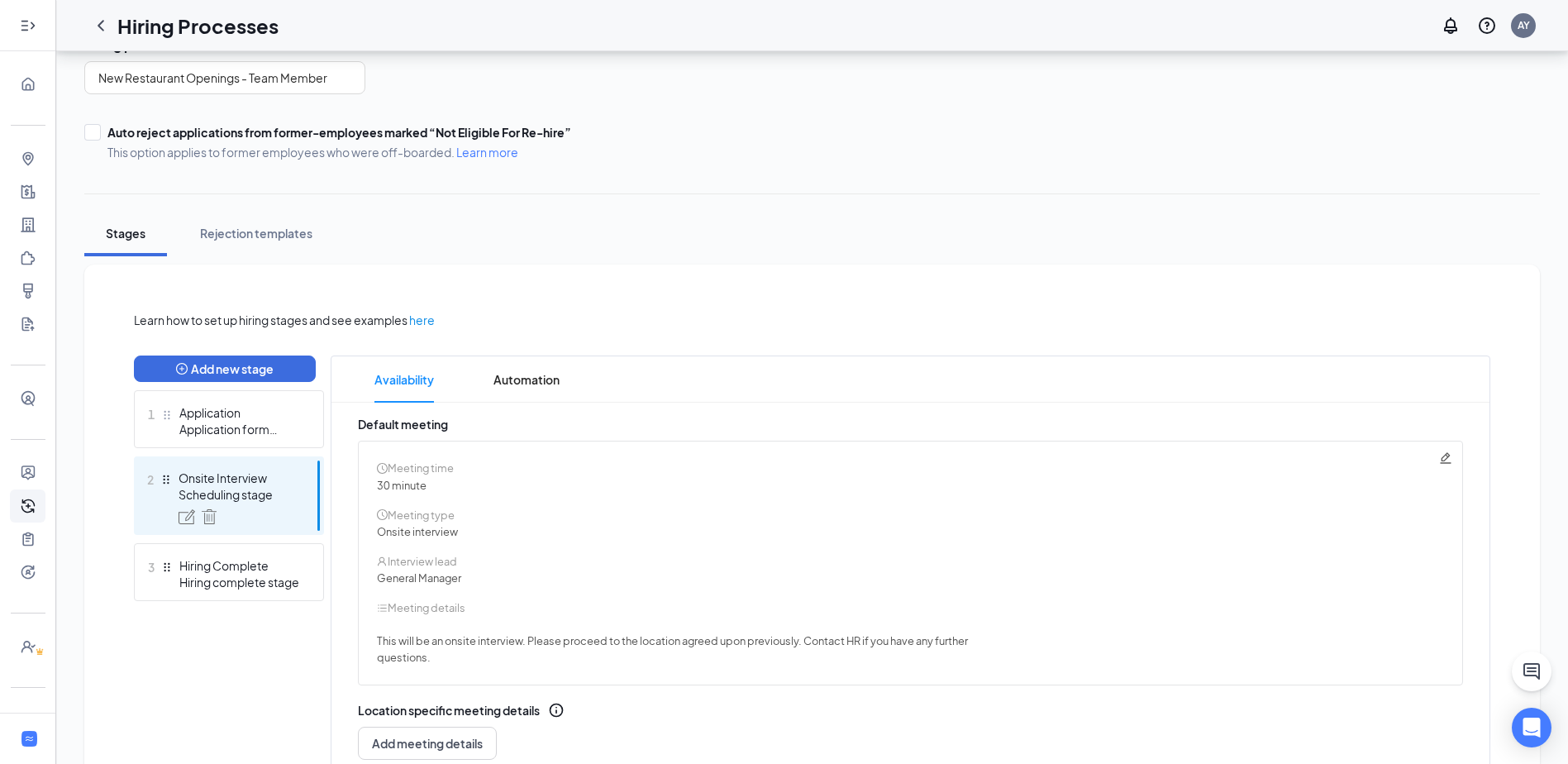
scroll to position [138, 0]
click at [43, 482] on link "Position Templates" at bounding box center [51, 473] width 16 height 33
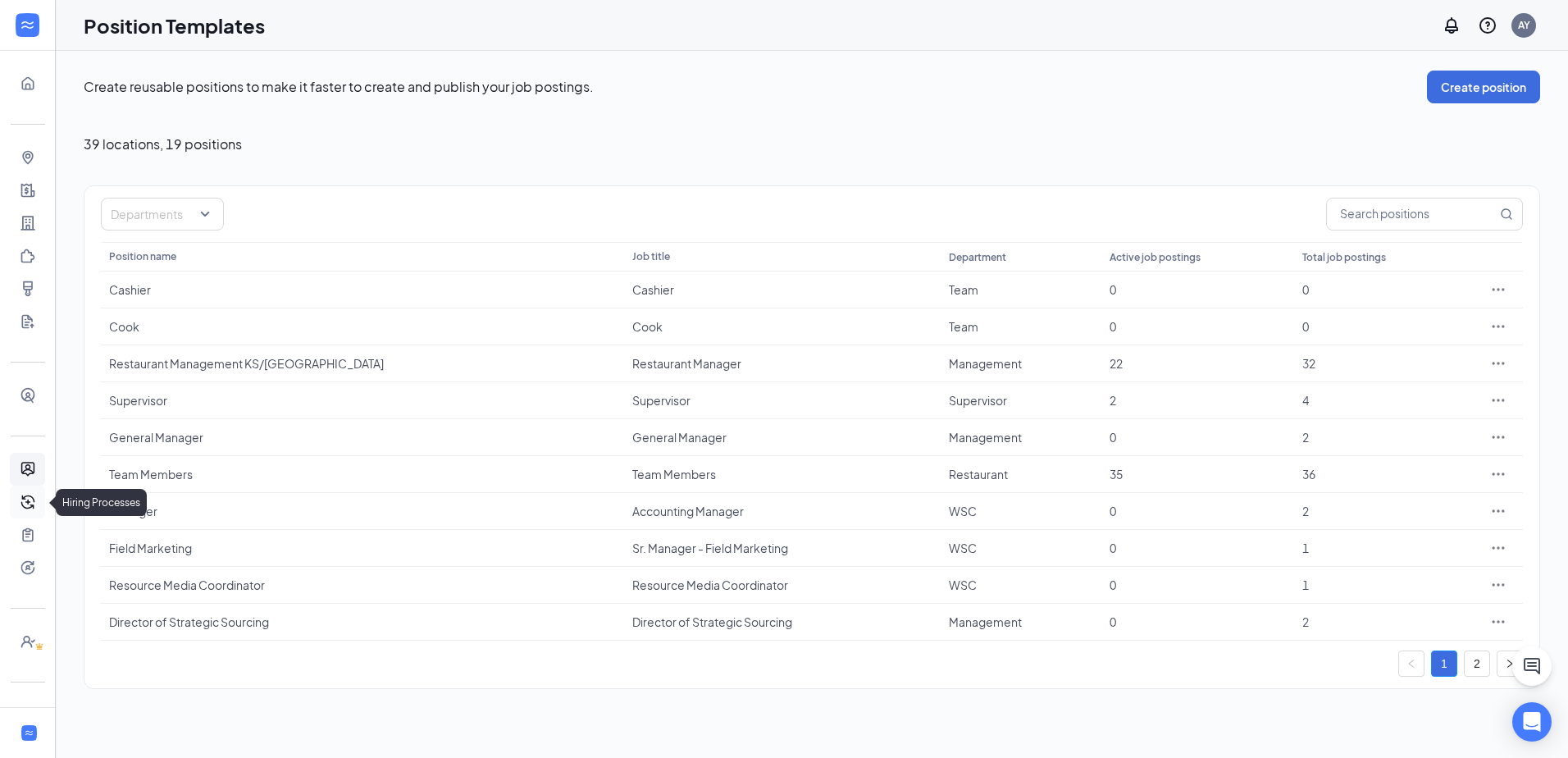
click at [43, 491] on link "Hiring Processes" at bounding box center [51, 502] width 16 height 32
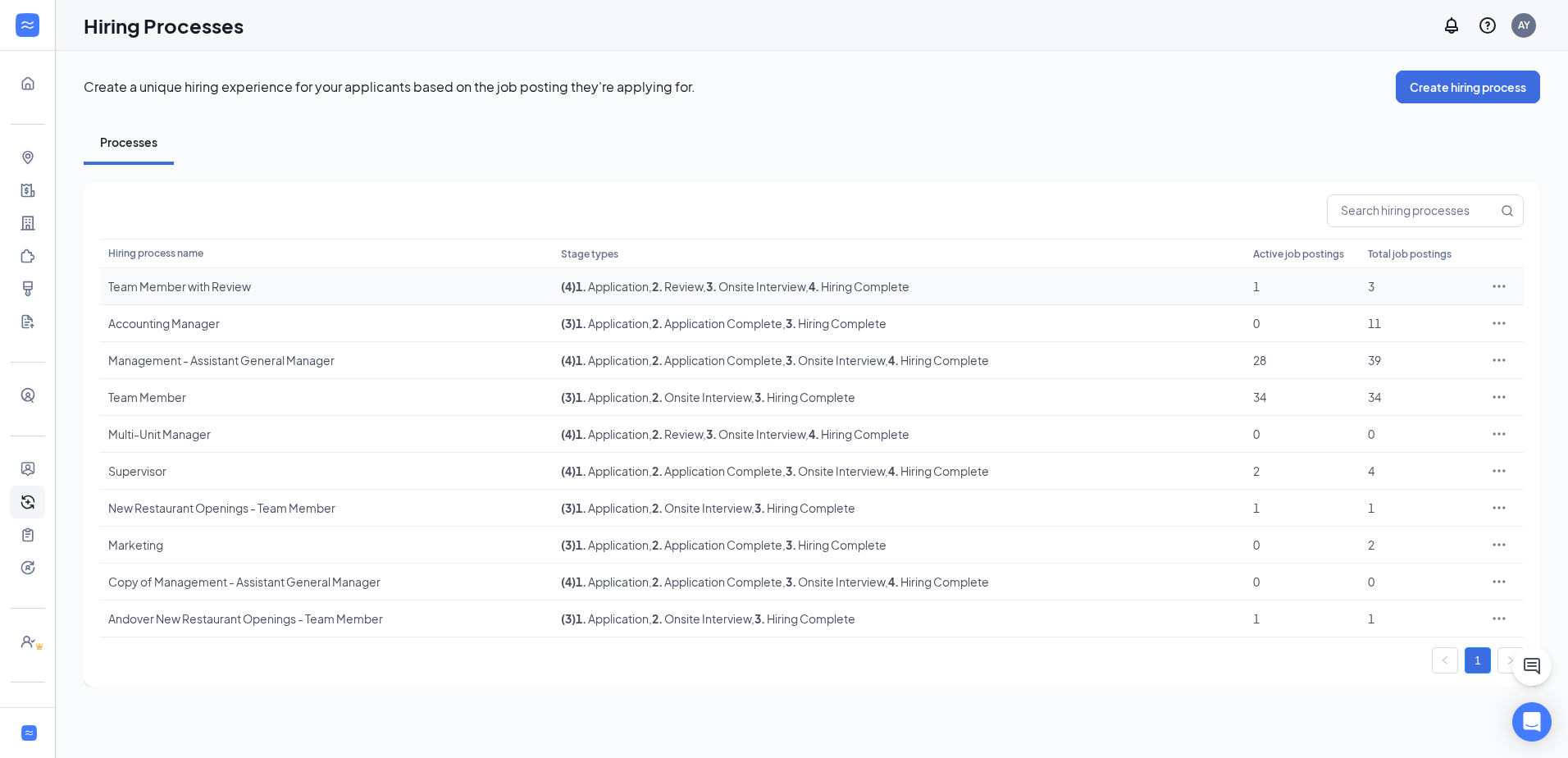
click at [193, 284] on div "Team Member with Review" at bounding box center [327, 286] width 437 height 16
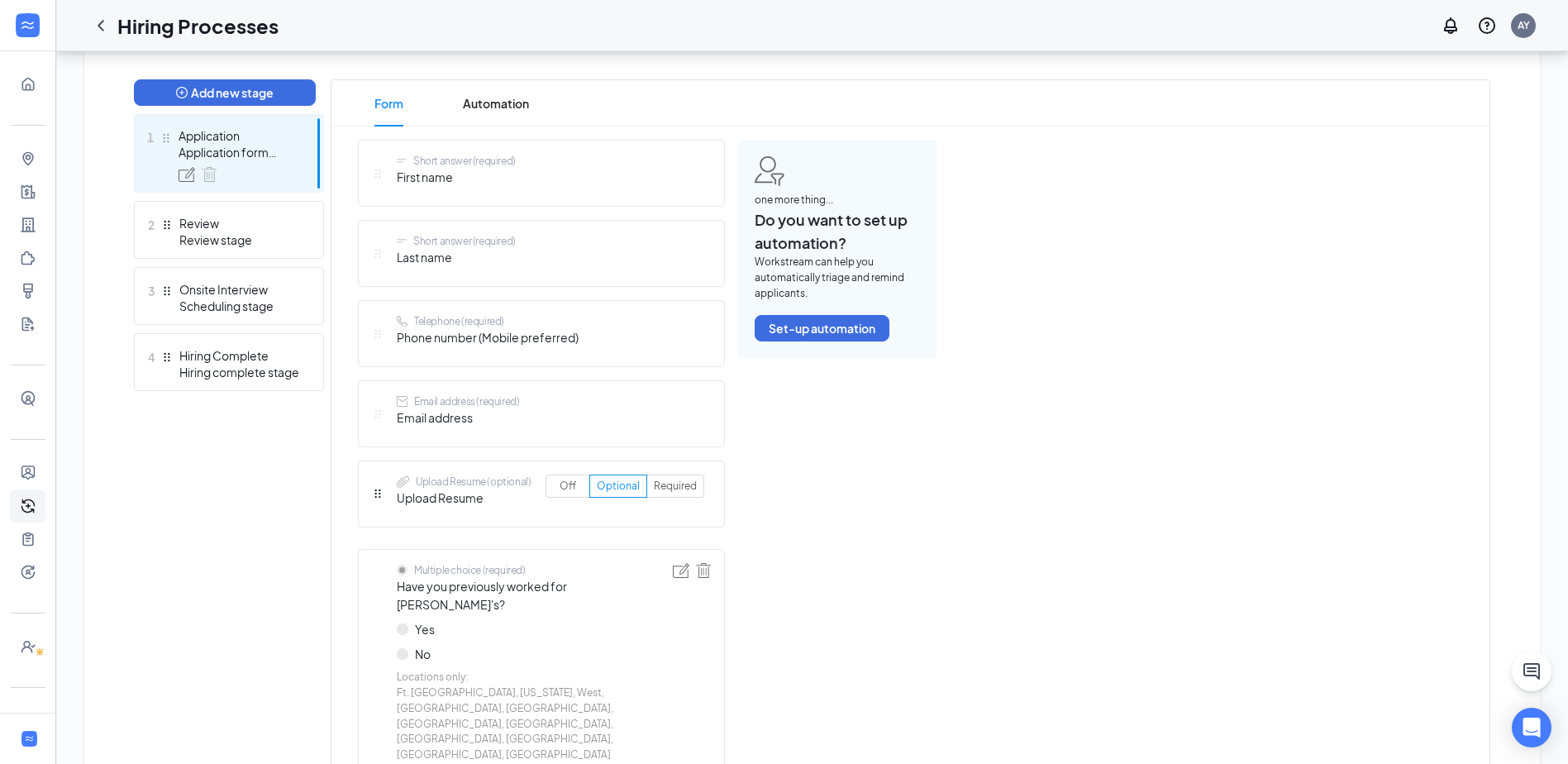
scroll to position [413, 0]
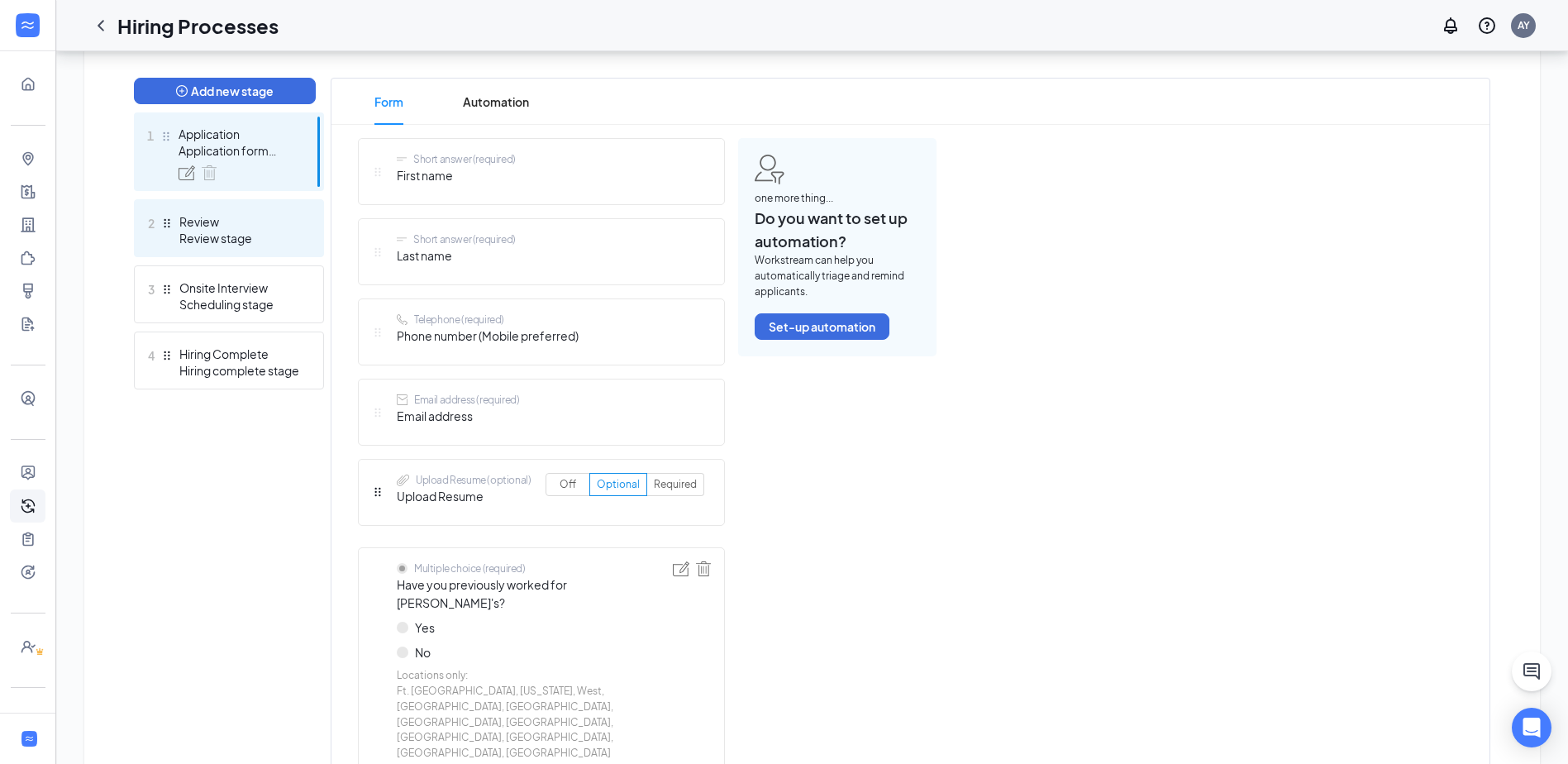
click at [176, 218] on div "2 Review Review stage" at bounding box center [229, 228] width 190 height 58
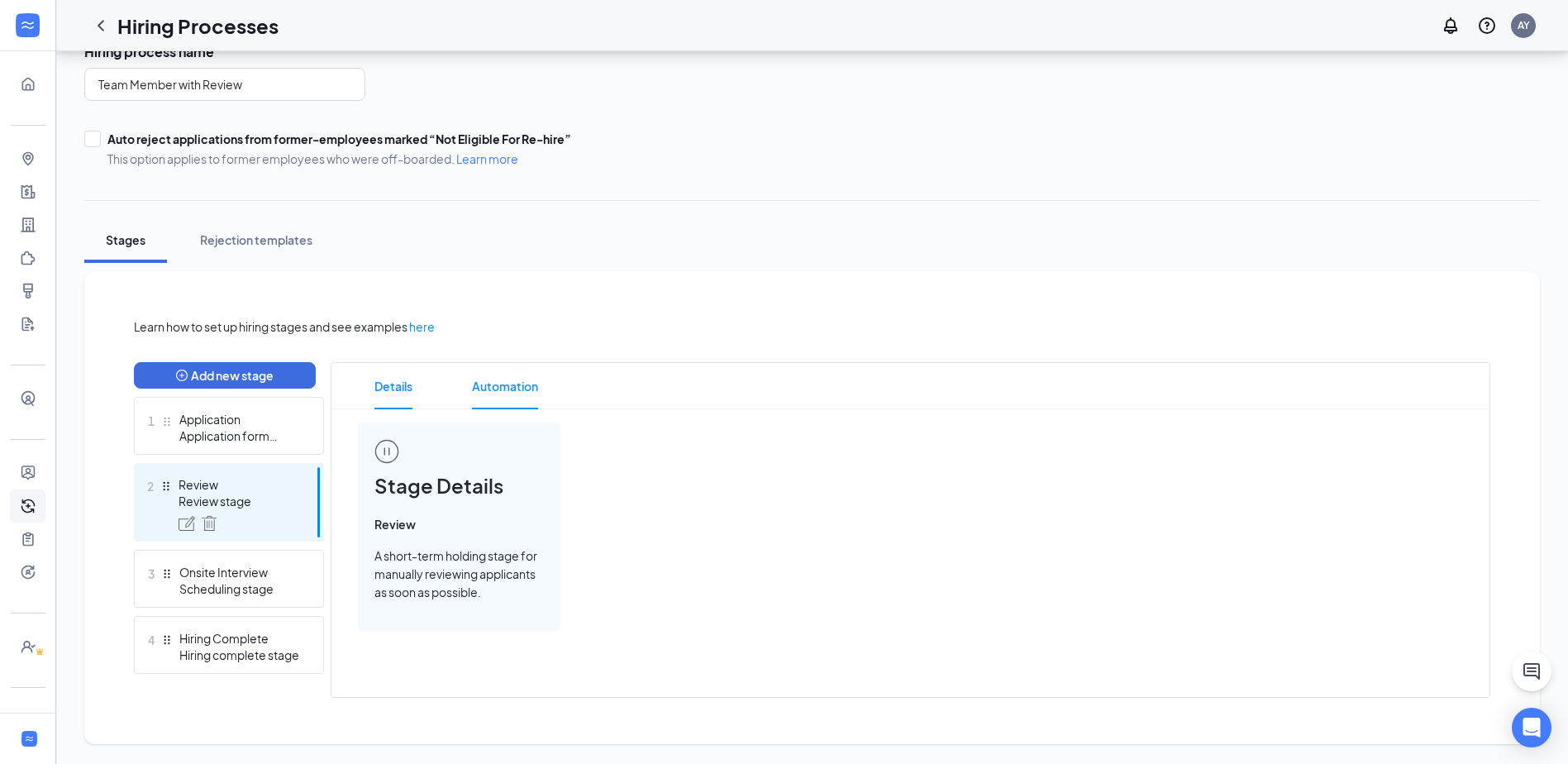
click at [497, 389] on span "Automation" at bounding box center [504, 386] width 66 height 46
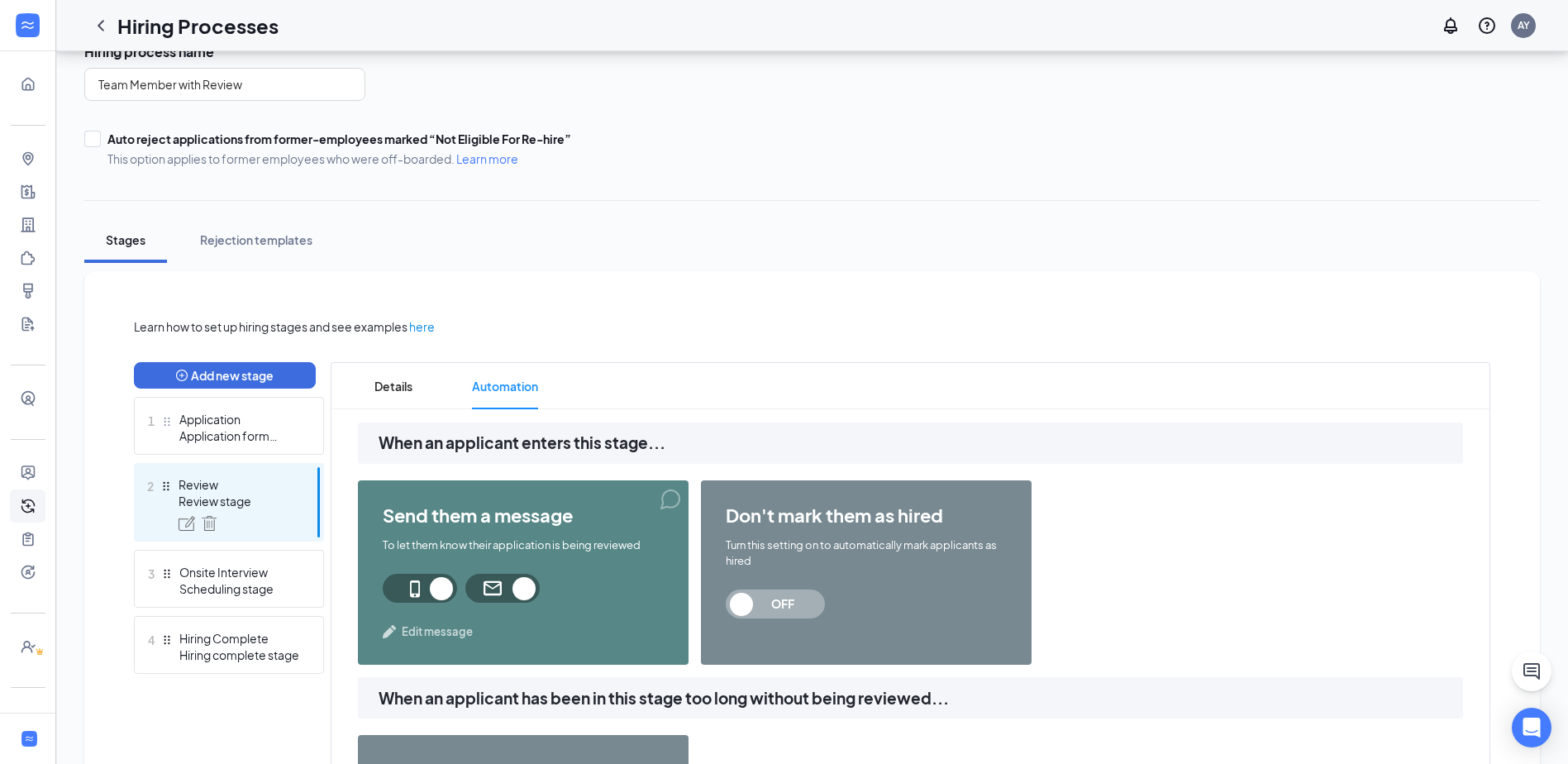
click at [432, 629] on span "Edit message" at bounding box center [437, 631] width 71 height 16
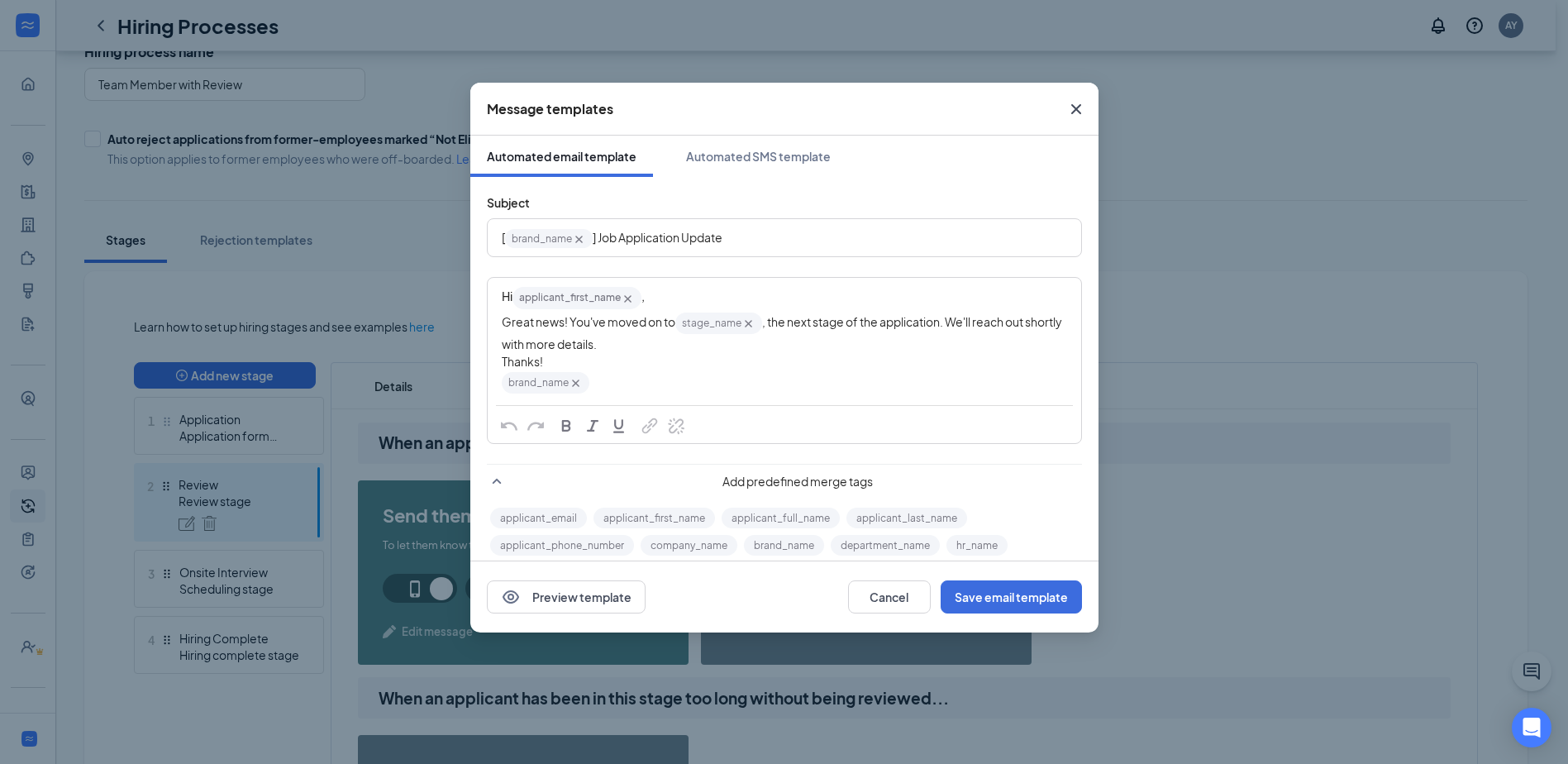
click at [1075, 102] on icon "Cross" at bounding box center [1076, 109] width 20 height 20
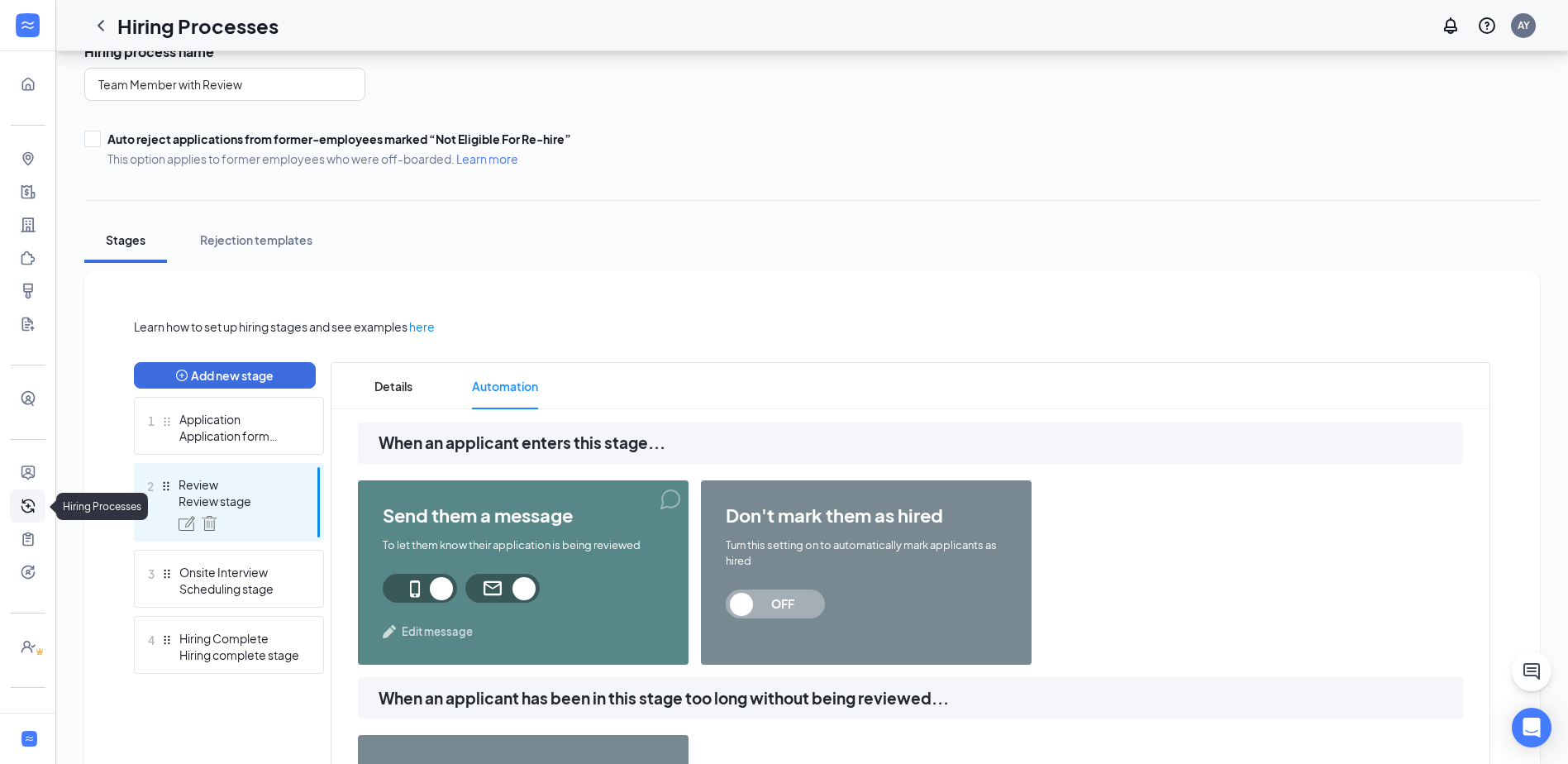
click at [43, 505] on link "Hiring Processes" at bounding box center [51, 505] width 16 height 33
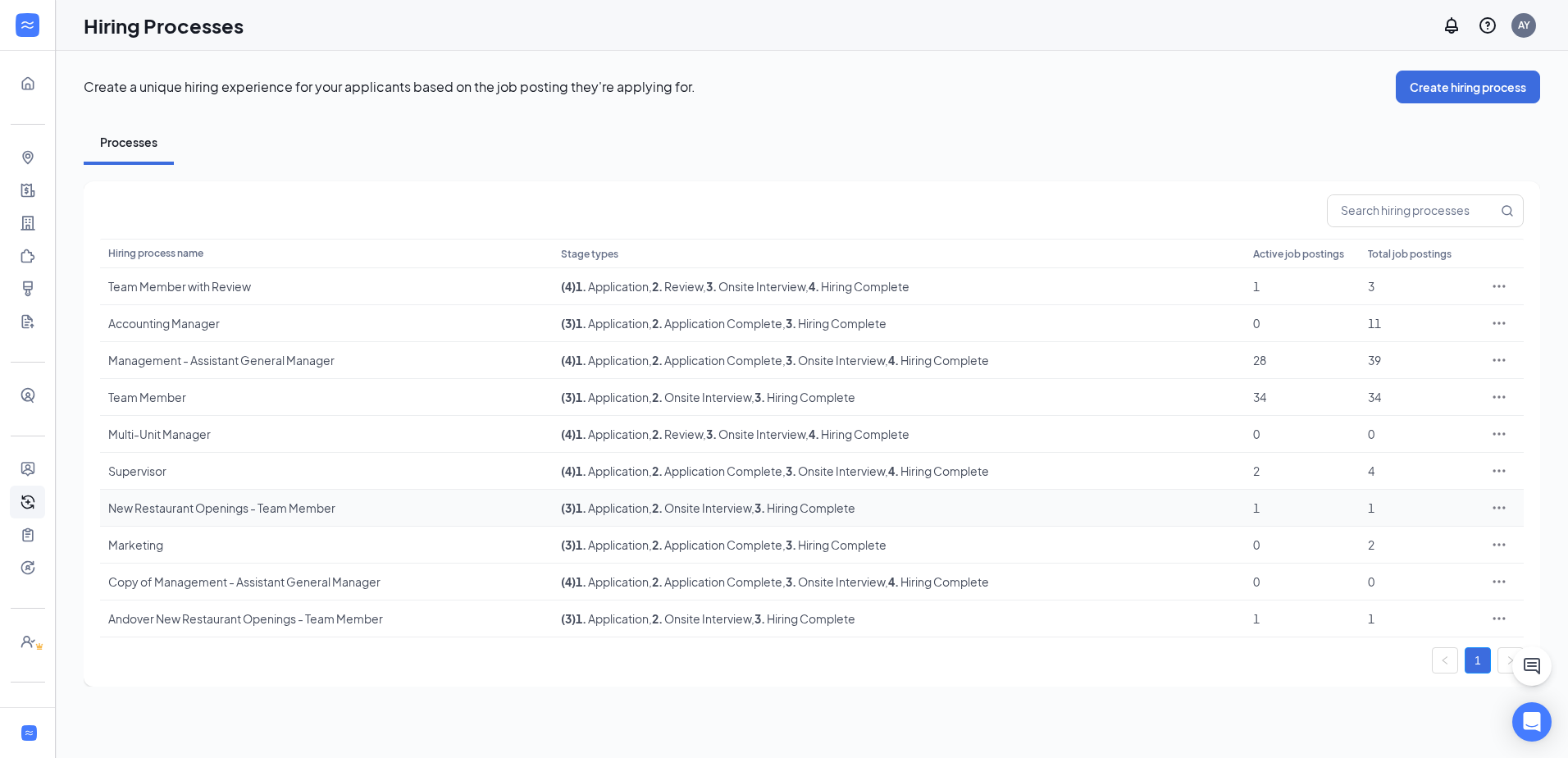
click at [186, 506] on div "New Restaurant Openings - Team Member" at bounding box center [327, 507] width 437 height 16
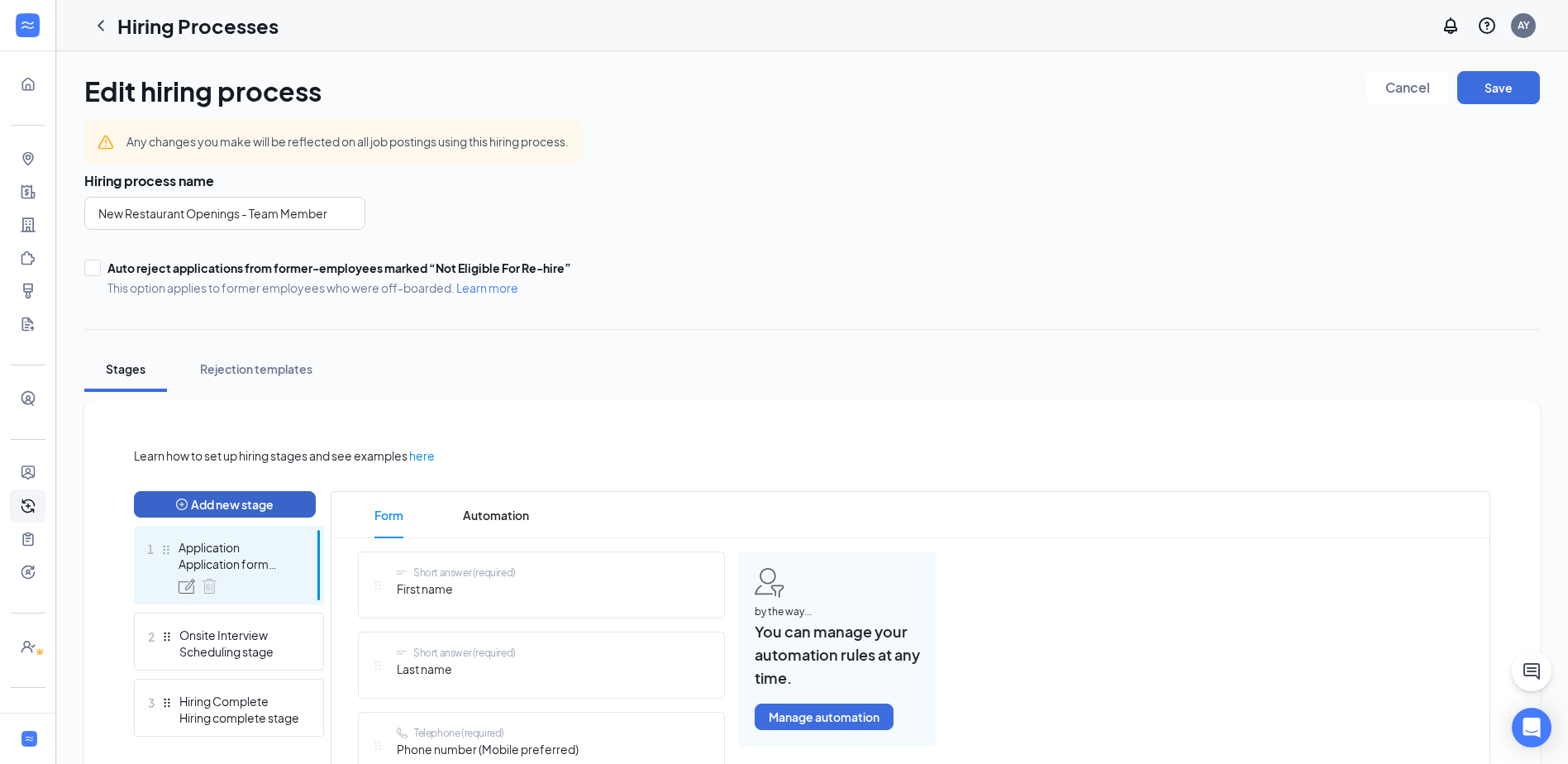
click at [181, 498] on button "Add new stage" at bounding box center [224, 505] width 182 height 27
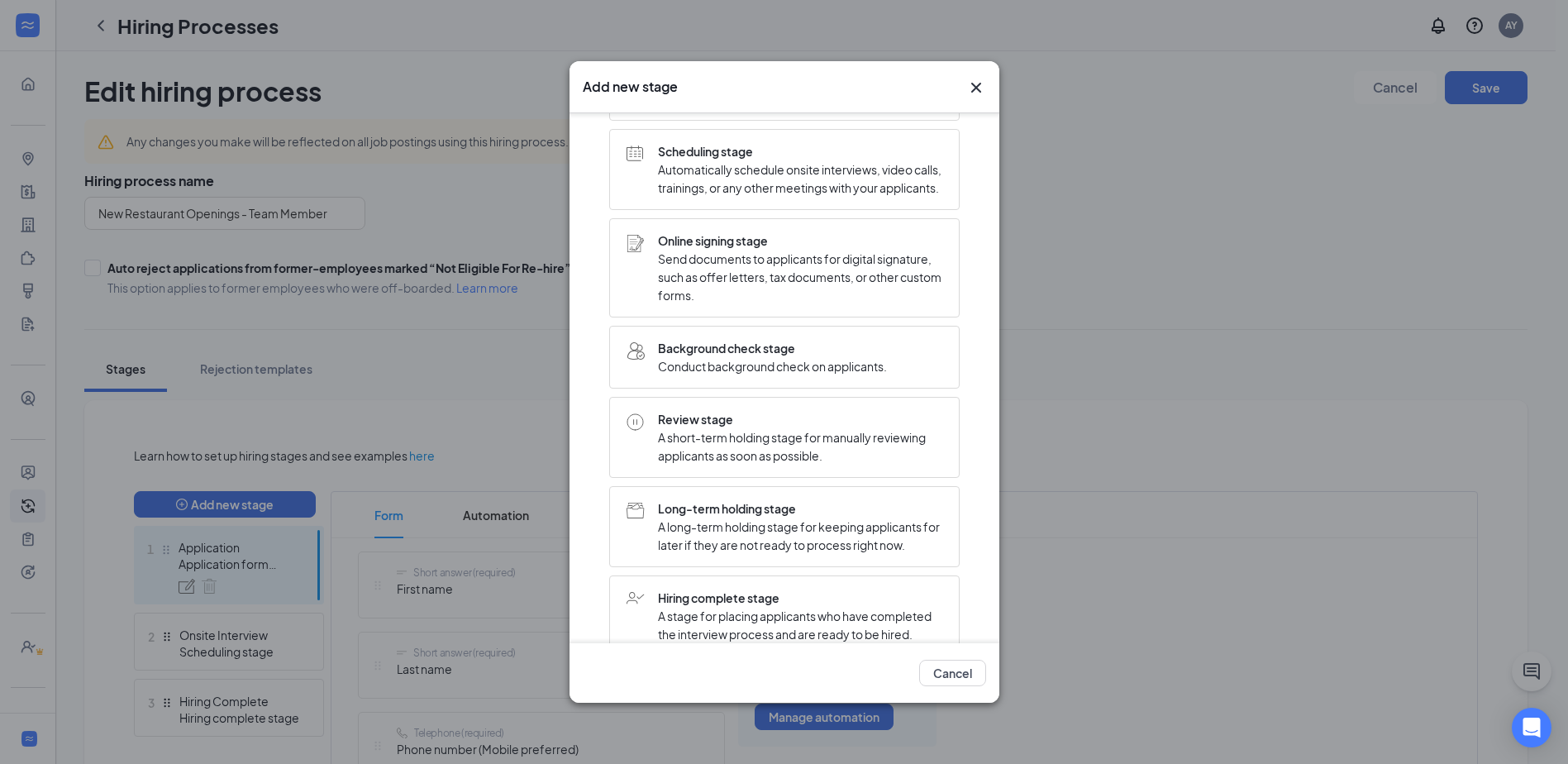
scroll to position [298, 0]
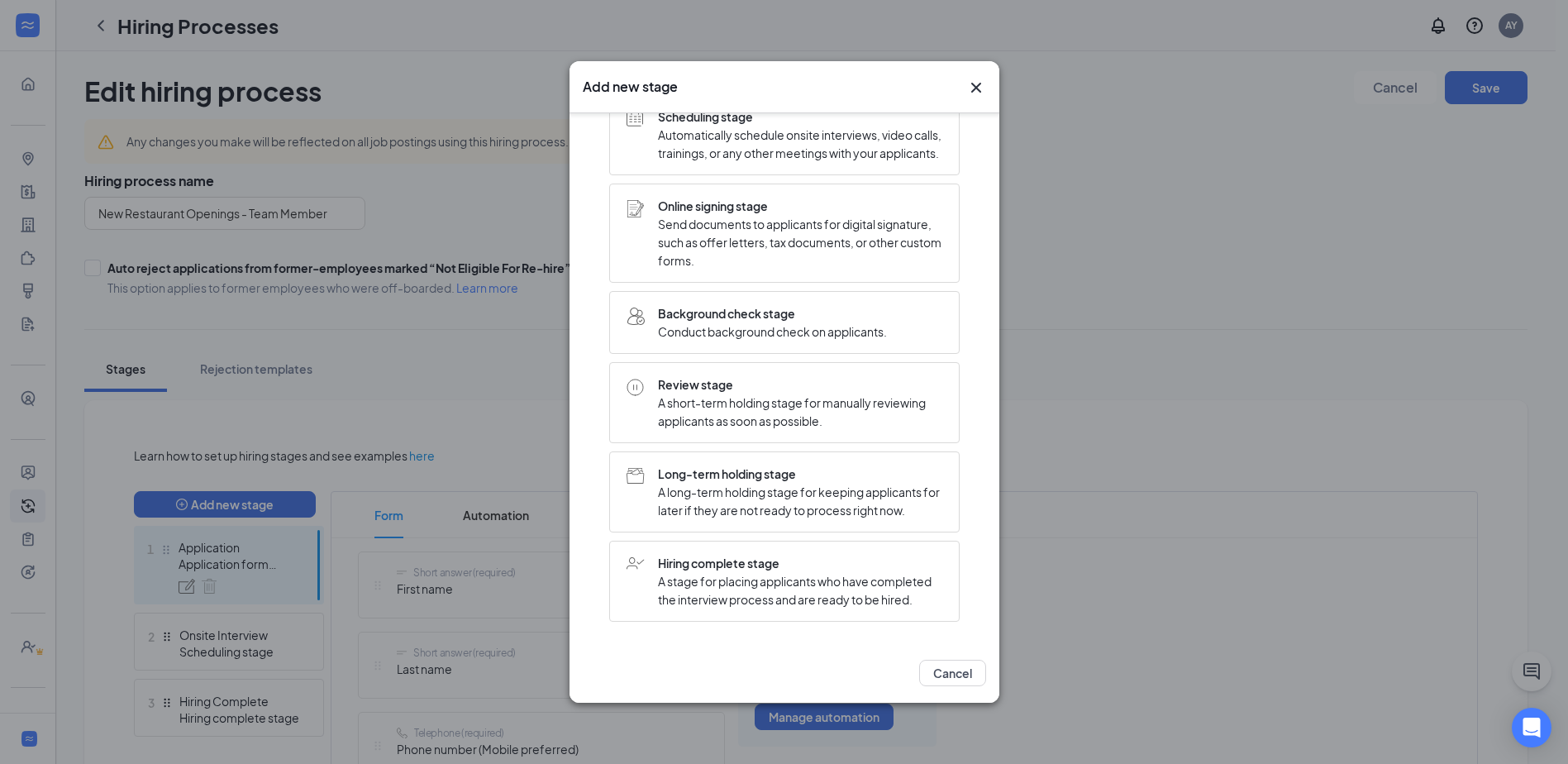
click at [716, 375] on span "Review stage" at bounding box center [800, 383] width 284 height 18
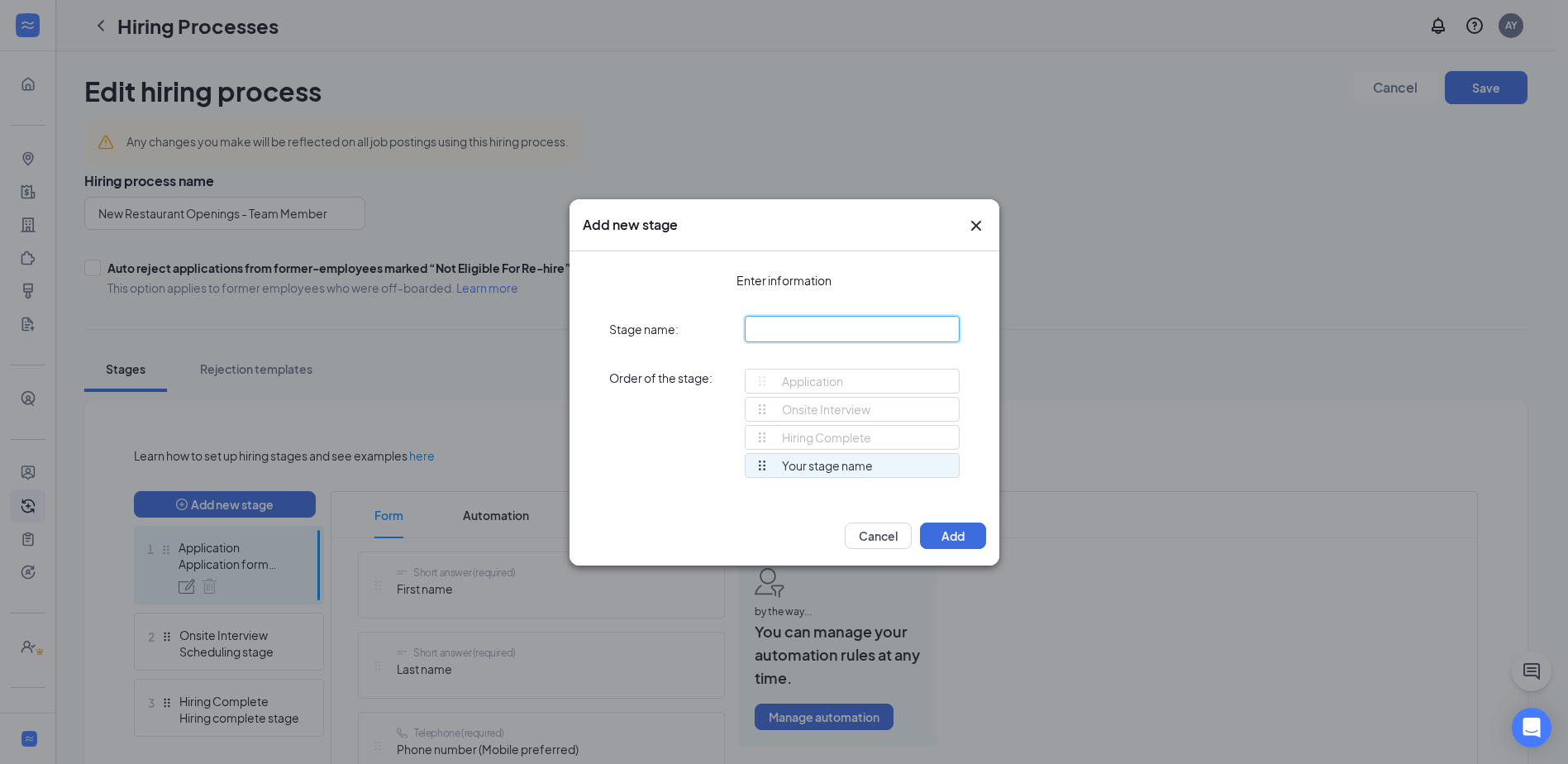
click at [795, 334] on input "text" at bounding box center [852, 330] width 215 height 27
type input "Review Stage"
drag, startPoint x: 759, startPoint y: 467, endPoint x: 760, endPoint y: 416, distance: 51.0
click at [760, 416] on div "Application Onsite Interview Hiring Complete Review Stage Review Stage To pick …" at bounding box center [852, 431] width 215 height 124
click at [964, 540] on button "Add" at bounding box center [952, 536] width 66 height 27
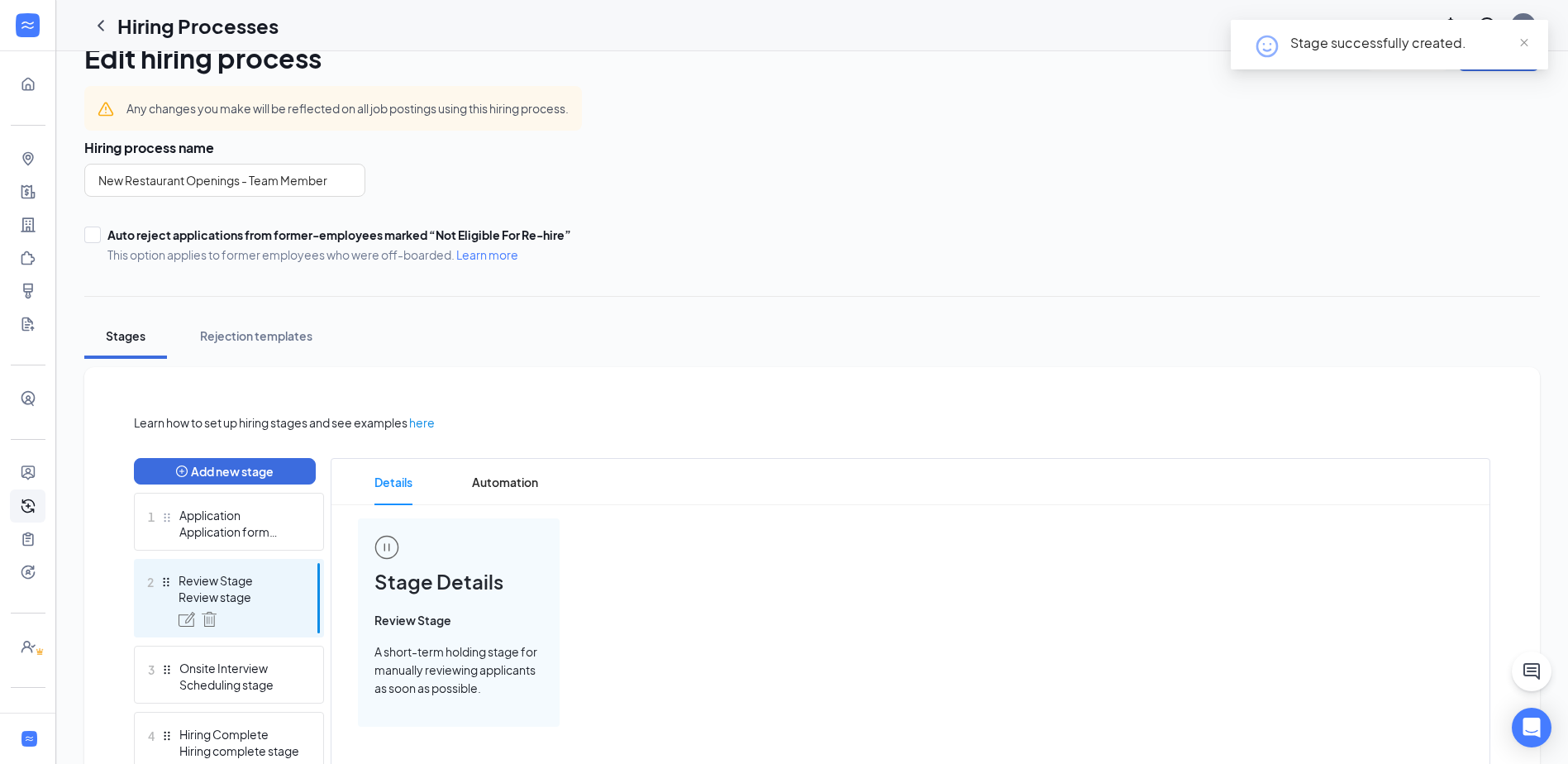
scroll to position [129, 0]
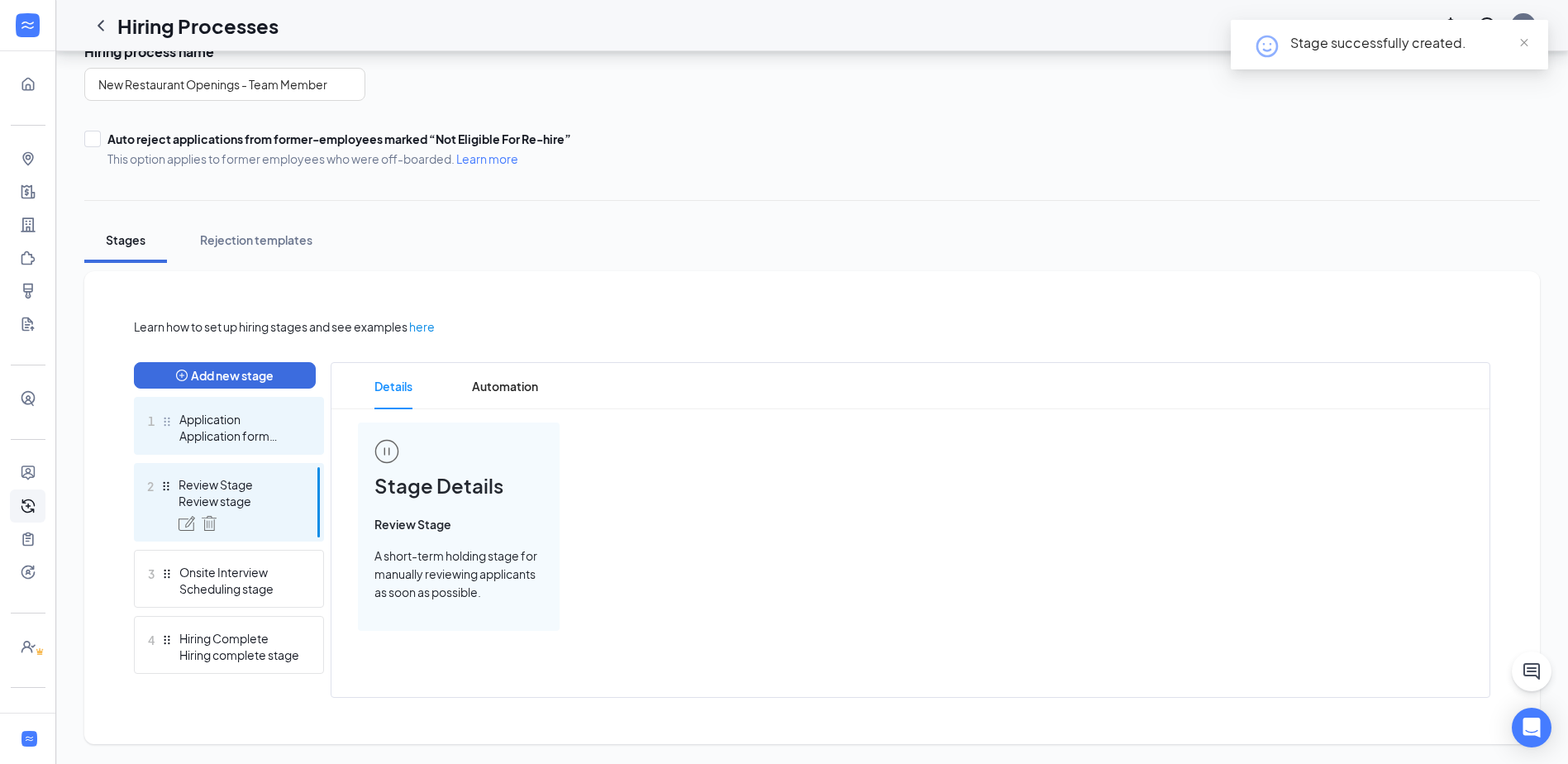
click at [222, 436] on div "Application form stage" at bounding box center [240, 435] width 121 height 16
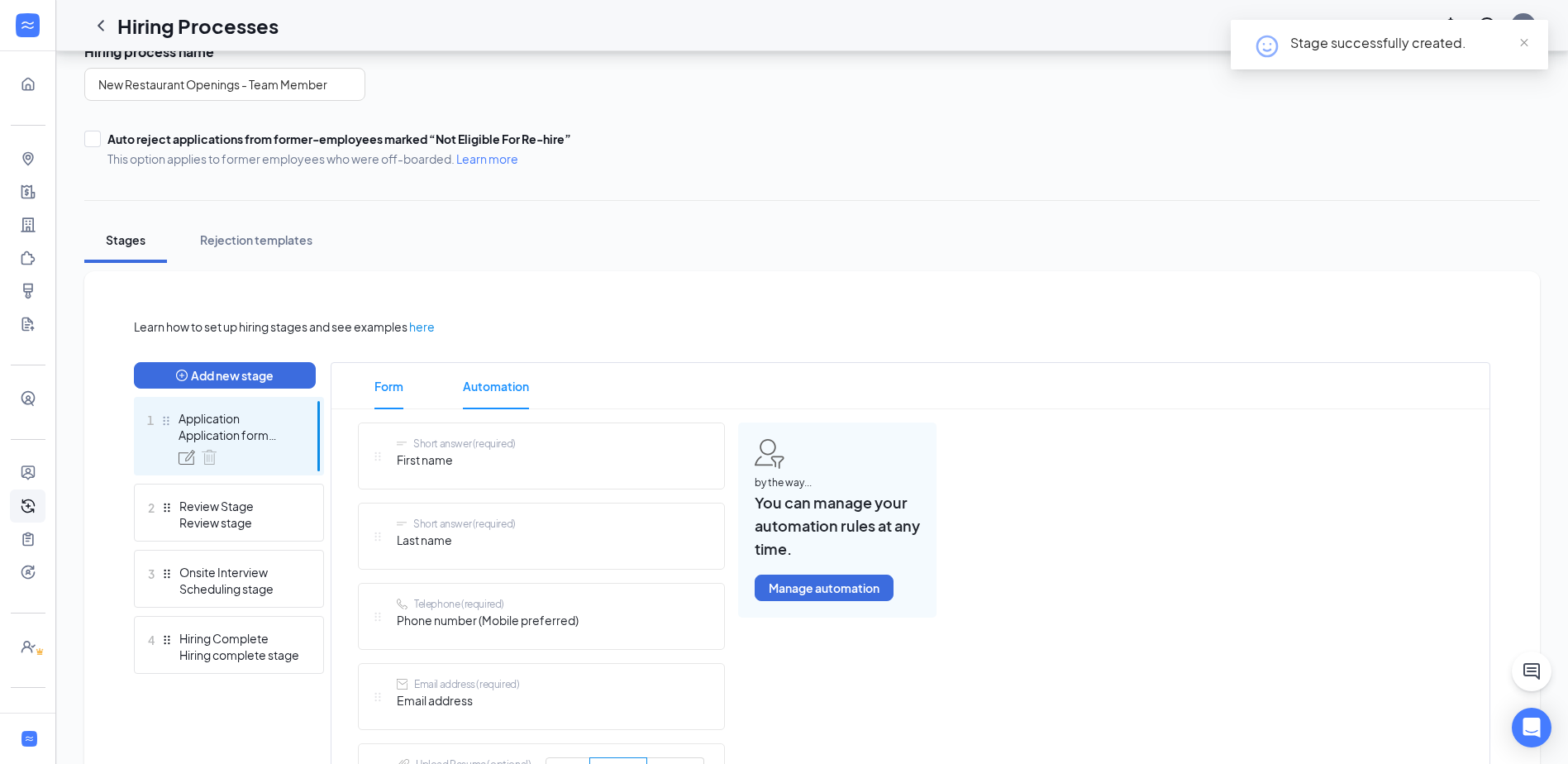
click at [464, 394] on span "Automation" at bounding box center [496, 386] width 66 height 46
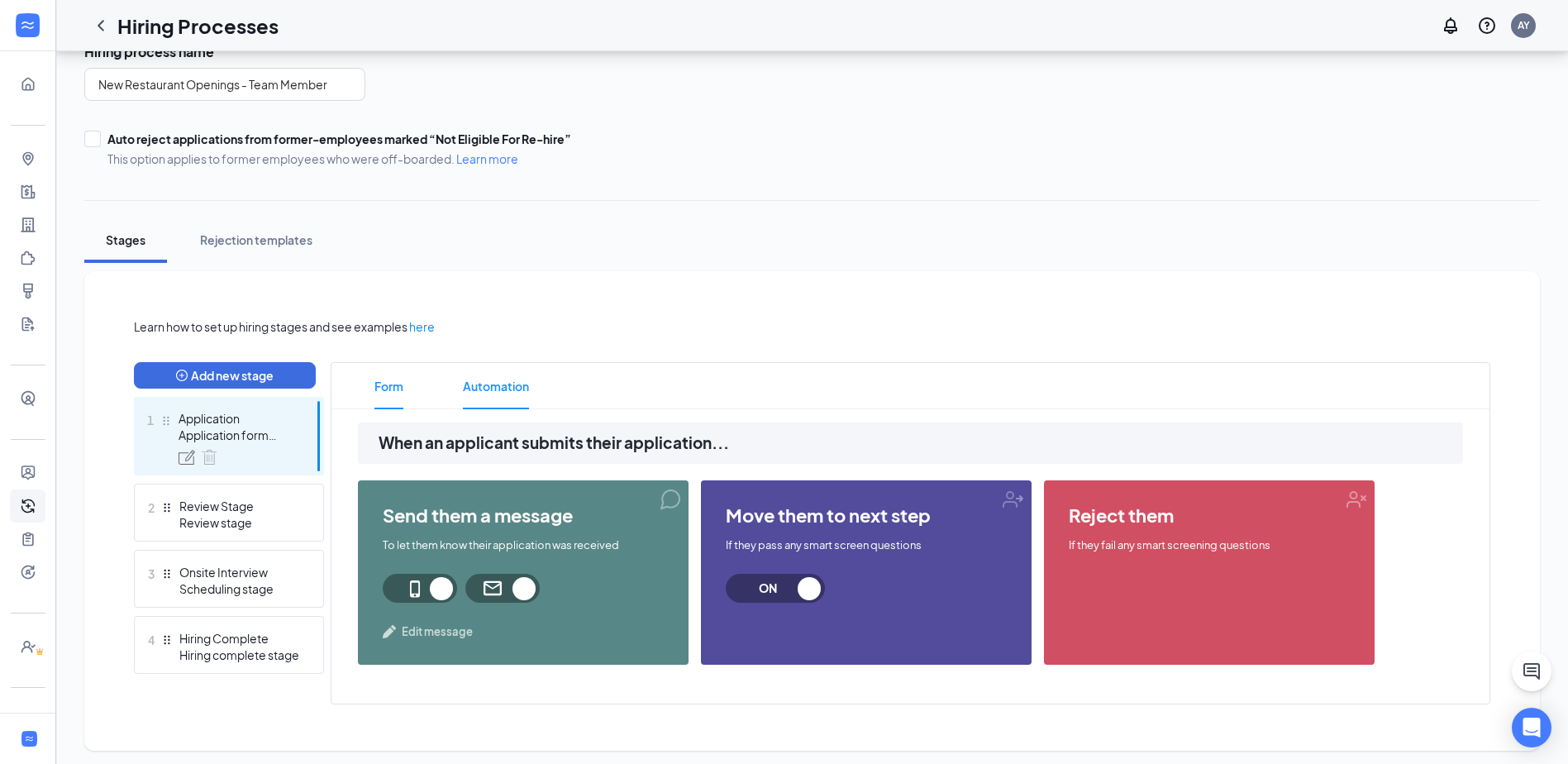
click at [407, 387] on li "Form" at bounding box center [388, 386] width 62 height 46
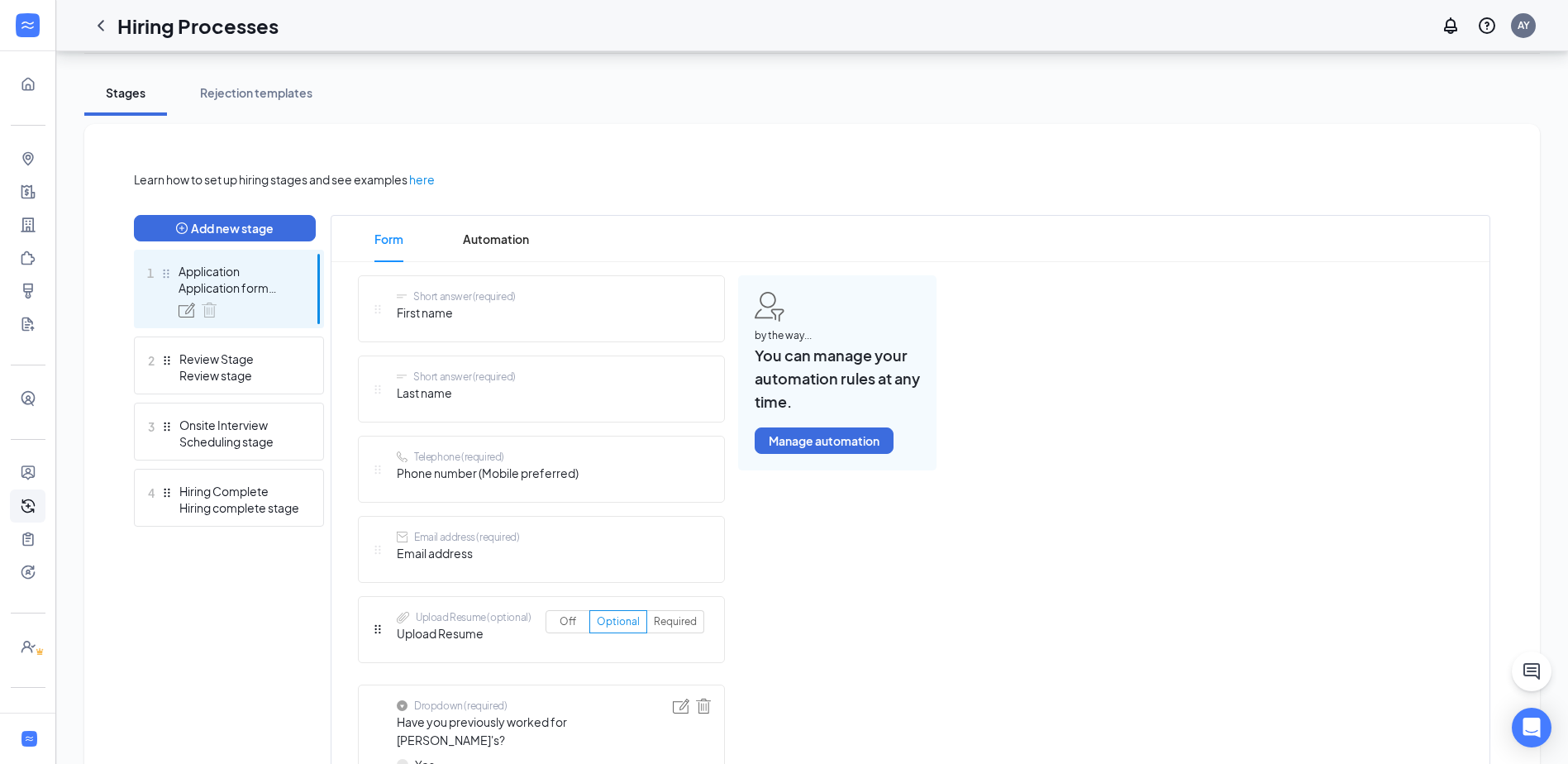
scroll to position [459, 0]
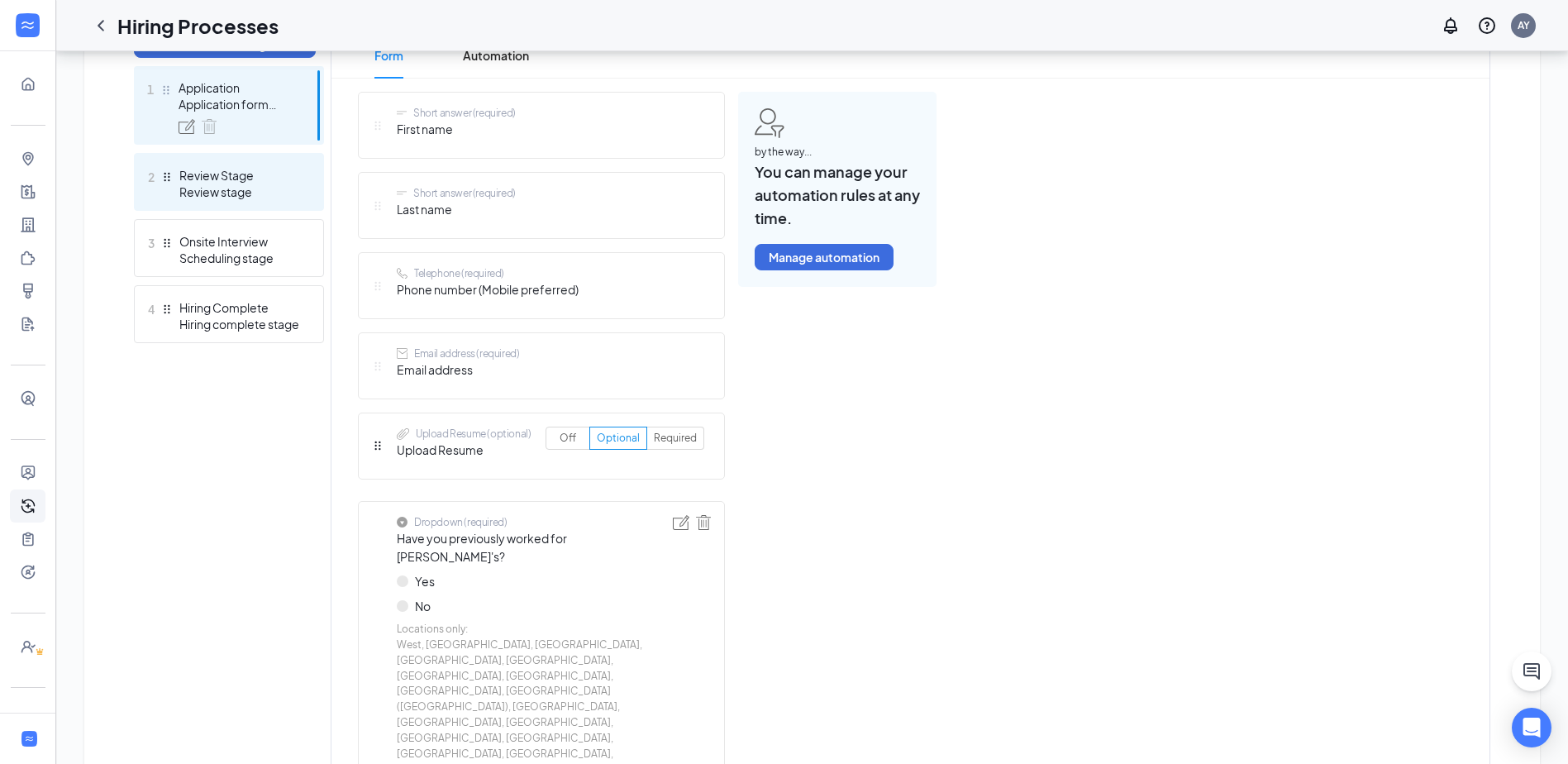
click at [188, 169] on div "Review Stage" at bounding box center [240, 175] width 121 height 16
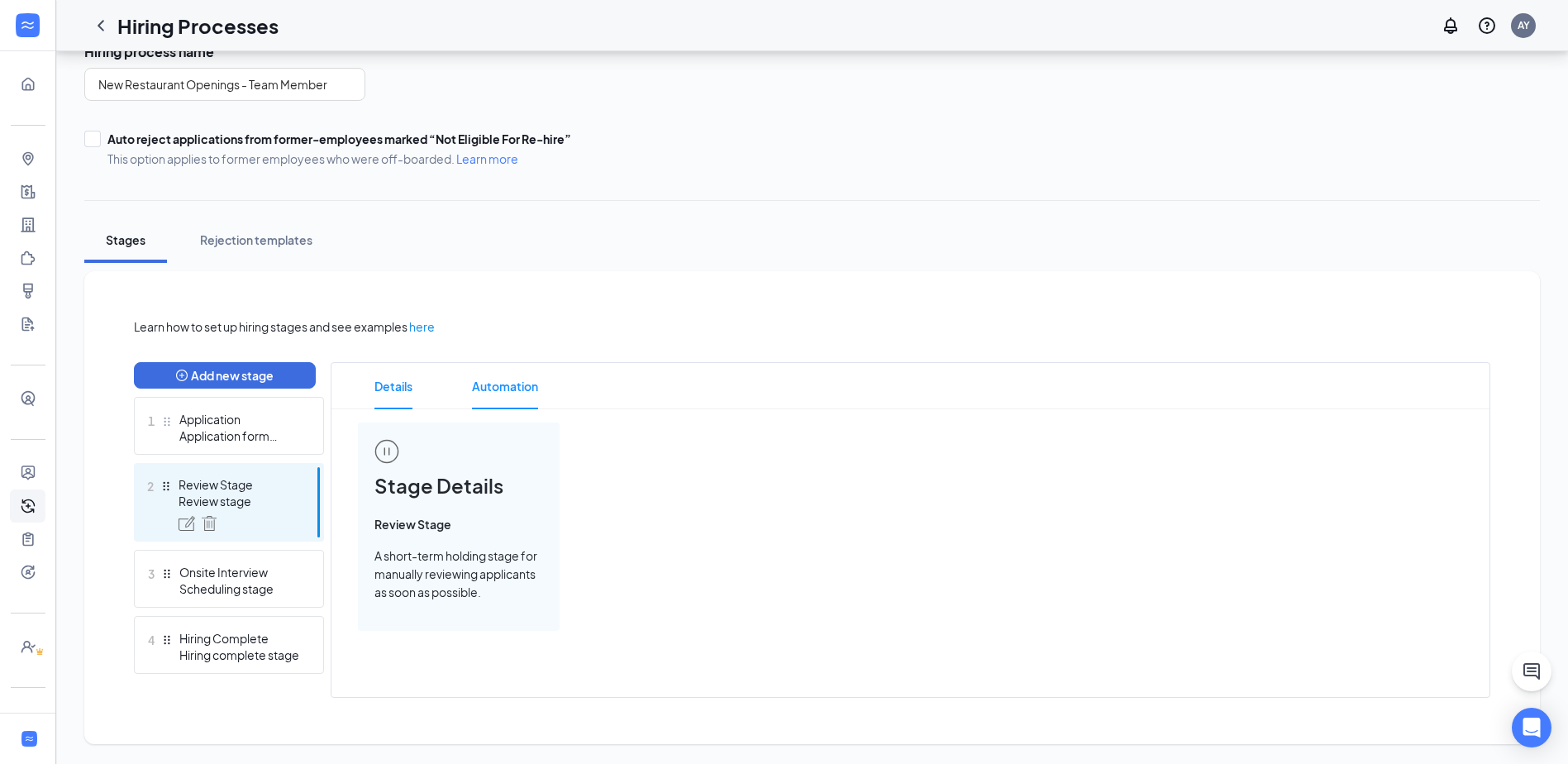
click at [492, 395] on span "Automation" at bounding box center [504, 386] width 66 height 46
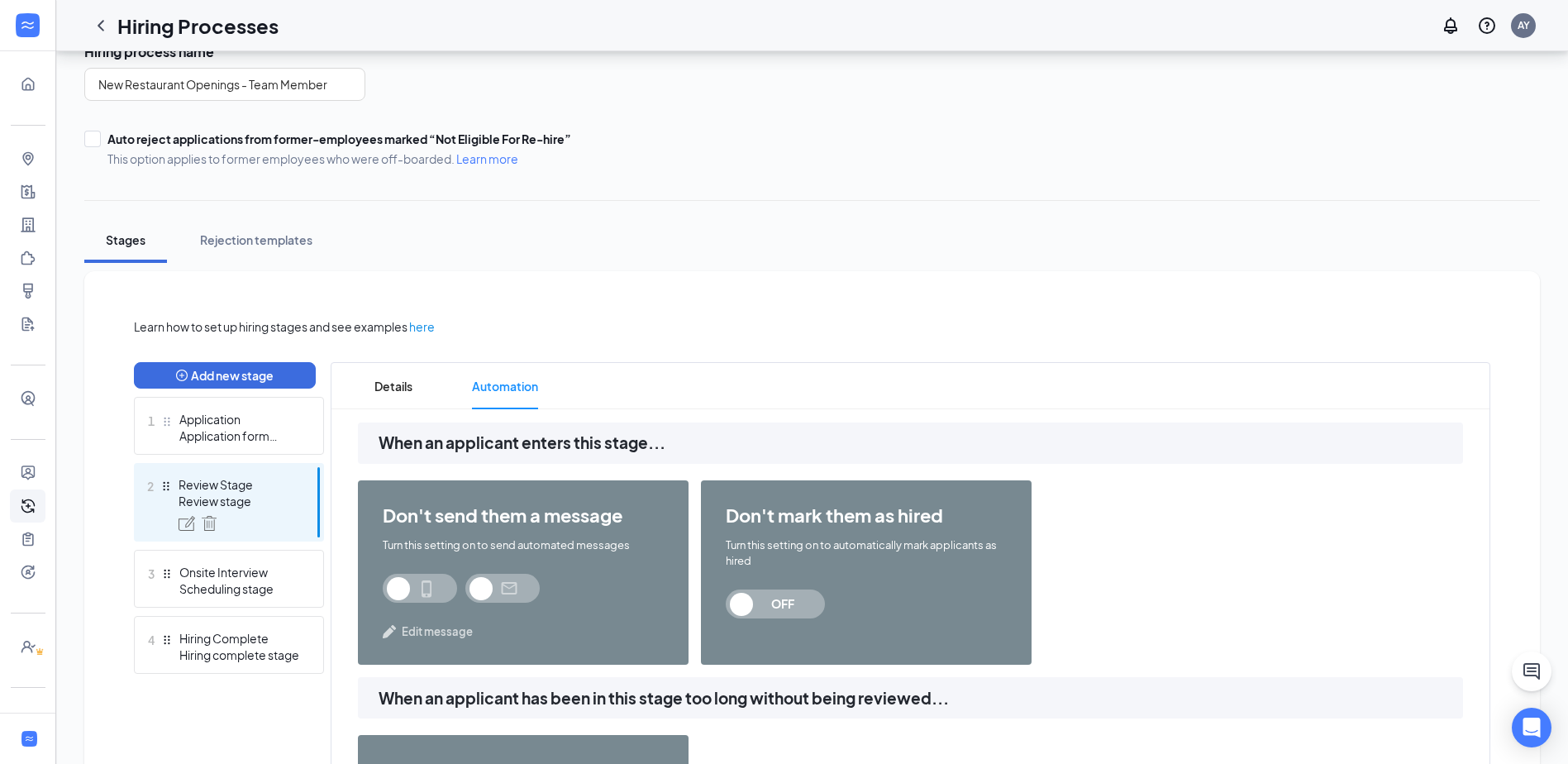
click at [433, 632] on span "Edit message" at bounding box center [437, 631] width 71 height 16
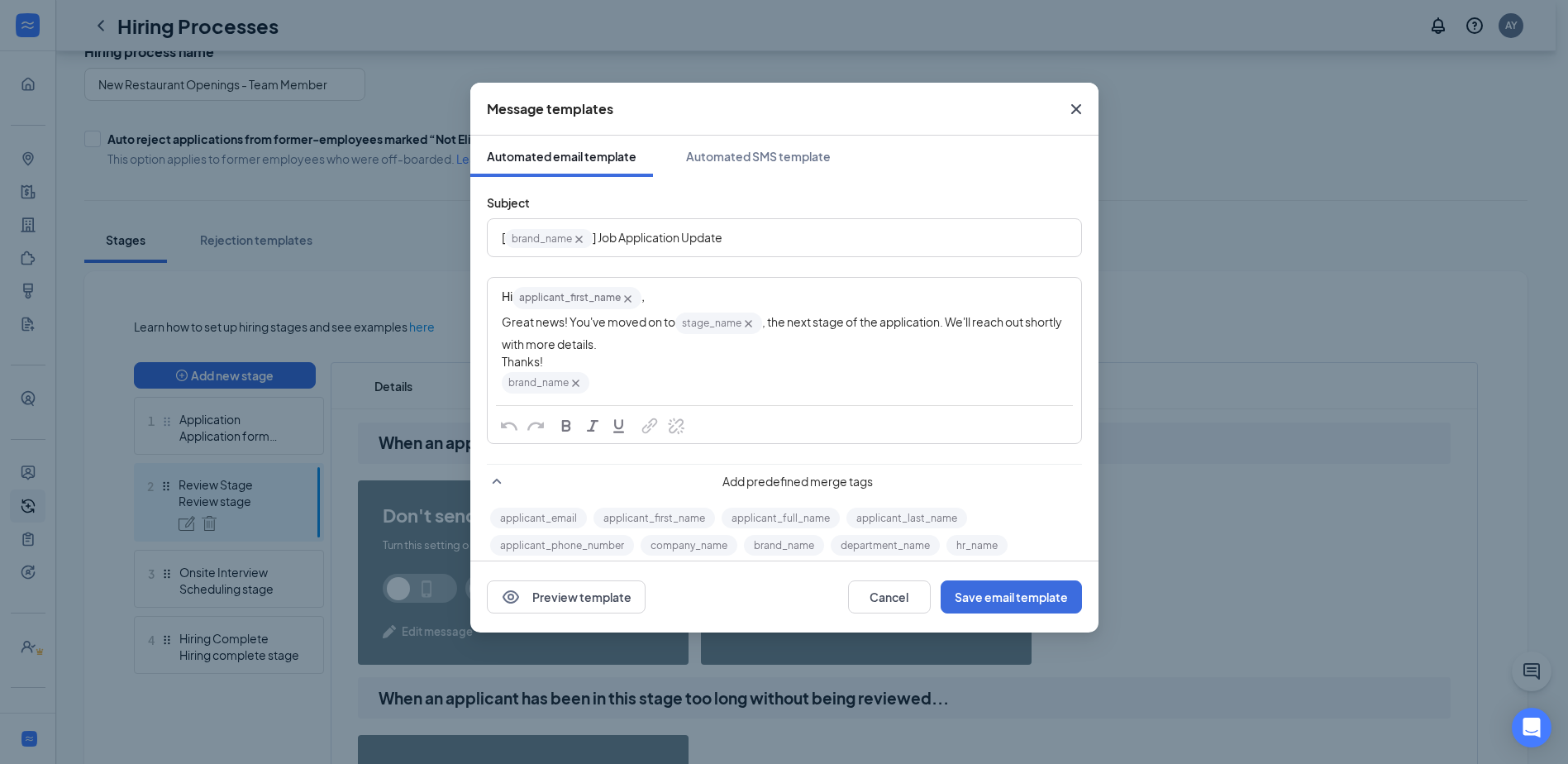
click at [499, 323] on div "Hi applicant_first_name‌‌‌‌ {{applicant_first_name}} , Great news! You've moved…" at bounding box center [784, 340] width 592 height 123
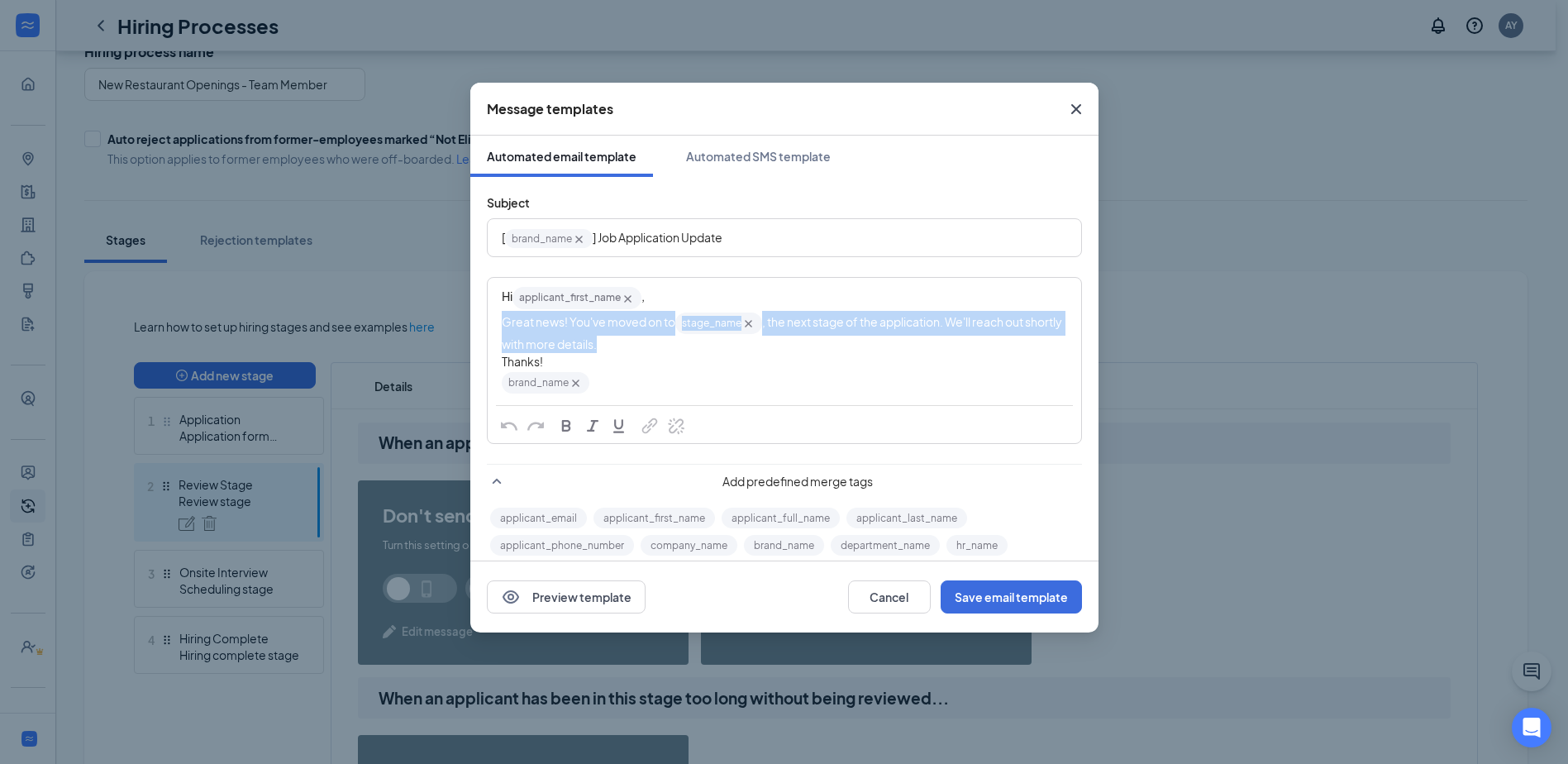
drag, startPoint x: 499, startPoint y: 323, endPoint x: 649, endPoint y: 345, distance: 151.6
click at [649, 345] on div "Hi applicant_first_name‌‌‌‌ {{applicant_first_name}} , Great news! You've moved…" at bounding box center [784, 340] width 592 height 123
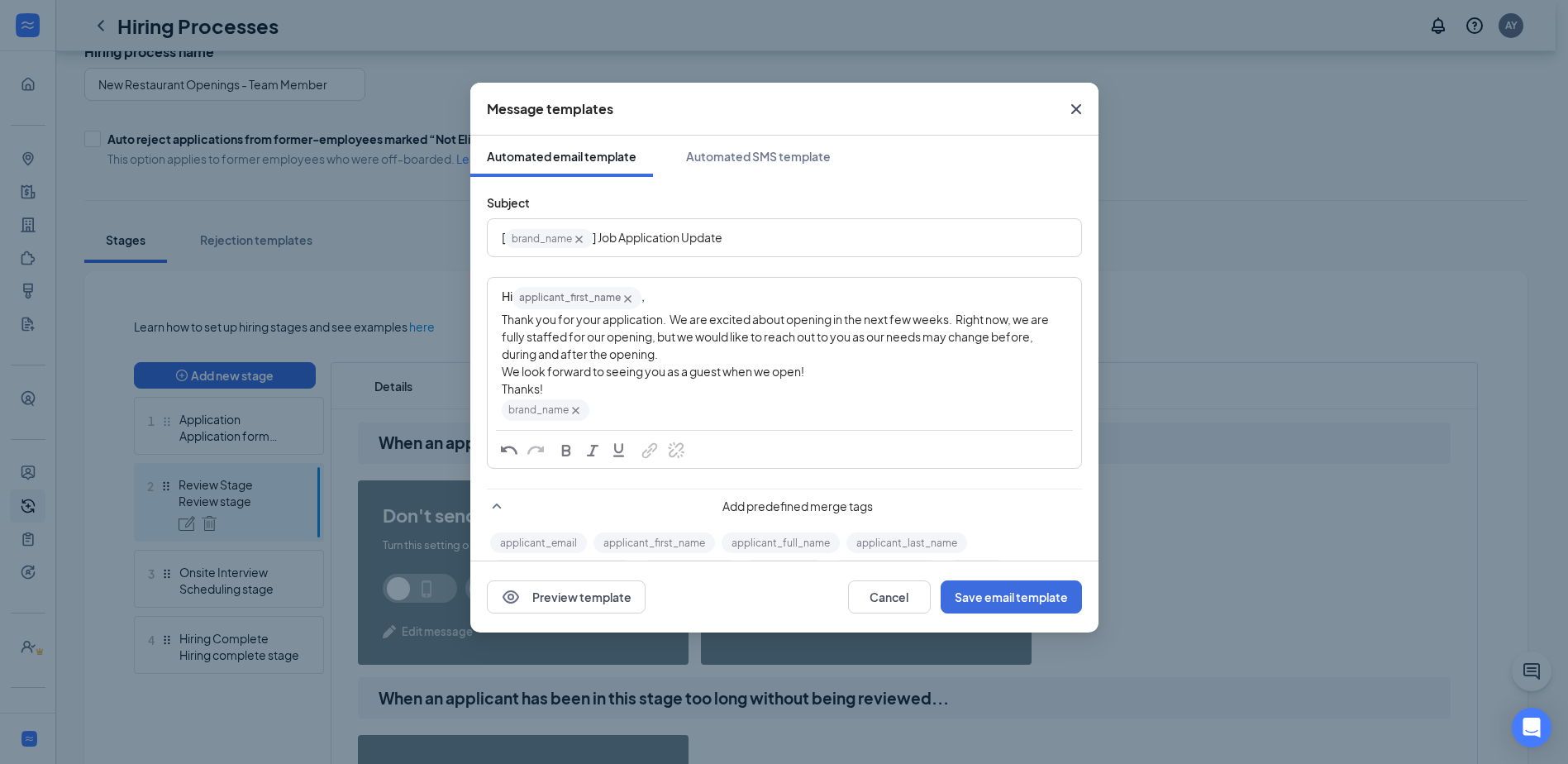
click at [499, 365] on div "Hi applicant_first_name‌‌‌‌ {{applicant_first_name}} , Thank you for your appli…" at bounding box center [784, 354] width 592 height 151
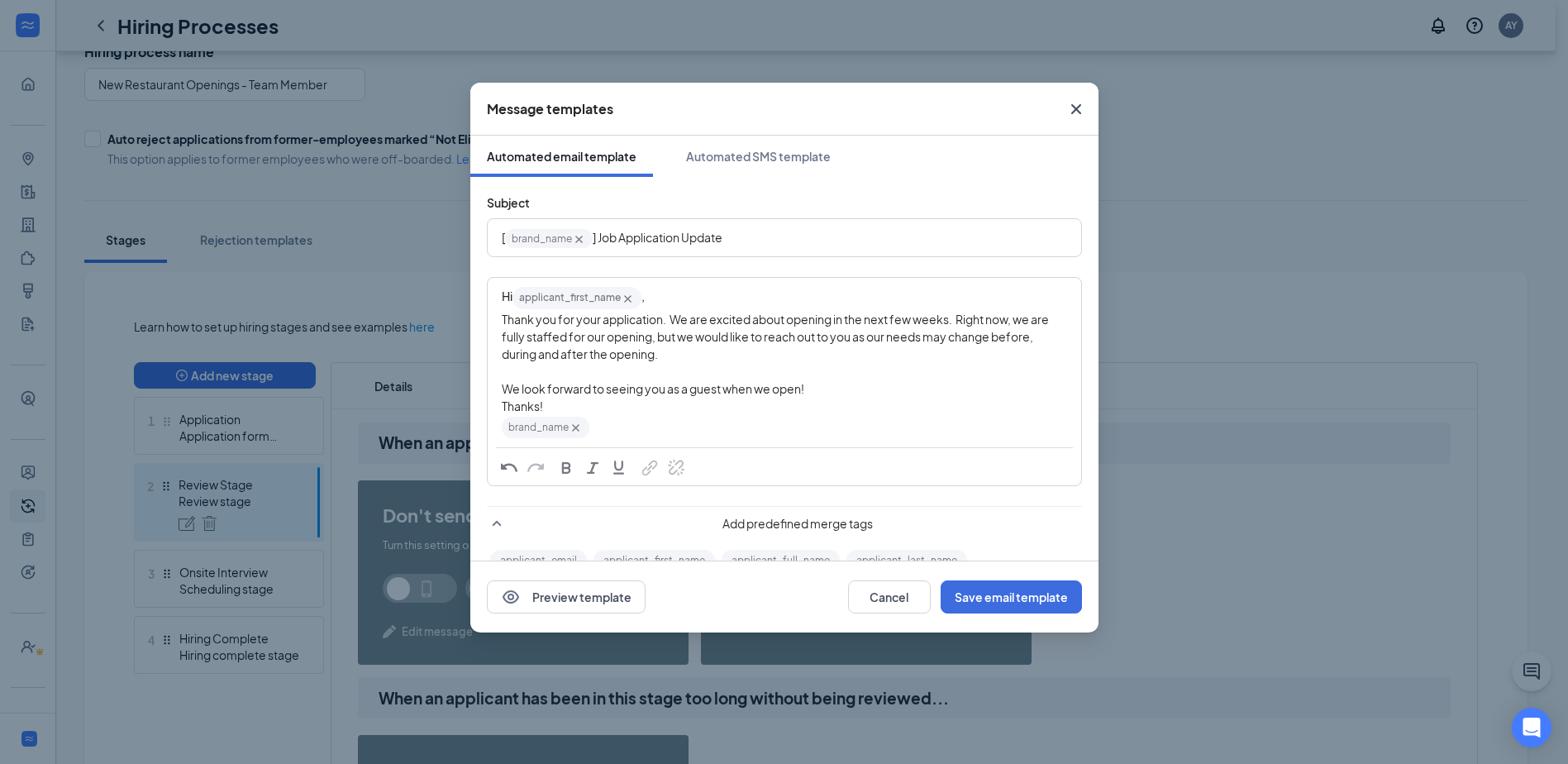
click at [500, 326] on div "Hi applicant_first_name‌‌‌‌ {{applicant_first_name}} , Thank you for your appli…" at bounding box center [784, 362] width 592 height 168
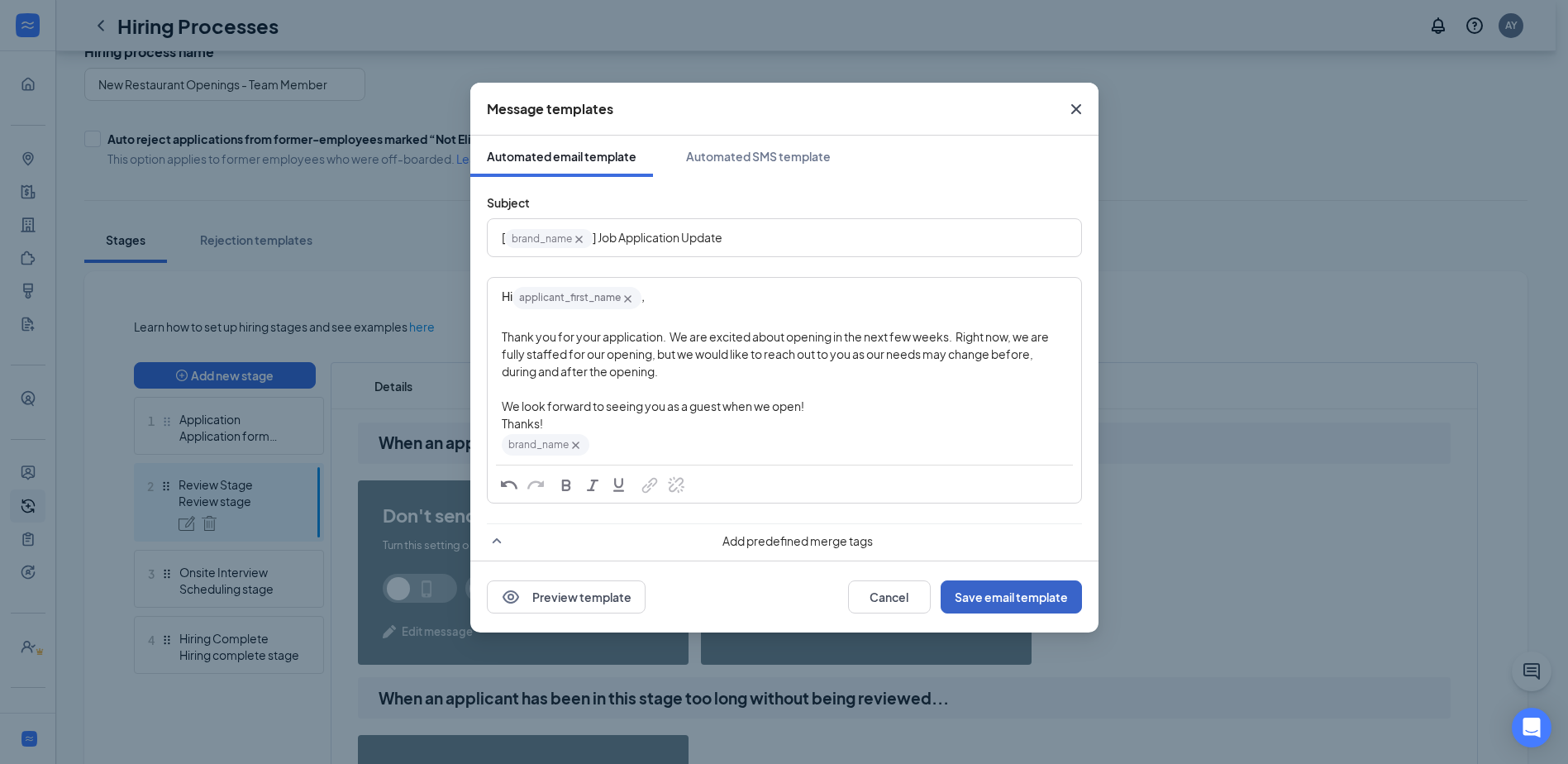
click at [1062, 603] on button "Save email template" at bounding box center [1011, 597] width 141 height 33
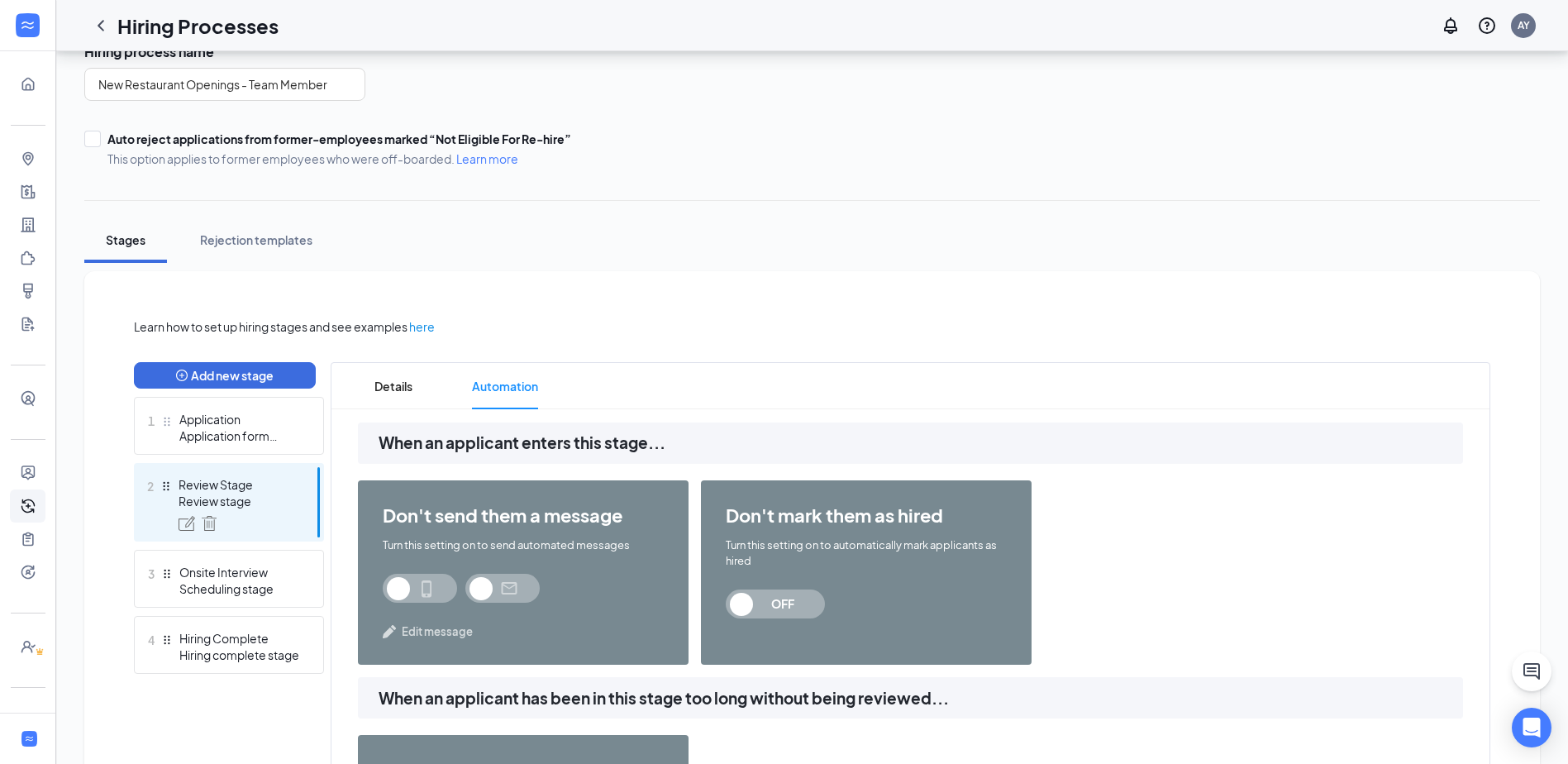
click at [395, 580] on span at bounding box center [419, 588] width 74 height 29
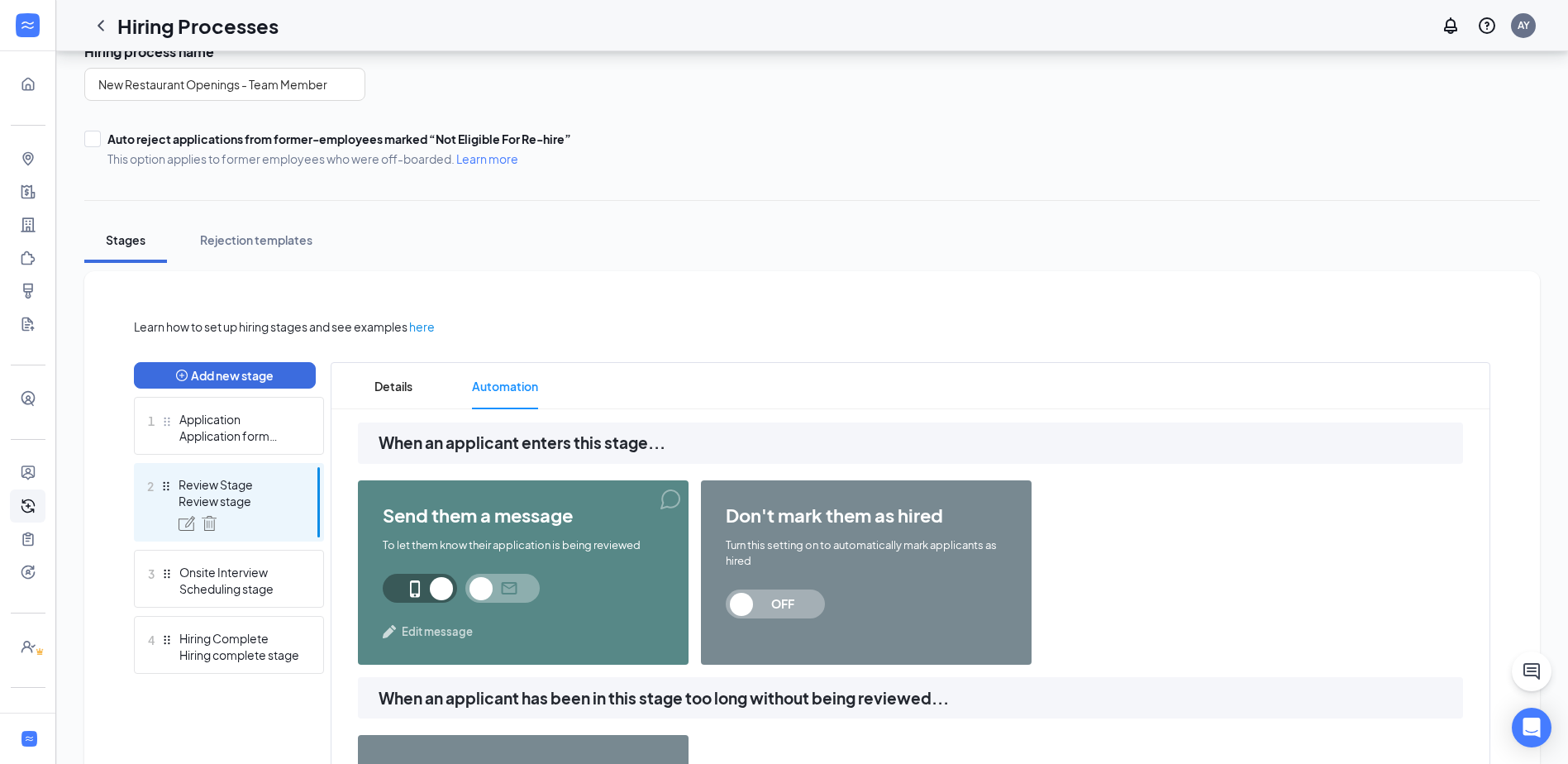
click at [495, 594] on span at bounding box center [502, 588] width 74 height 29
click at [429, 635] on span "Edit message" at bounding box center [437, 631] width 71 height 16
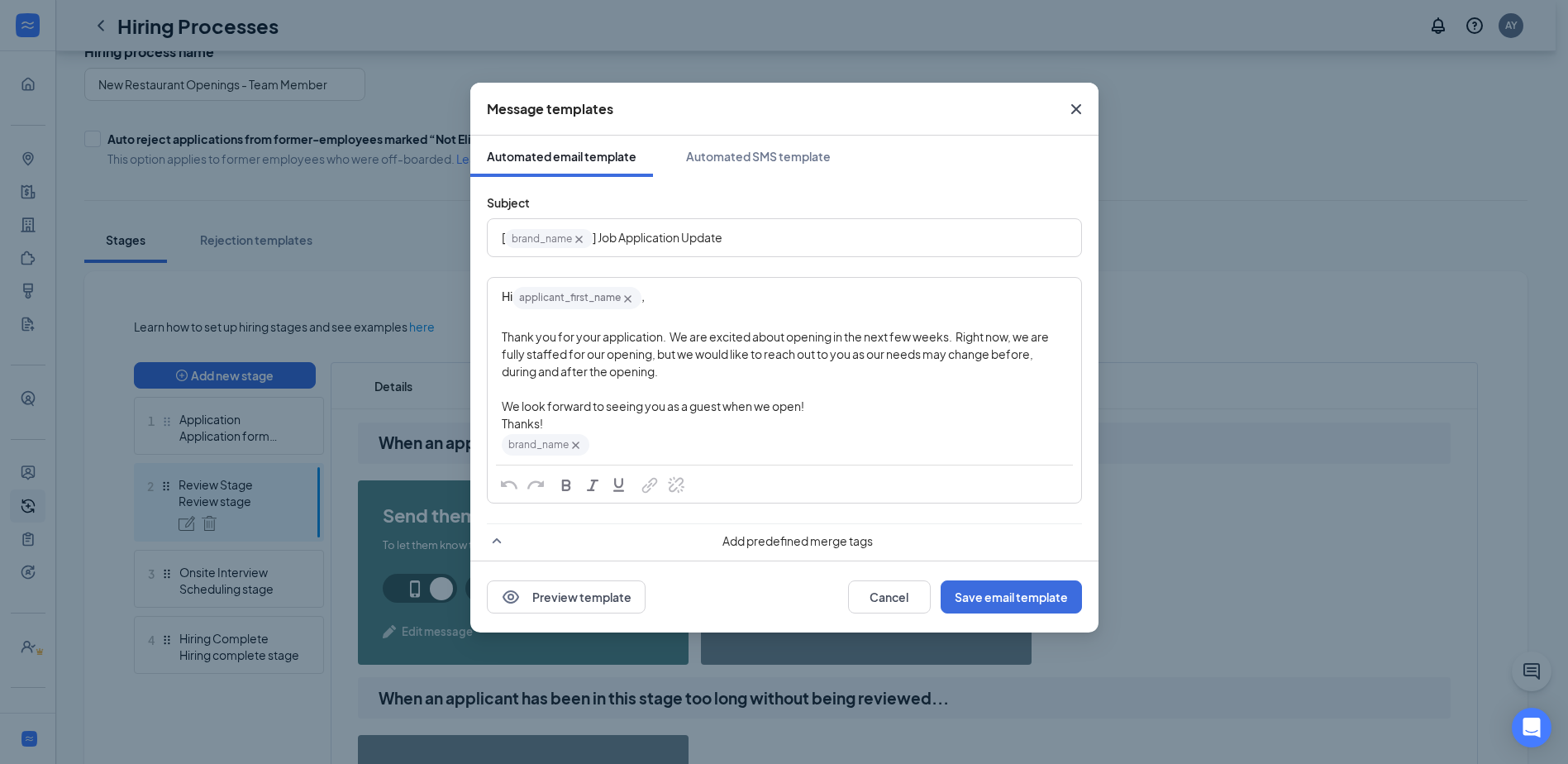
click at [654, 233] on span "] Job Application Update" at bounding box center [657, 236] width 130 height 14
click at [750, 127] on div "Message templates" at bounding box center [784, 109] width 628 height 53
click at [747, 153] on div "Automated SMS template" at bounding box center [758, 156] width 145 height 16
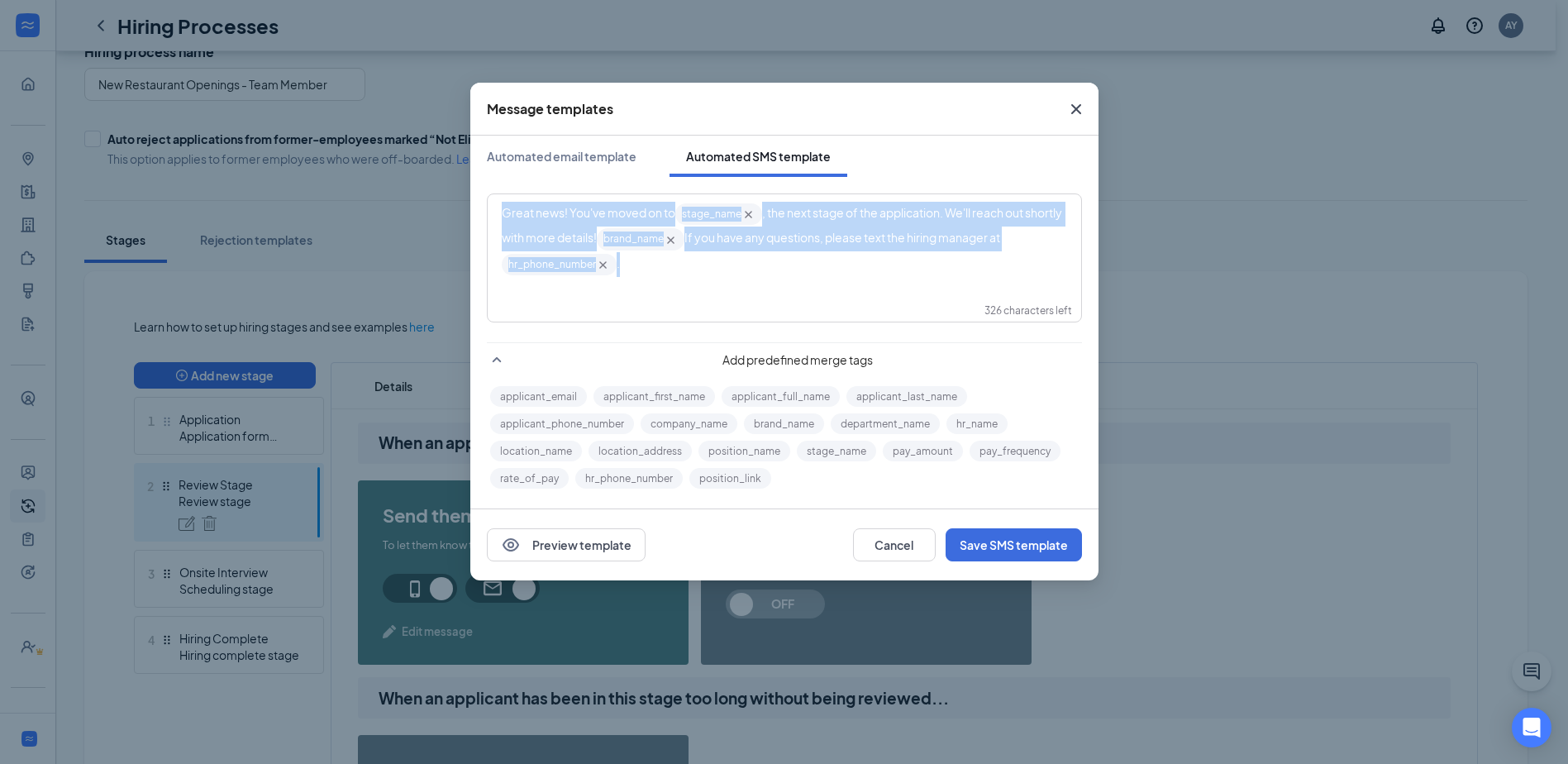
drag, startPoint x: 502, startPoint y: 213, endPoint x: 688, endPoint y: 262, distance: 192.3
click at [688, 262] on div "Great news! You've moved on to stage_name‌‌‌‌ {{stage_name}} , the next stage o…" at bounding box center [784, 239] width 565 height 75
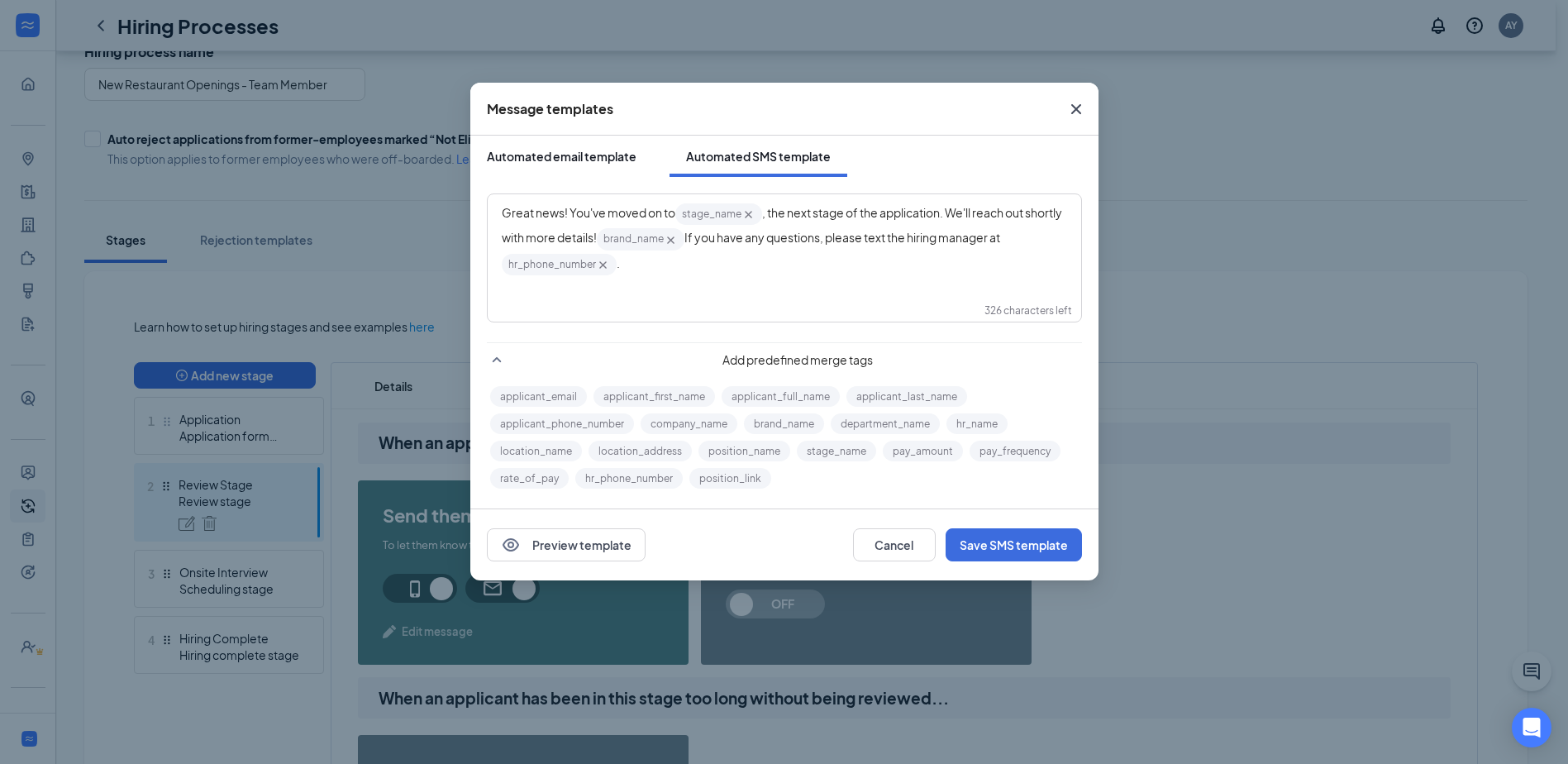
click at [543, 156] on div "Automated email template" at bounding box center [562, 156] width 150 height 16
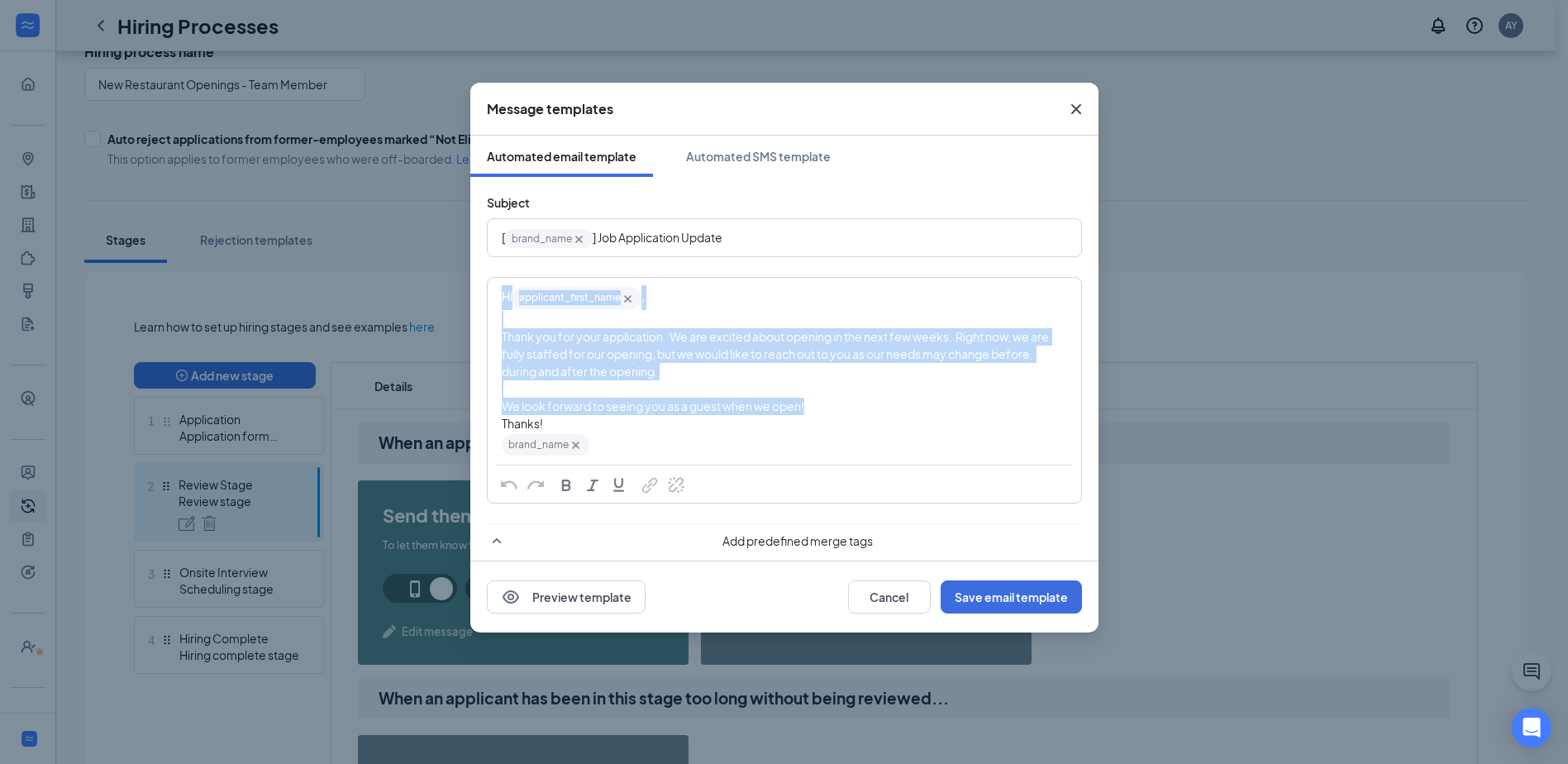
drag, startPoint x: 499, startPoint y: 298, endPoint x: 824, endPoint y: 412, distance: 344.4
click at [824, 412] on div "Hi applicant_first_name‌‌‌‌ {{applicant_first_name}} , Thank you for your appli…" at bounding box center [784, 371] width 592 height 185
copy div "Hi applicant_first_name‌‌‌‌ {{applicant_first_name}} , Thank you for your appli…"
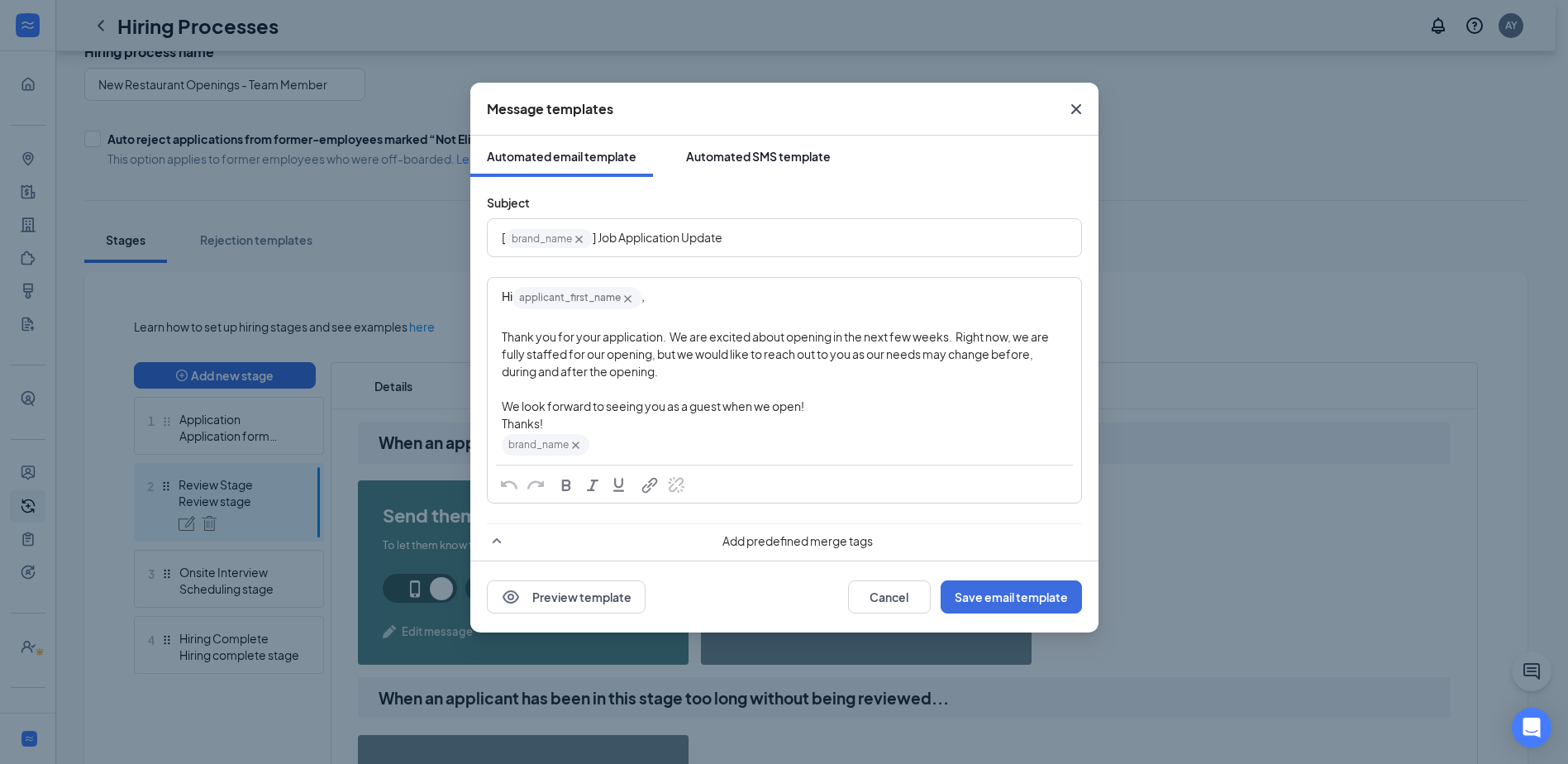
click at [742, 154] on div "Automated SMS template" at bounding box center [758, 156] width 145 height 16
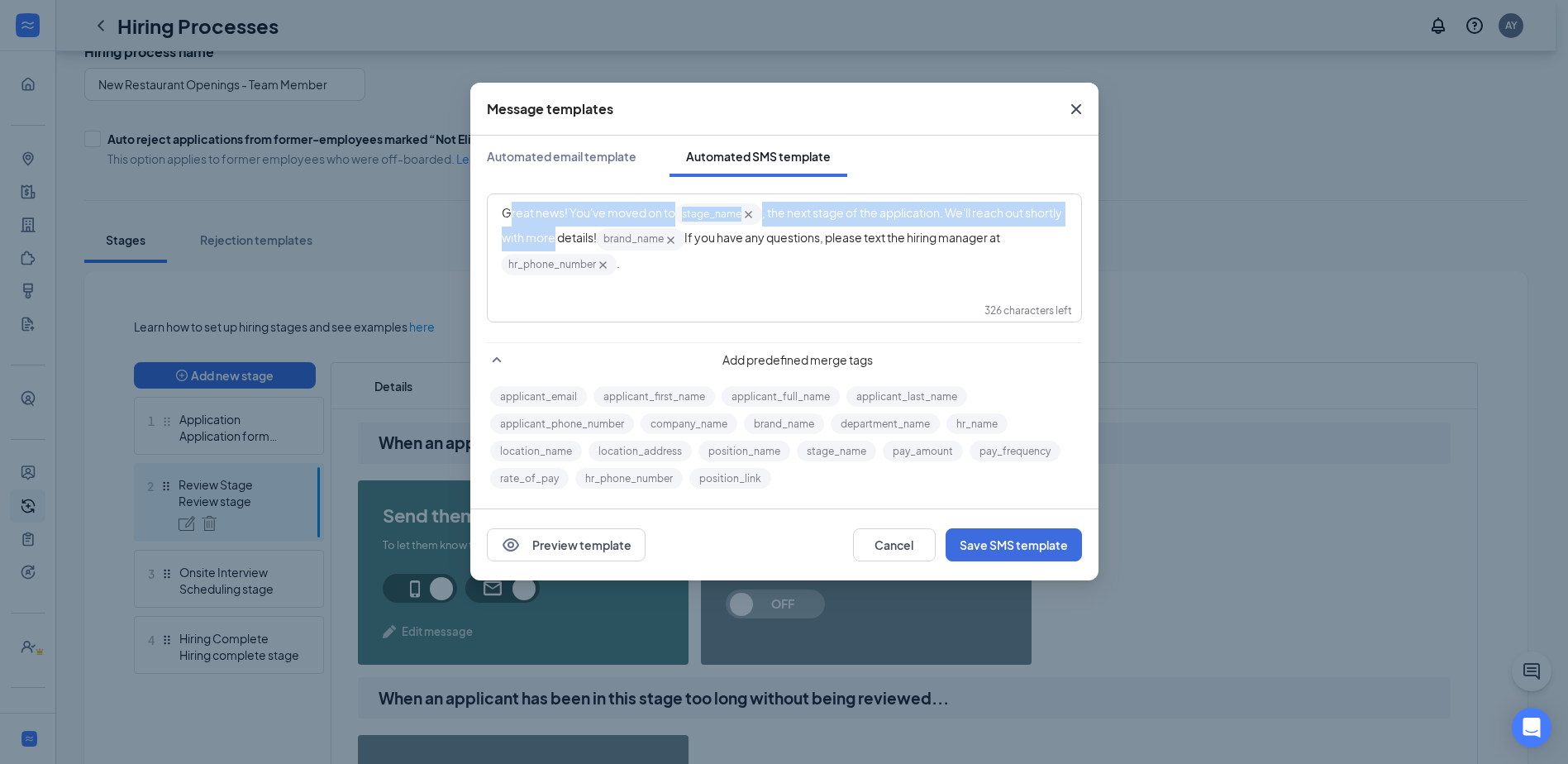
drag, startPoint x: 506, startPoint y: 208, endPoint x: 596, endPoint y: 238, distance: 94.9
click at [596, 238] on div "Great news! You've moved on to stage_name‌‌‌‌ {{stage_name}} , the next stage o…" at bounding box center [784, 239] width 565 height 75
drag, startPoint x: 500, startPoint y: 212, endPoint x: 641, endPoint y: 234, distance: 142.7
click at [641, 234] on div "Great news! You've moved on to stage_name‌‌‌‌ {{stage_name}} , the next stage o…" at bounding box center [784, 239] width 592 height 88
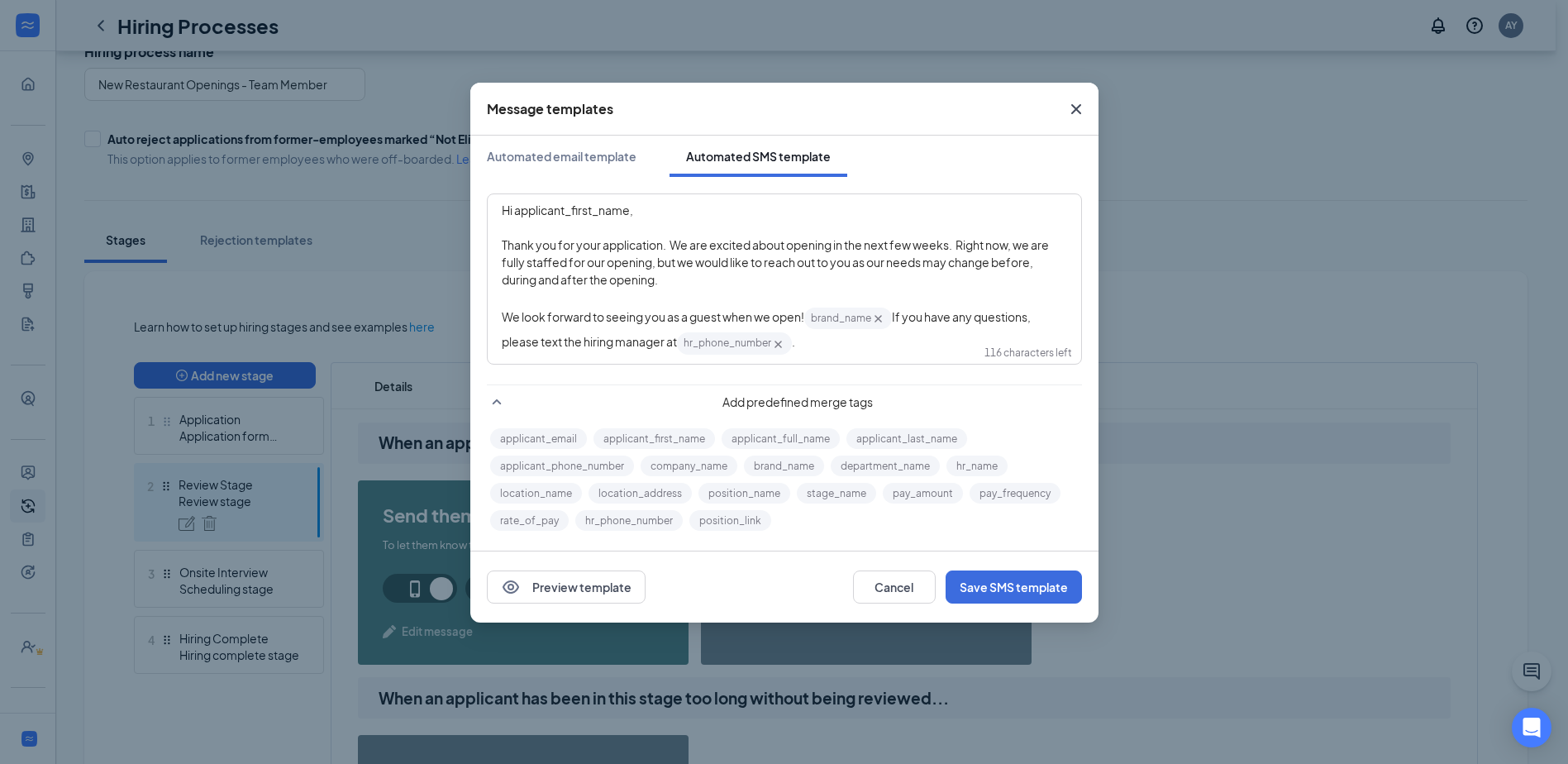
click at [630, 212] on span "Hi applicant_first_name‌‌‌‌," at bounding box center [567, 209] width 132 height 14
click at [652, 444] on button "applicant_first_name" at bounding box center [654, 439] width 121 height 21
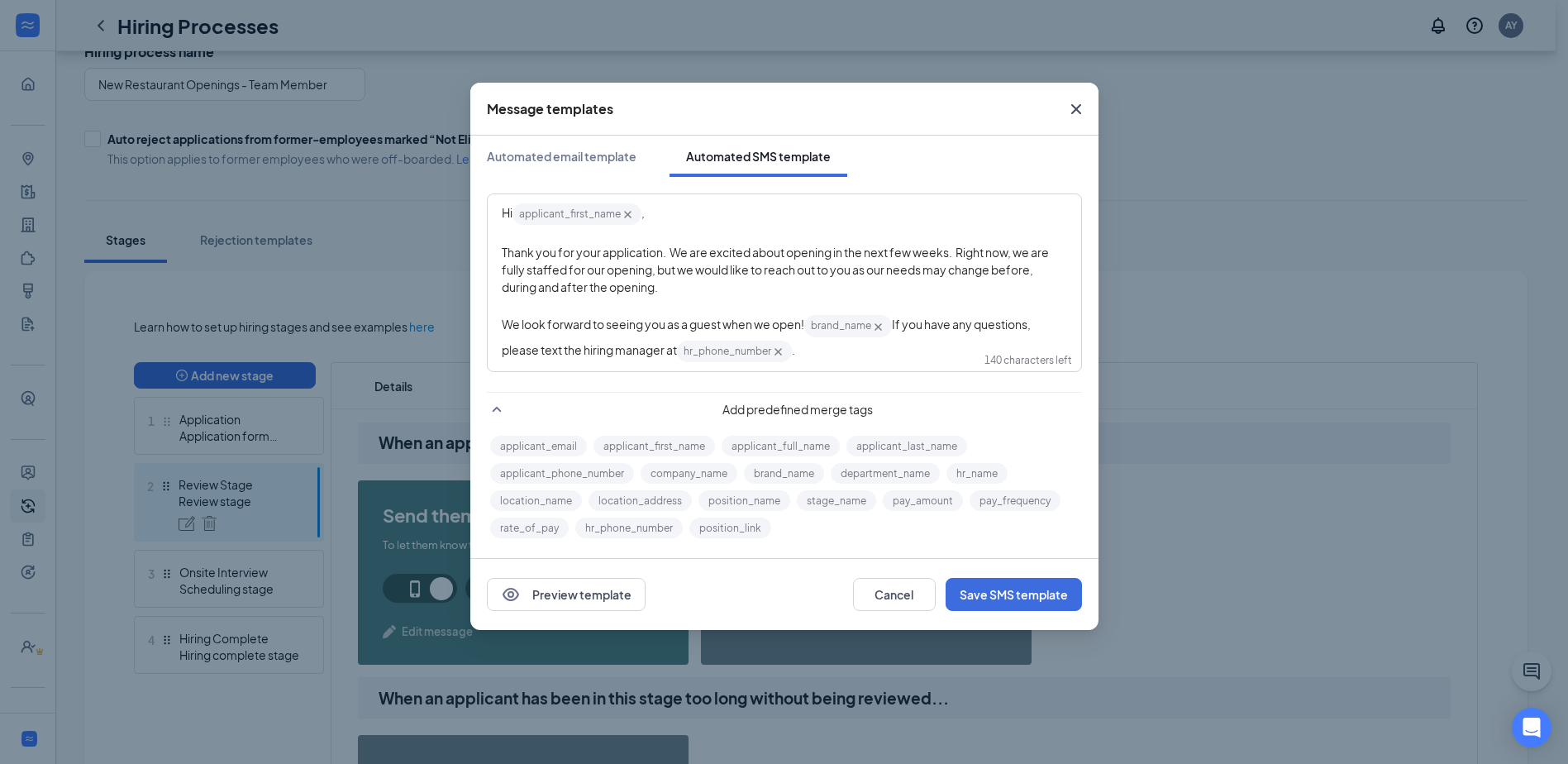
click at [510, 305] on div "write SMS here" at bounding box center [784, 305] width 565 height 17
click at [894, 324] on span "If you have any questions, please text the hiring manager at" at bounding box center [767, 335] width 530 height 39
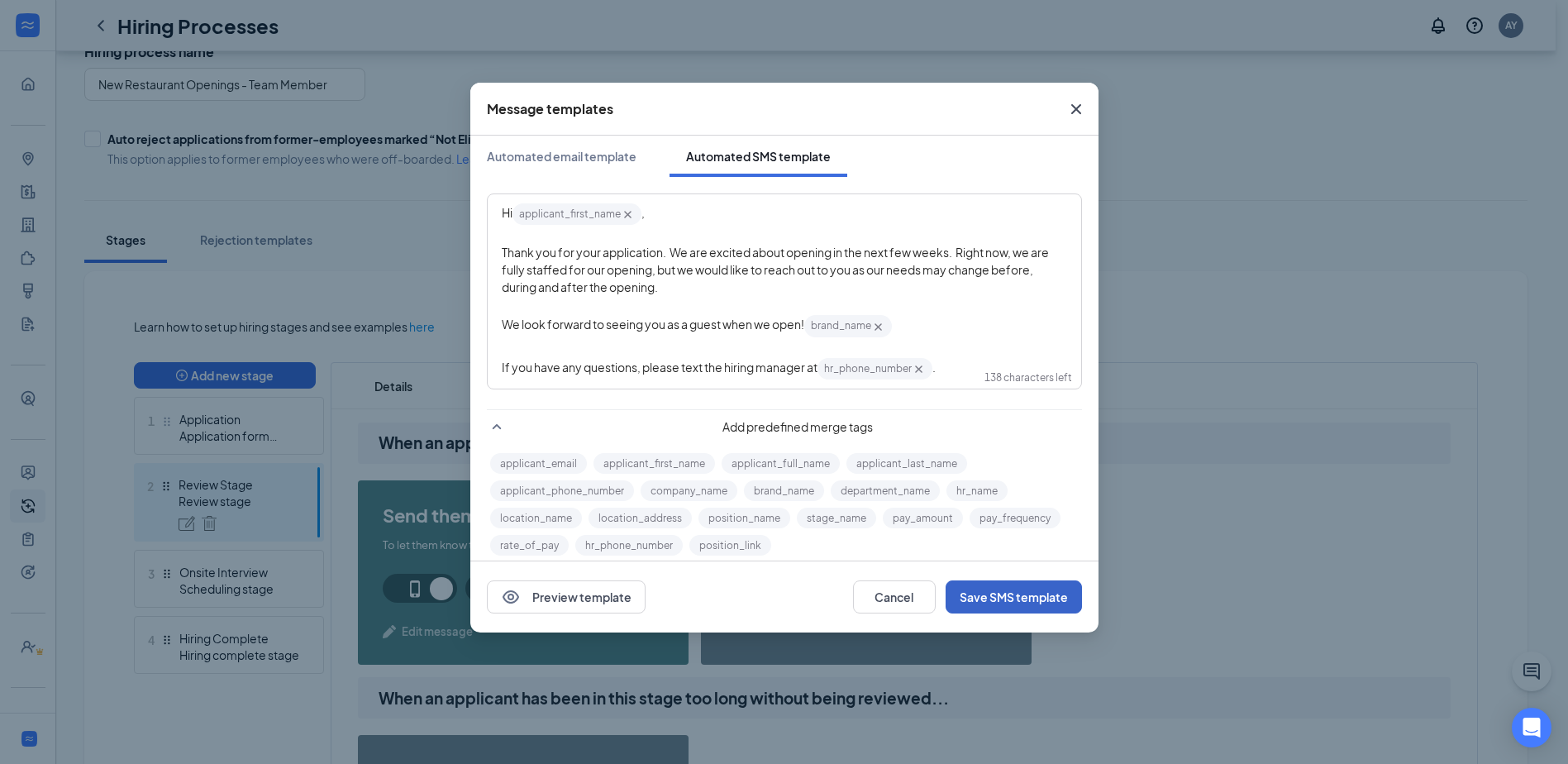
click at [1046, 599] on button "Save SMS template" at bounding box center [1014, 597] width 136 height 33
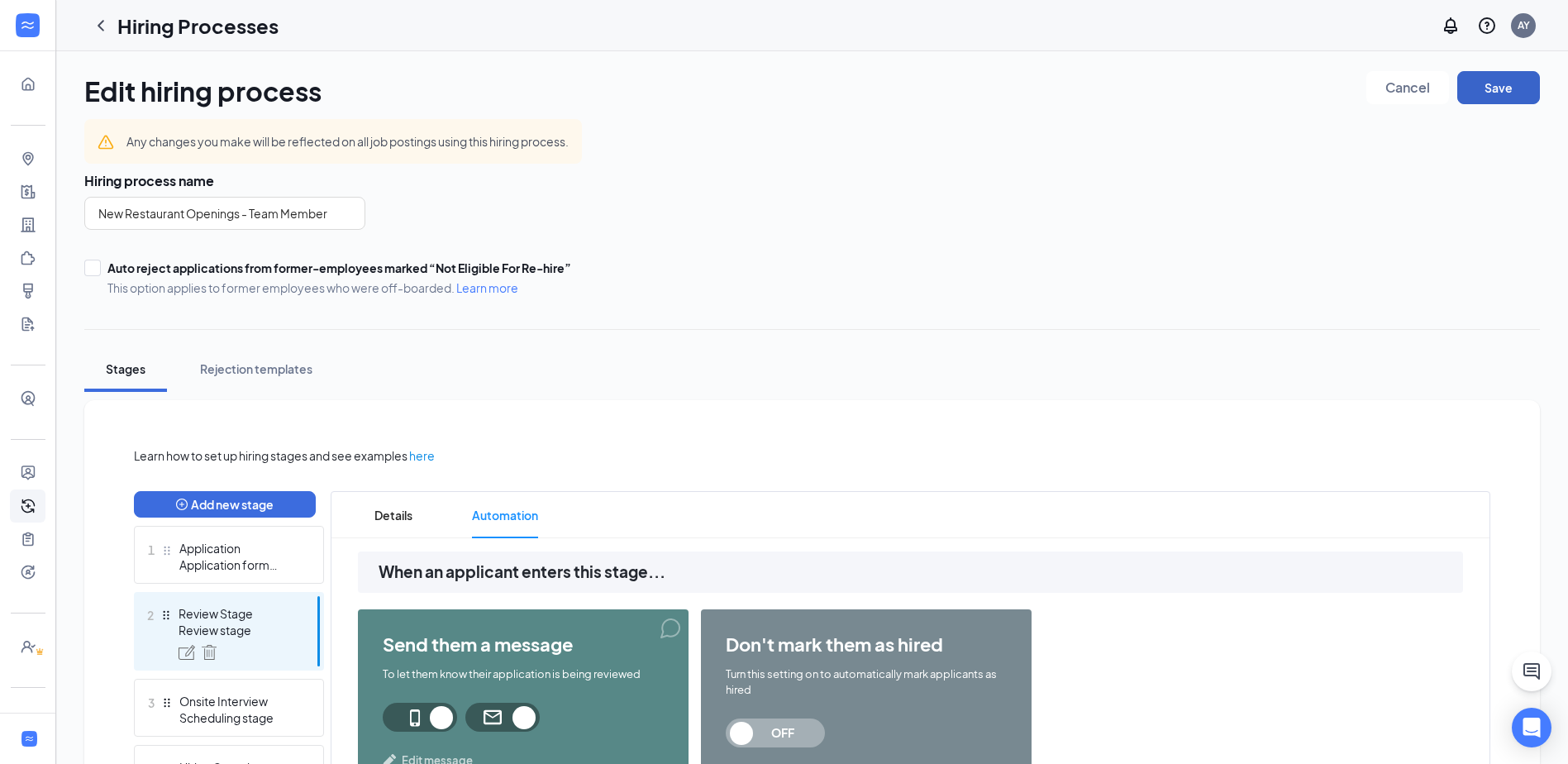
click at [1500, 94] on button "Save" at bounding box center [1498, 87] width 83 height 33
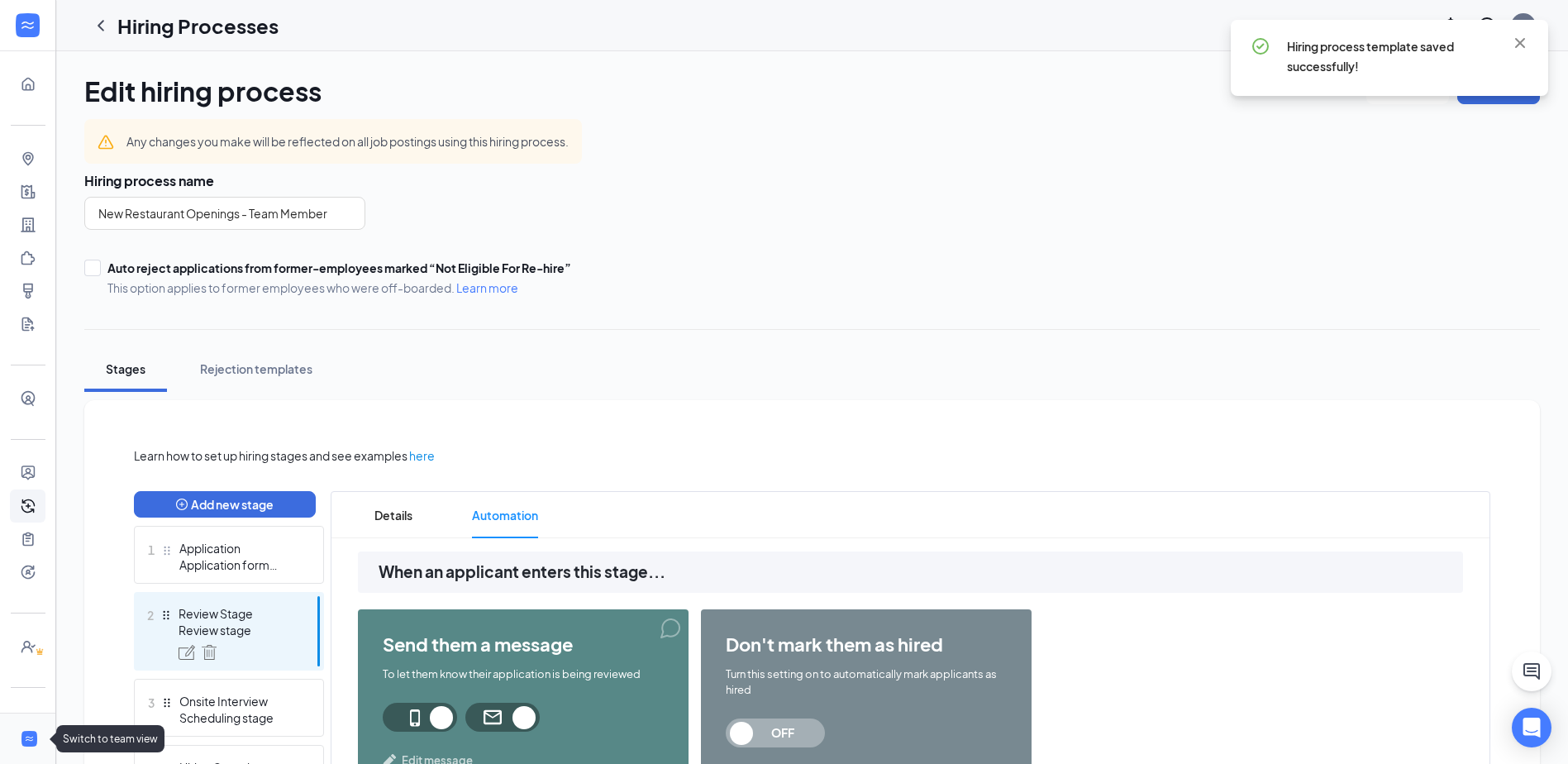
click at [15, 751] on li "Switch to team view" at bounding box center [28, 738] width 56 height 50
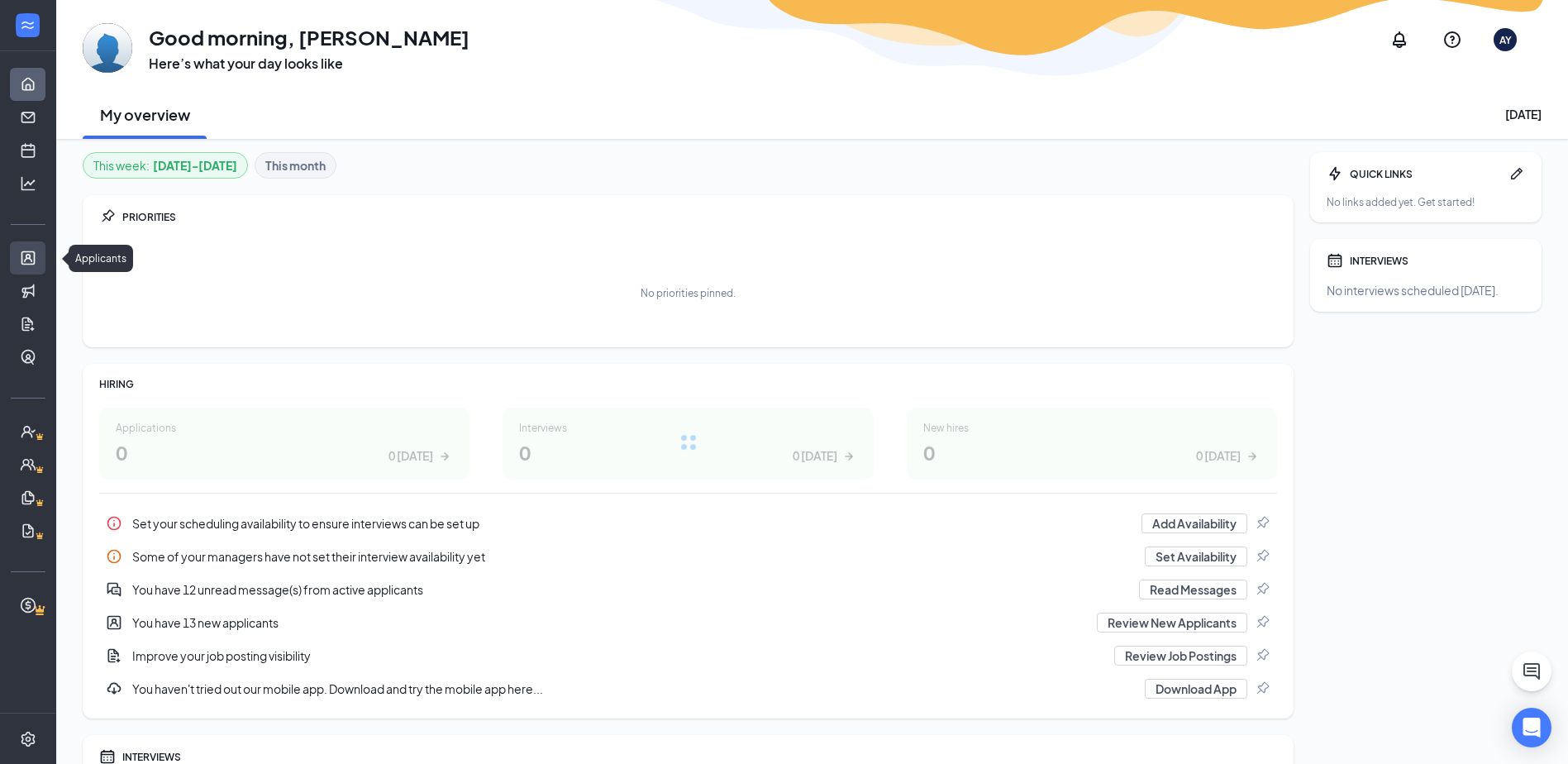
click at [43, 263] on link "Applicants" at bounding box center [51, 258] width 16 height 33
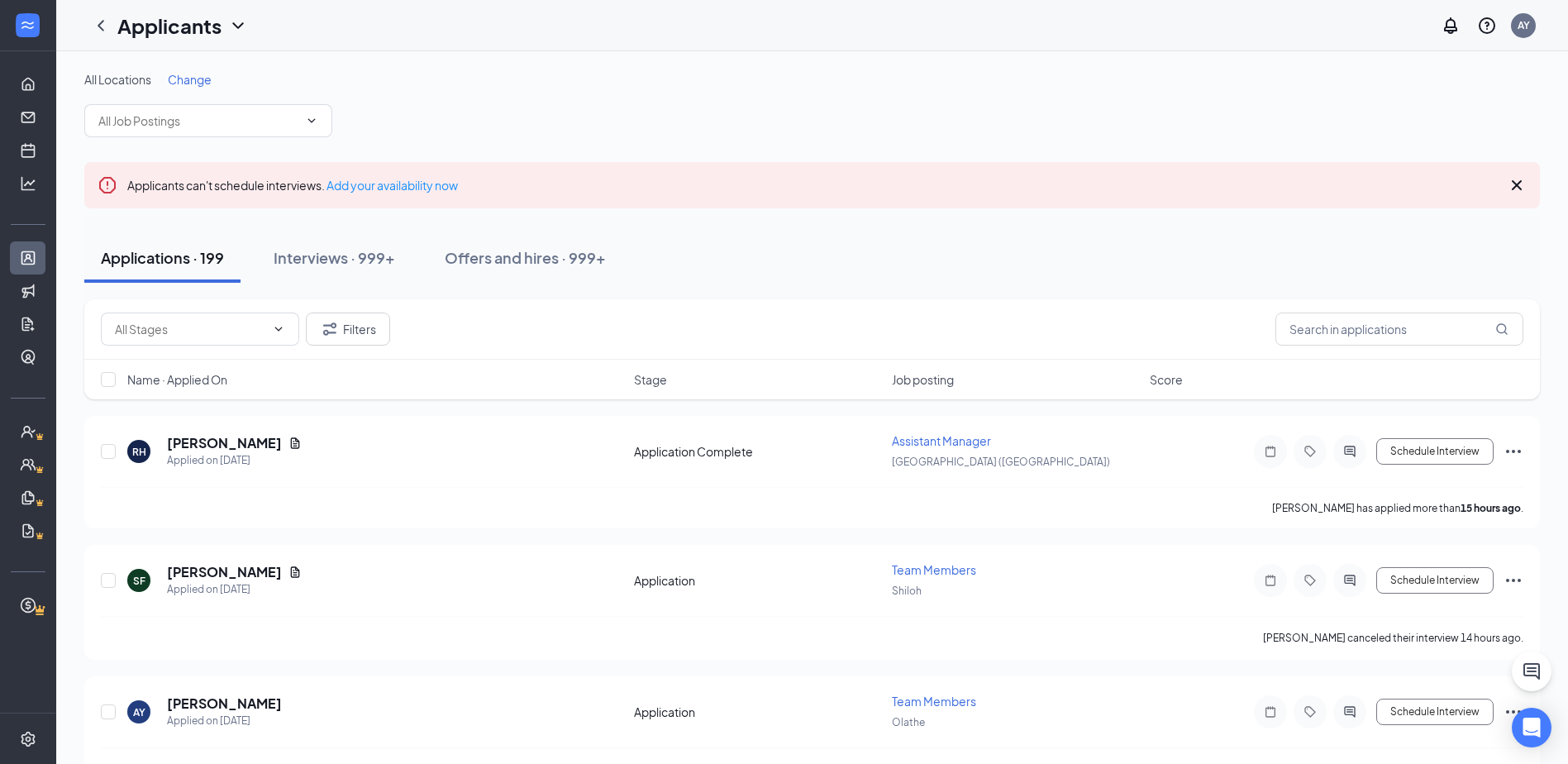
click at [182, 74] on span "Change" at bounding box center [190, 79] width 44 height 14
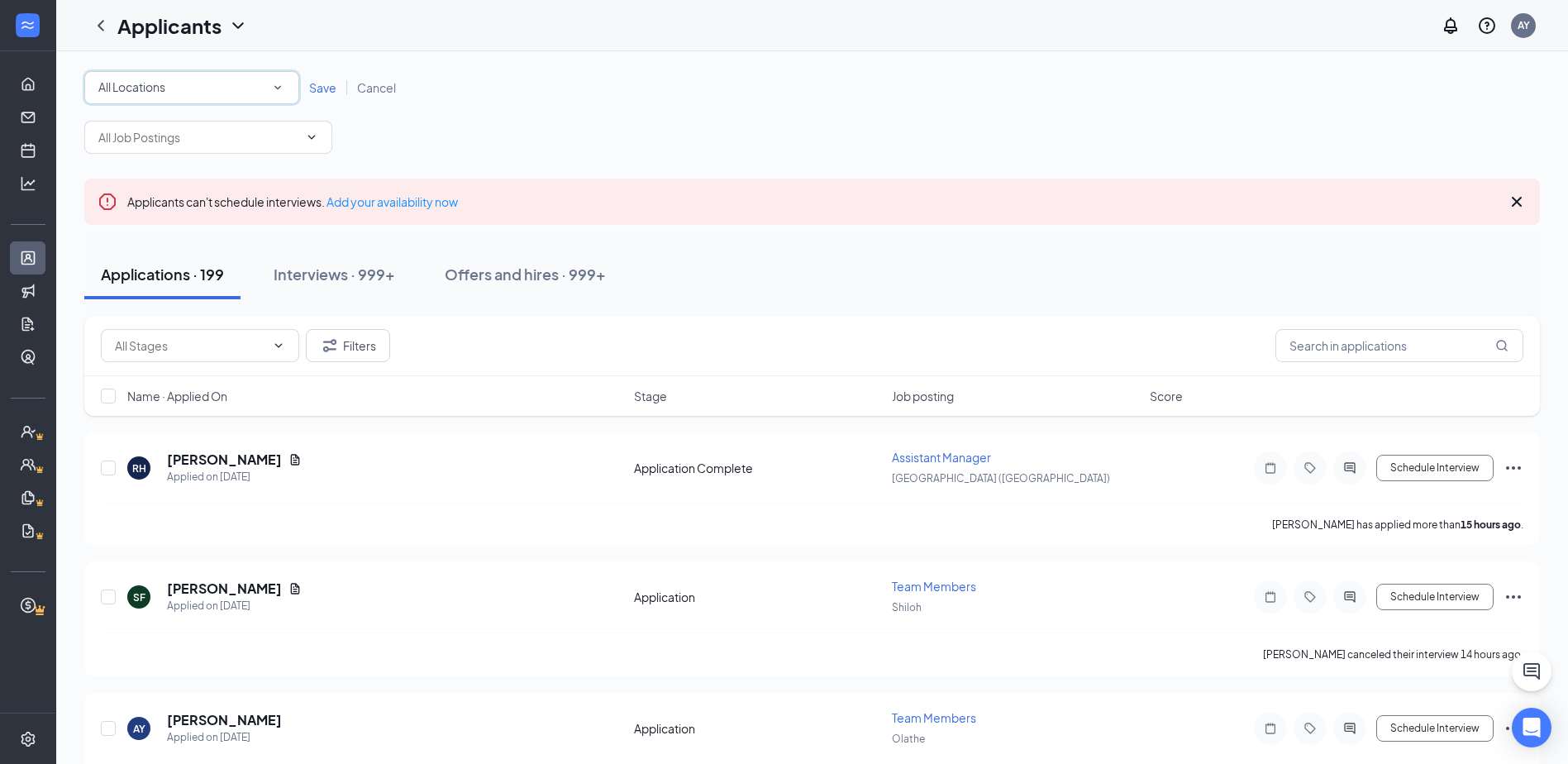
click at [173, 82] on div "All Locations" at bounding box center [191, 87] width 186 height 20
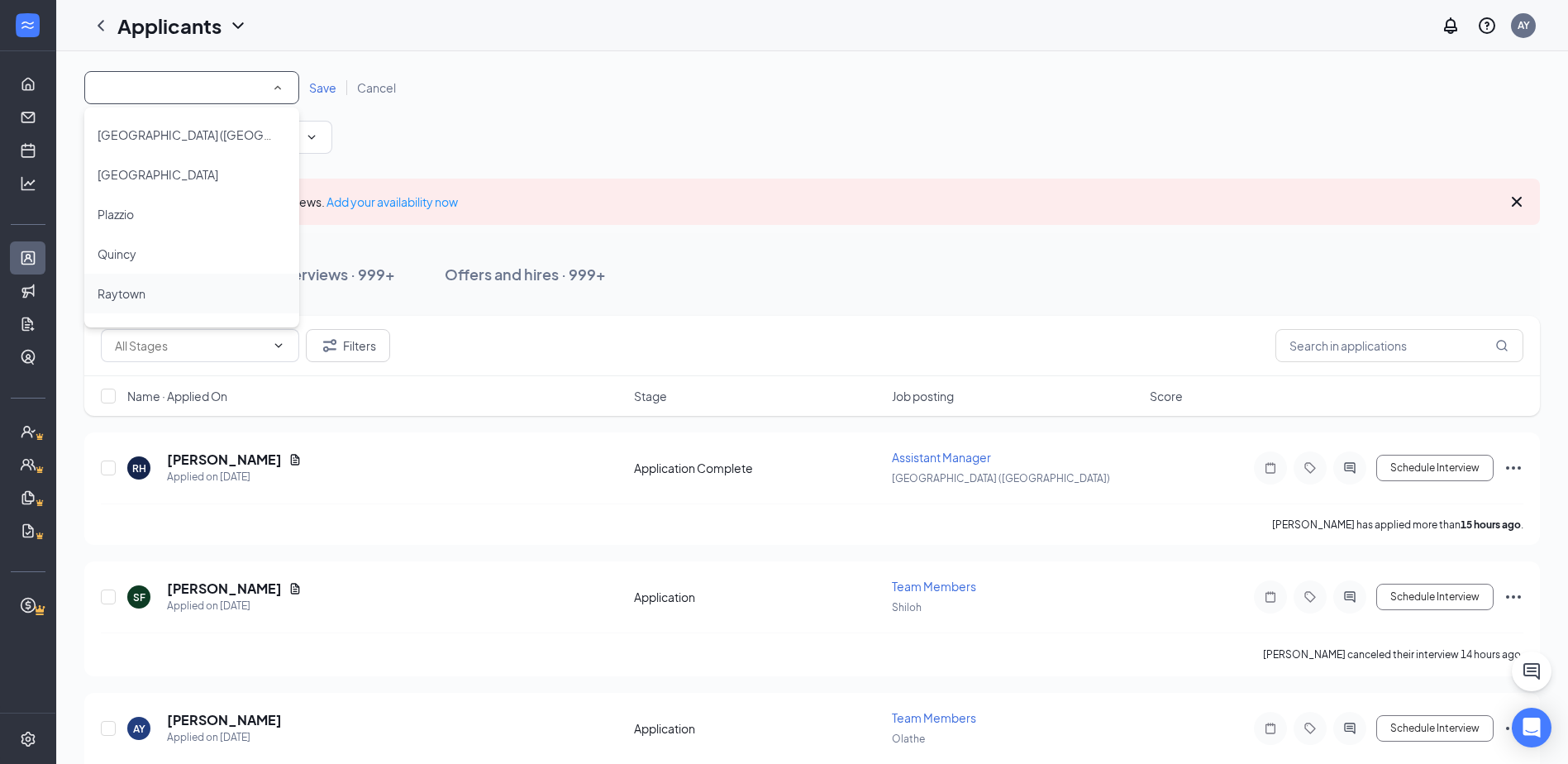
scroll to position [992, 0]
click at [136, 253] on span "Quincy" at bounding box center [116, 252] width 38 height 14
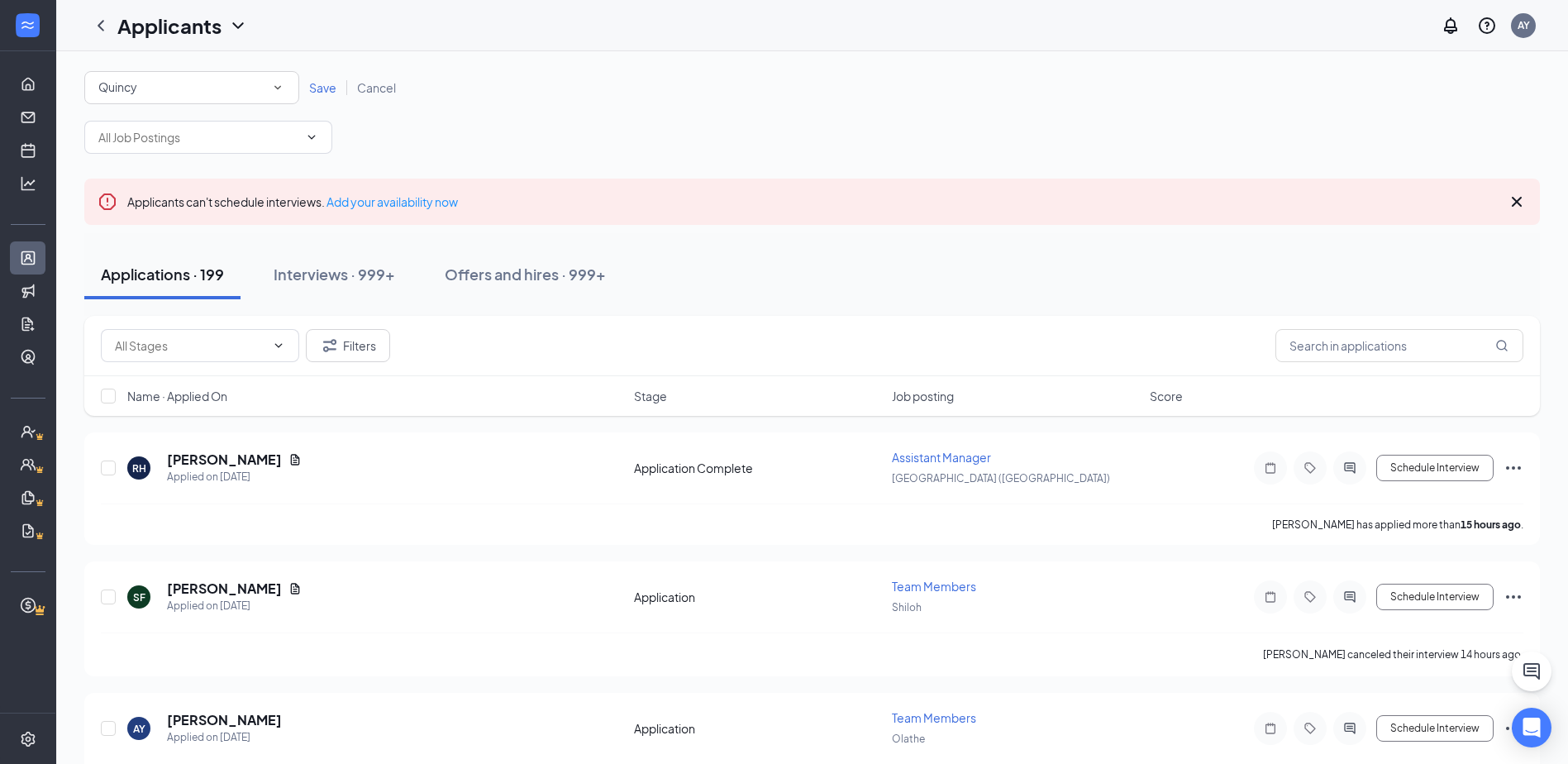
click at [317, 81] on span "Save" at bounding box center [323, 86] width 27 height 14
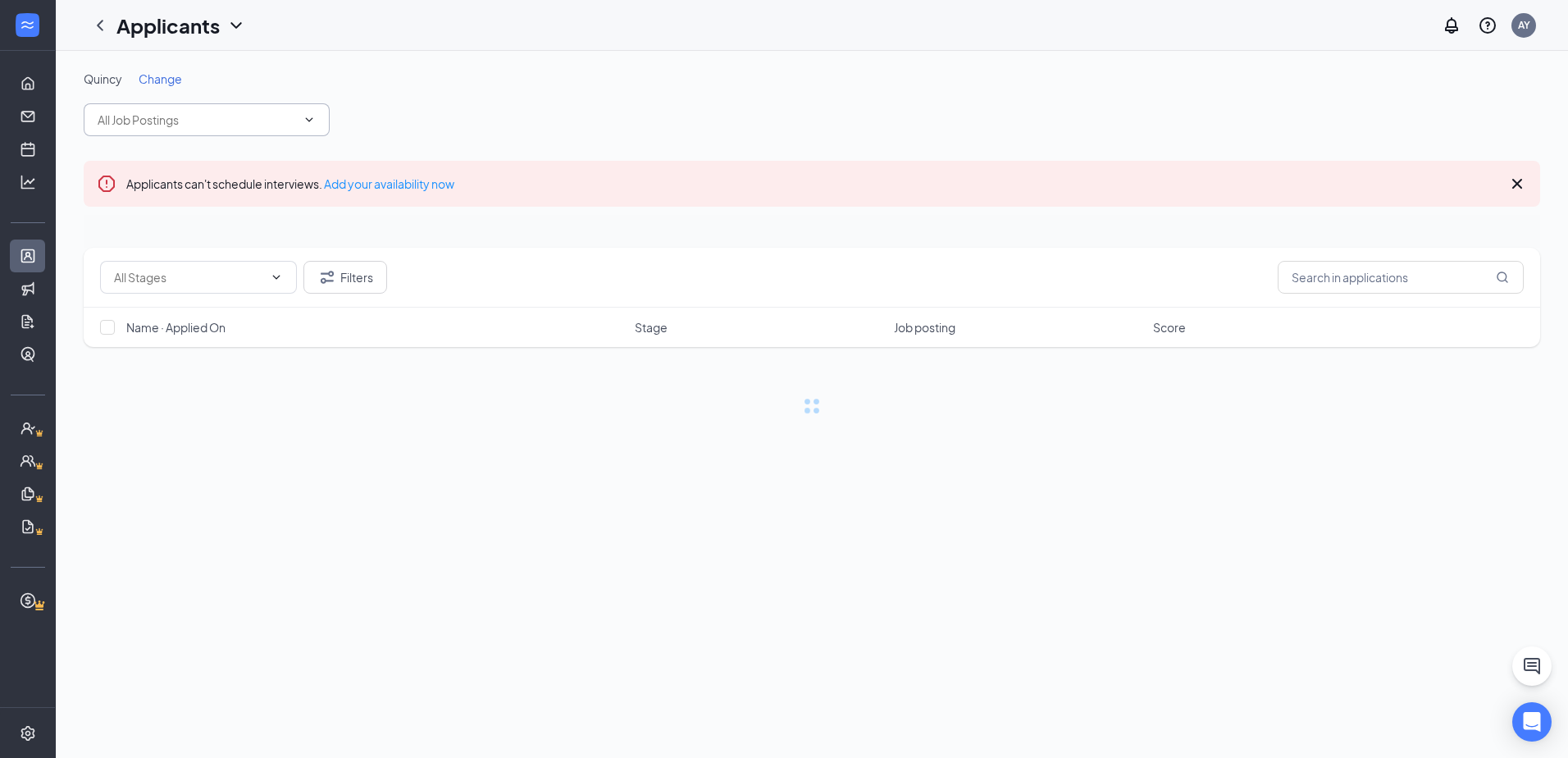
click at [247, 121] on input "text" at bounding box center [196, 119] width 198 height 18
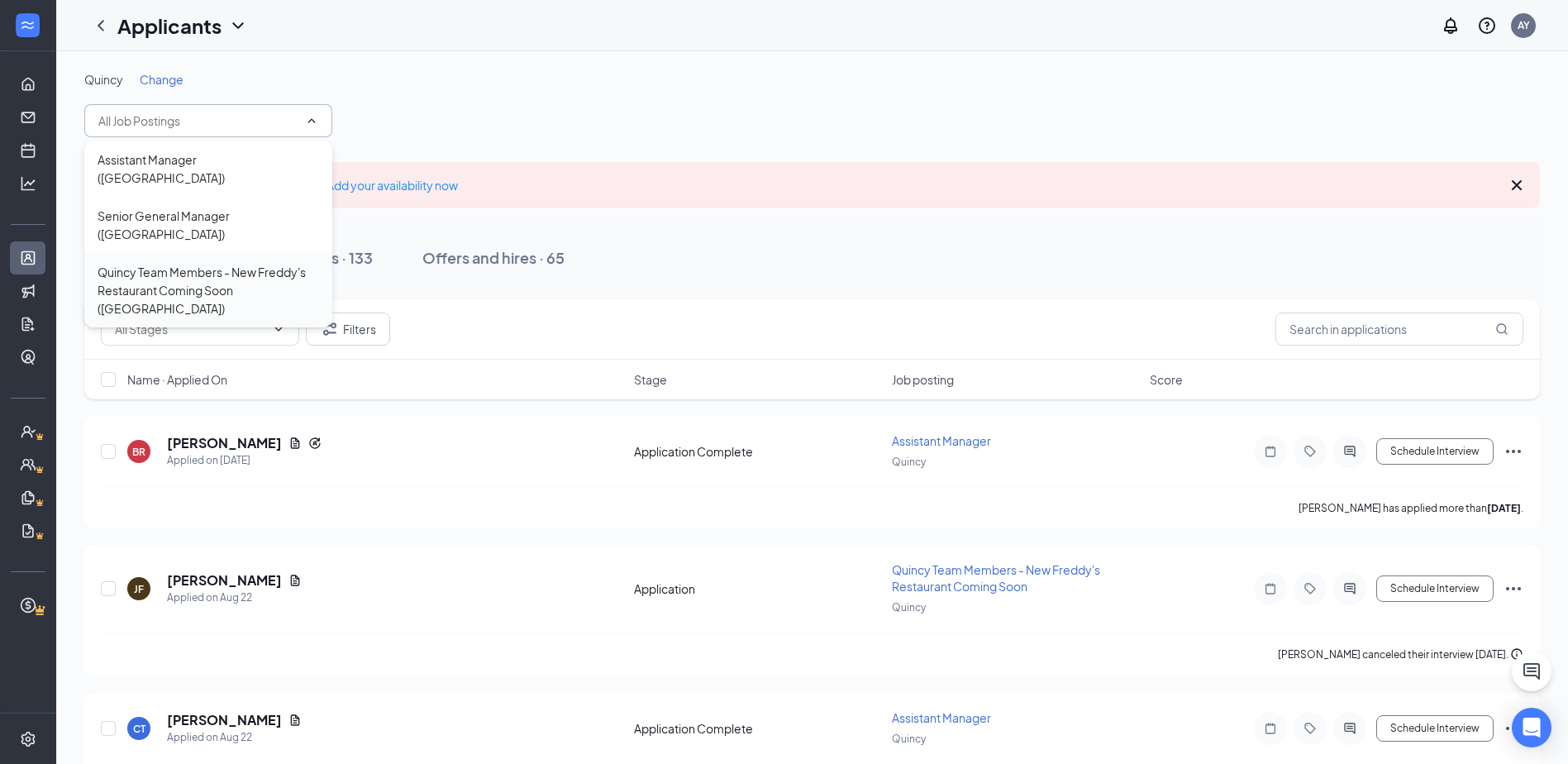
click at [205, 263] on div "Quincy Team Members - New Freddy's Restaurant Coming Soon ([GEOGRAPHIC_DATA])" at bounding box center [208, 290] width 222 height 55
type input "Quincy Team Members - New Freddy's Restaurant Coming Soon ([GEOGRAPHIC_DATA])"
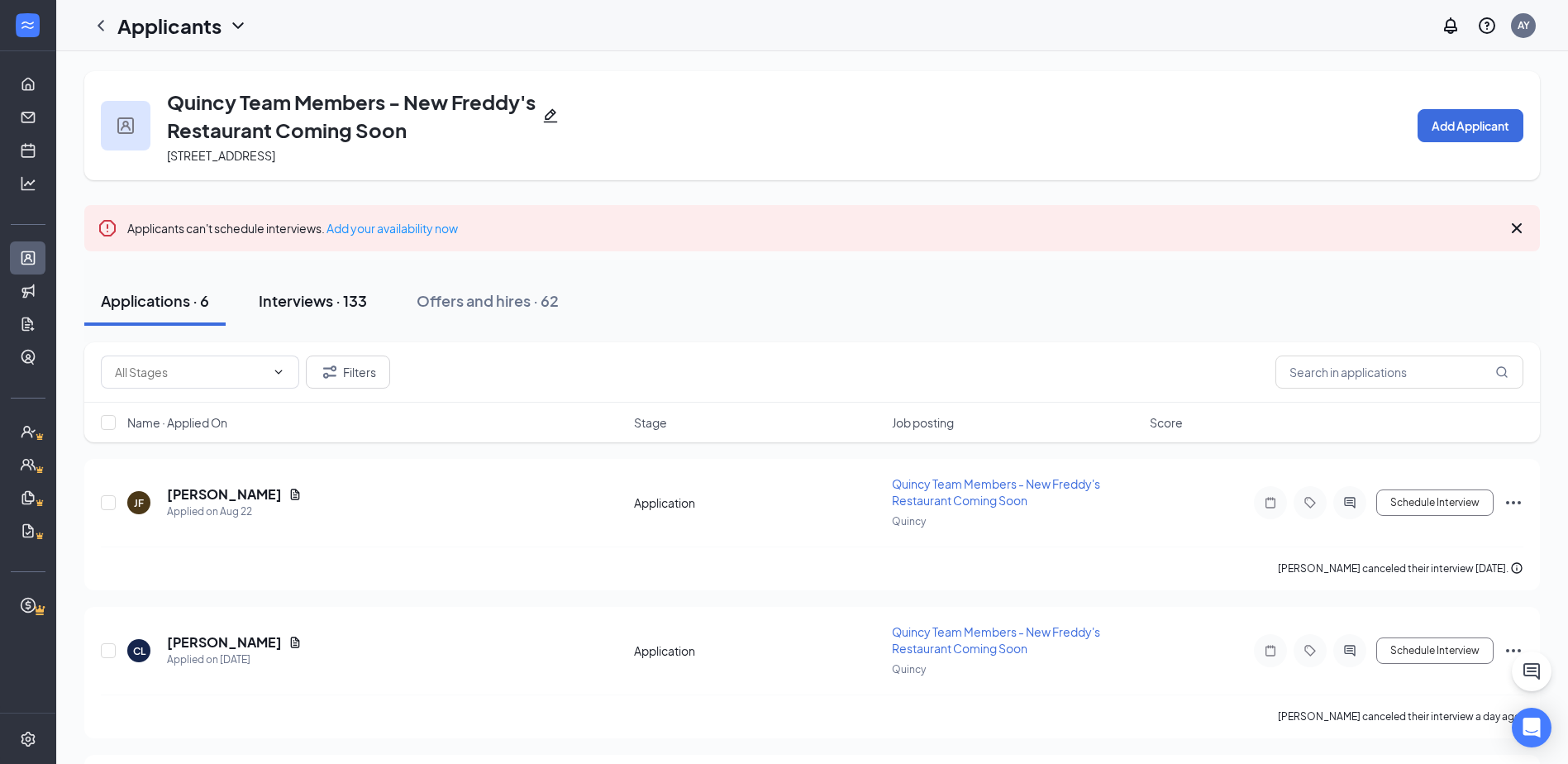
click at [353, 300] on div "Interviews · 133" at bounding box center [312, 301] width 109 height 21
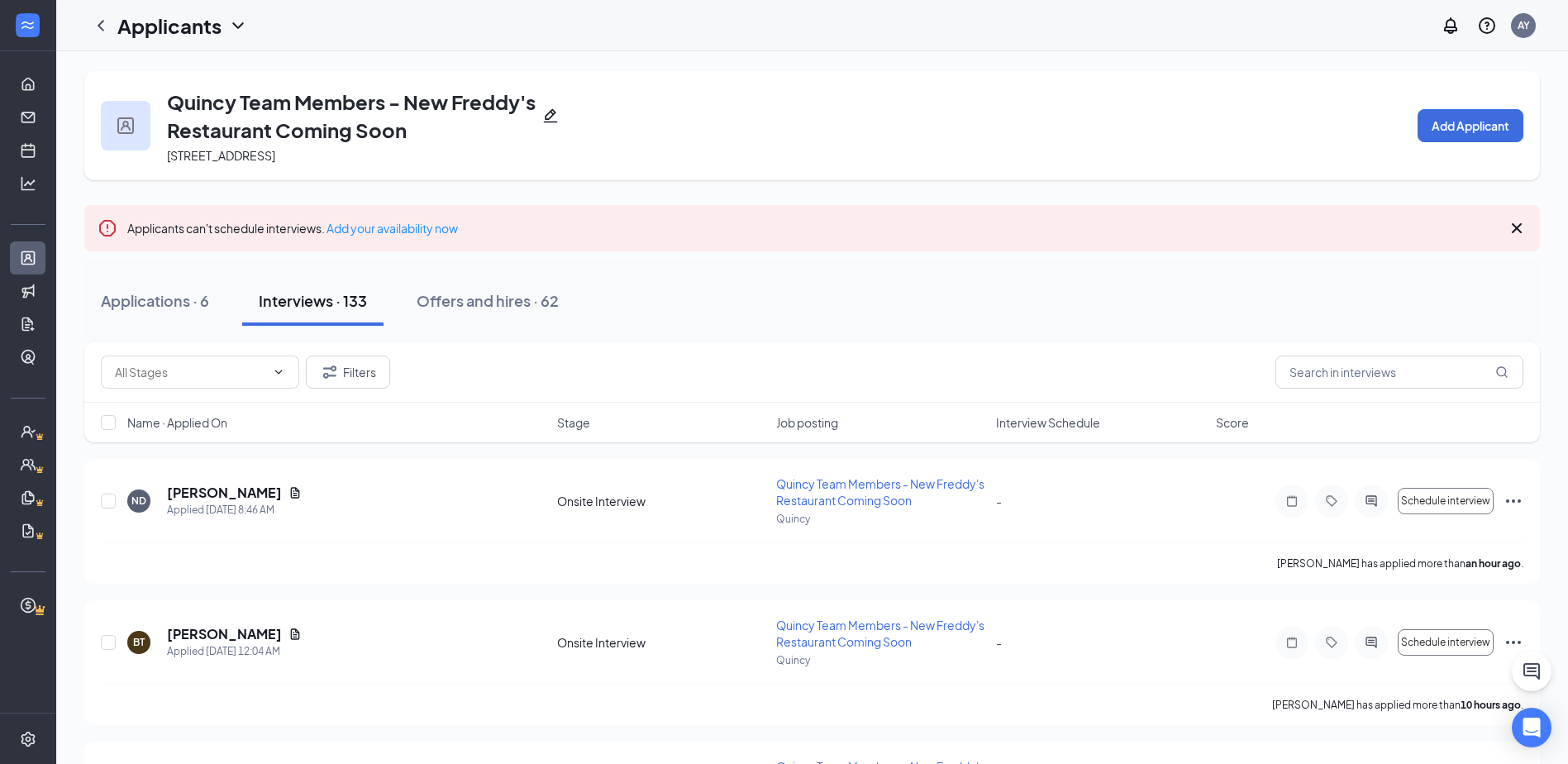
scroll to position [83, 0]
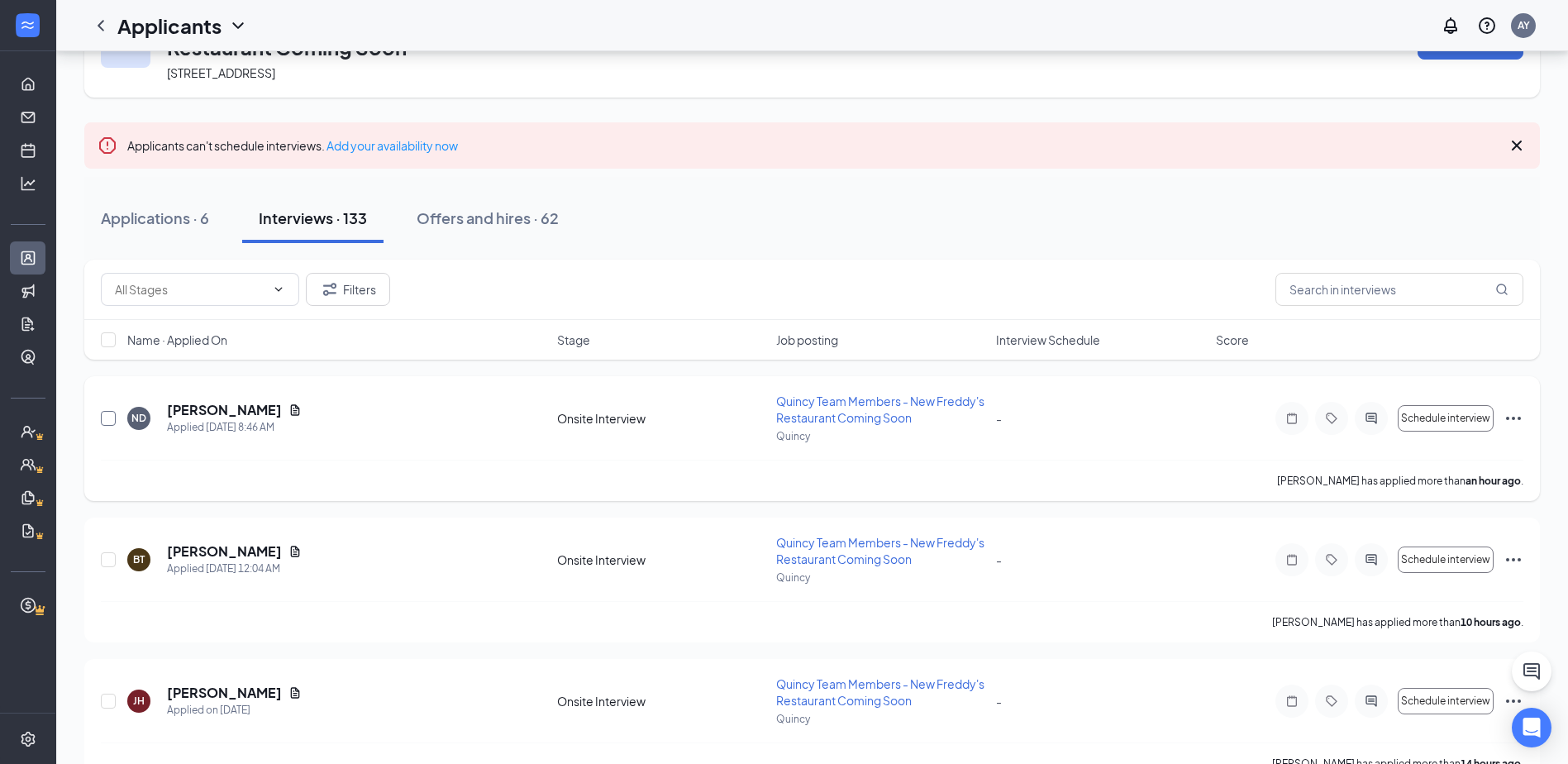
click at [105, 417] on input "checkbox" at bounding box center [108, 417] width 14 height 14
checkbox input "true"
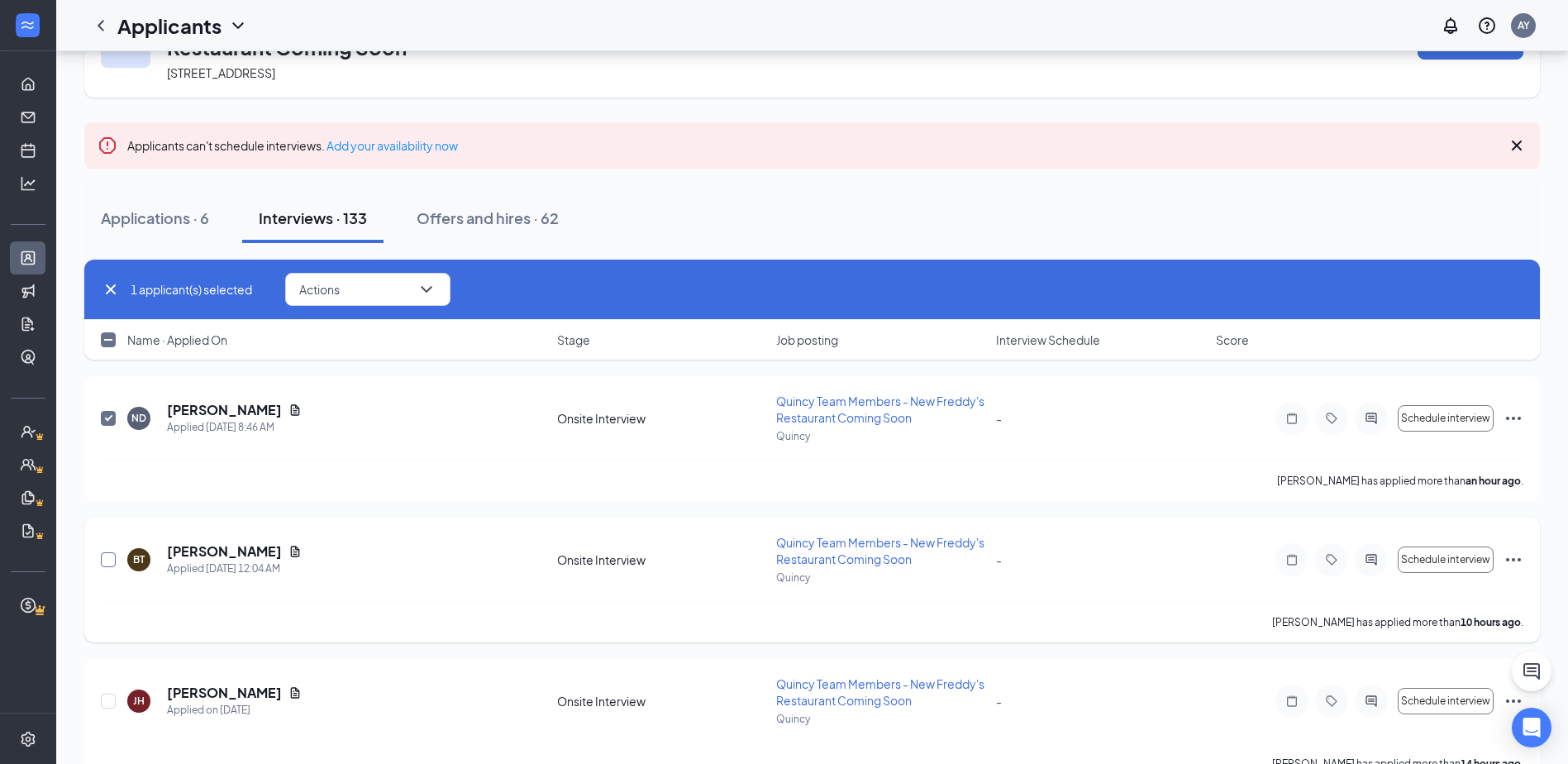
click at [102, 564] on input "checkbox" at bounding box center [108, 559] width 14 height 14
checkbox input "true"
click at [422, 290] on icon "ChevronDown" at bounding box center [426, 289] width 20 height 20
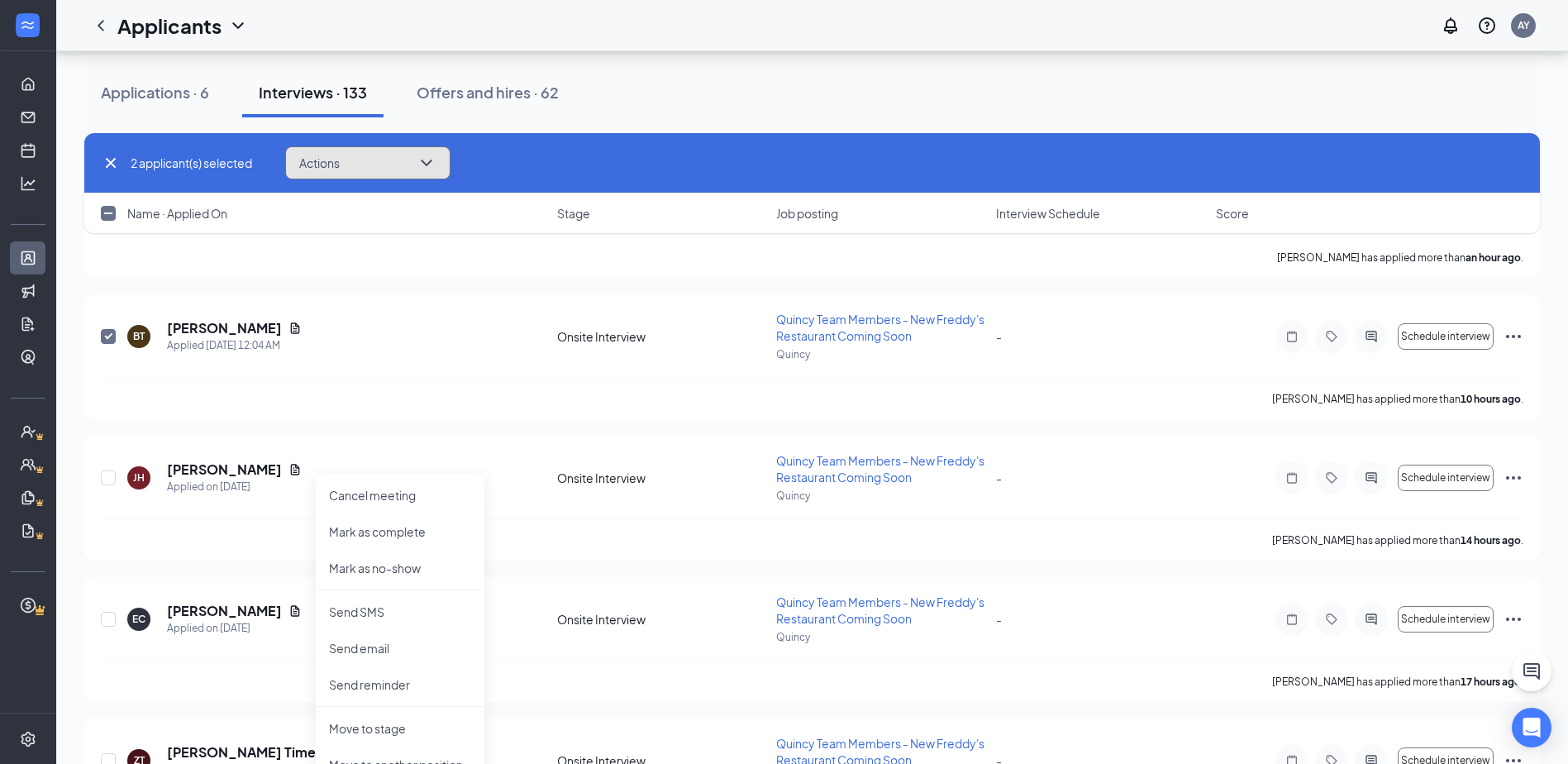
scroll to position [413, 0]
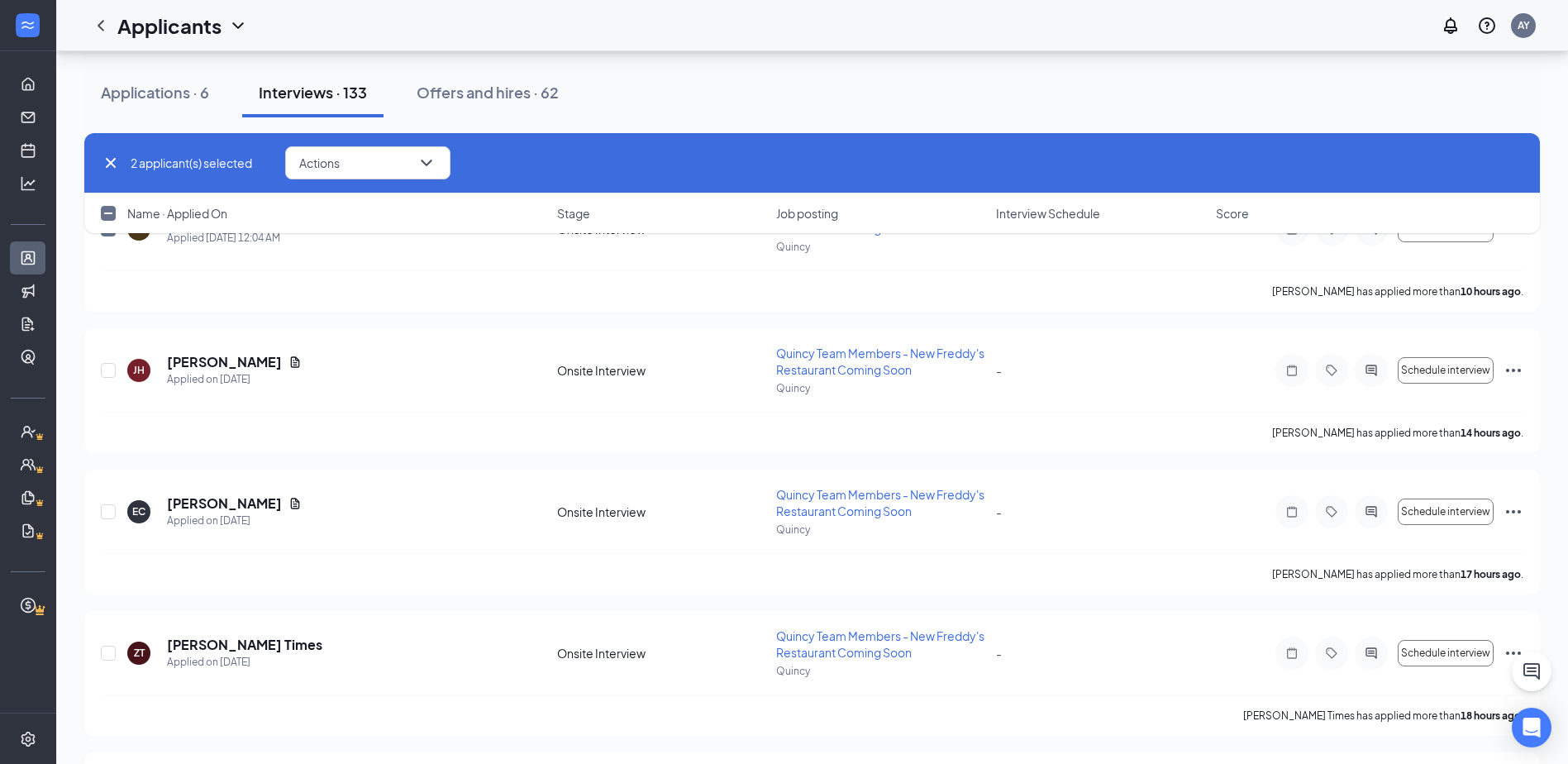
click at [723, 126] on div "Applications · 6 Interviews · 133 Offers and hires · 62" at bounding box center [812, 92] width 1456 height 83
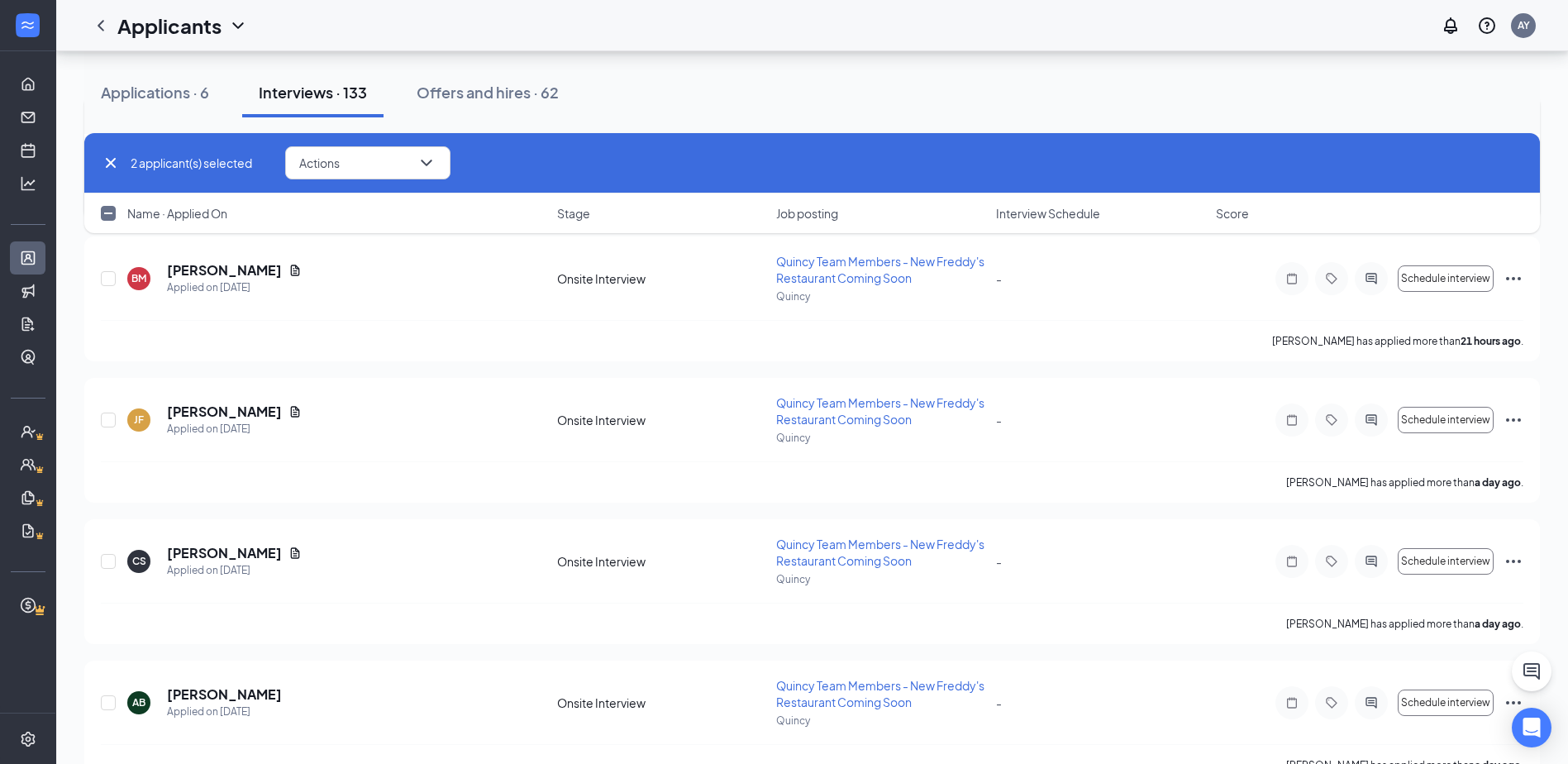
scroll to position [1405, 0]
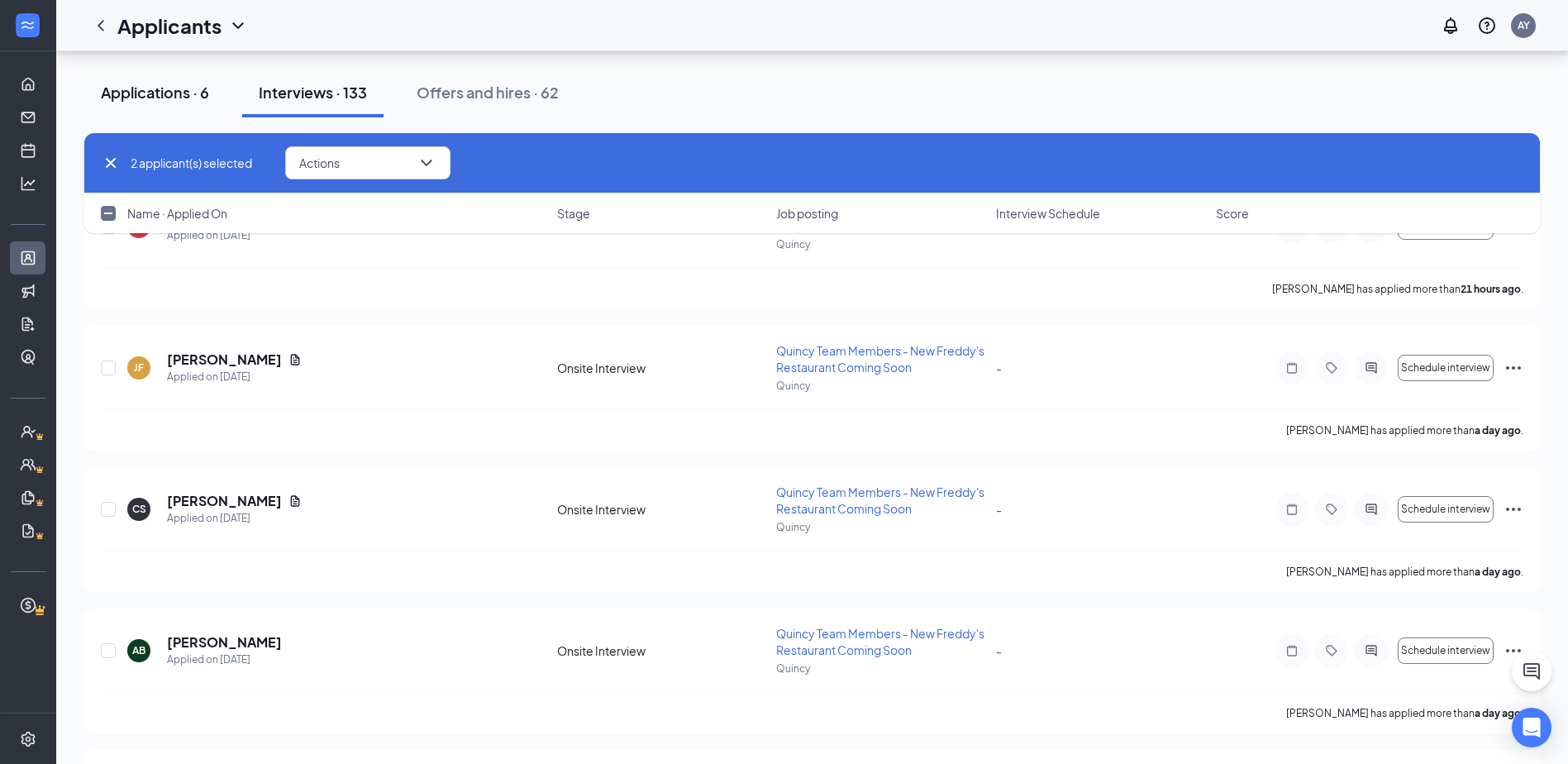
click at [162, 87] on div "Applications · 6" at bounding box center [155, 92] width 109 height 21
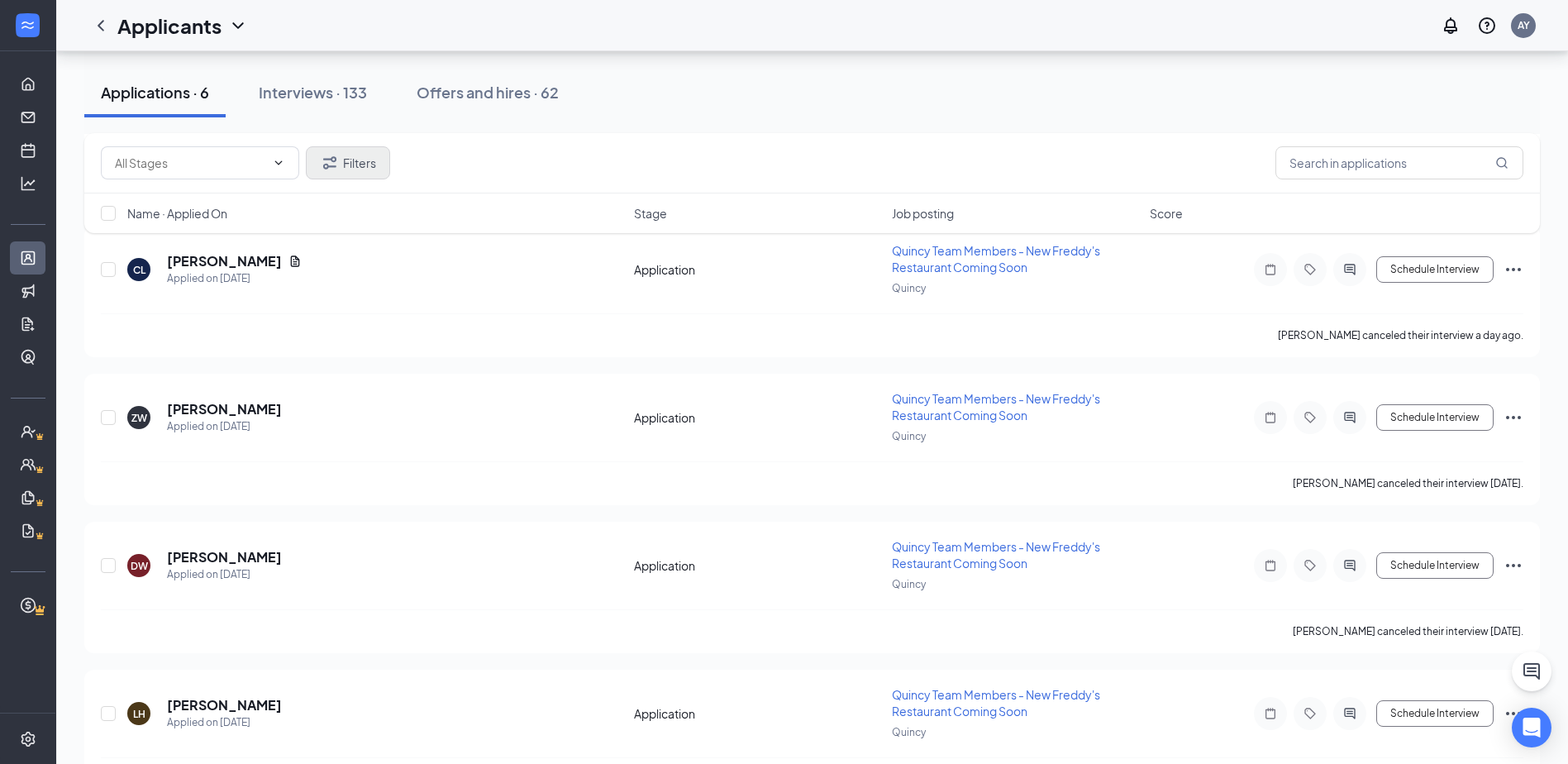
scroll to position [338, 0]
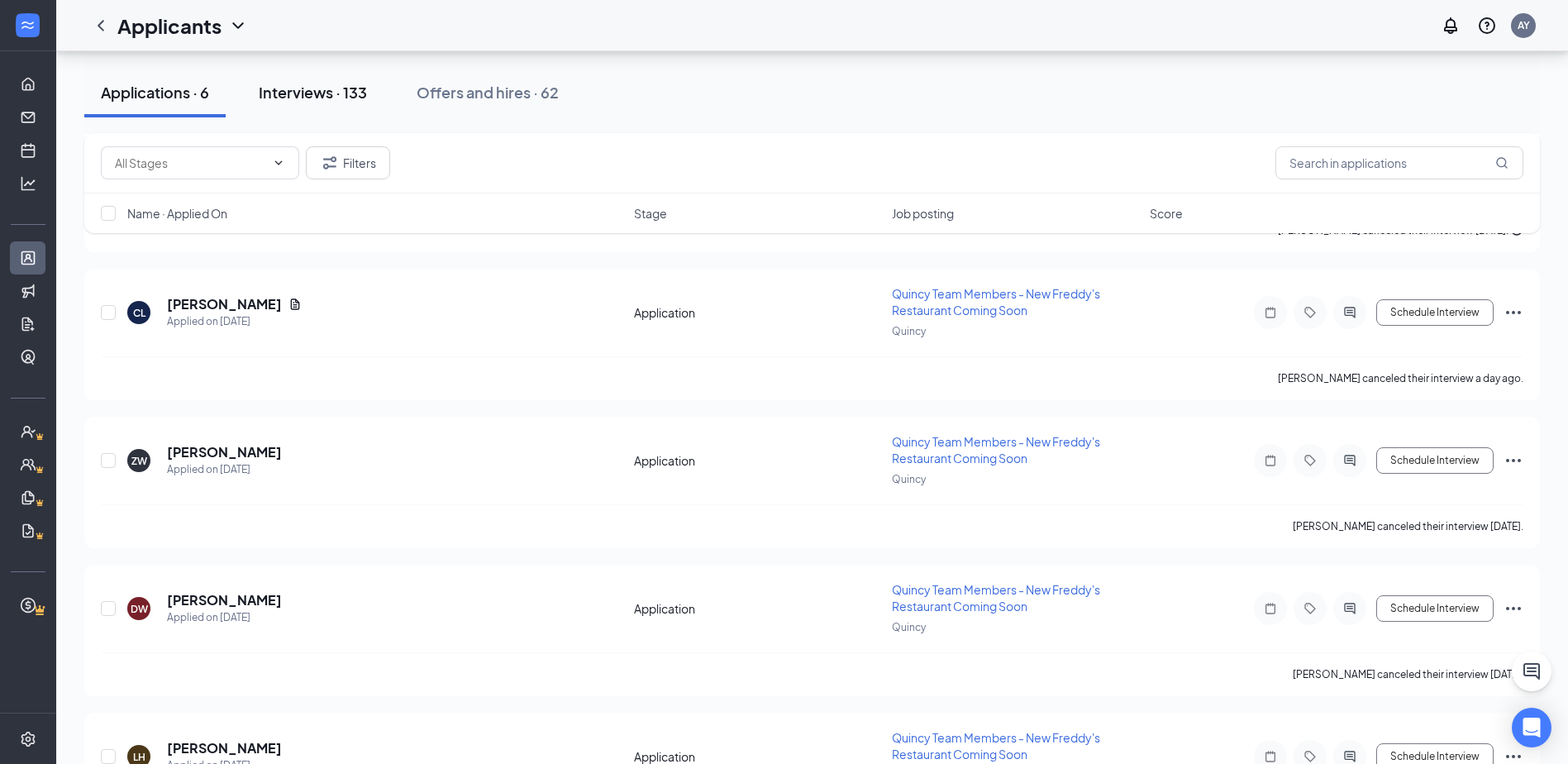
click at [346, 100] on div "Interviews · 133" at bounding box center [312, 92] width 109 height 21
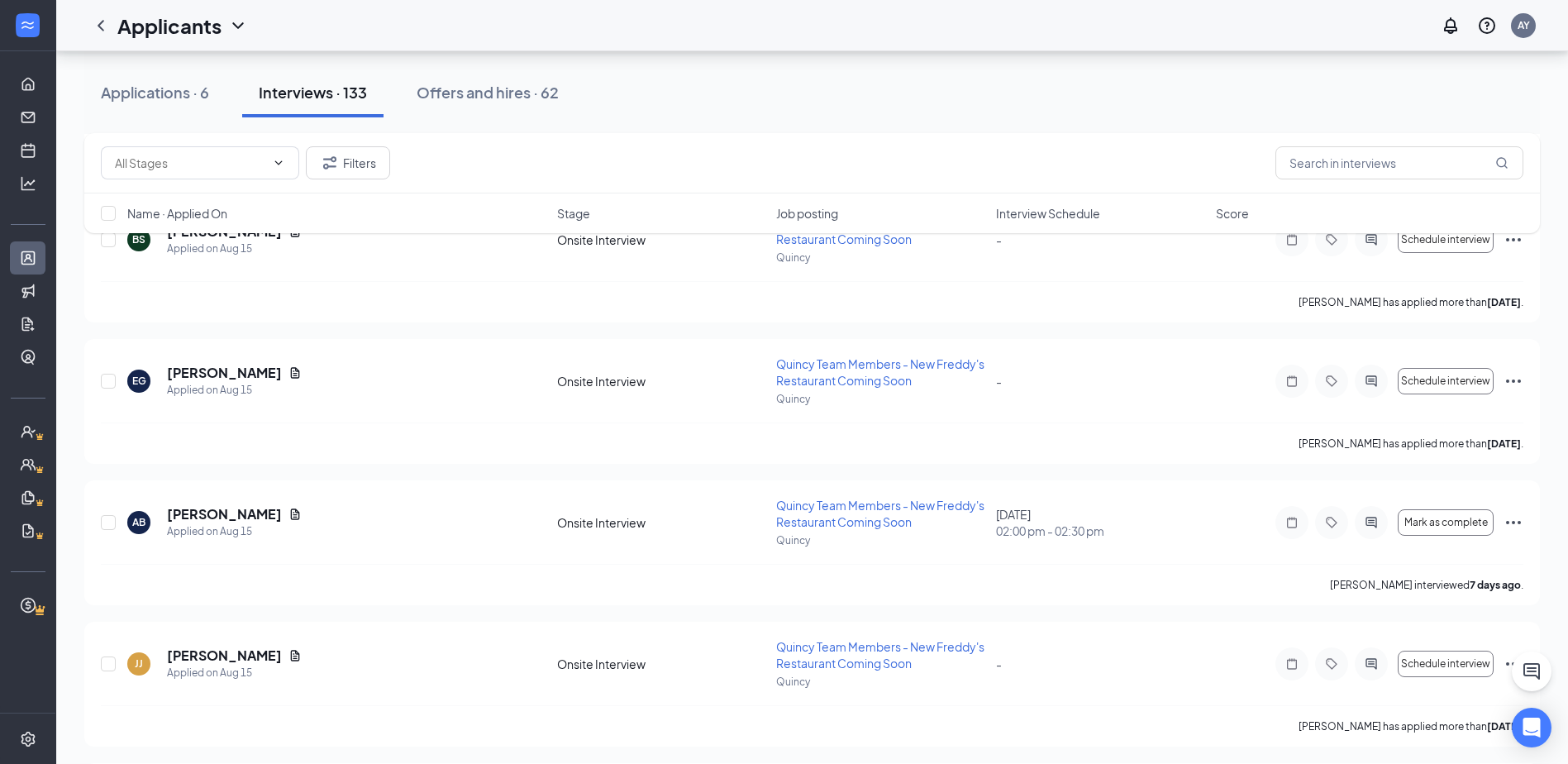
scroll to position [16678, 0]
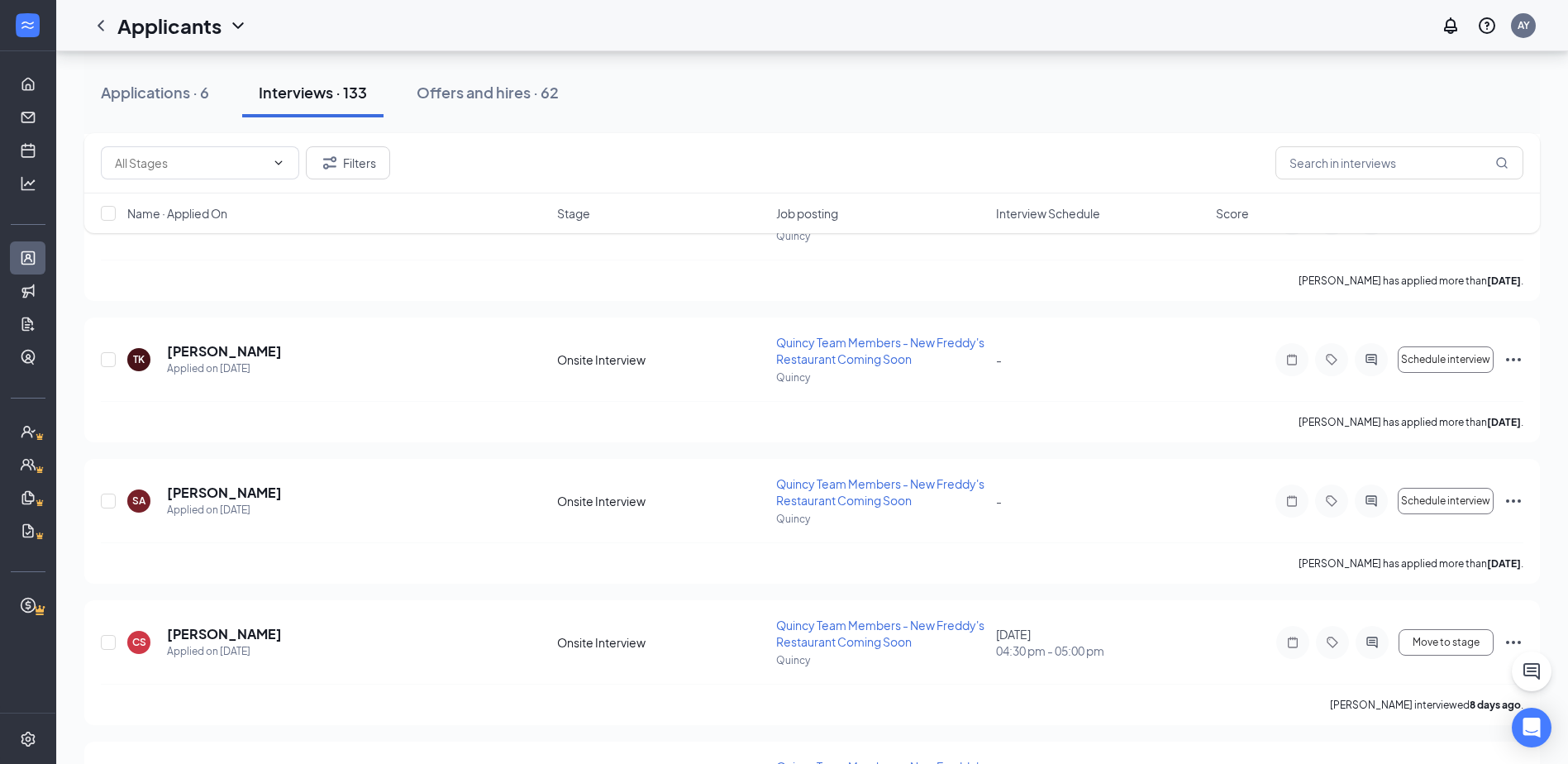
click at [43, 249] on link "Applicants" at bounding box center [51, 258] width 16 height 33
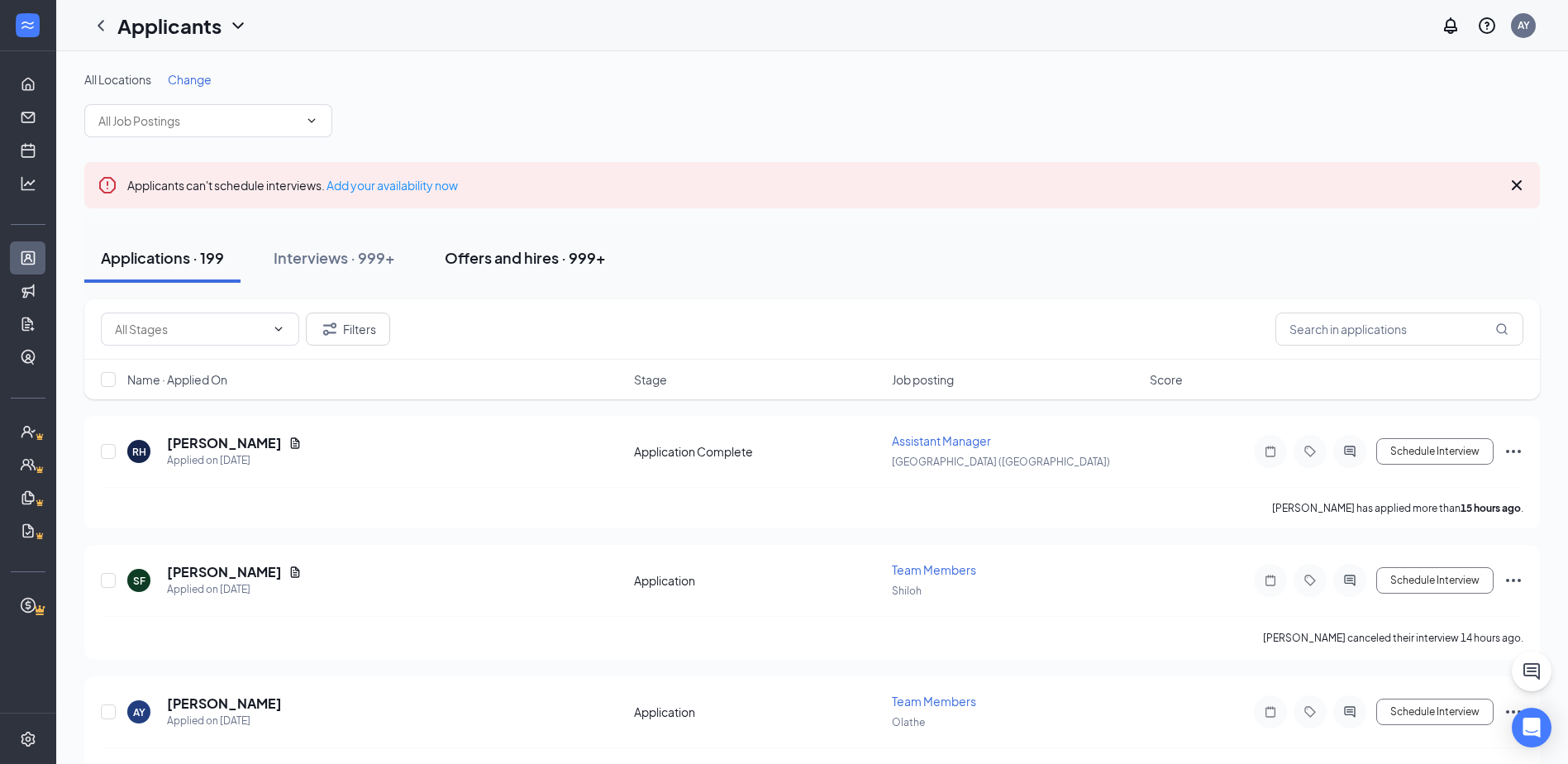
click at [564, 257] on div "Offers and hires · 999+" at bounding box center [526, 258] width 161 height 21
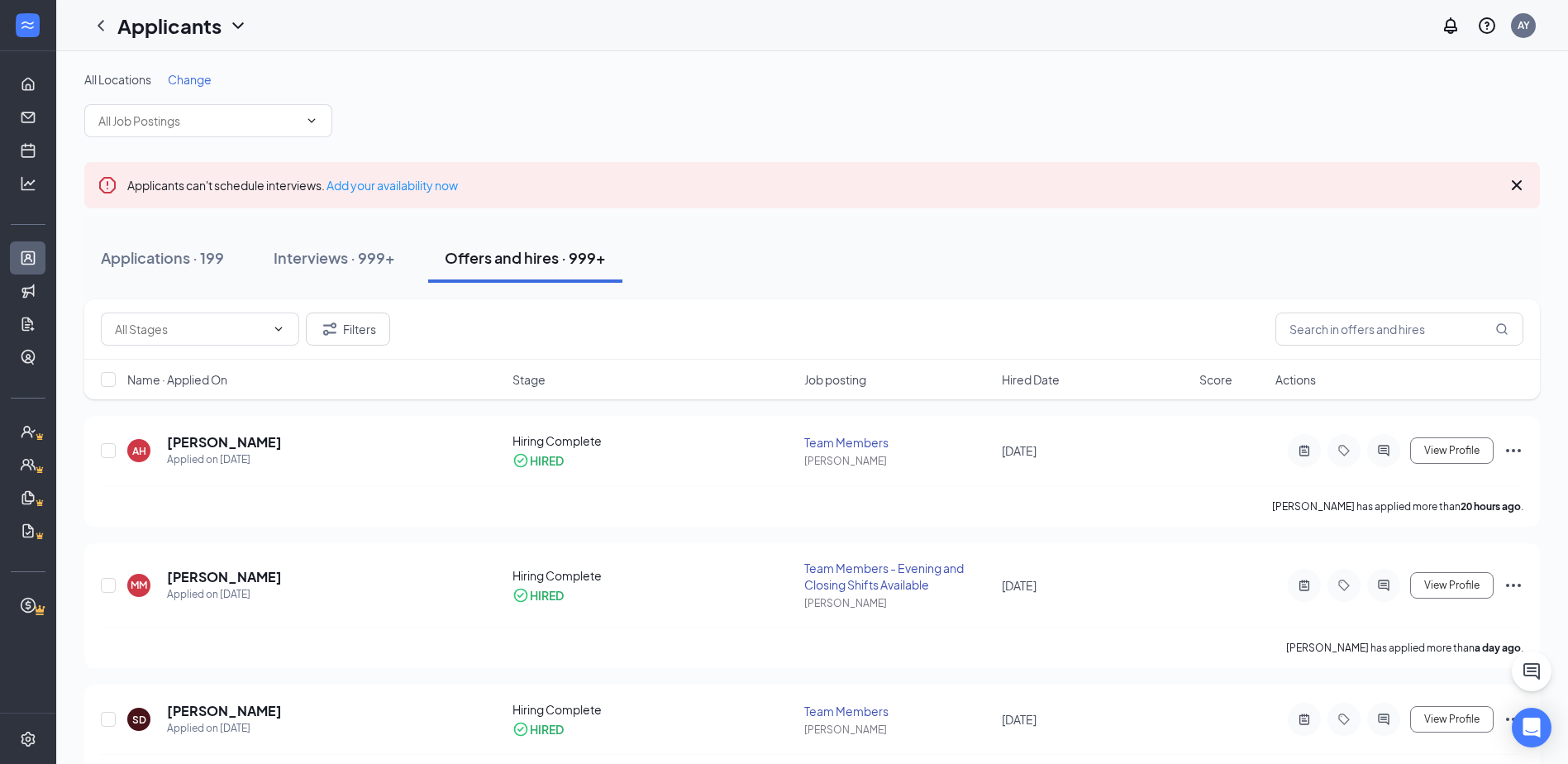
click at [1042, 382] on span "Hired Date" at bounding box center [1030, 379] width 58 height 16
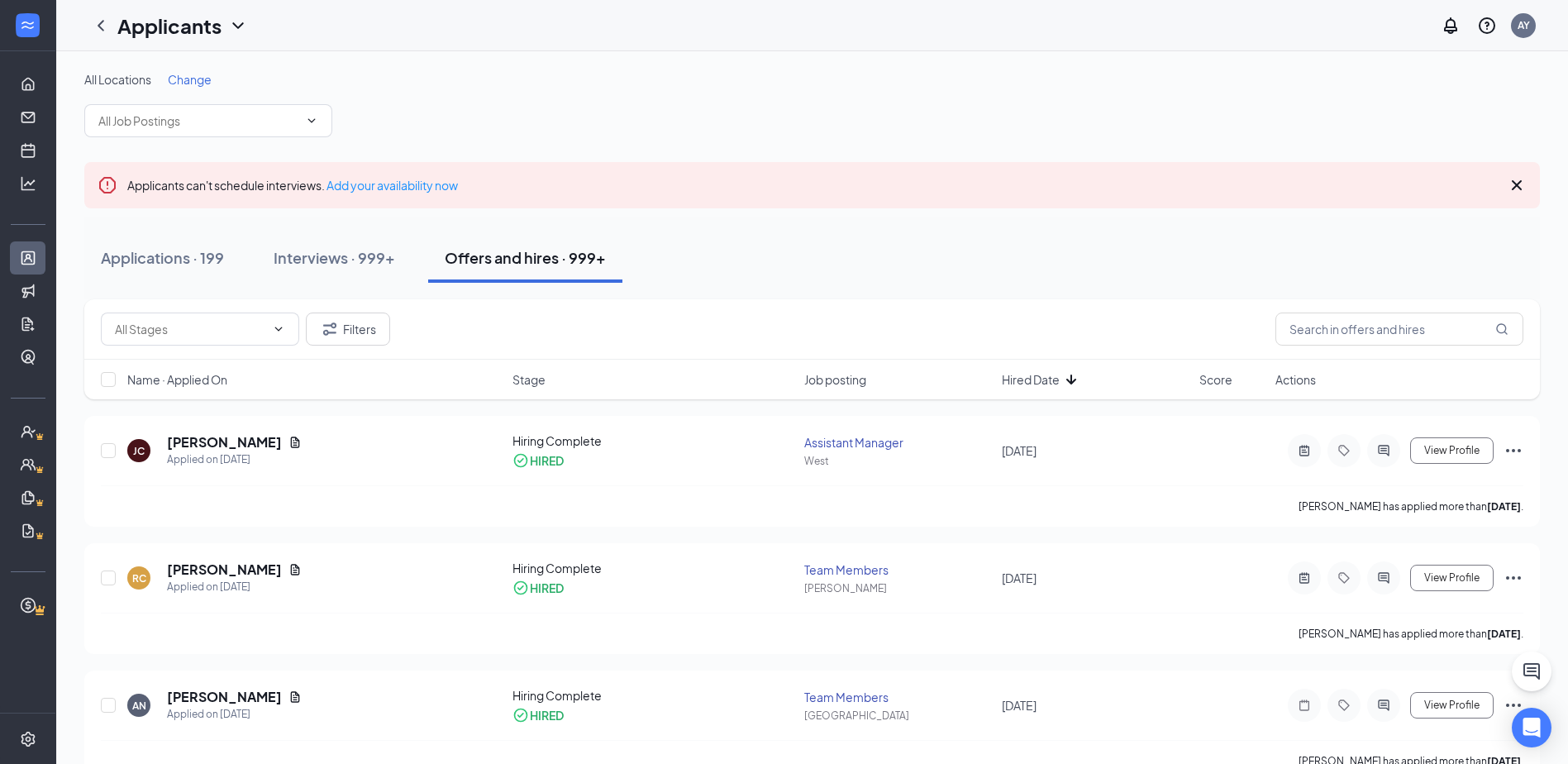
click at [1532, 185] on div "Applicants can't schedule interviews. Add your availability now" at bounding box center [812, 185] width 1456 height 46
click at [1516, 186] on icon "Cross" at bounding box center [1516, 185] width 10 height 10
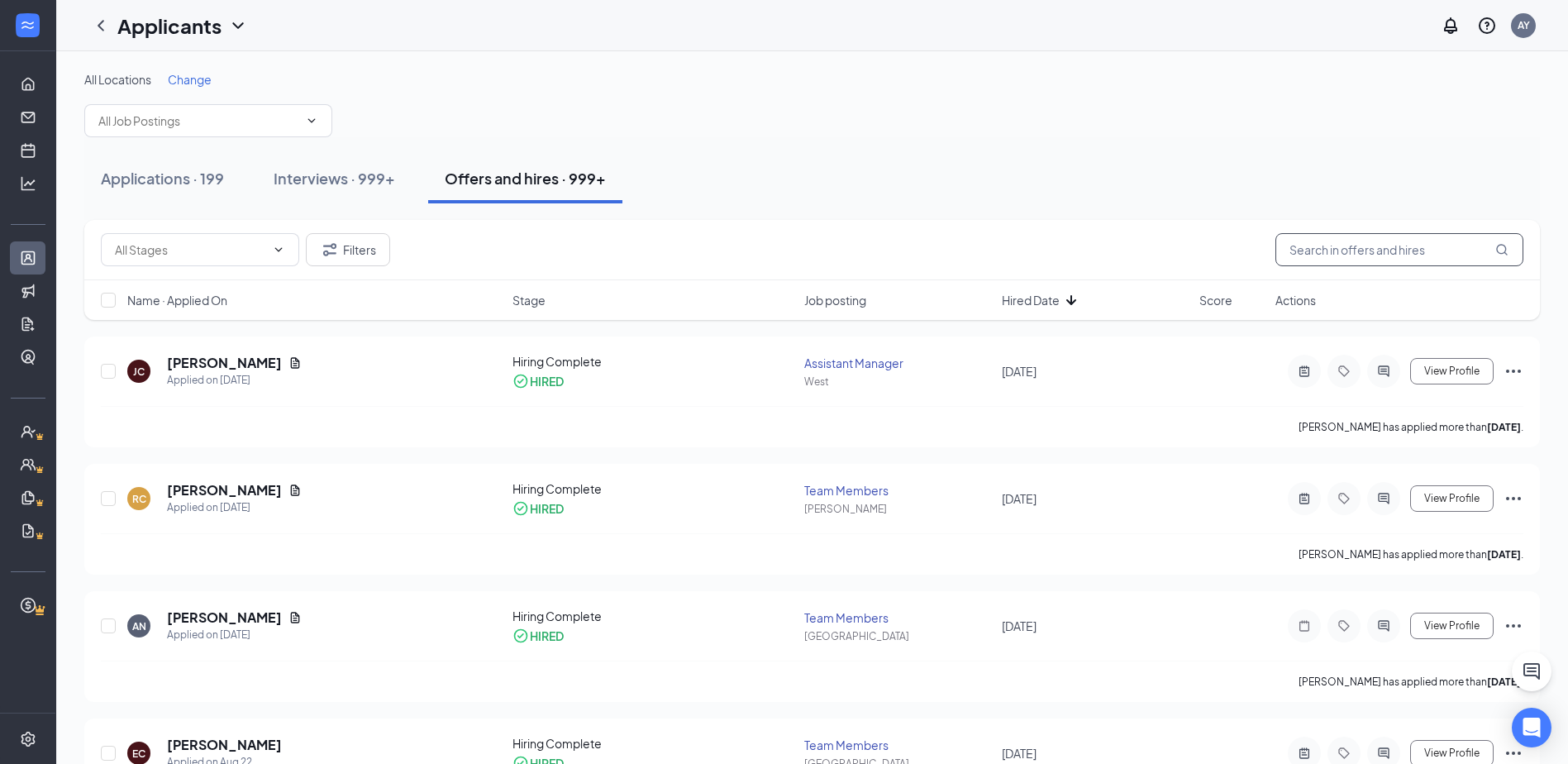
click at [1362, 245] on input "text" at bounding box center [1399, 250] width 248 height 33
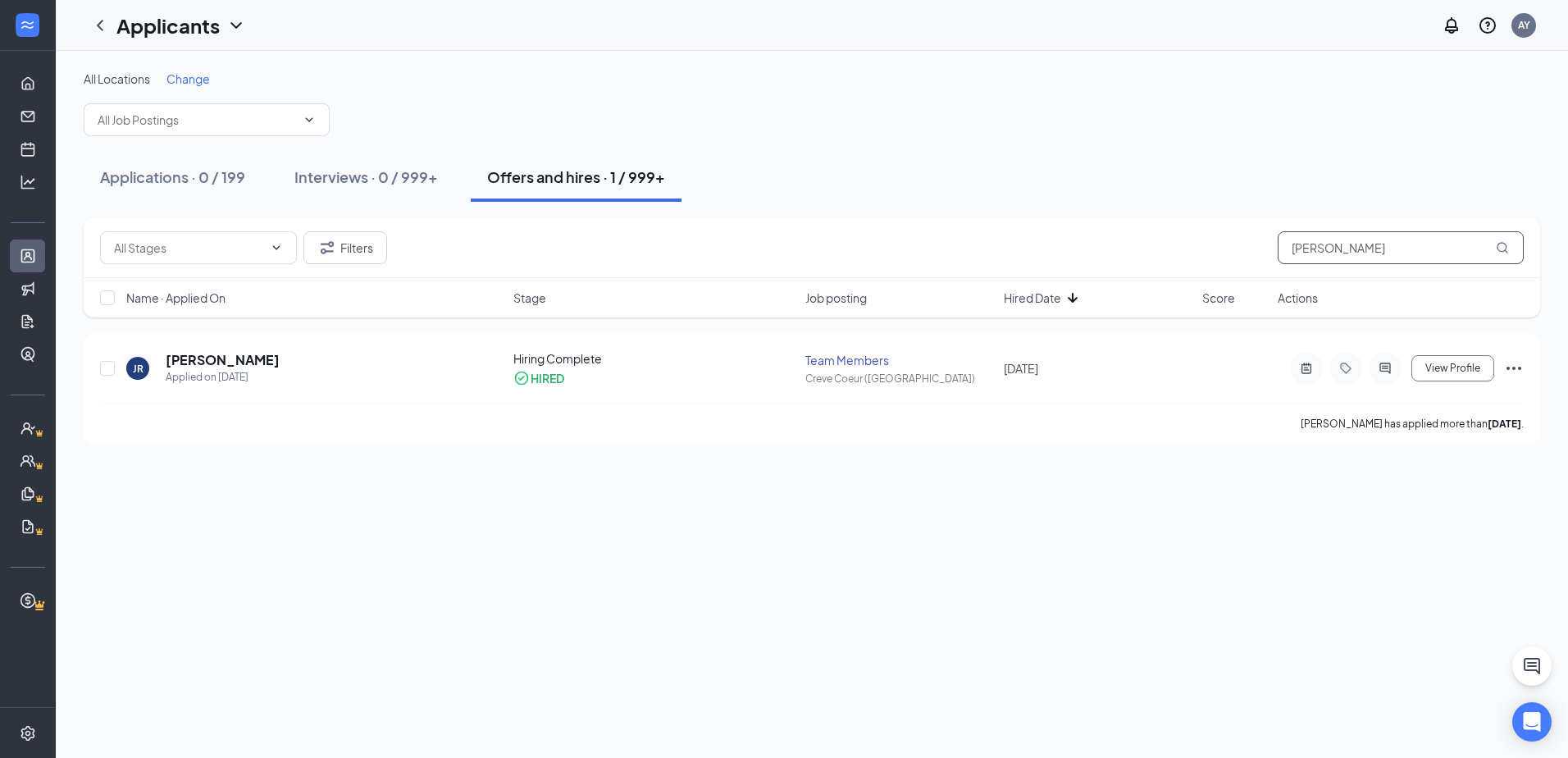
click at [1319, 250] on input "[PERSON_NAME]" at bounding box center [1401, 248] width 246 height 32
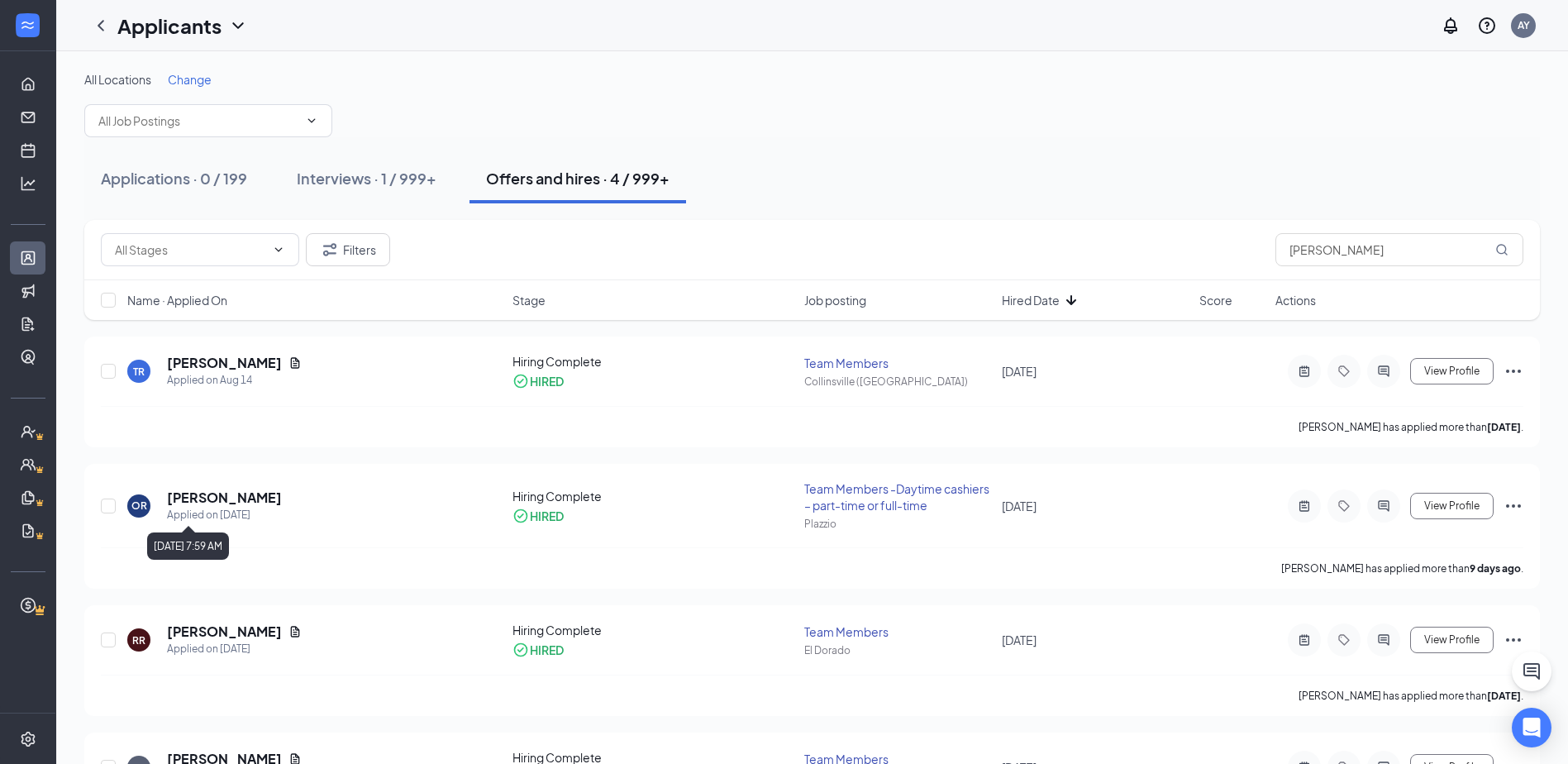
drag, startPoint x: 212, startPoint y: 500, endPoint x: 52, endPoint y: 523, distance: 161.6
click at [212, 500] on h5 "[PERSON_NAME]" at bounding box center [225, 497] width 115 height 18
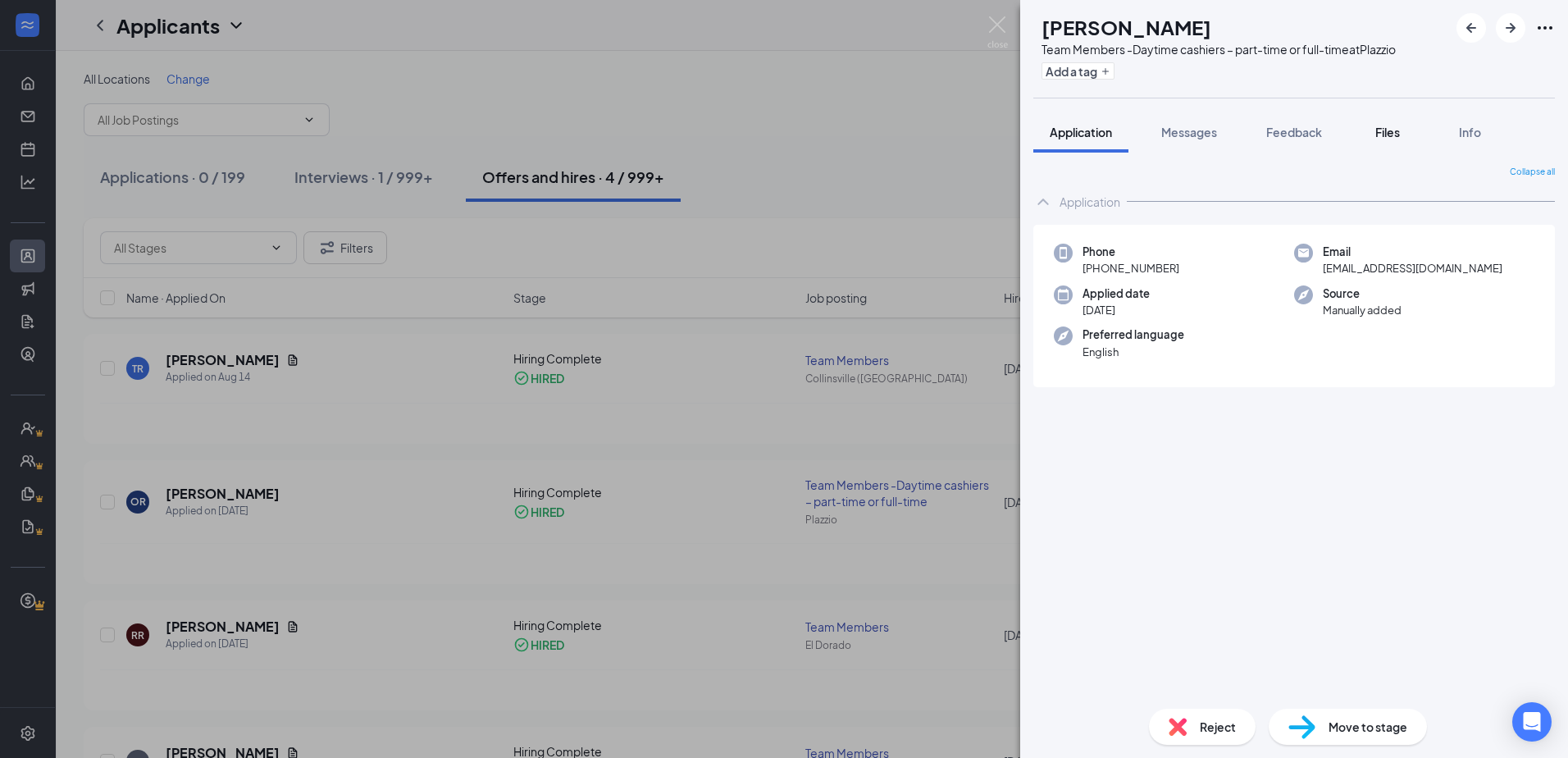
click at [1397, 132] on span "Files" at bounding box center [1388, 132] width 25 height 14
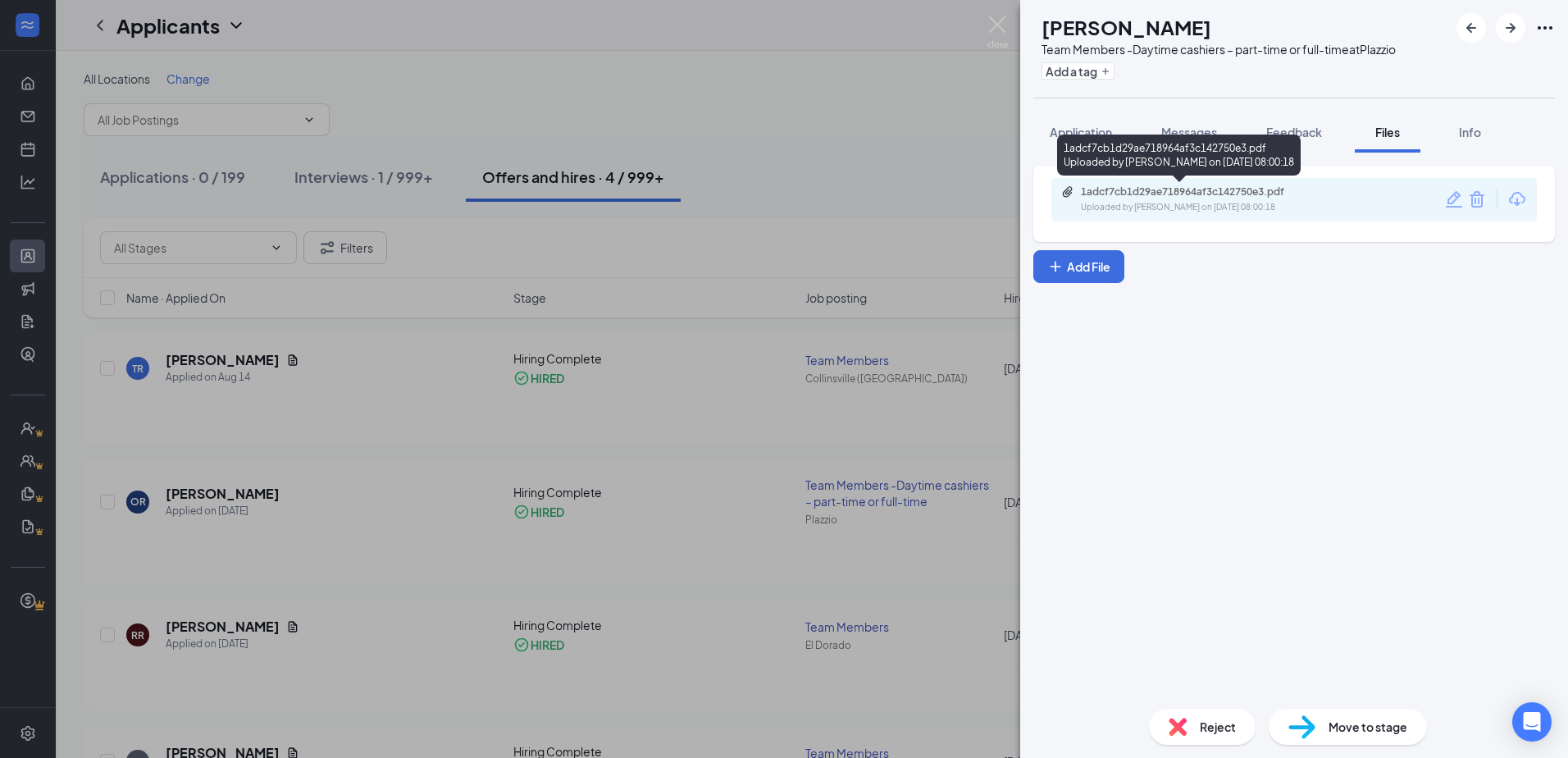
click at [1253, 205] on div "Uploaded by [PERSON_NAME] on [DATE] 08:00:18" at bounding box center [1205, 208] width 246 height 13
click at [1276, 150] on div "1adcf7cb1d29ae718964af3c142750e3.pdf Uploaded by [PERSON_NAME] on [DATE] 08:00:…" at bounding box center [1179, 154] width 243 height 41
click at [1287, 137] on div "1adcf7cb1d29ae718964af3c142750e3.pdf Uploaded by [PERSON_NAME] on [DATE] 08:00:…" at bounding box center [1179, 154] width 243 height 41
click at [1314, 120] on button "Feedback" at bounding box center [1294, 132] width 89 height 41
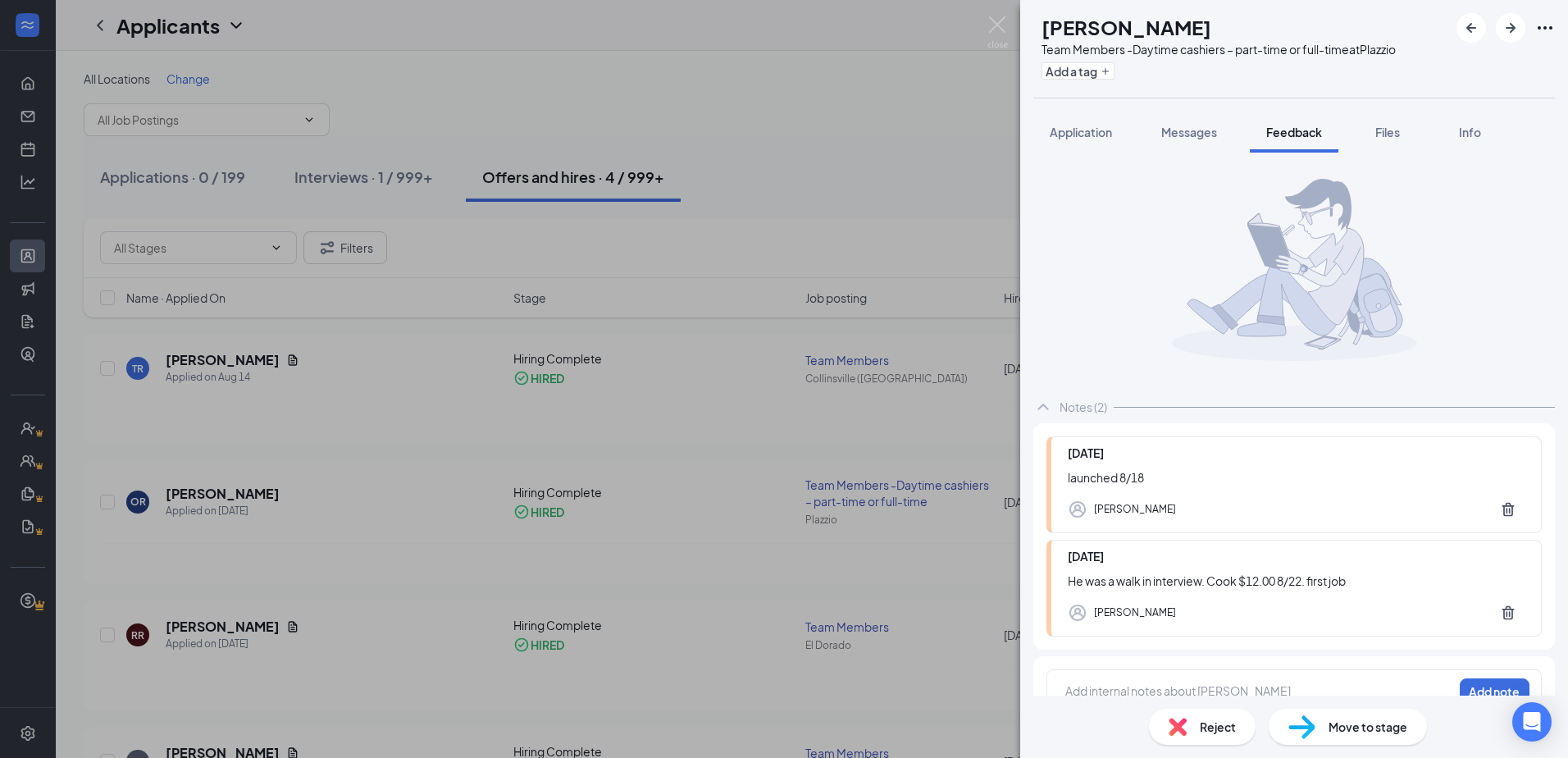
click at [1082, 134] on span "Application" at bounding box center [1081, 132] width 62 height 14
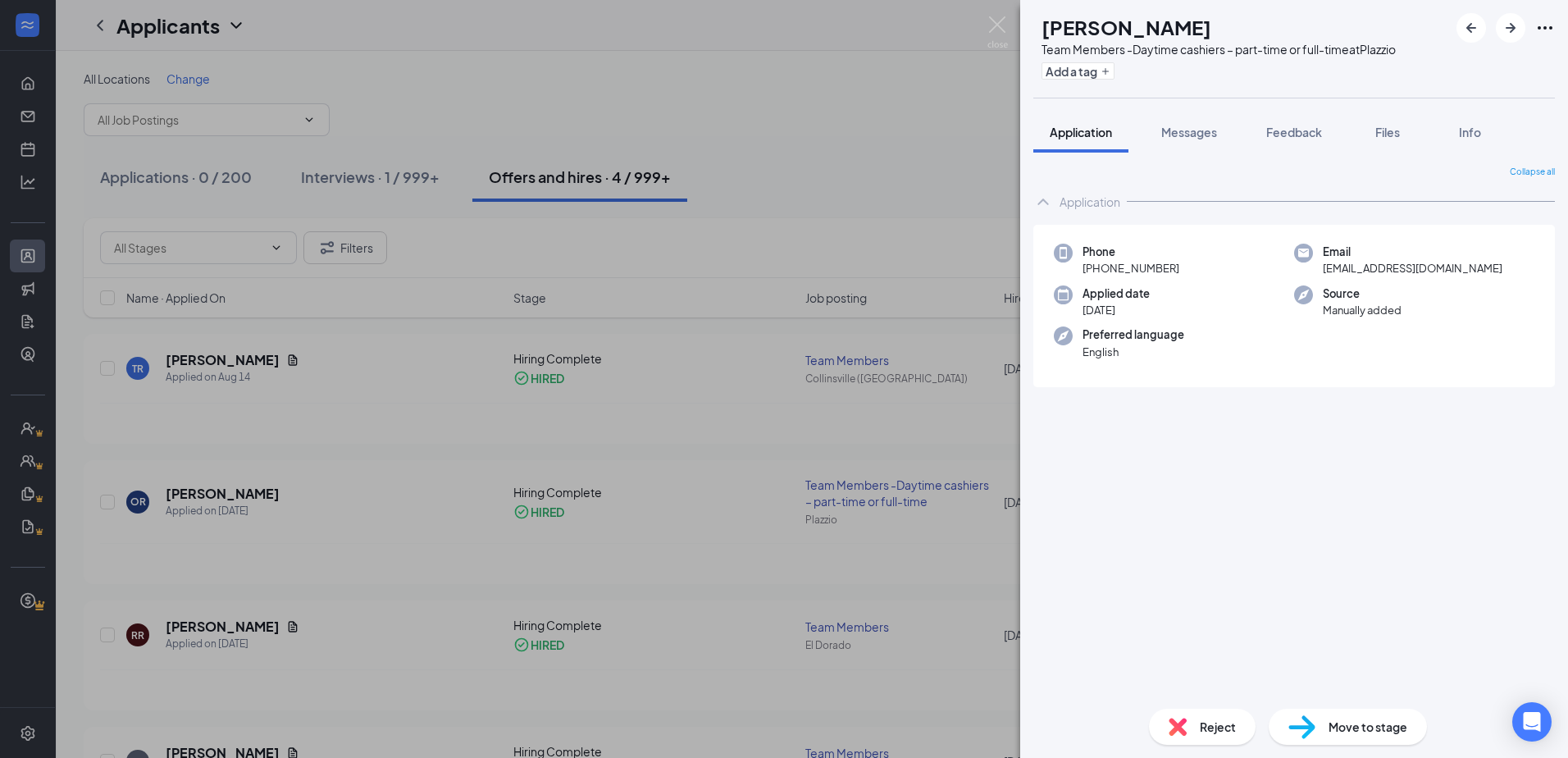
drag, startPoint x: 404, startPoint y: 330, endPoint x: 919, endPoint y: 236, distance: 523.5
click at [404, 330] on div "OR [PERSON_NAME] Team Members -Daytime cashiers – part-time or full-time at Pla…" at bounding box center [784, 379] width 1568 height 758
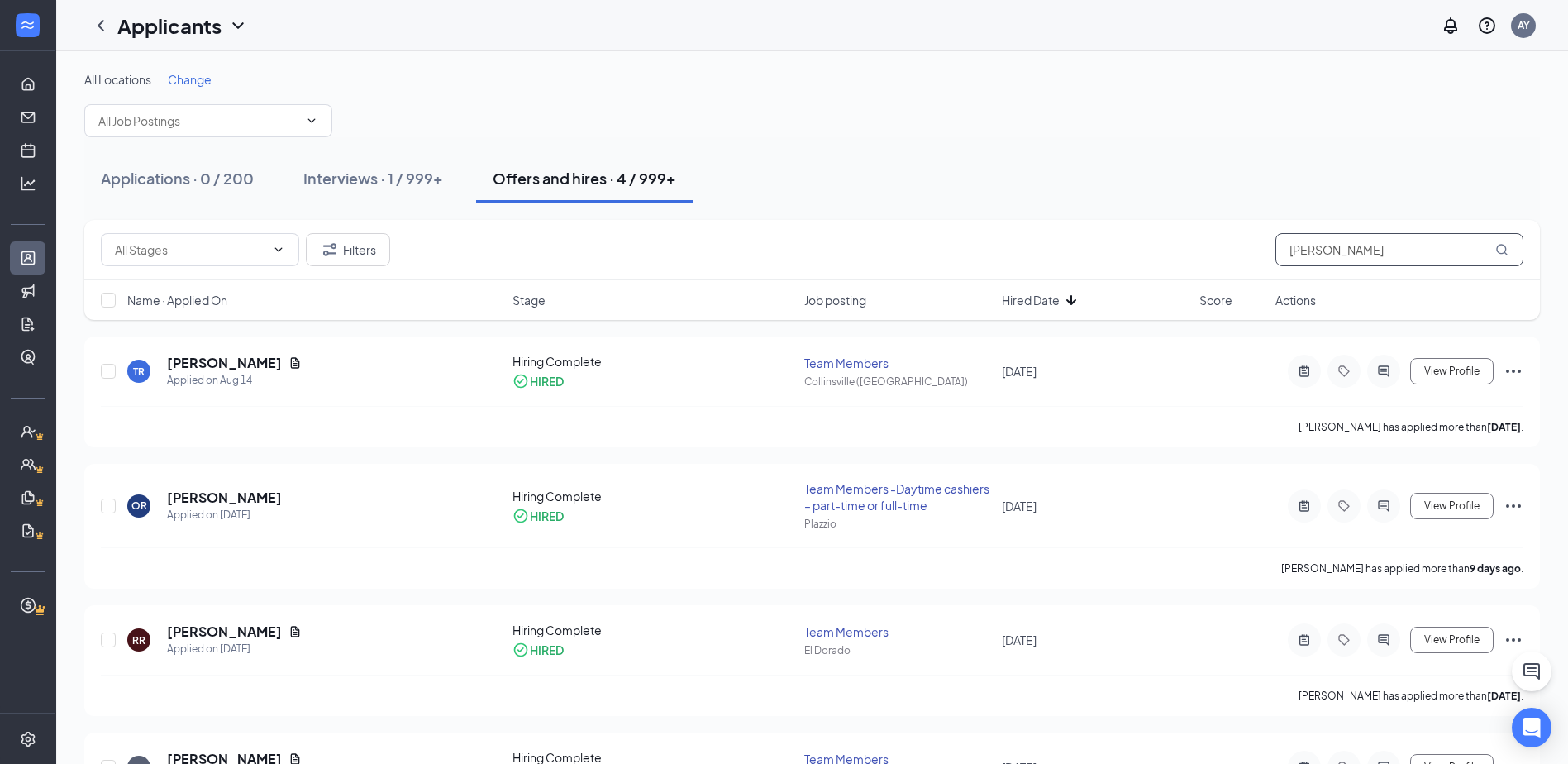
click at [1361, 245] on input "[PERSON_NAME]" at bounding box center [1399, 250] width 248 height 33
type input "d"
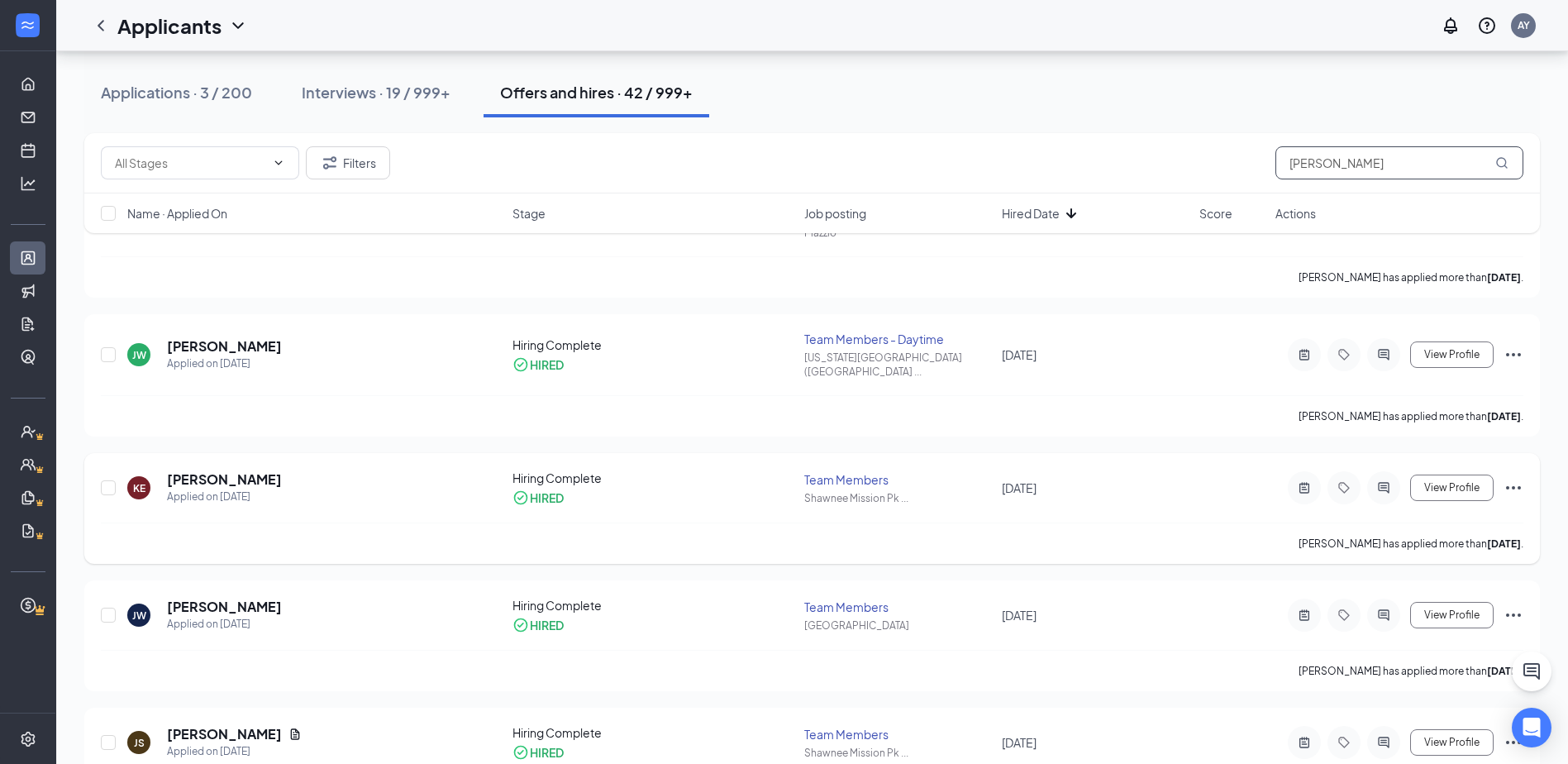
scroll to position [165, 0]
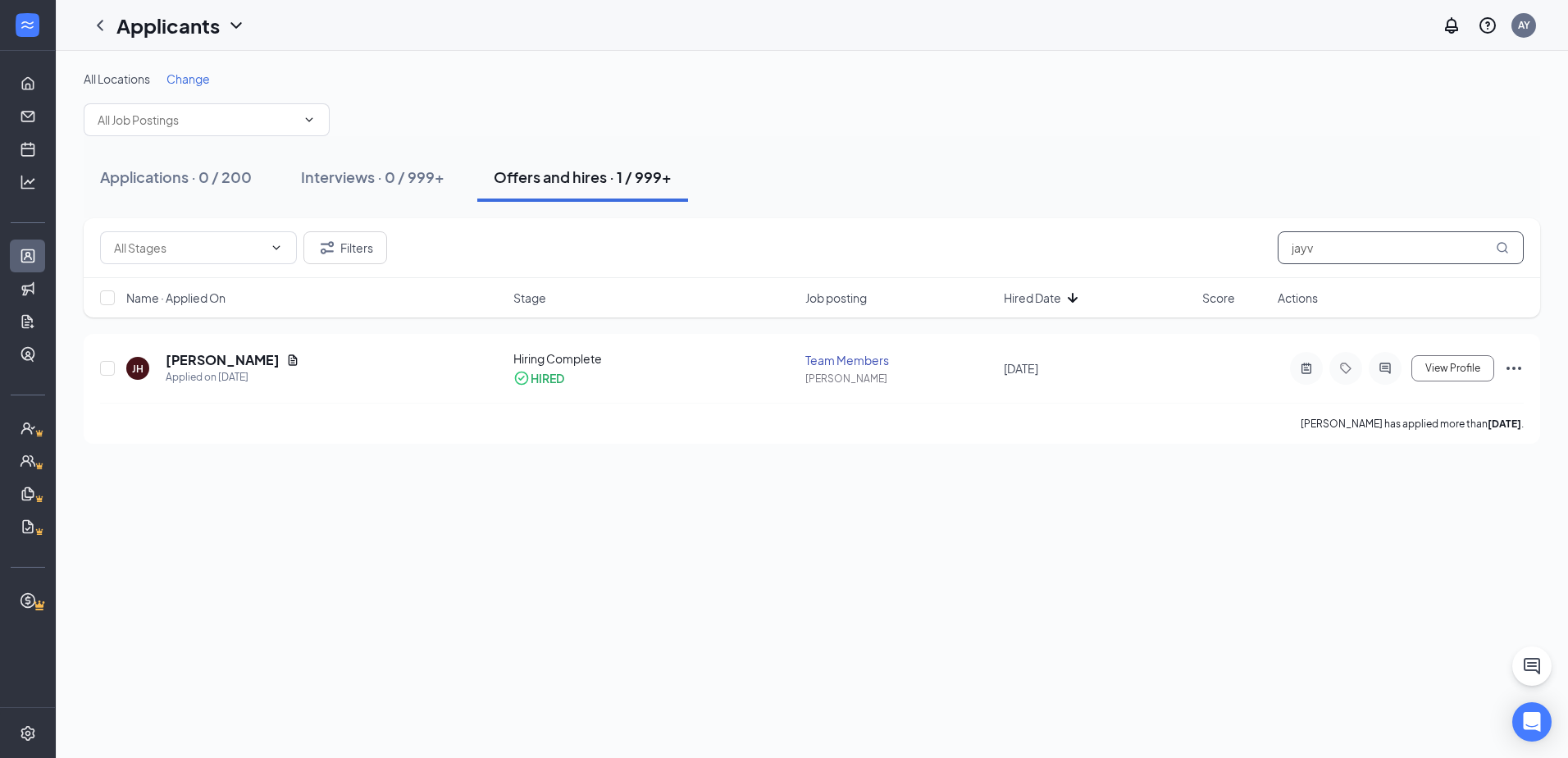
click at [1340, 239] on input "jayv" at bounding box center [1401, 248] width 246 height 32
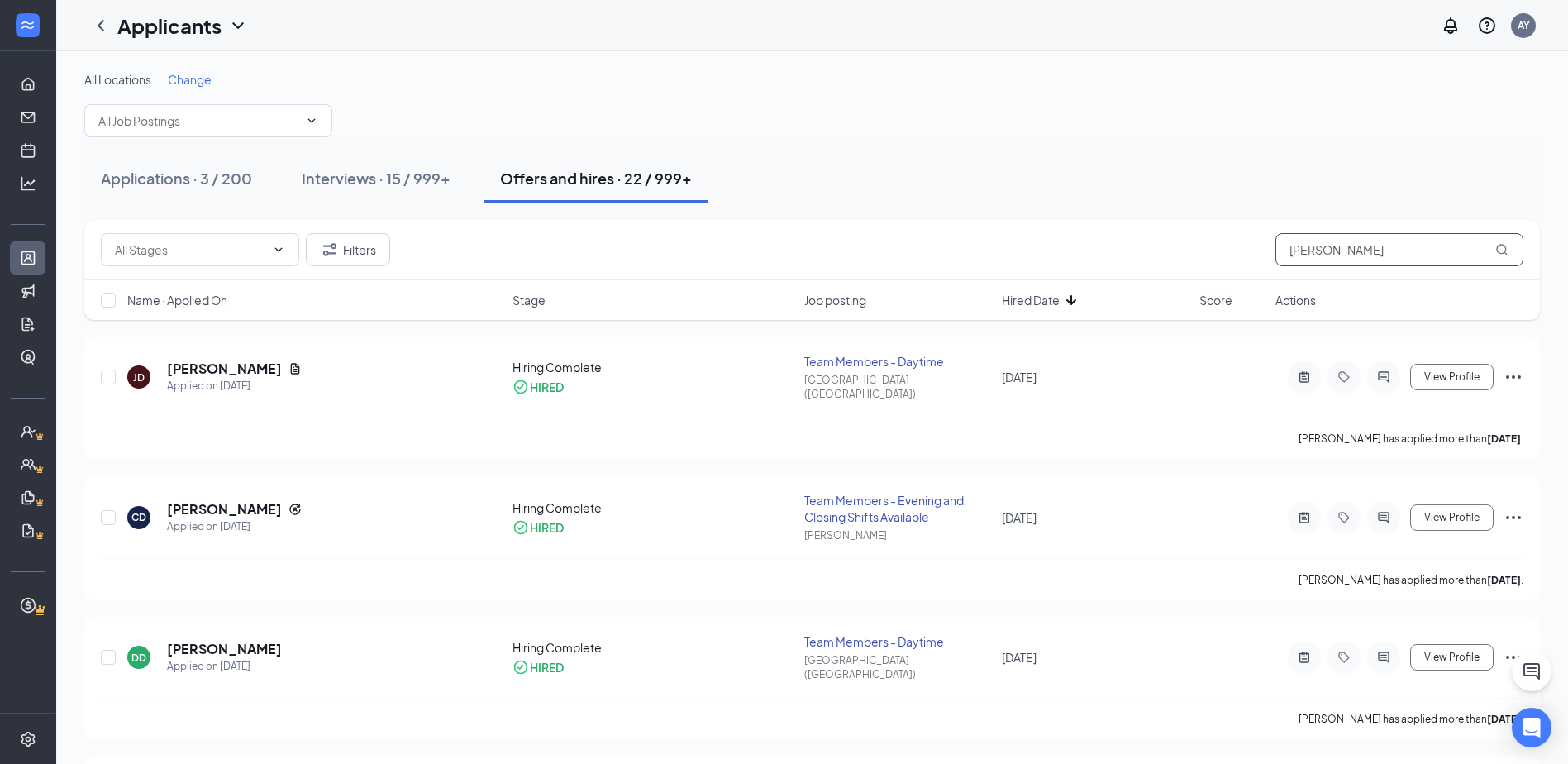
type input "[PERSON_NAME]"
click at [193, 86] on span "Change" at bounding box center [190, 79] width 44 height 14
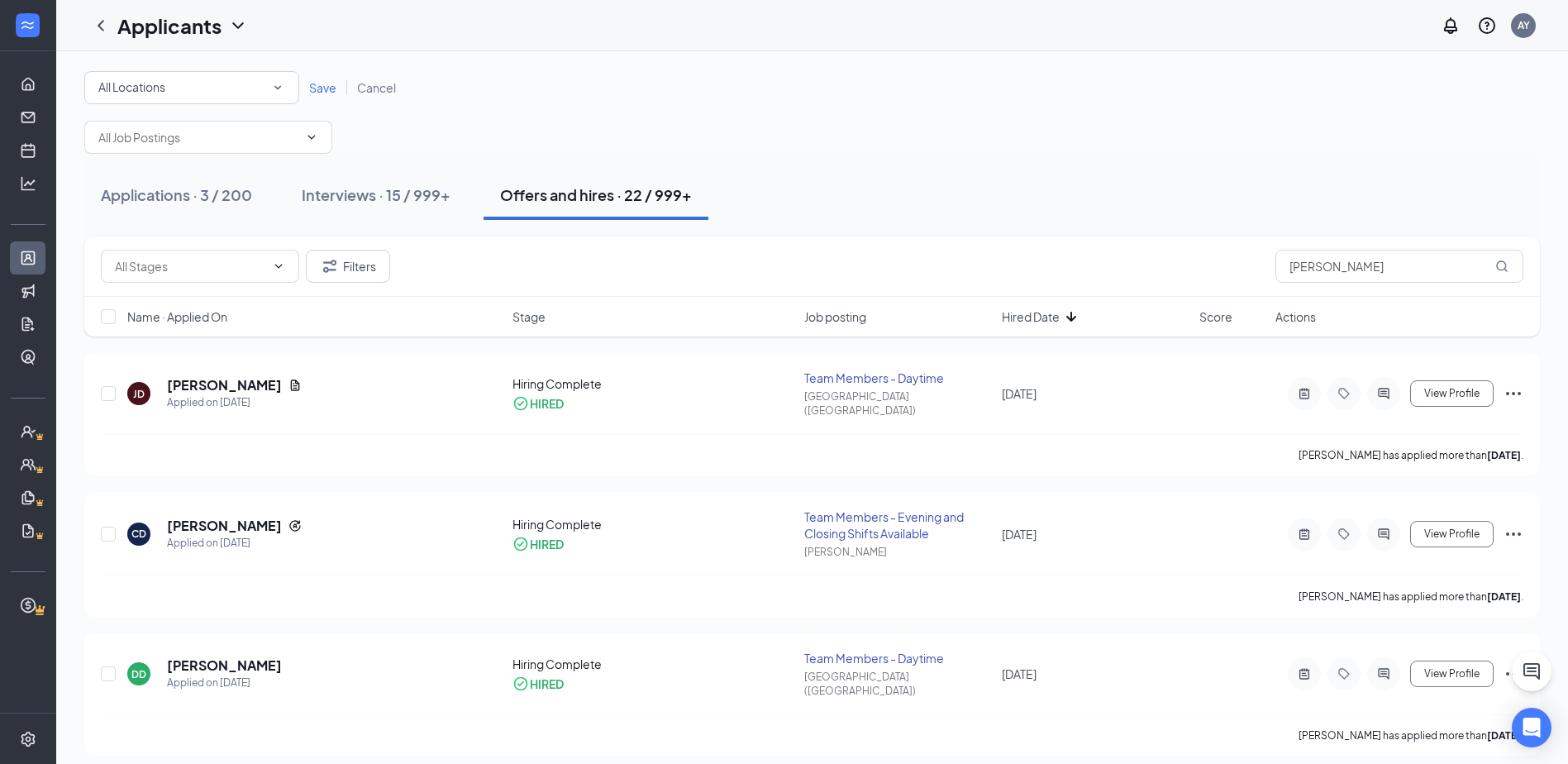
click at [195, 111] on div "All Locations All Locations Save Cancel" at bounding box center [812, 112] width 1456 height 83
click at [210, 92] on div "All Locations" at bounding box center [191, 87] width 186 height 20
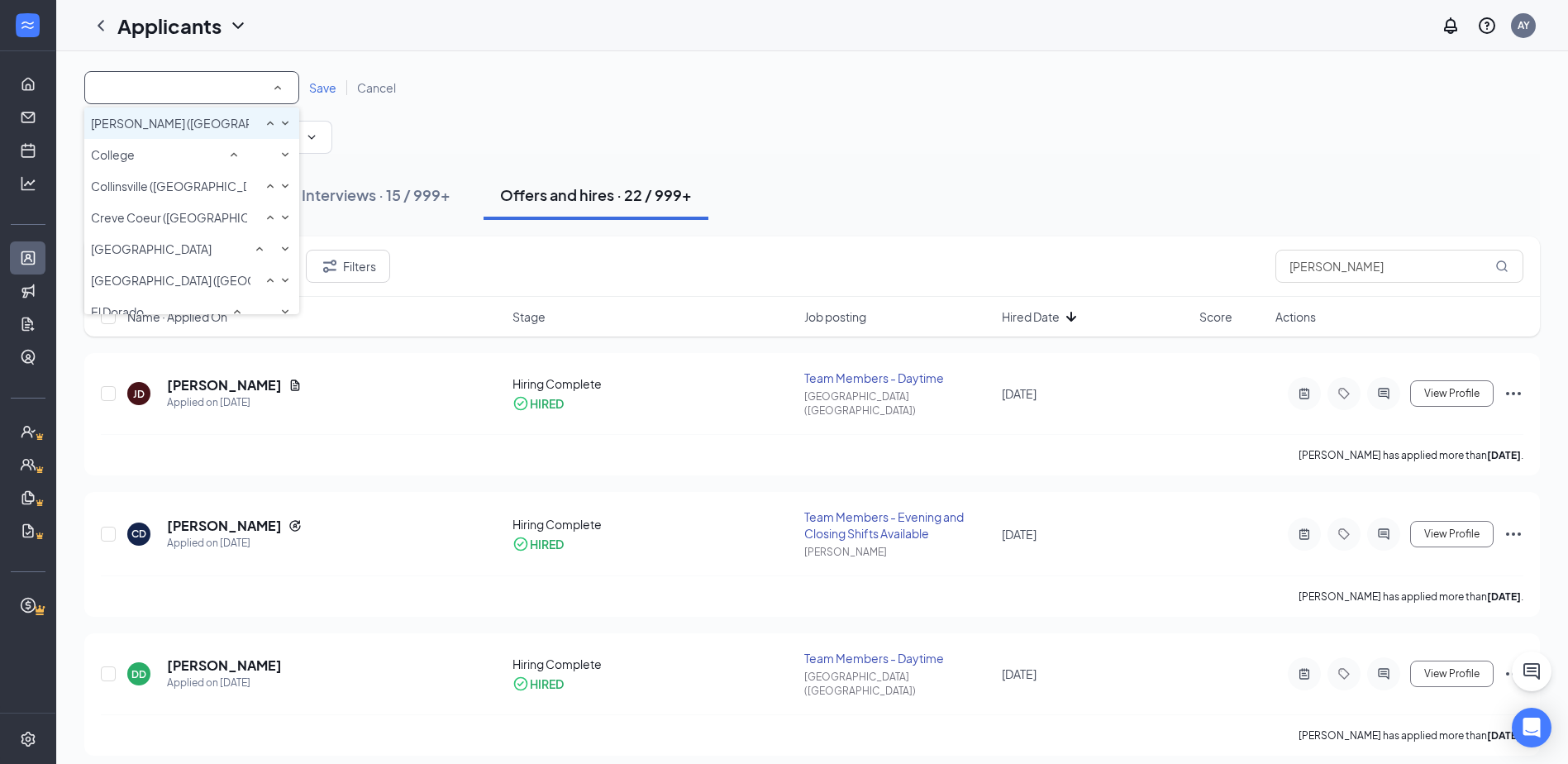
scroll to position [331, 0]
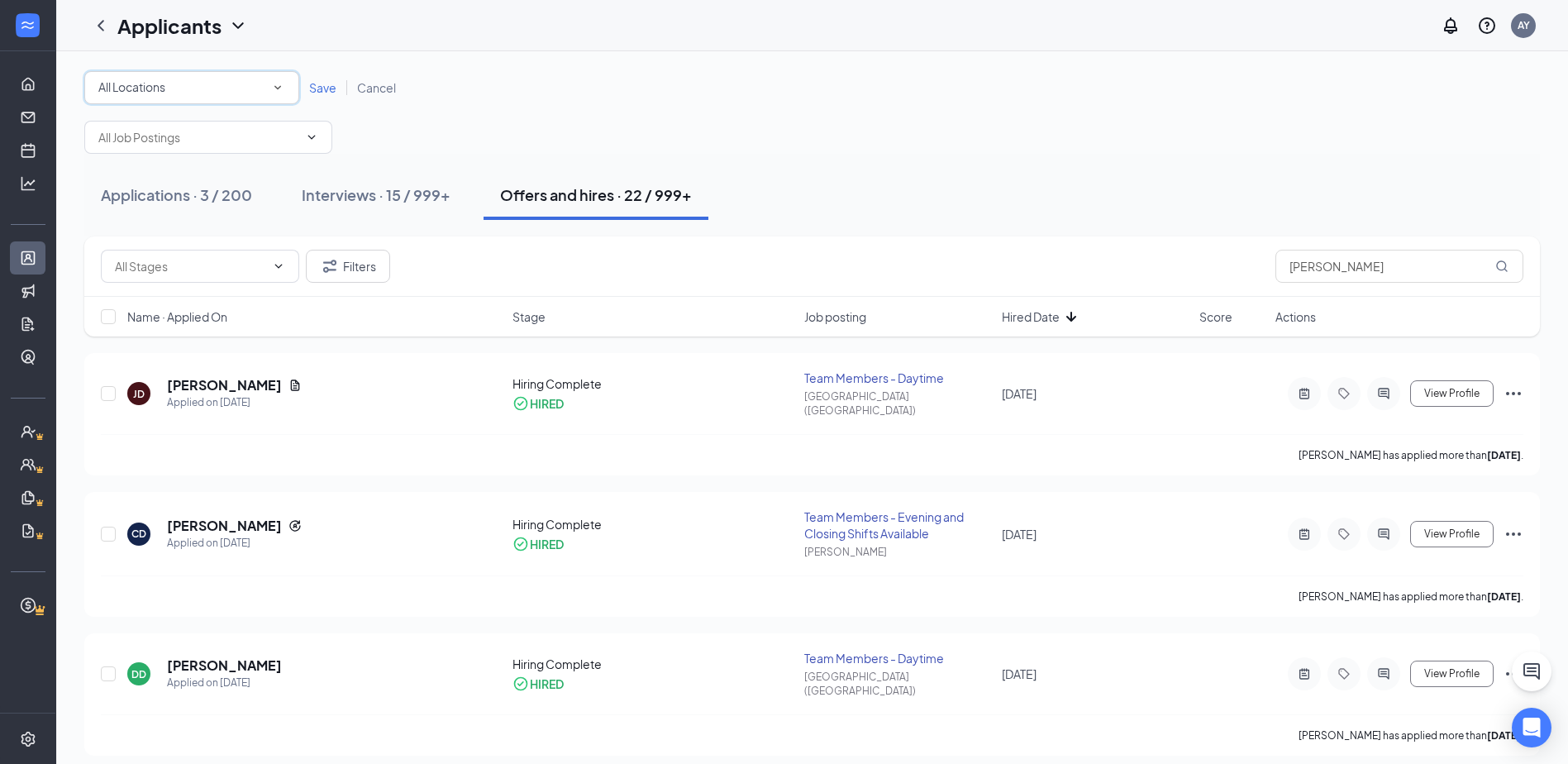
drag, startPoint x: 121, startPoint y: 79, endPoint x: 131, endPoint y: 100, distance: 23.3
click at [121, 79] on span "All Locations" at bounding box center [132, 87] width 67 height 18
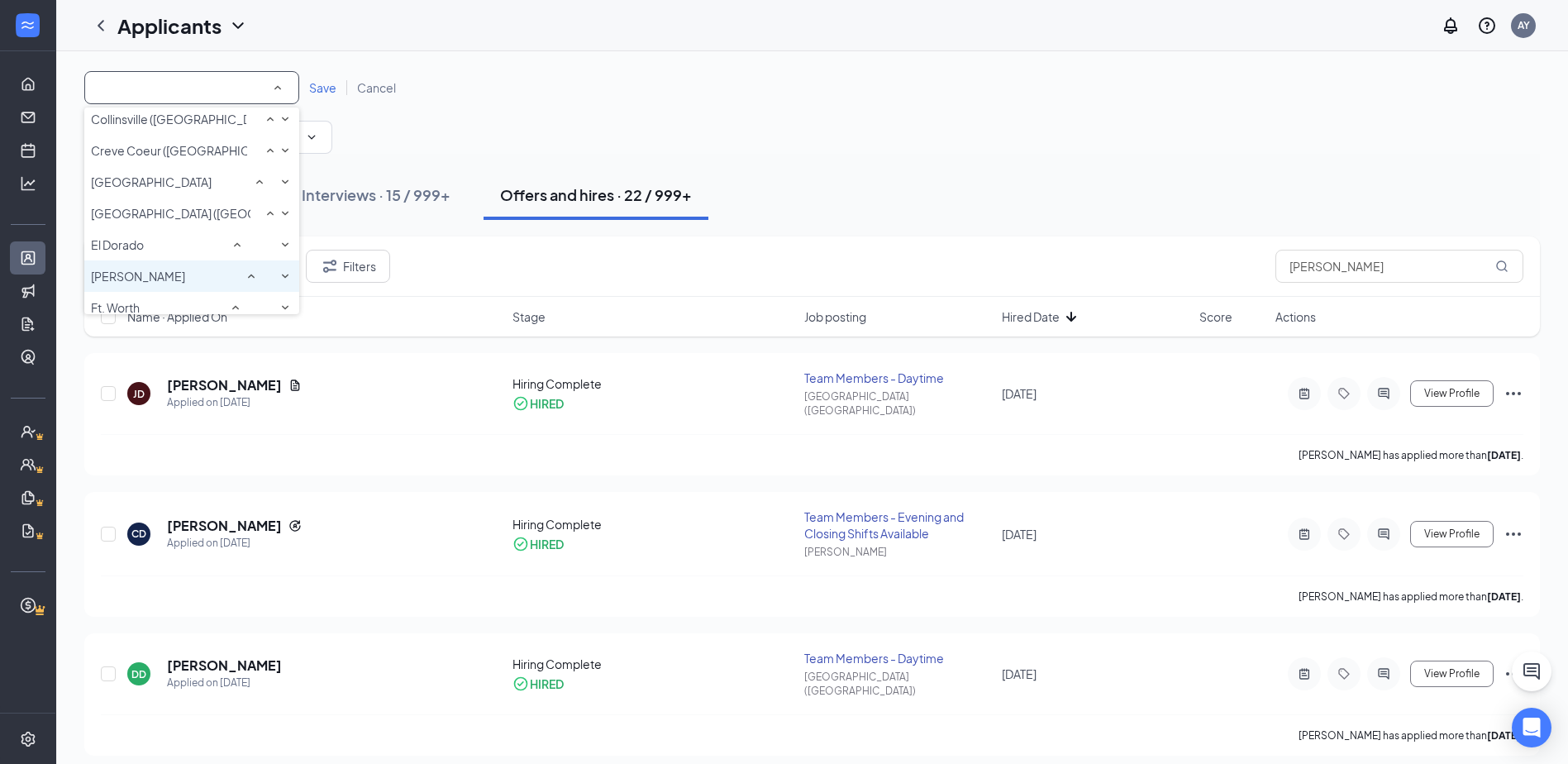
scroll to position [248, 0]
click at [145, 165] on span "Creve Coeur ([GEOGRAPHIC_DATA])" at bounding box center [190, 158] width 199 height 14
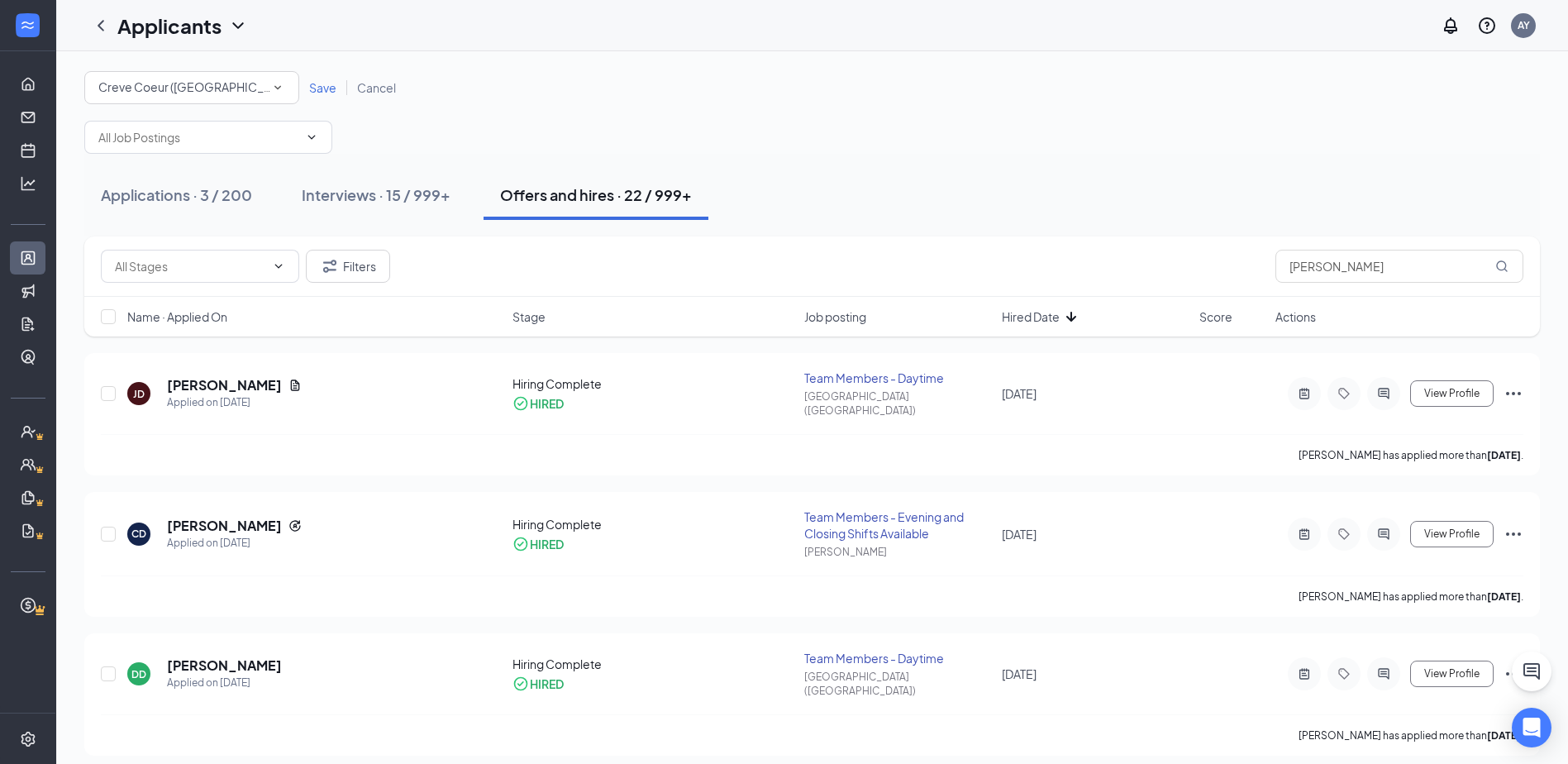
click at [316, 94] on span "Save" at bounding box center [323, 86] width 27 height 14
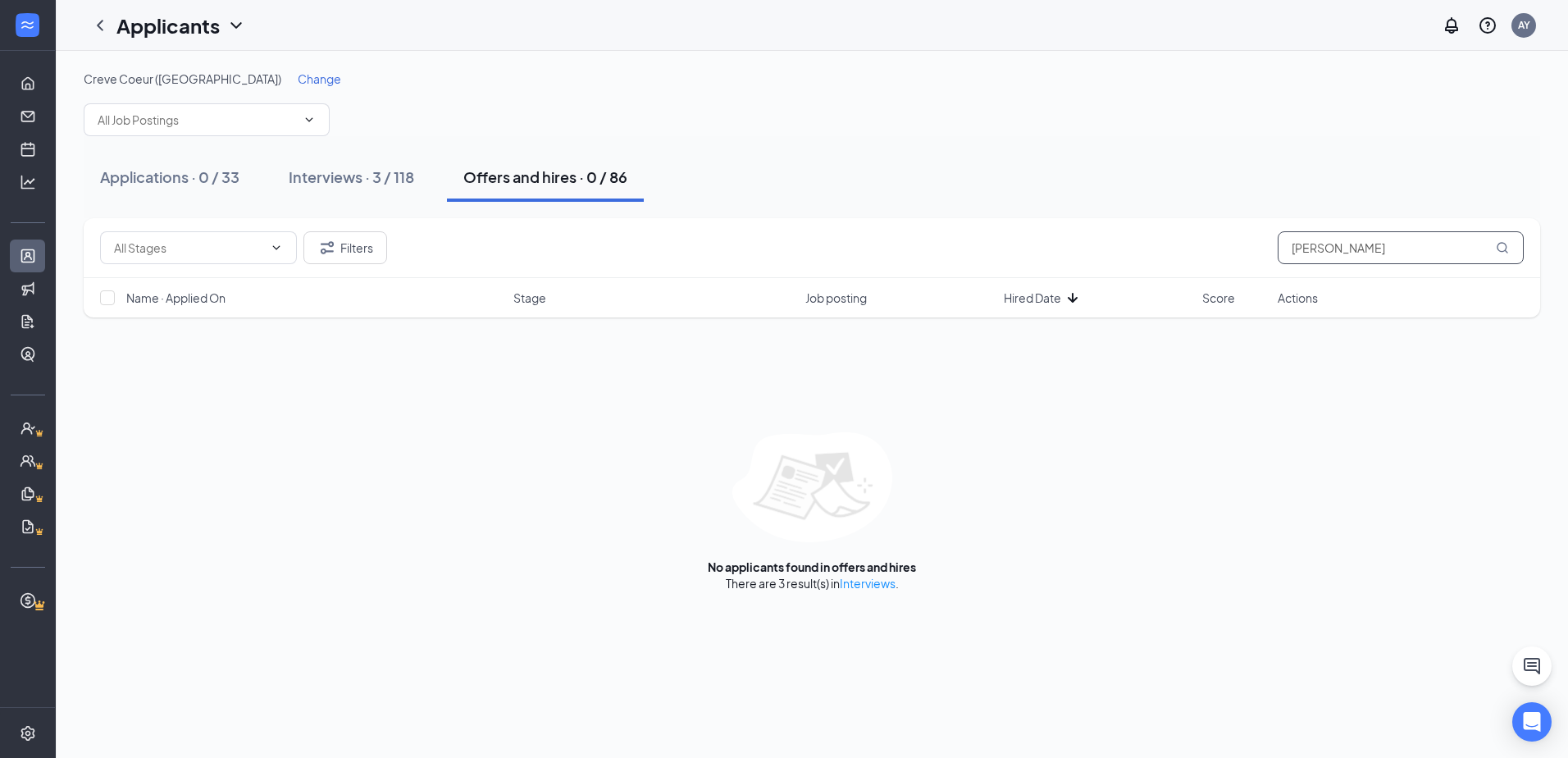
click at [1351, 243] on input "[PERSON_NAME]" at bounding box center [1401, 248] width 246 height 32
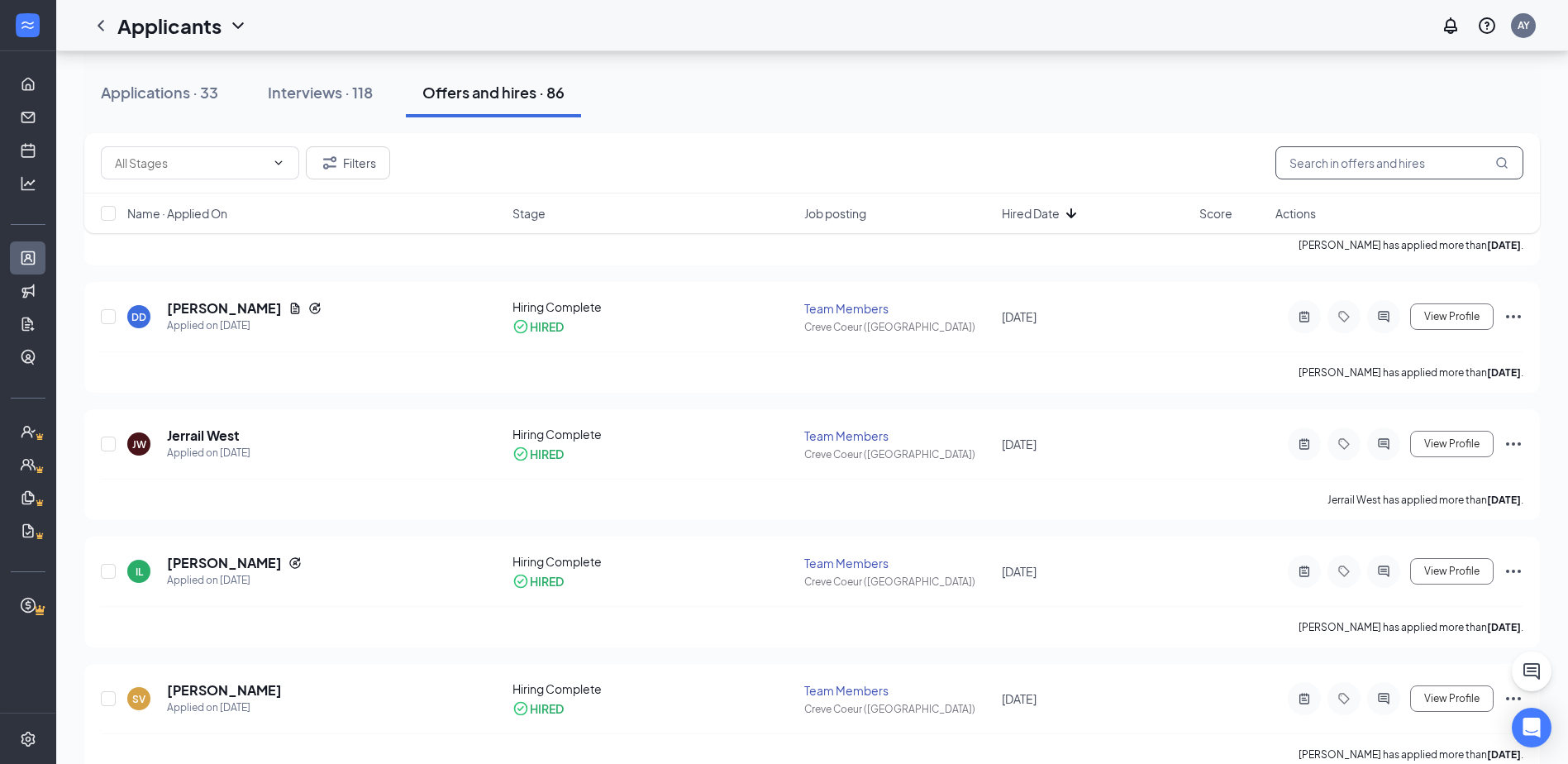
scroll to position [3554, 0]
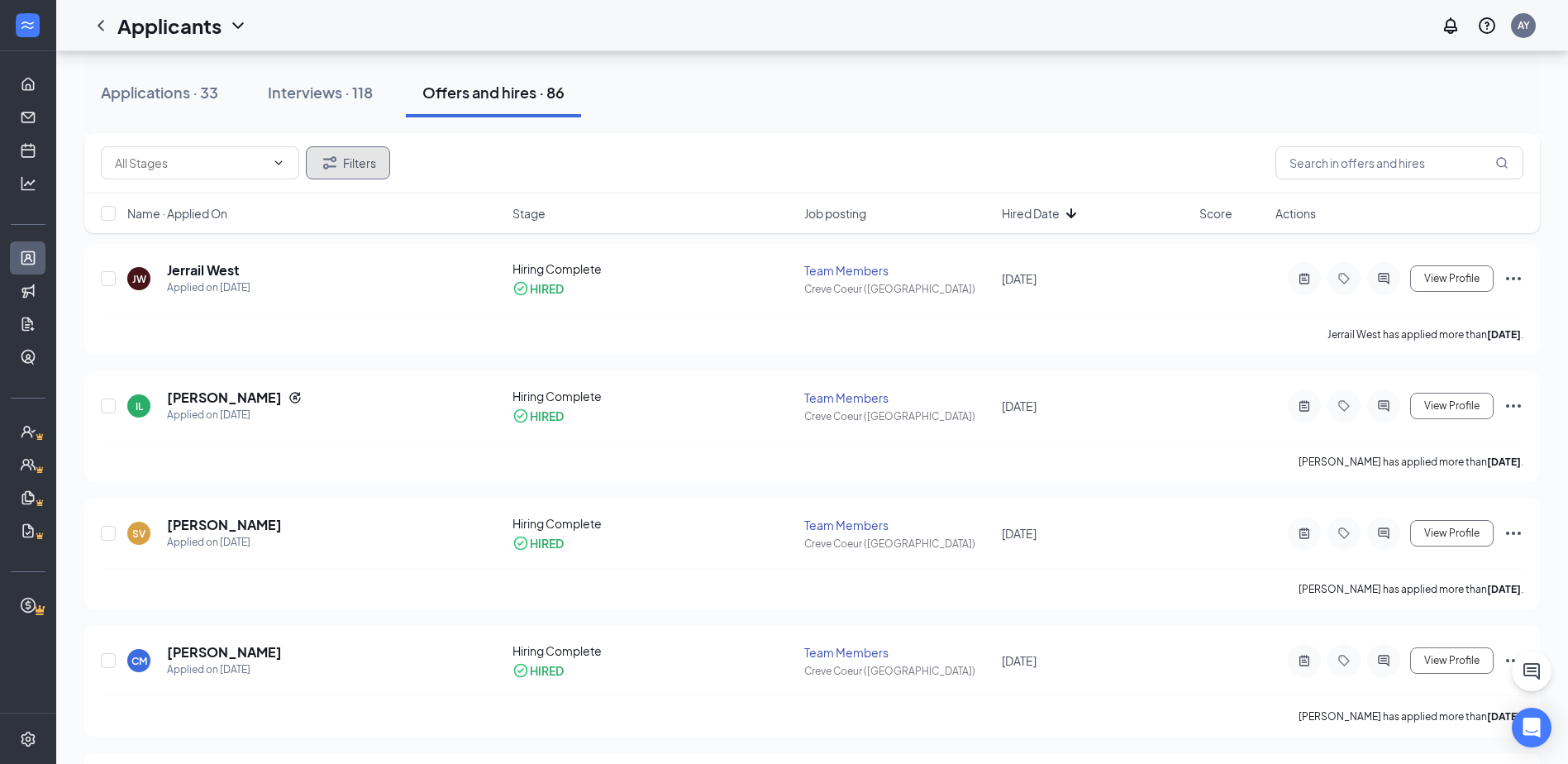
click at [355, 166] on button "Filters" at bounding box center [348, 162] width 85 height 33
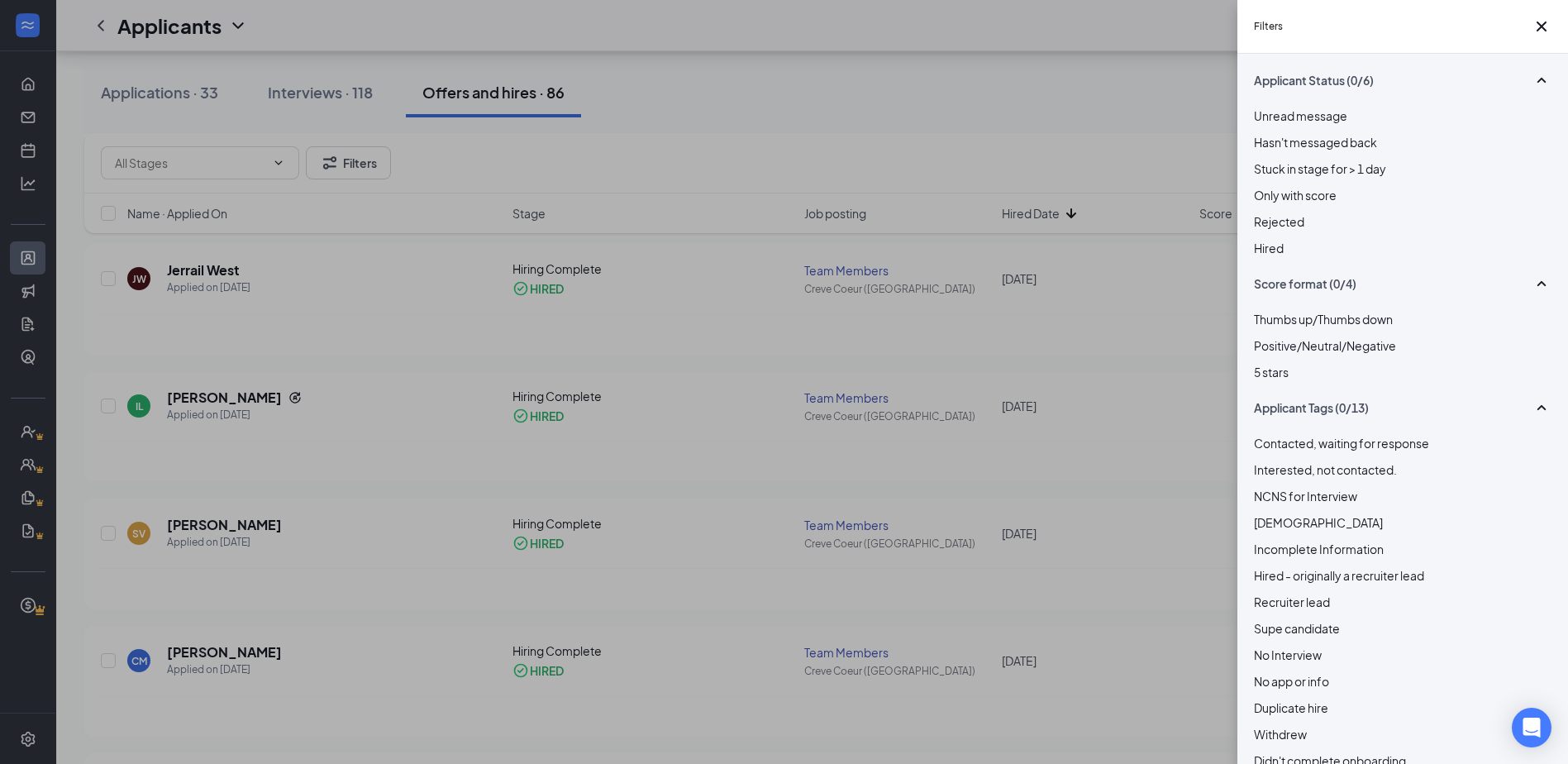
click at [1301, 229] on span "Rejected" at bounding box center [1279, 221] width 50 height 14
click at [918, 97] on div "Filters Applicant Status (0/6) Unread message Hasn't messaged back Stuck in sta…" at bounding box center [784, 382] width 1568 height 764
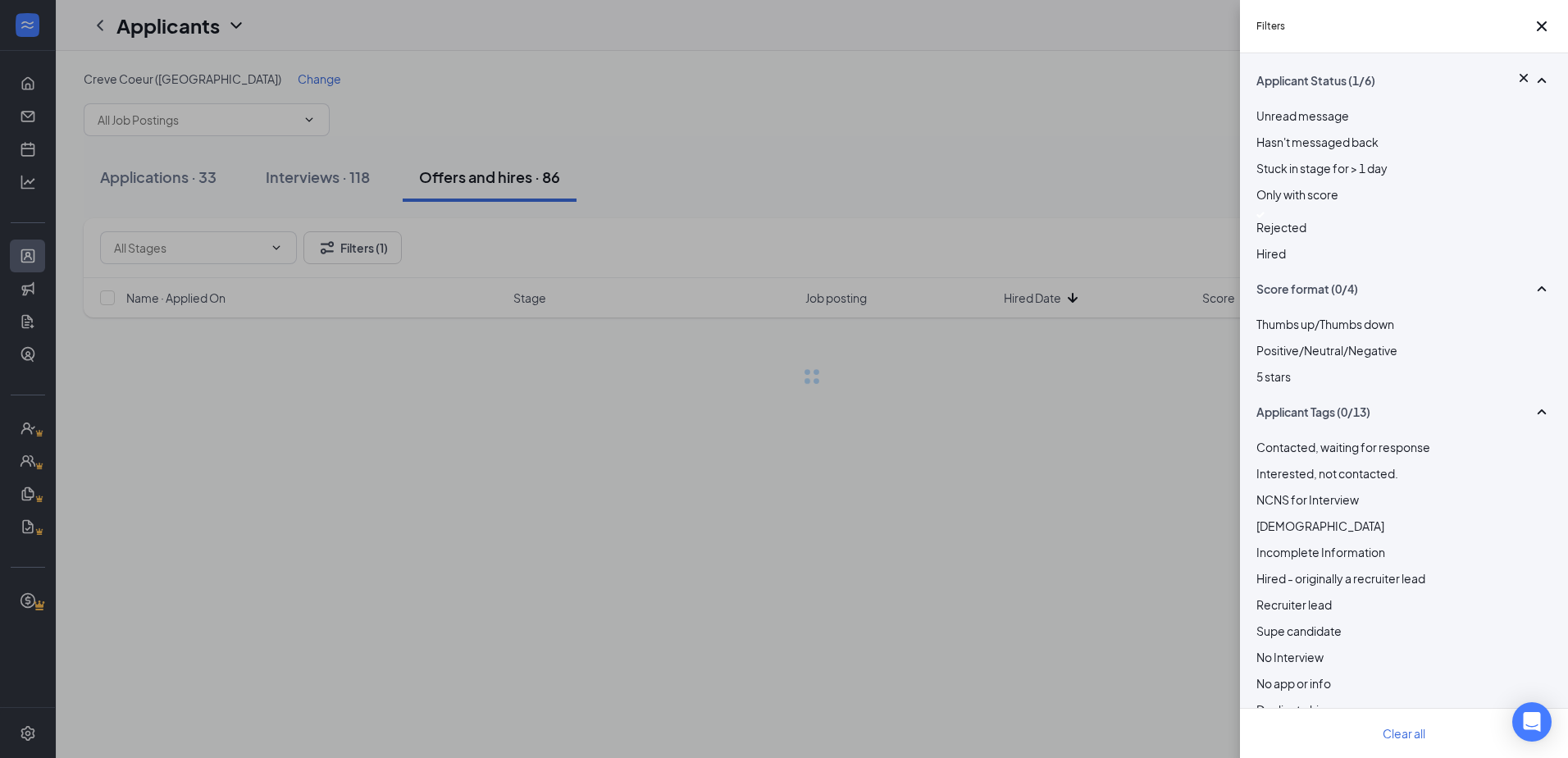
drag, startPoint x: 1003, startPoint y: 179, endPoint x: 1016, endPoint y: 179, distance: 13.0
click at [1004, 179] on div "Filters Applicant Status (1/6) Unread message Hasn't messaged back Stuck in sta…" at bounding box center [784, 379] width 1568 height 758
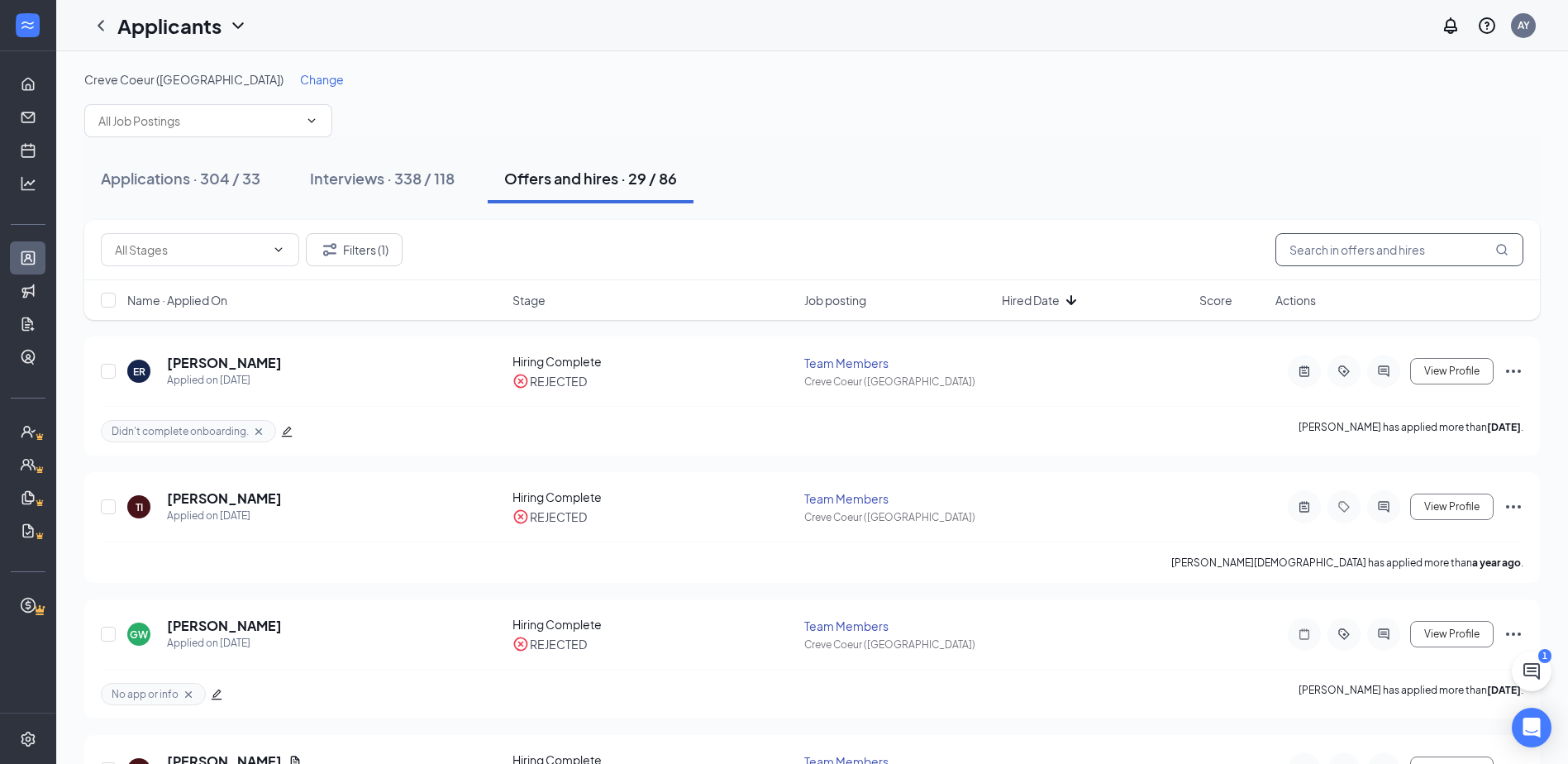
click at [1389, 248] on input "text" at bounding box center [1399, 250] width 248 height 33
type input "[PERSON_NAME]"
